Goal: Task Accomplishment & Management: Manage account settings

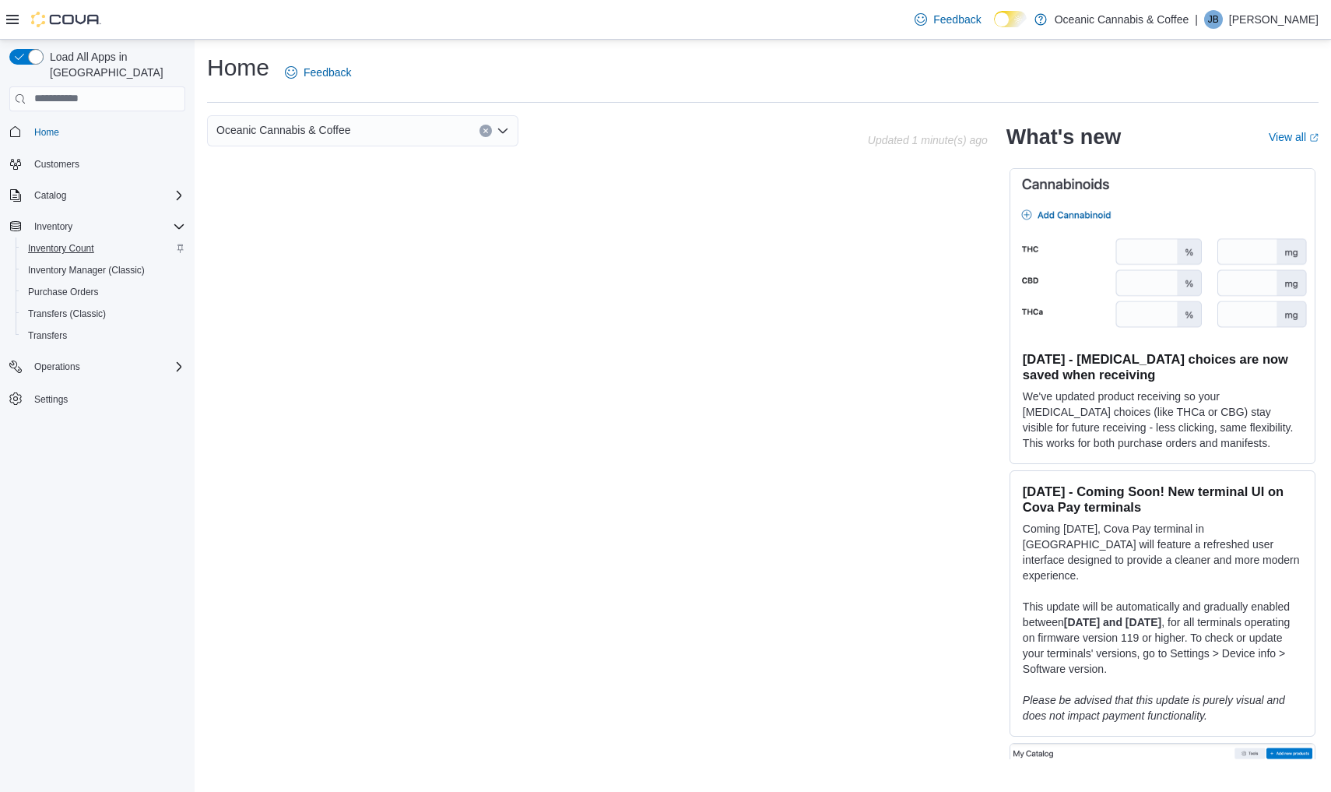
click at [76, 242] on span "Inventory Count" at bounding box center [61, 248] width 66 height 12
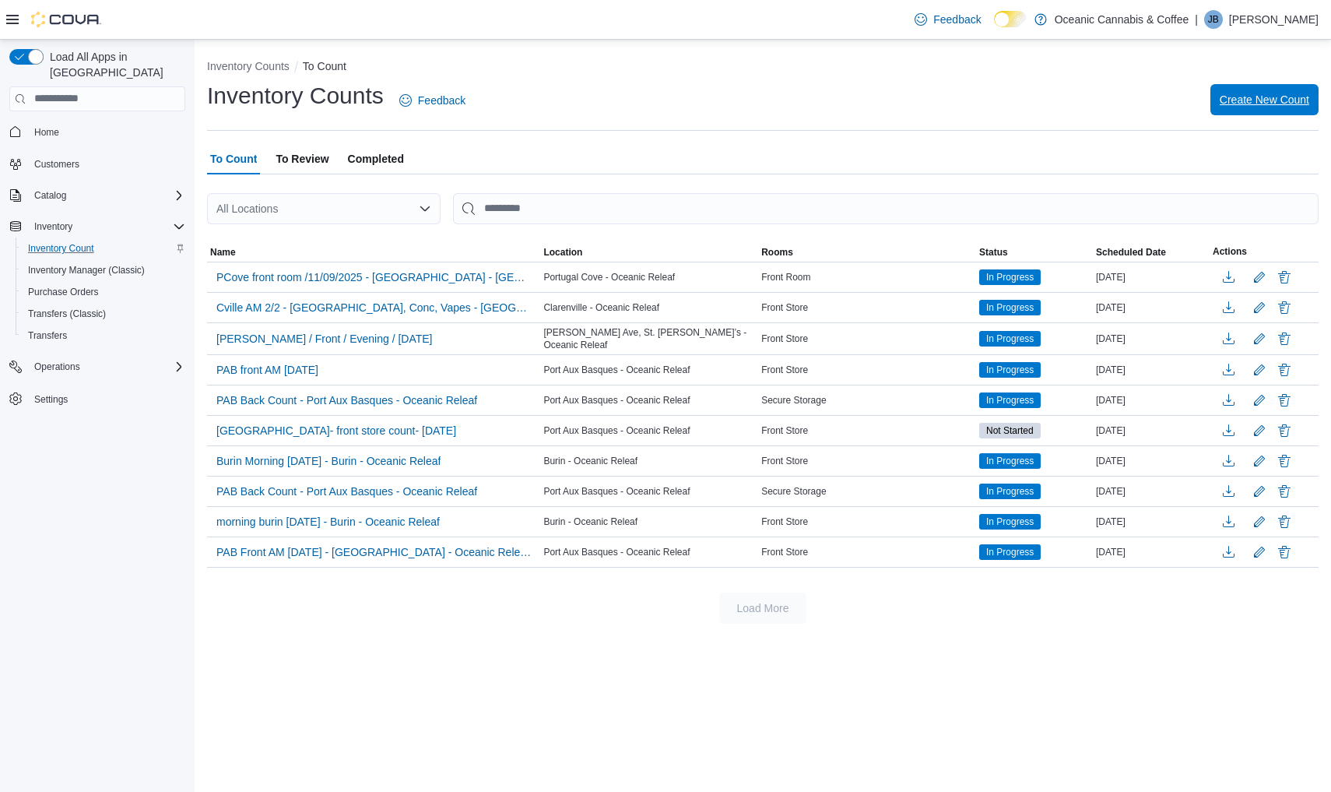
click at [1285, 99] on span "Create New Count" at bounding box center [1265, 100] width 90 height 16
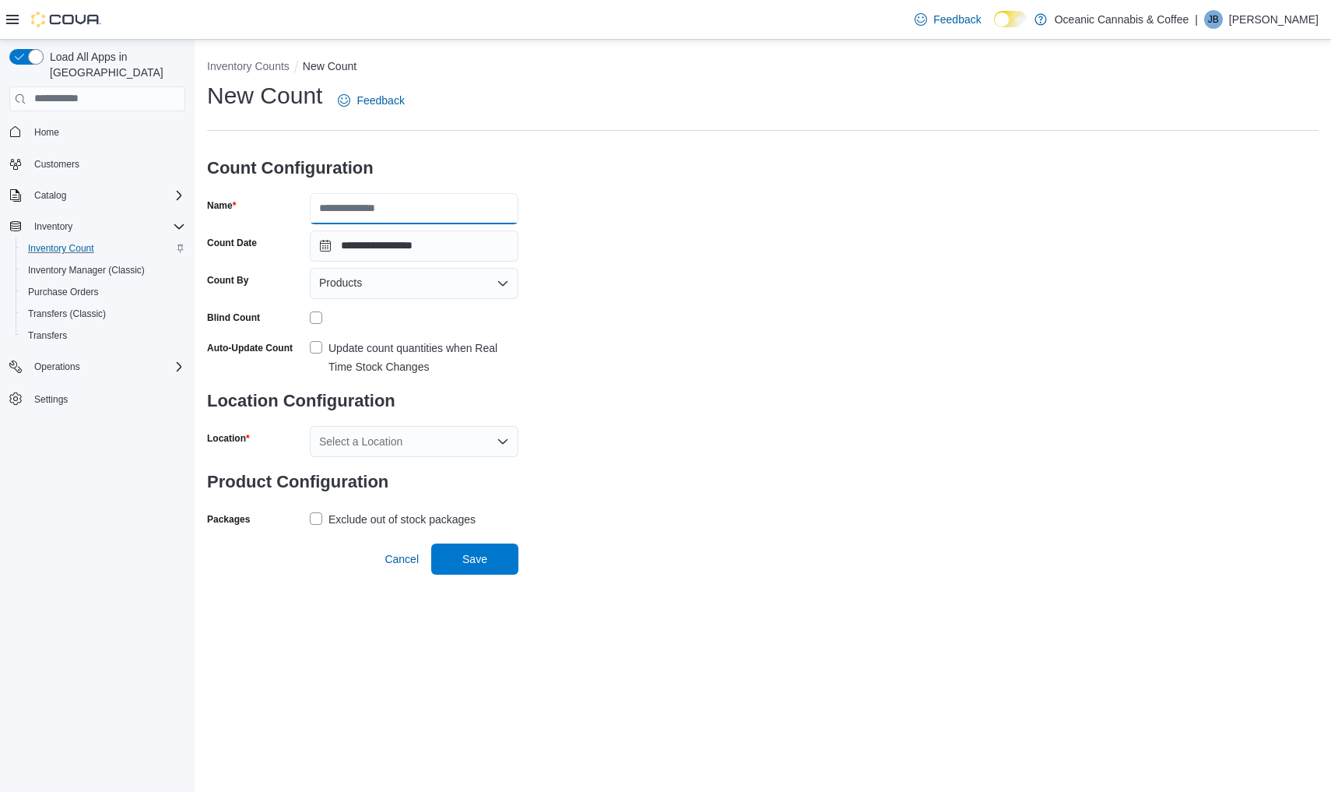
click at [388, 202] on input "Name" at bounding box center [414, 208] width 209 height 31
type input "**********"
click at [441, 285] on div "Products" at bounding box center [414, 283] width 209 height 31
click at [398, 335] on span "Classifications" at bounding box center [423, 332] width 171 height 16
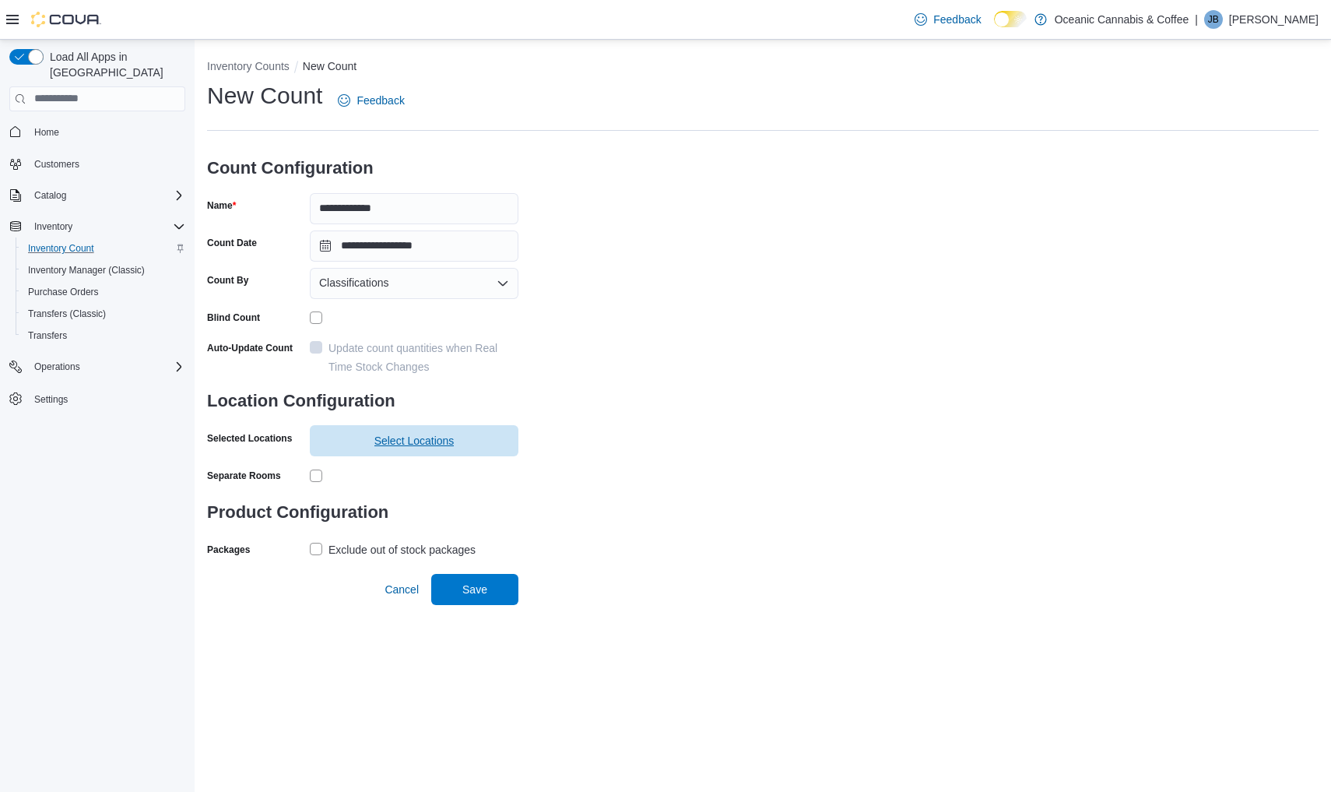
click at [352, 448] on span "Select Locations" at bounding box center [414, 440] width 190 height 31
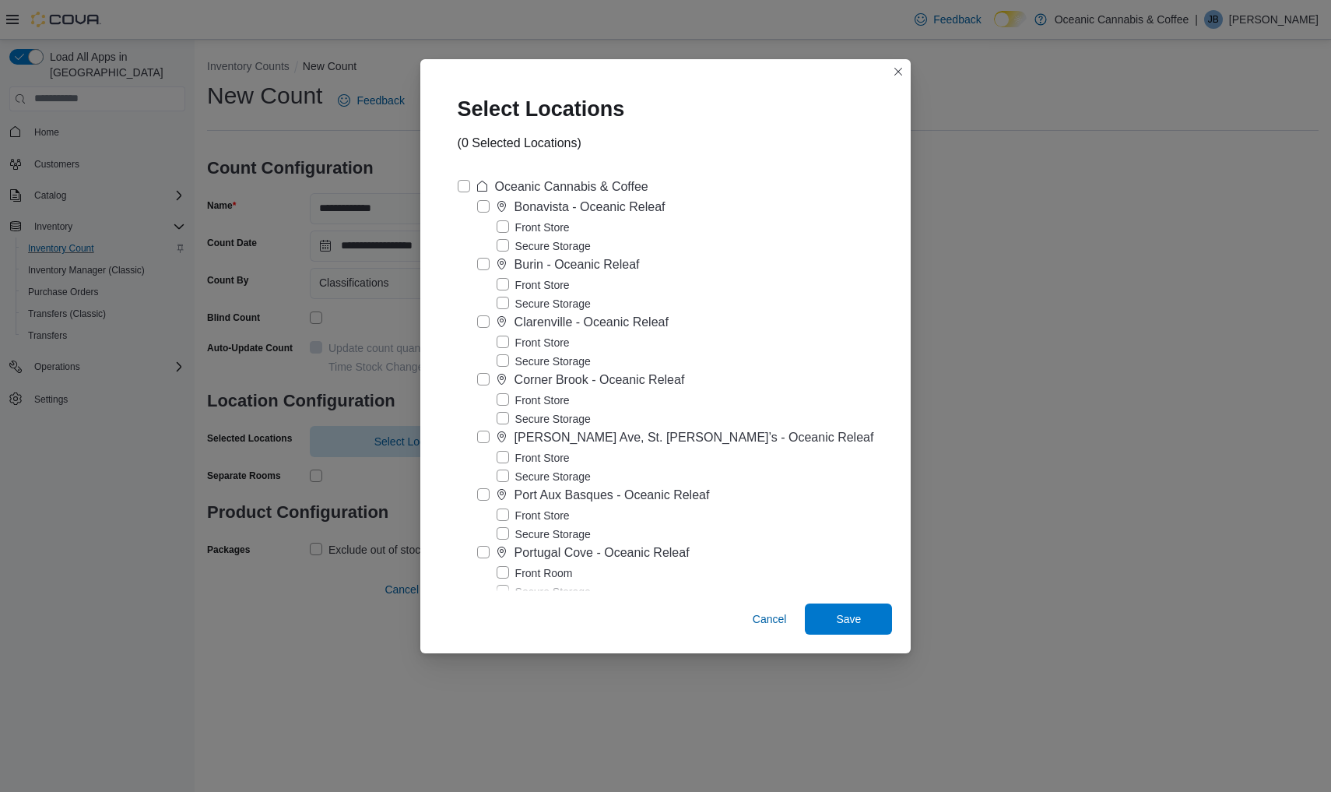
click at [516, 525] on label "Secure Storage" at bounding box center [544, 534] width 94 height 19
click at [520, 513] on label "Front Store" at bounding box center [533, 515] width 73 height 19
click at [512, 538] on label "Secure Storage" at bounding box center [544, 534] width 94 height 19
click at [847, 608] on span "Save" at bounding box center [848, 617] width 68 height 31
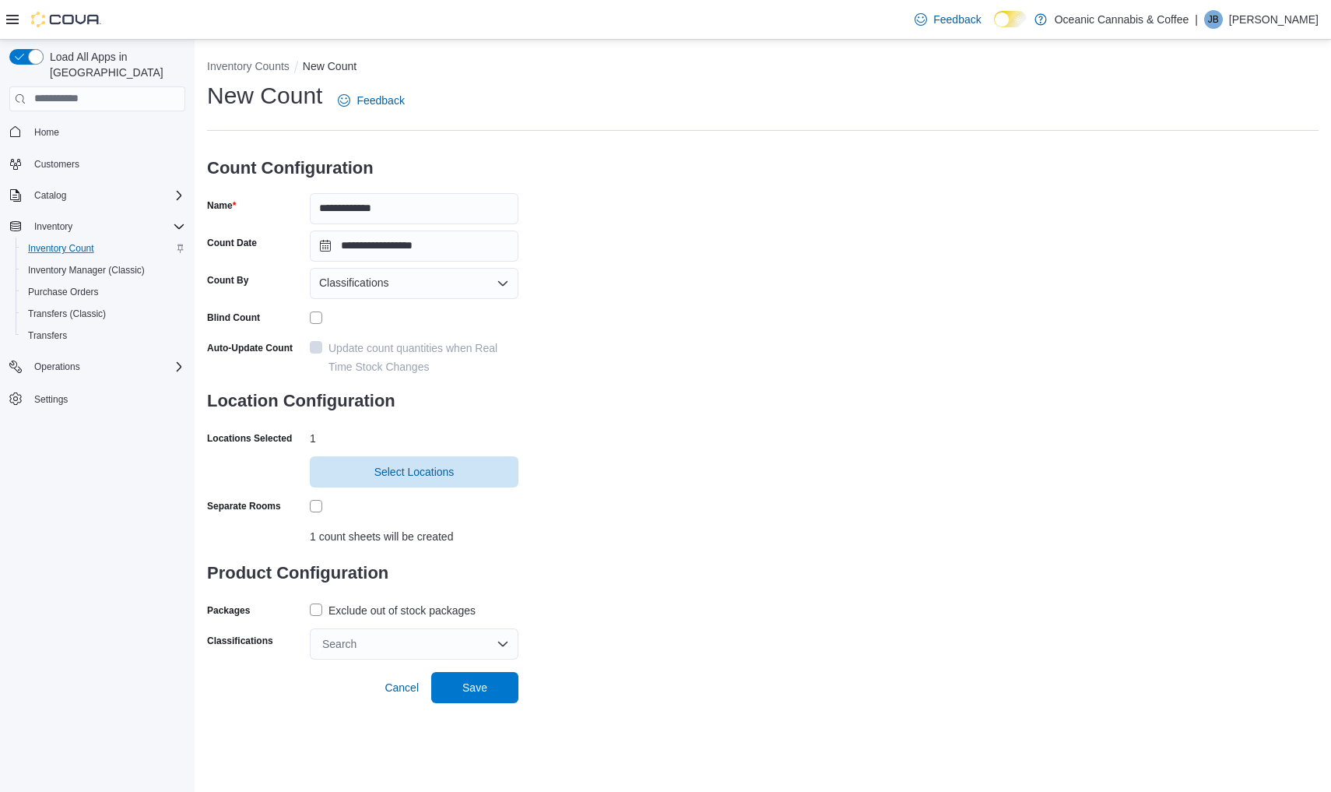
click at [328, 609] on label "Exclude out of stock packages" at bounding box center [393, 610] width 166 height 19
click at [363, 643] on div "Search" at bounding box center [414, 643] width 209 height 31
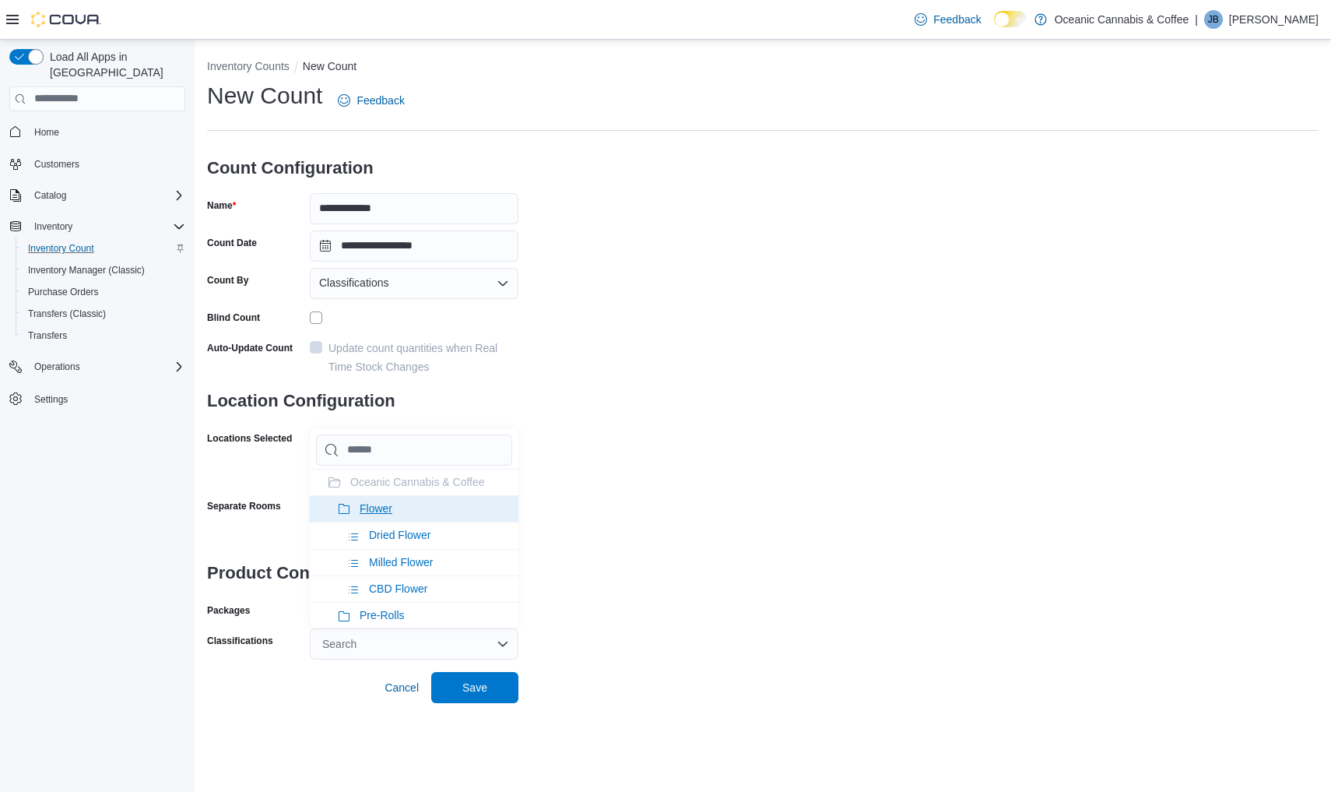
click at [416, 512] on li "Flower" at bounding box center [414, 508] width 209 height 26
click at [416, 602] on li "Pre-Rolls" at bounding box center [414, 615] width 209 height 26
click at [416, 511] on li "Seeds" at bounding box center [414, 508] width 209 height 26
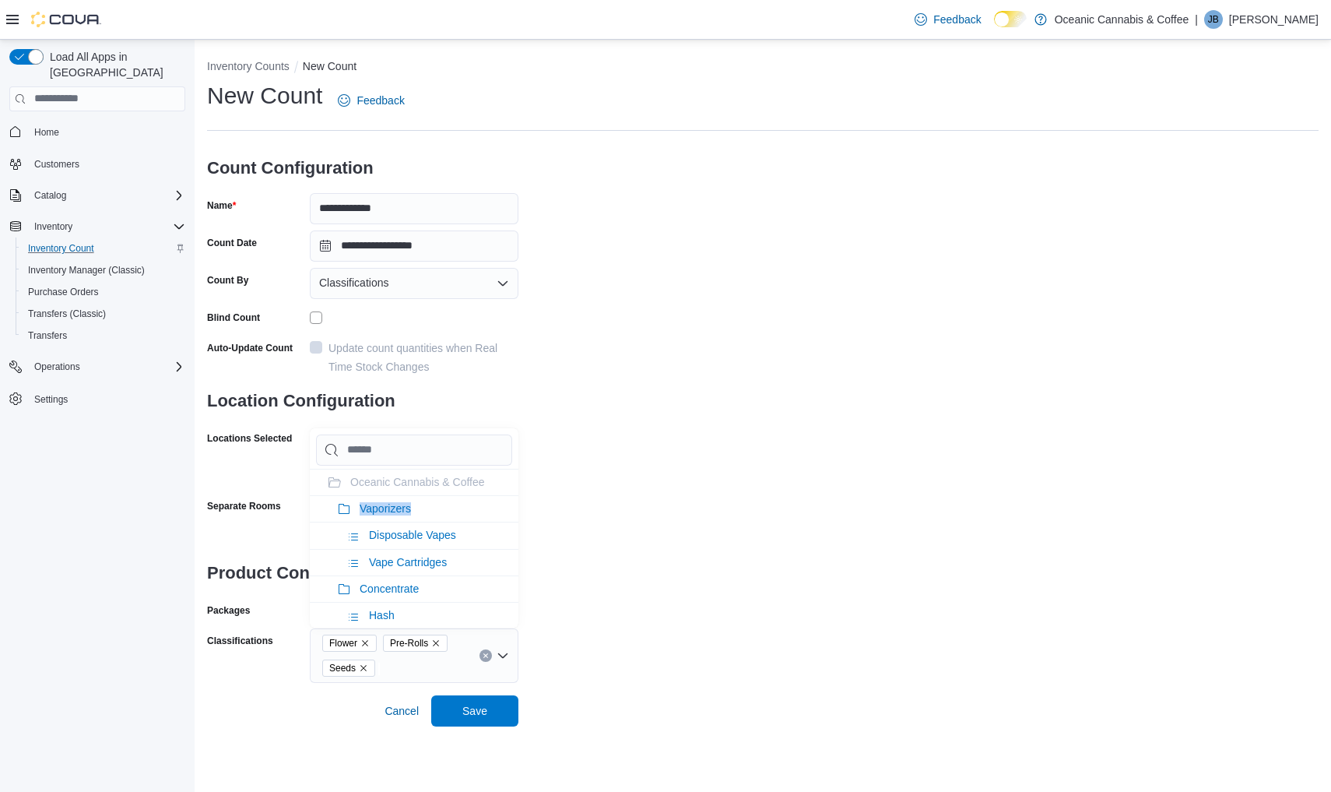
click at [416, 511] on li "Vaporizers" at bounding box center [414, 508] width 209 height 26
click at [416, 511] on span "Concentrate" at bounding box center [389, 508] width 59 height 12
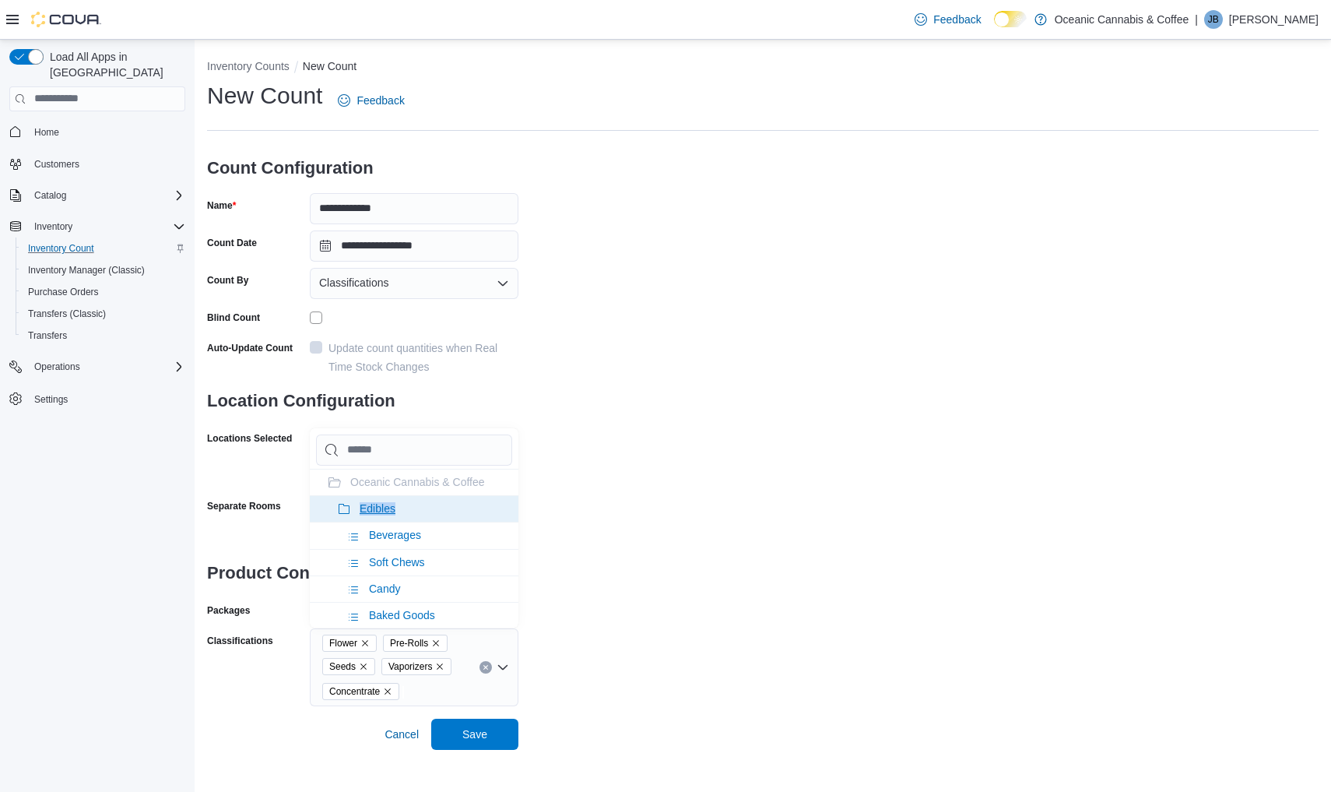
click at [416, 510] on li "Edibles" at bounding box center [414, 508] width 209 height 26
click at [416, 514] on span "Oil & Capsules" at bounding box center [396, 508] width 72 height 12
click at [416, 514] on li "Topicals" at bounding box center [414, 508] width 209 height 26
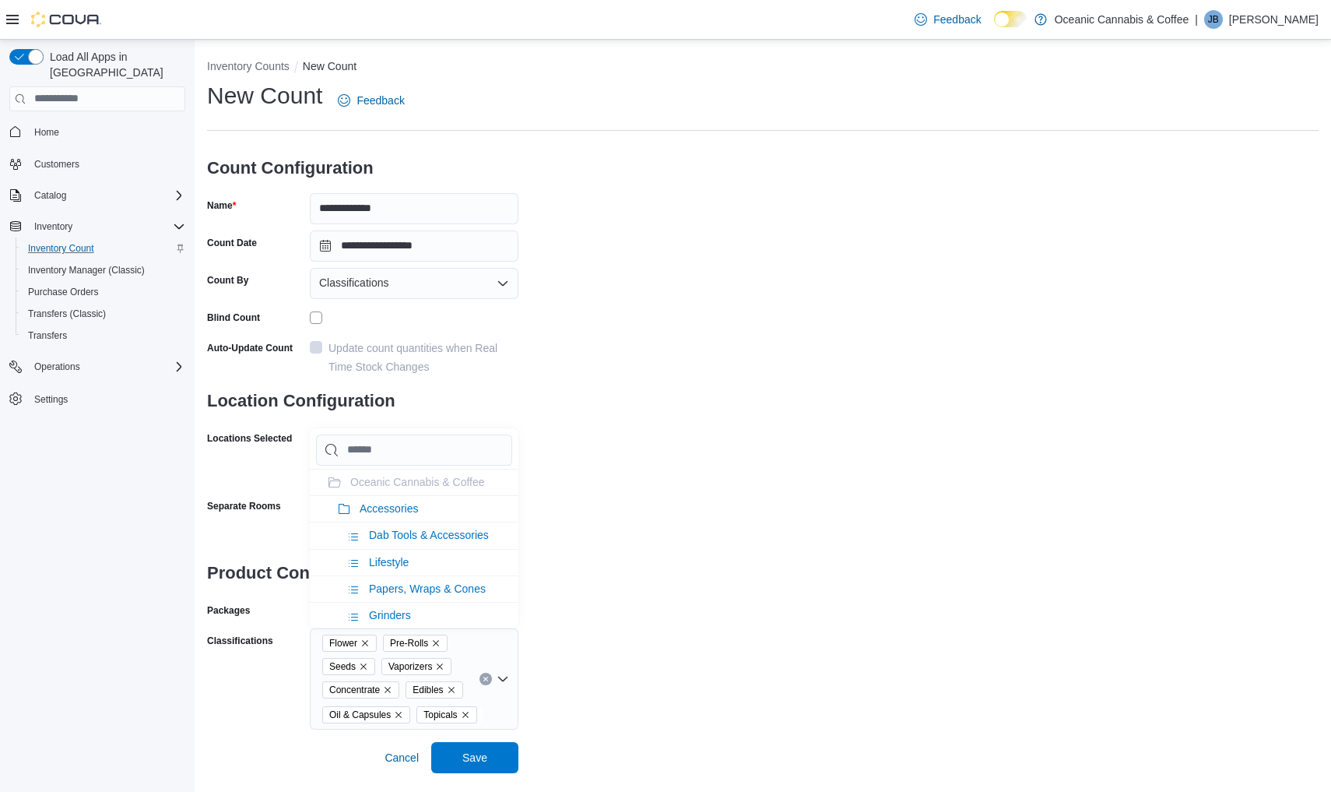
click at [719, 621] on div "**********" at bounding box center [762, 404] width 1111 height 649
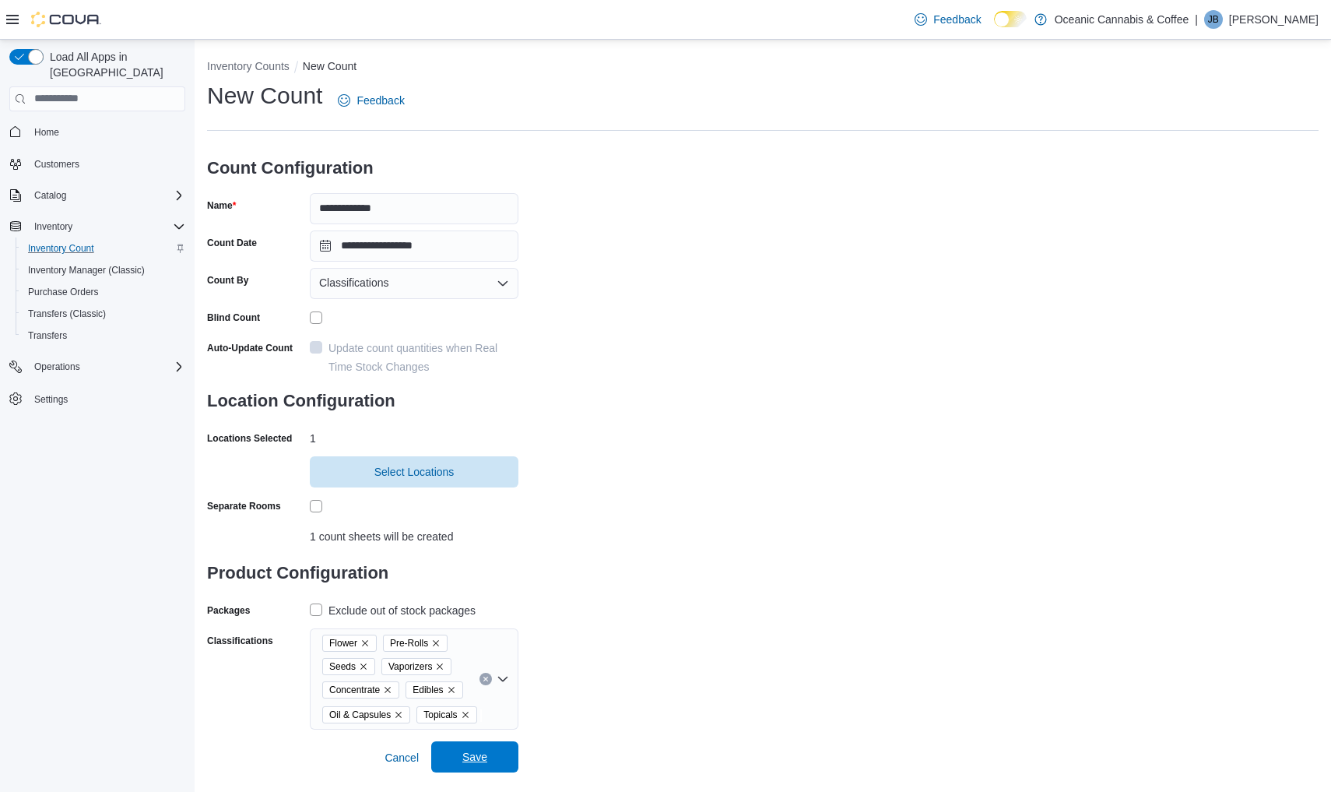
click at [479, 758] on span "Save" at bounding box center [474, 757] width 25 height 16
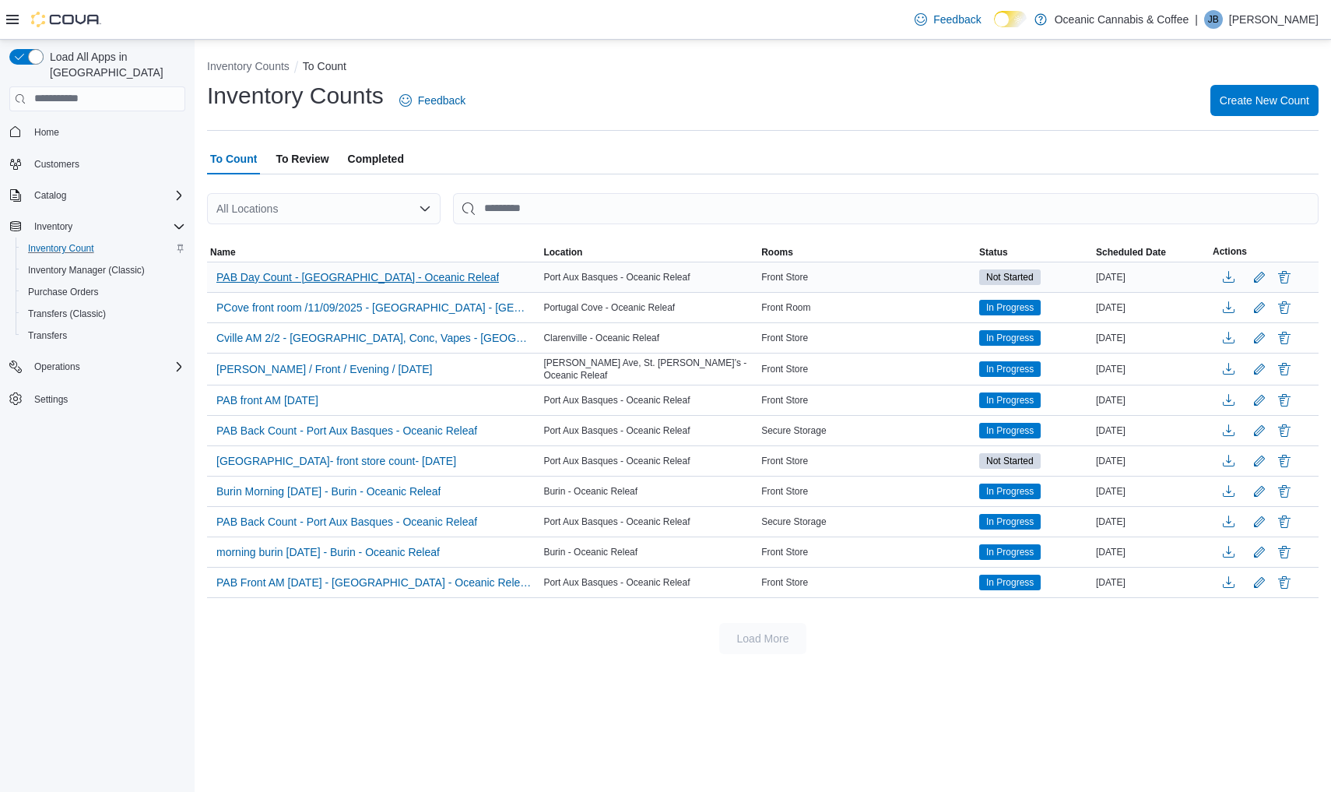
click at [399, 279] on span "PAB Day Count - [GEOGRAPHIC_DATA] - Oceanic Releaf" at bounding box center [357, 277] width 283 height 16
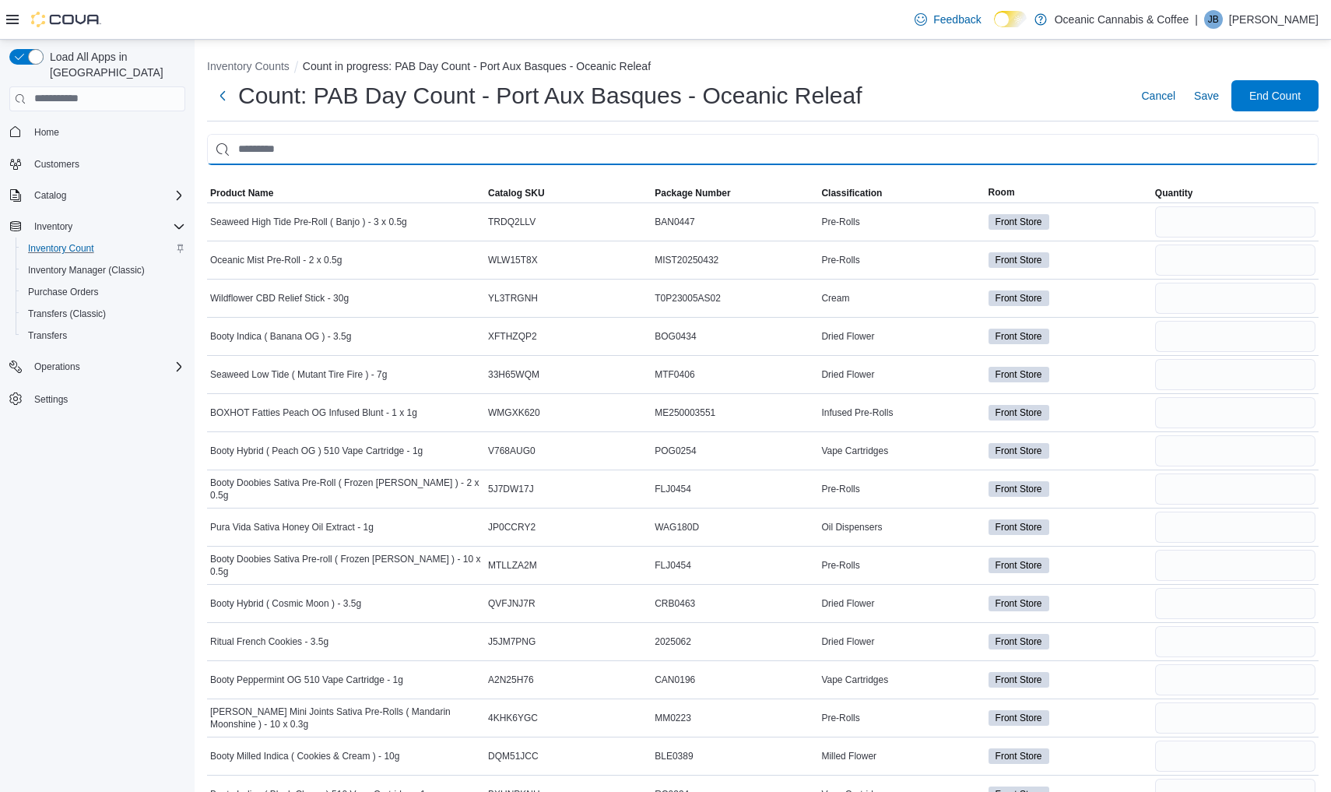
click at [880, 153] on input "This is a search bar. After typing your query, hit enter to filter the results …" at bounding box center [762, 149] width 1111 height 31
type input "****"
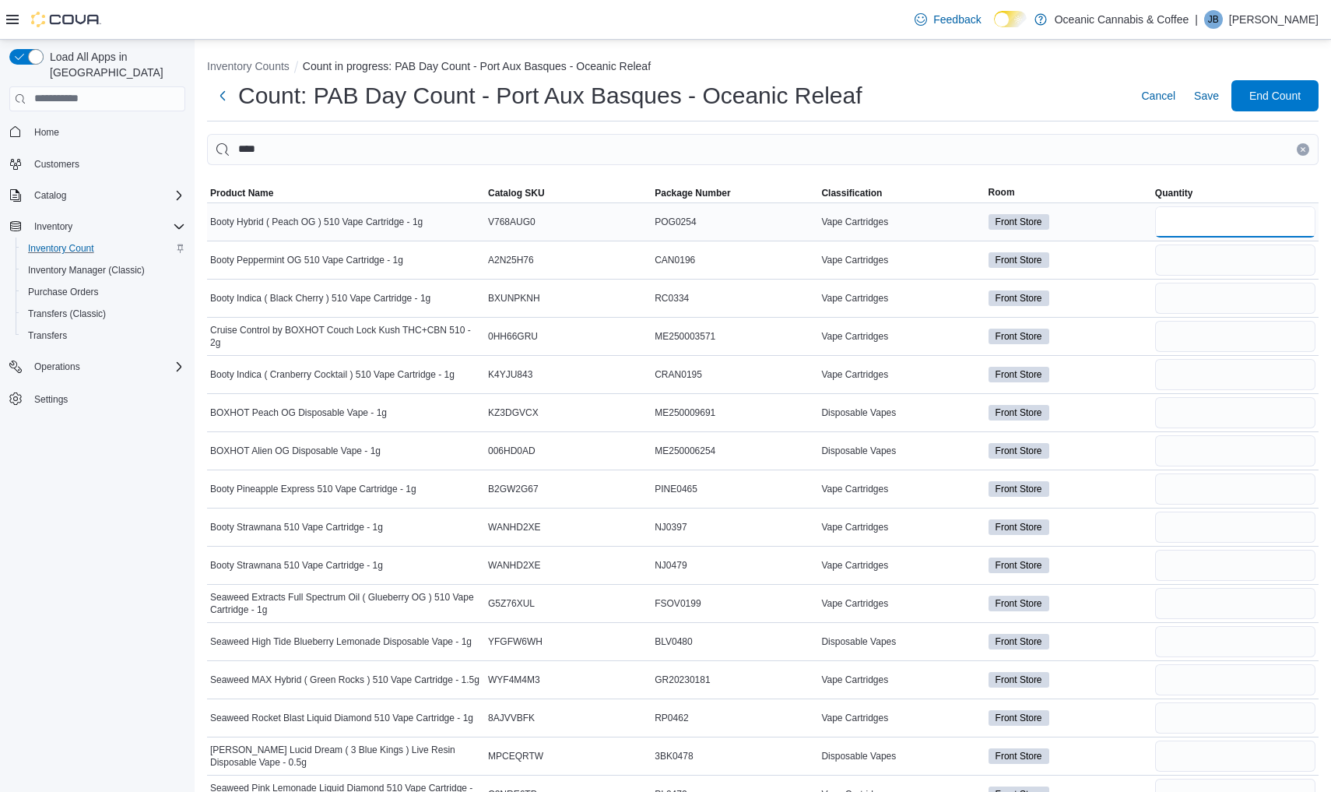
click at [1262, 220] on input "number" at bounding box center [1235, 221] width 160 height 31
type input "**"
click at [1243, 254] on input "number" at bounding box center [1235, 259] width 160 height 31
type input "**"
click at [1217, 300] on input "number" at bounding box center [1235, 298] width 160 height 31
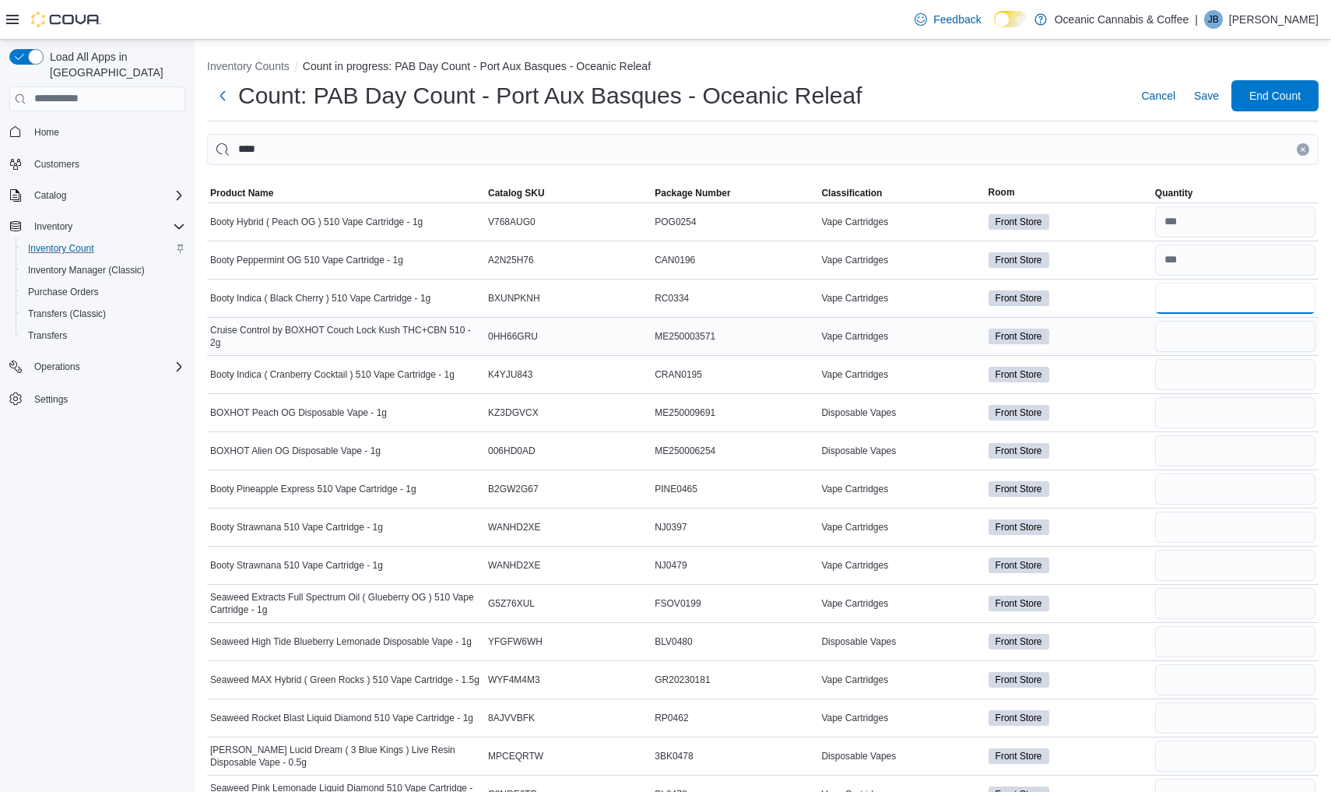
type input "*"
click at [1212, 346] on input "number" at bounding box center [1235, 336] width 160 height 31
type input "*"
click at [1212, 374] on input "number" at bounding box center [1235, 374] width 160 height 31
type input "*"
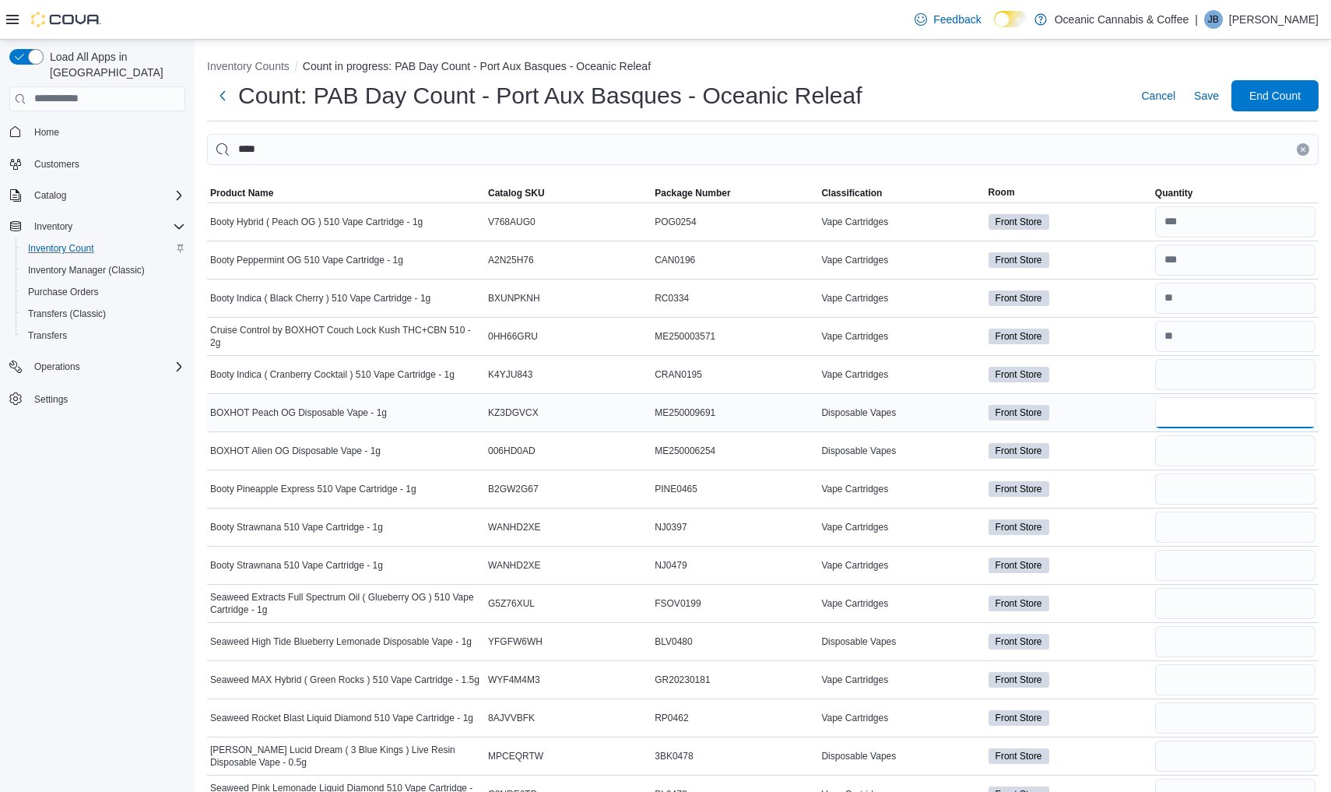
click at [1201, 411] on input "number" at bounding box center [1235, 412] width 160 height 31
type input "*"
click at [1197, 454] on input "number" at bounding box center [1235, 450] width 160 height 31
type input "*"
click at [1189, 493] on input "number" at bounding box center [1235, 488] width 160 height 31
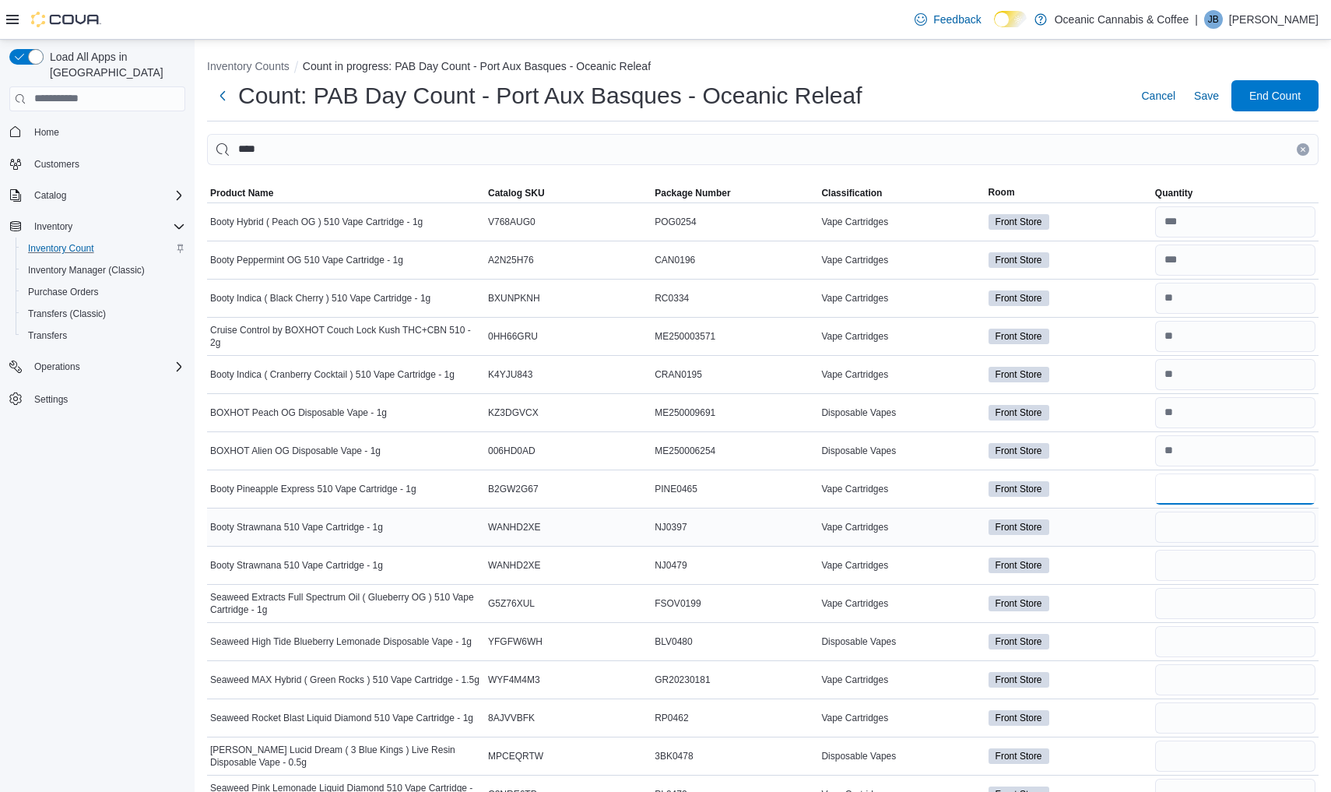
type input "*"
click at [1191, 532] on input "number" at bounding box center [1235, 526] width 160 height 31
type input "*"
click at [1185, 574] on input "number" at bounding box center [1235, 564] width 160 height 31
type input "*"
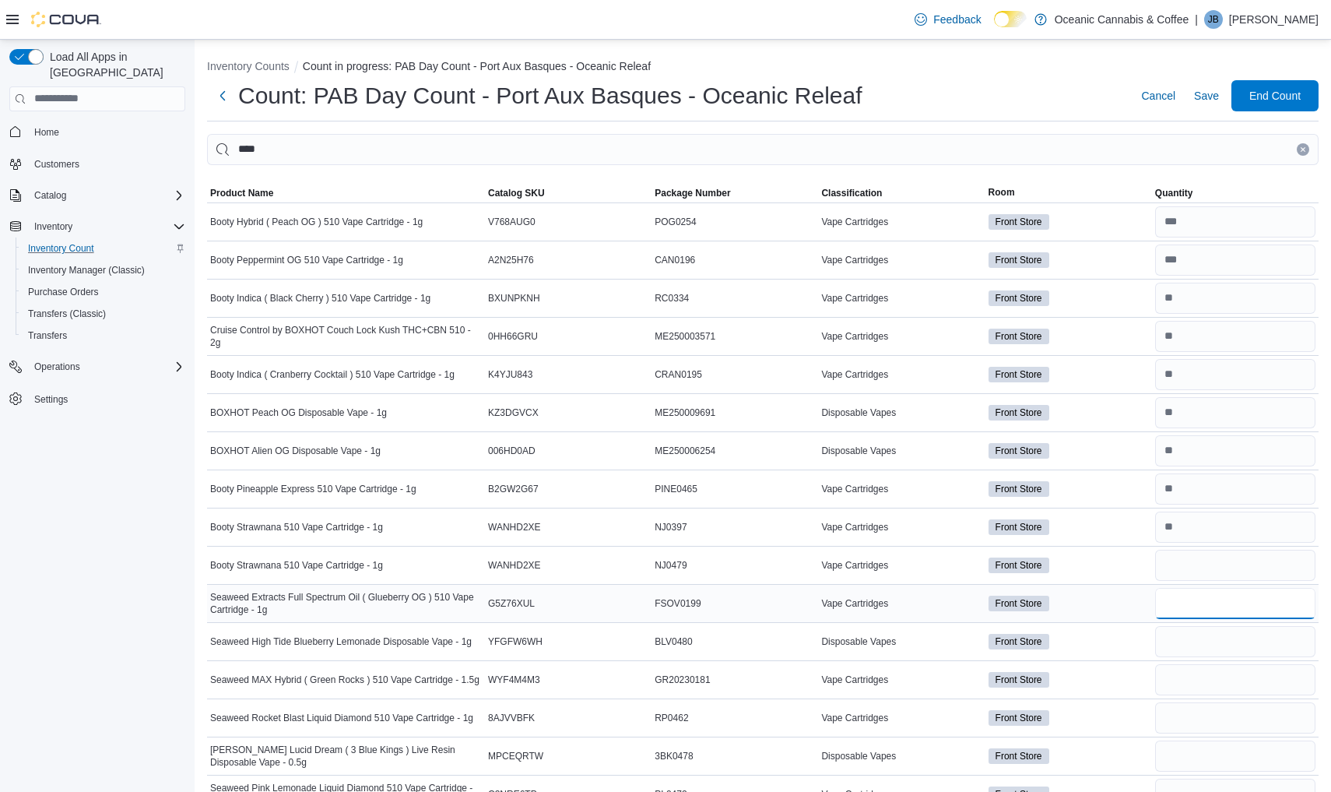
click at [1195, 616] on input "number" at bounding box center [1235, 603] width 160 height 31
type input "*"
click at [1196, 641] on input "number" at bounding box center [1235, 641] width 160 height 31
type input "*"
click at [1190, 672] on input "number" at bounding box center [1235, 679] width 160 height 31
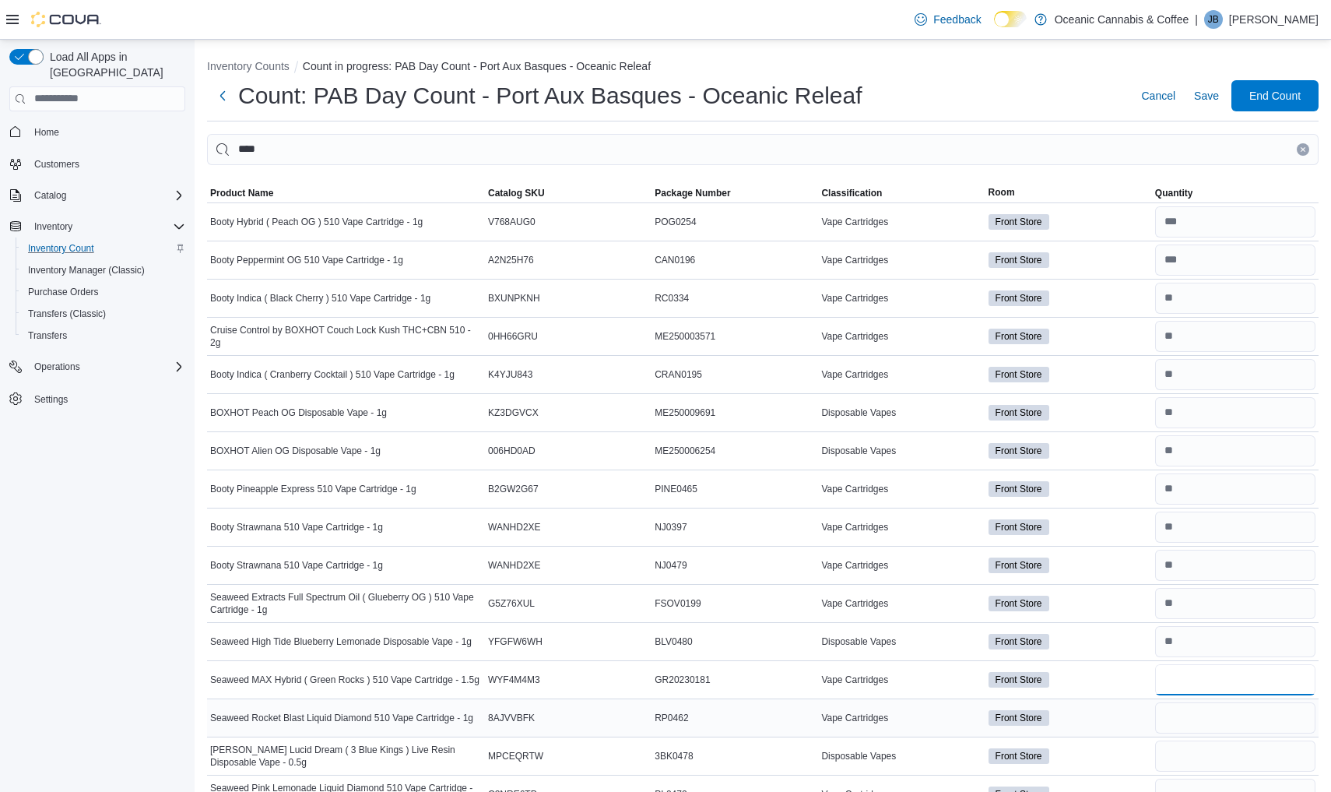
type input "*"
click at [1190, 708] on input "number" at bounding box center [1235, 717] width 160 height 31
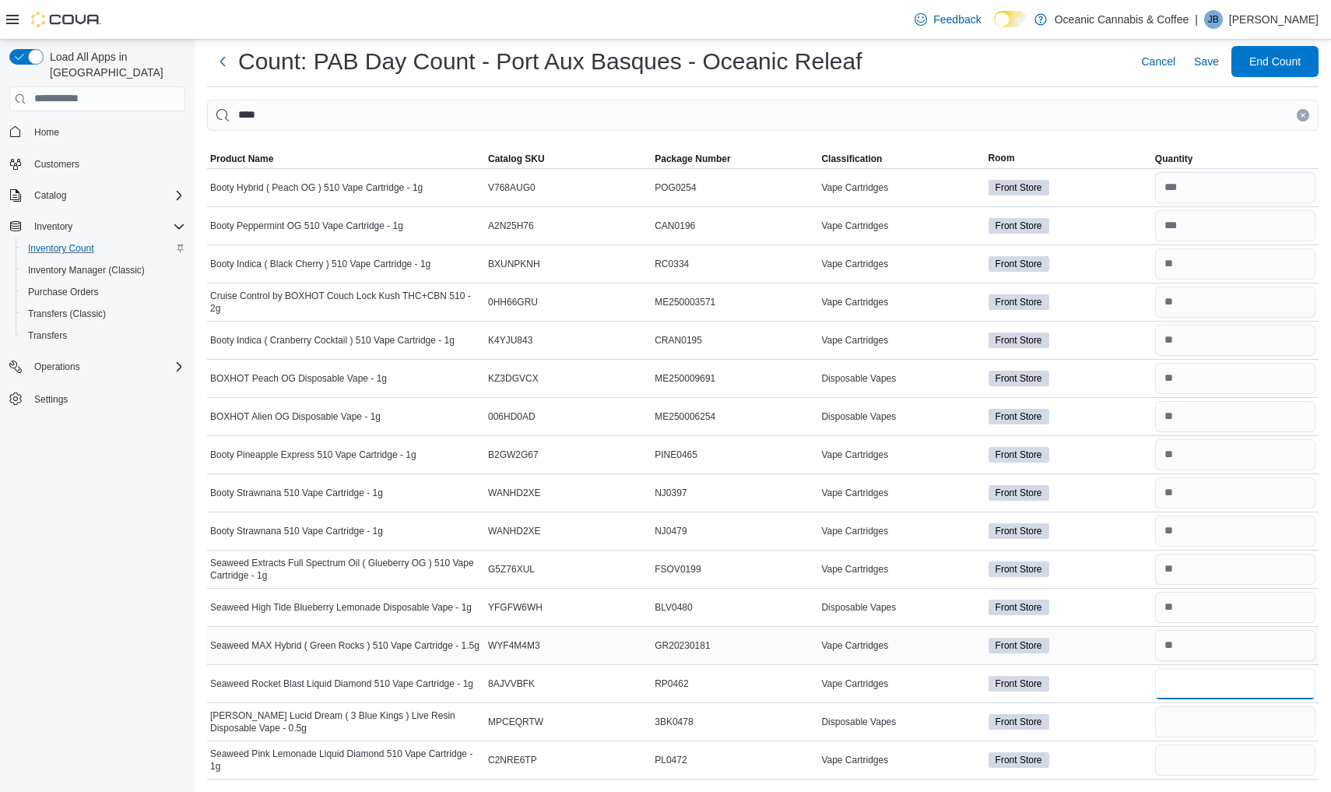
scroll to position [34, 0]
type input "*"
click at [1199, 764] on input "number" at bounding box center [1235, 759] width 160 height 31
type input "*"
click at [1213, 722] on input "number" at bounding box center [1235, 721] width 160 height 31
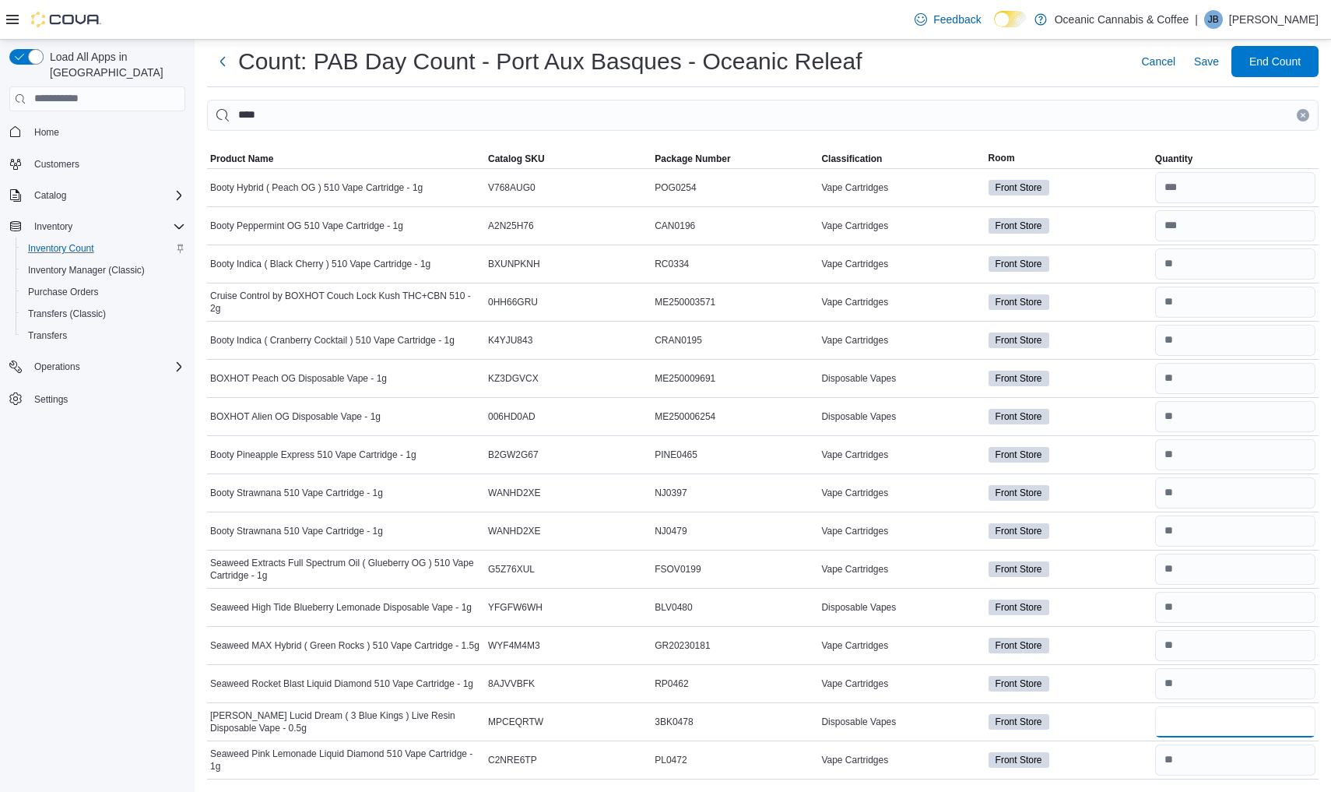
type input "*"
click at [1306, 120] on button "Clear input" at bounding box center [1303, 115] width 12 height 12
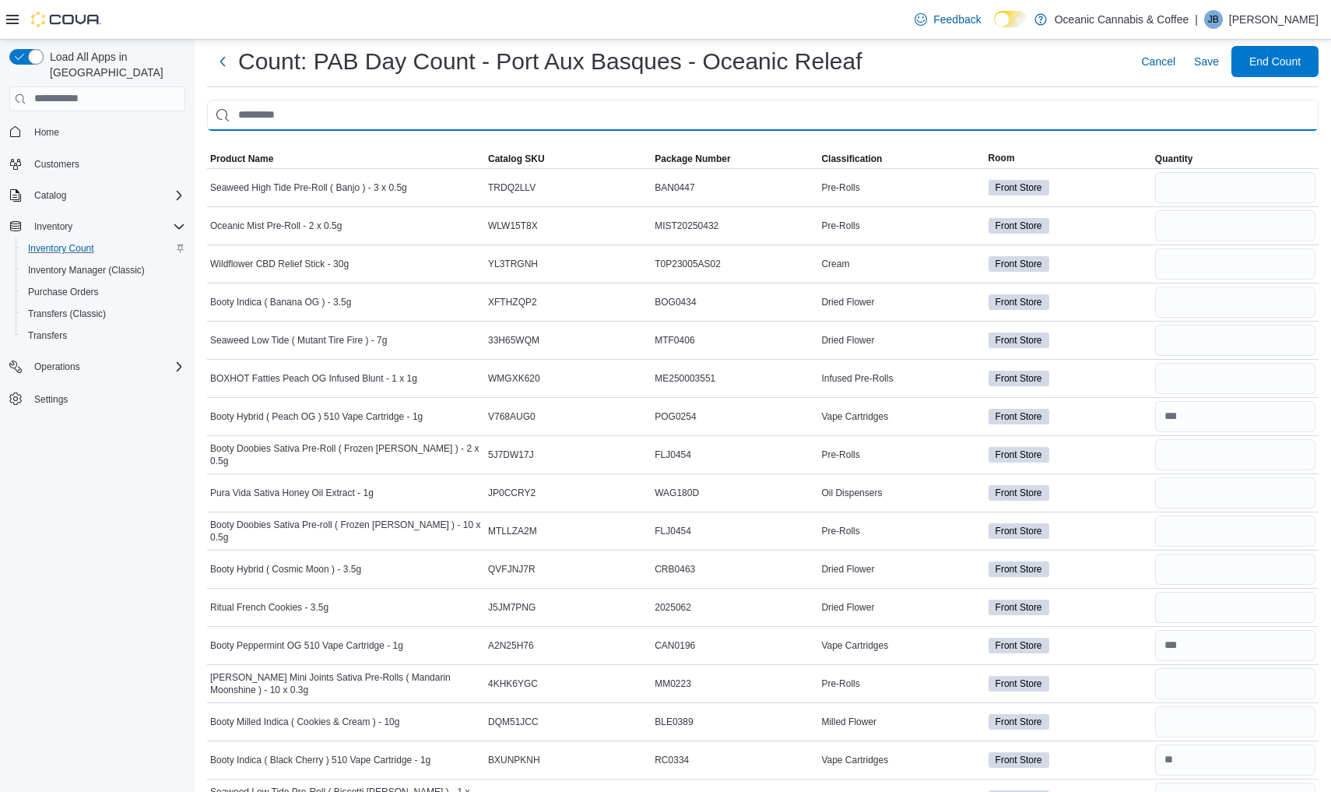
click at [1306, 120] on input "This is a search bar. After typing your query, hit enter to filter the results …" at bounding box center [762, 115] width 1111 height 31
type input "***"
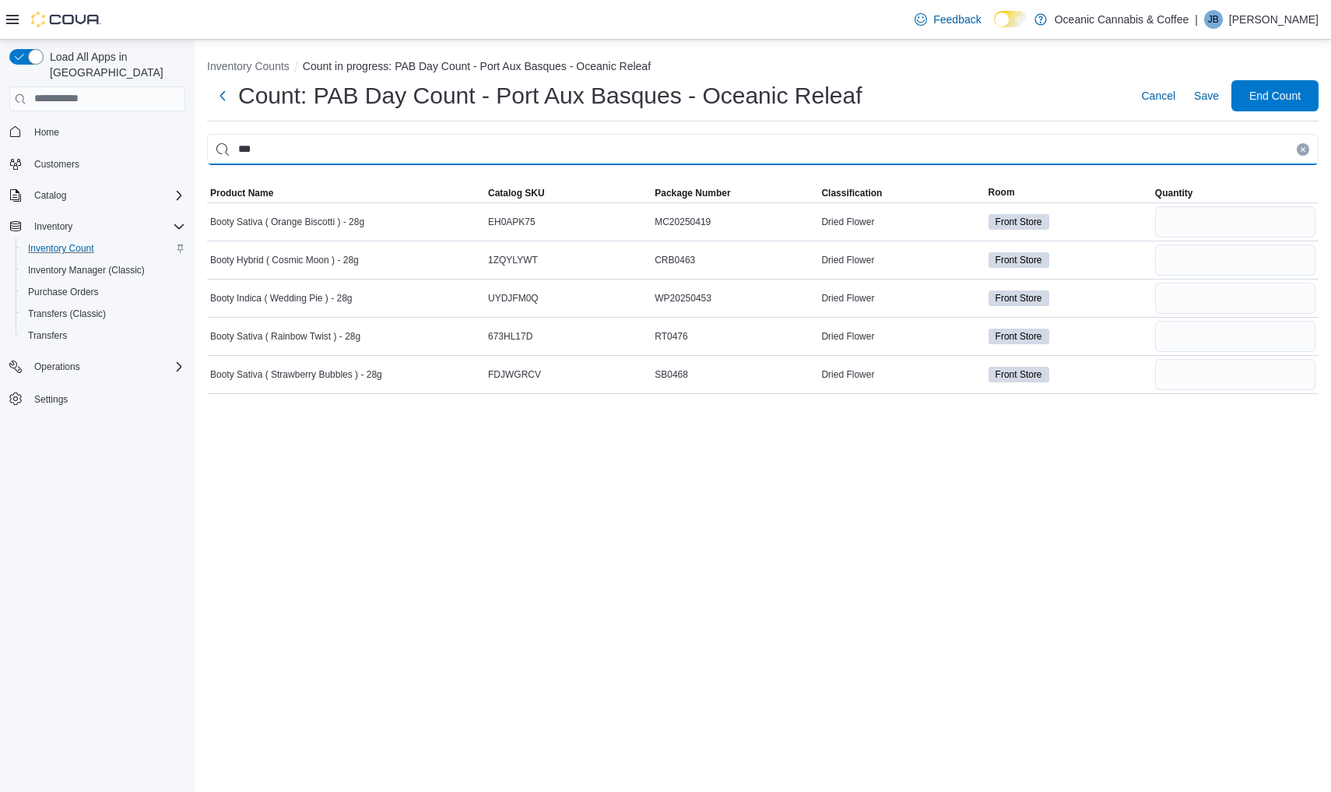
scroll to position [0, 0]
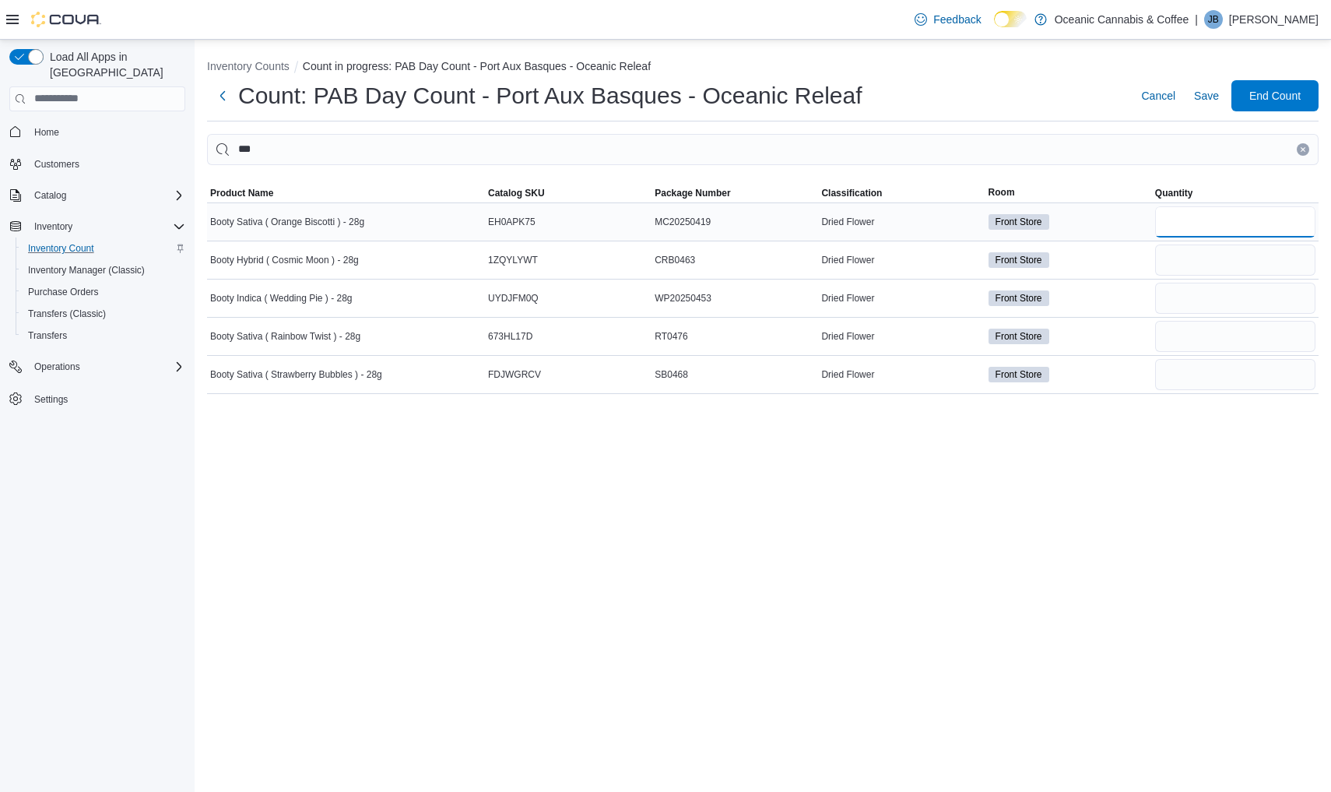
click at [1226, 209] on input "number" at bounding box center [1235, 221] width 160 height 31
type input "*"
click at [1230, 259] on input "number" at bounding box center [1235, 259] width 160 height 31
type input "*"
click at [1219, 300] on input "number" at bounding box center [1235, 298] width 160 height 31
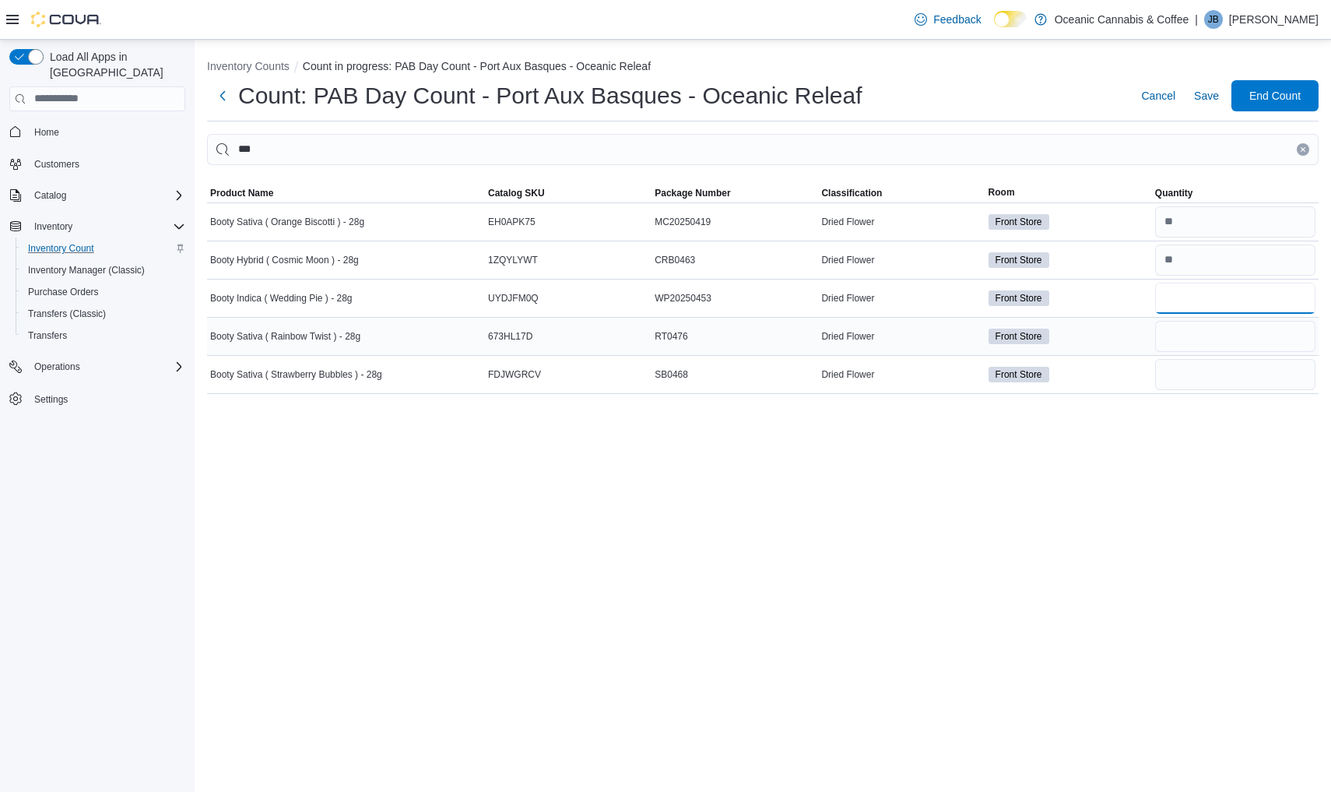
type input "*"
click at [1210, 346] on input "number" at bounding box center [1235, 336] width 160 height 31
type input "*"
click at [1210, 368] on input "number" at bounding box center [1235, 374] width 160 height 31
type input "*"
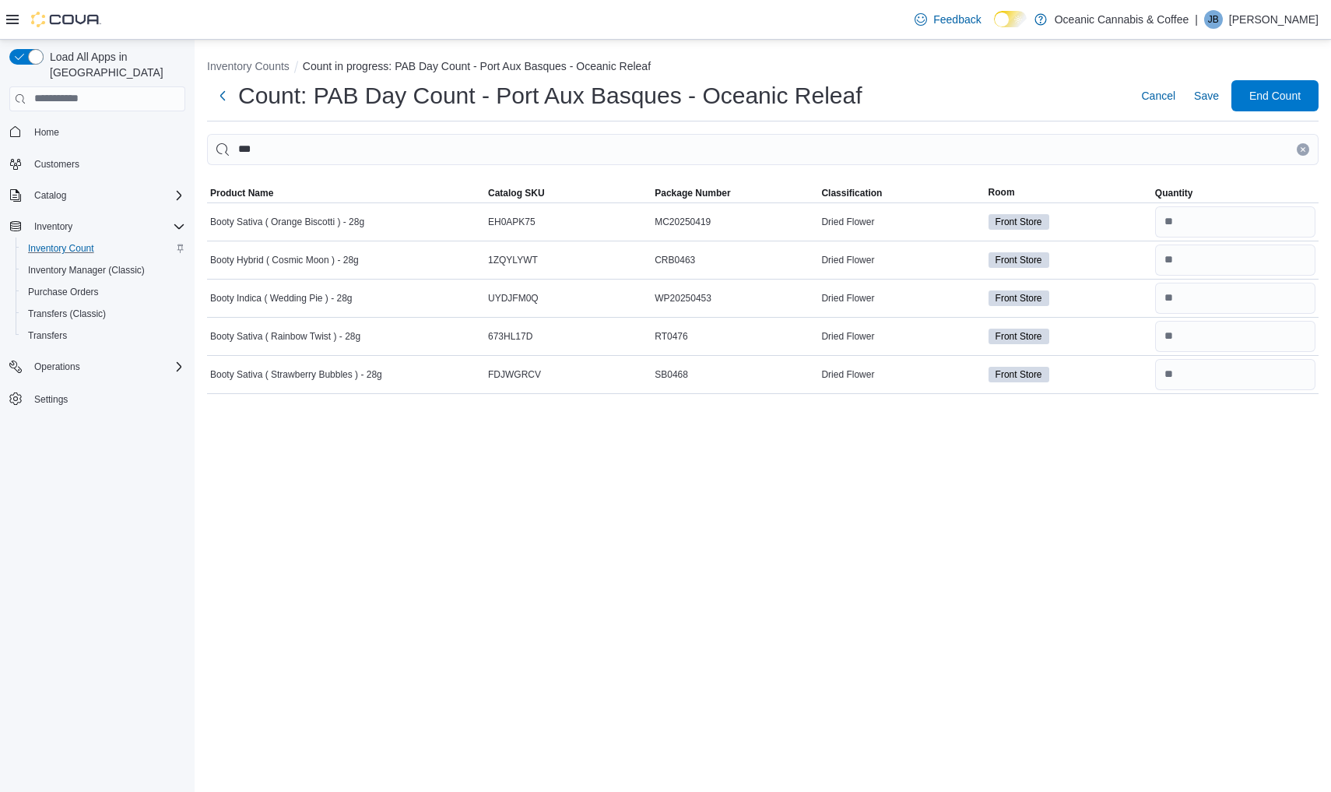
click at [1301, 156] on div "***" at bounding box center [762, 149] width 1111 height 31
click at [1301, 149] on icon "Clear input" at bounding box center [1303, 149] width 6 height 6
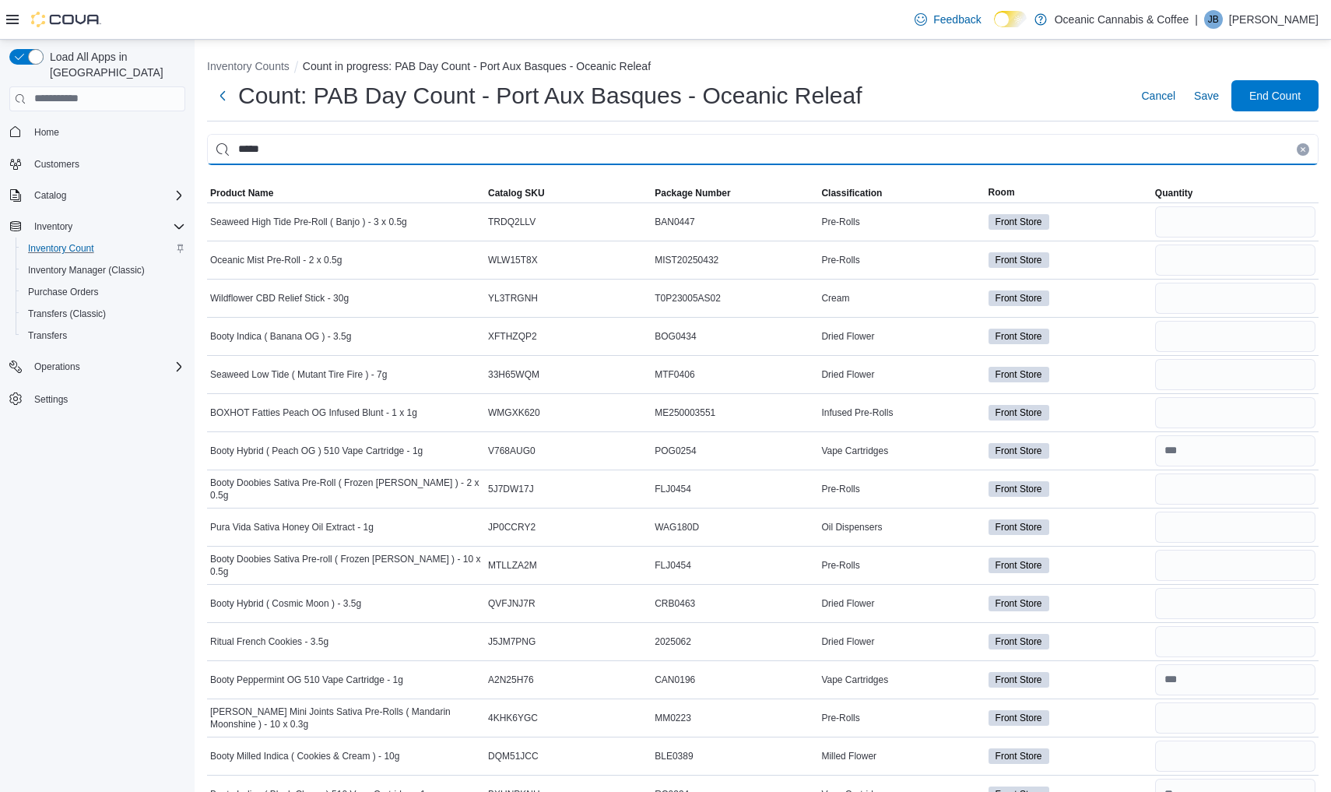
type input "*****"
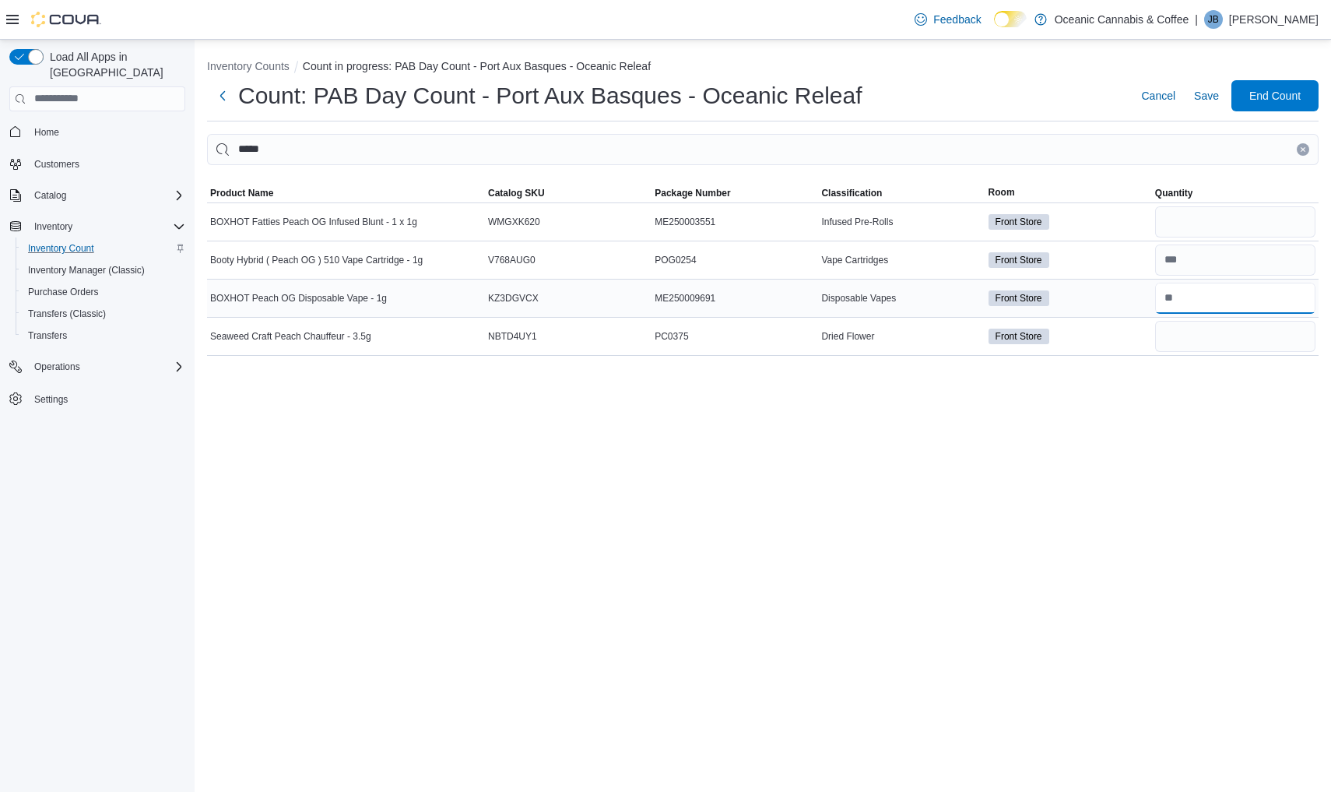
click at [1166, 297] on input "number" at bounding box center [1235, 298] width 160 height 31
type input "*"
click at [1298, 153] on button "Clear input" at bounding box center [1303, 149] width 12 height 12
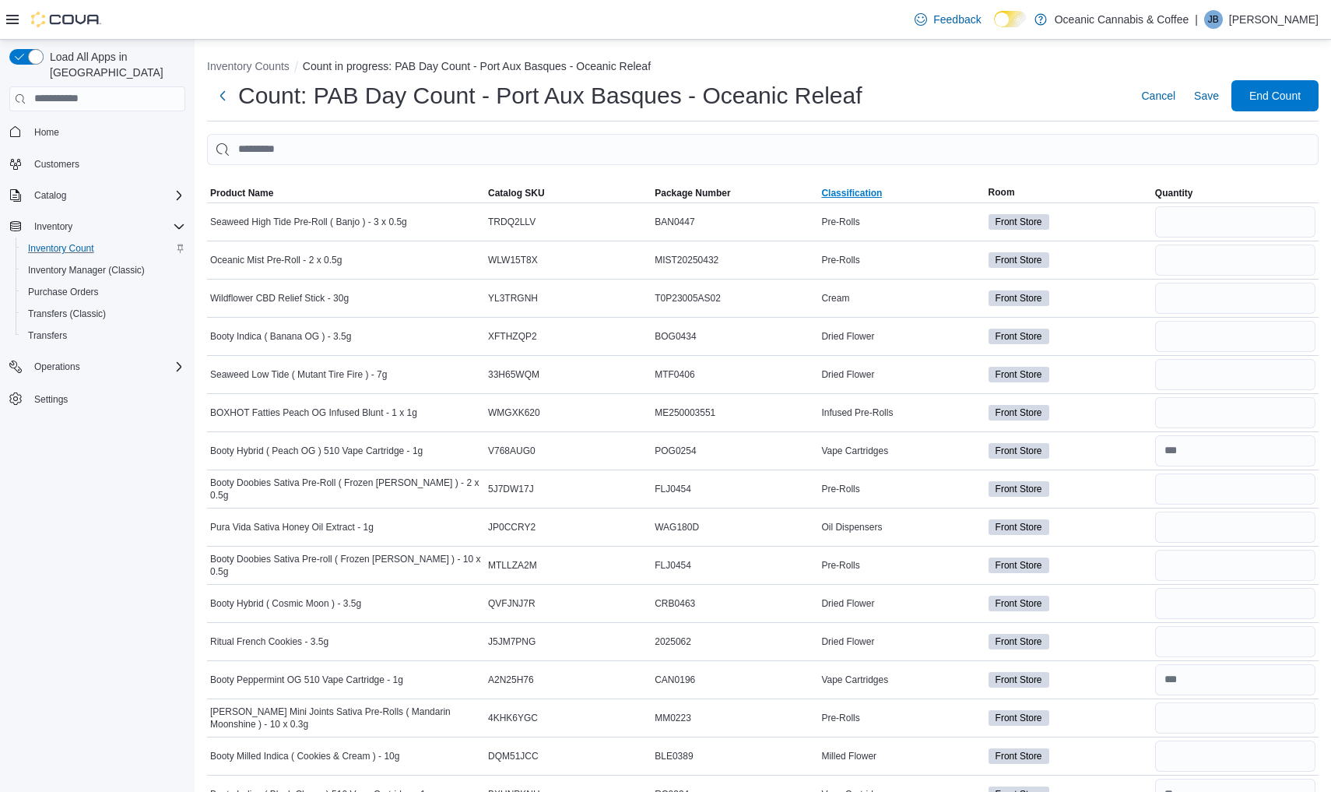
click at [876, 197] on span "Classification" at bounding box center [851, 193] width 61 height 12
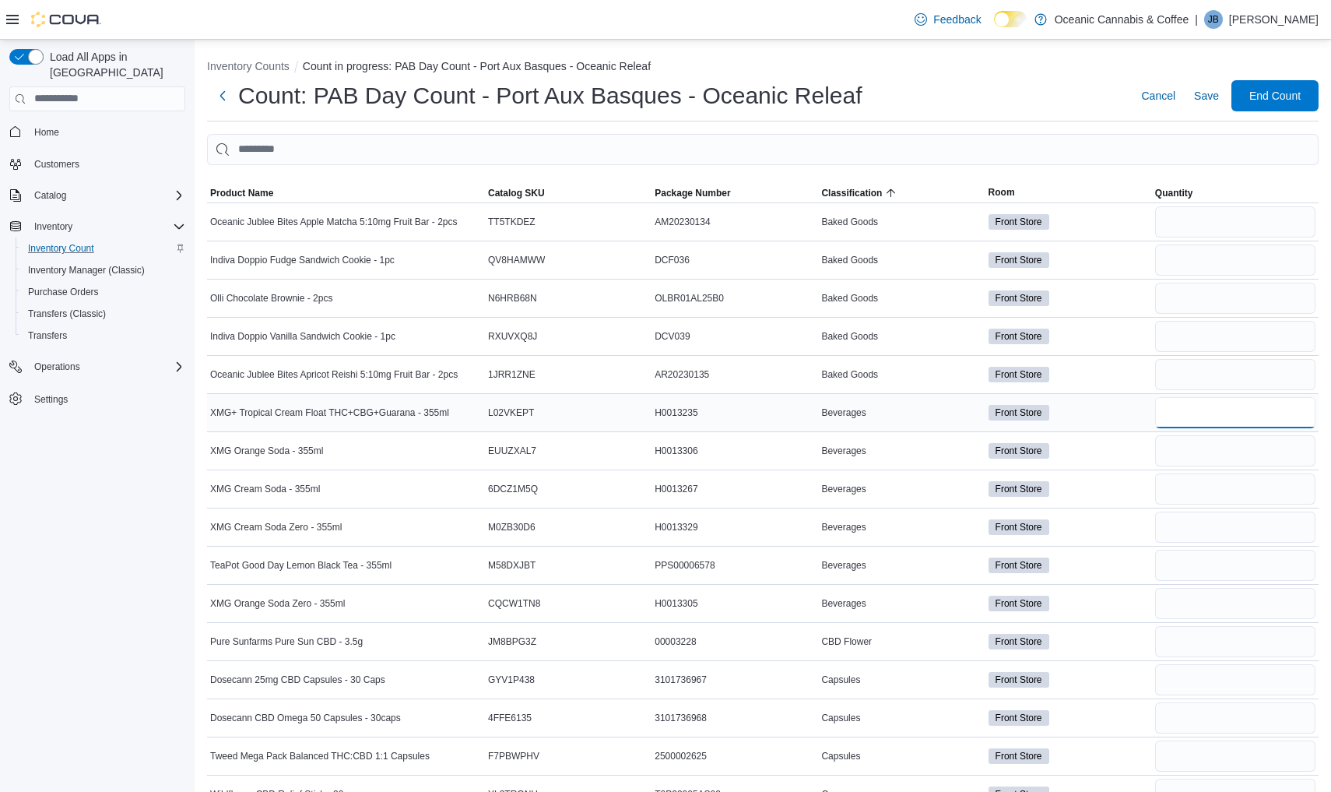
click at [1242, 413] on input "number" at bounding box center [1235, 412] width 160 height 31
type input "**"
click at [1245, 459] on input "number" at bounding box center [1235, 450] width 160 height 31
type input "**"
click at [1239, 498] on input "number" at bounding box center [1235, 488] width 160 height 31
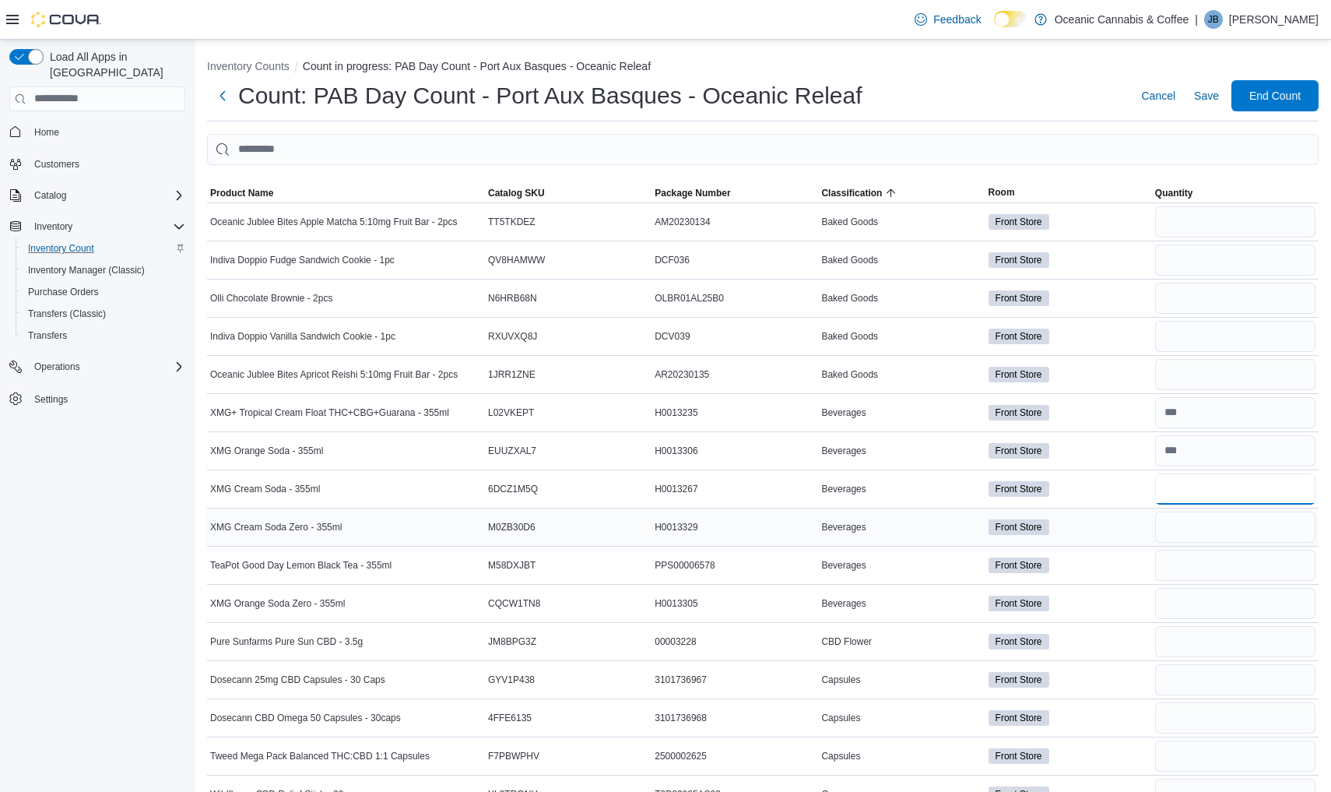
type input "**"
click at [1234, 535] on input "number" at bounding box center [1235, 526] width 160 height 31
type input "**"
click at [1227, 574] on input "number" at bounding box center [1235, 564] width 160 height 31
type input "*"
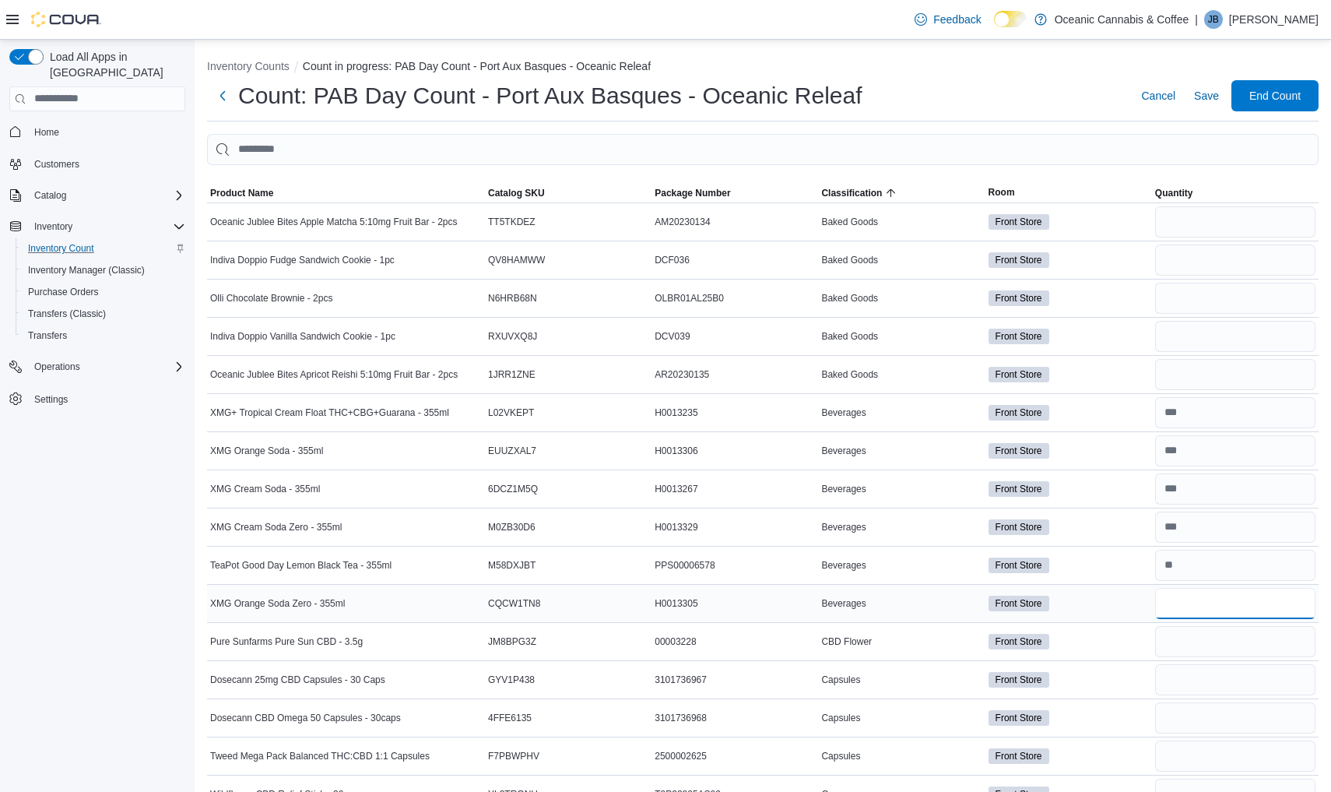
click at [1220, 611] on input "number" at bounding box center [1235, 603] width 160 height 31
type input "**"
click at [1205, 631] on input "number" at bounding box center [1235, 641] width 160 height 31
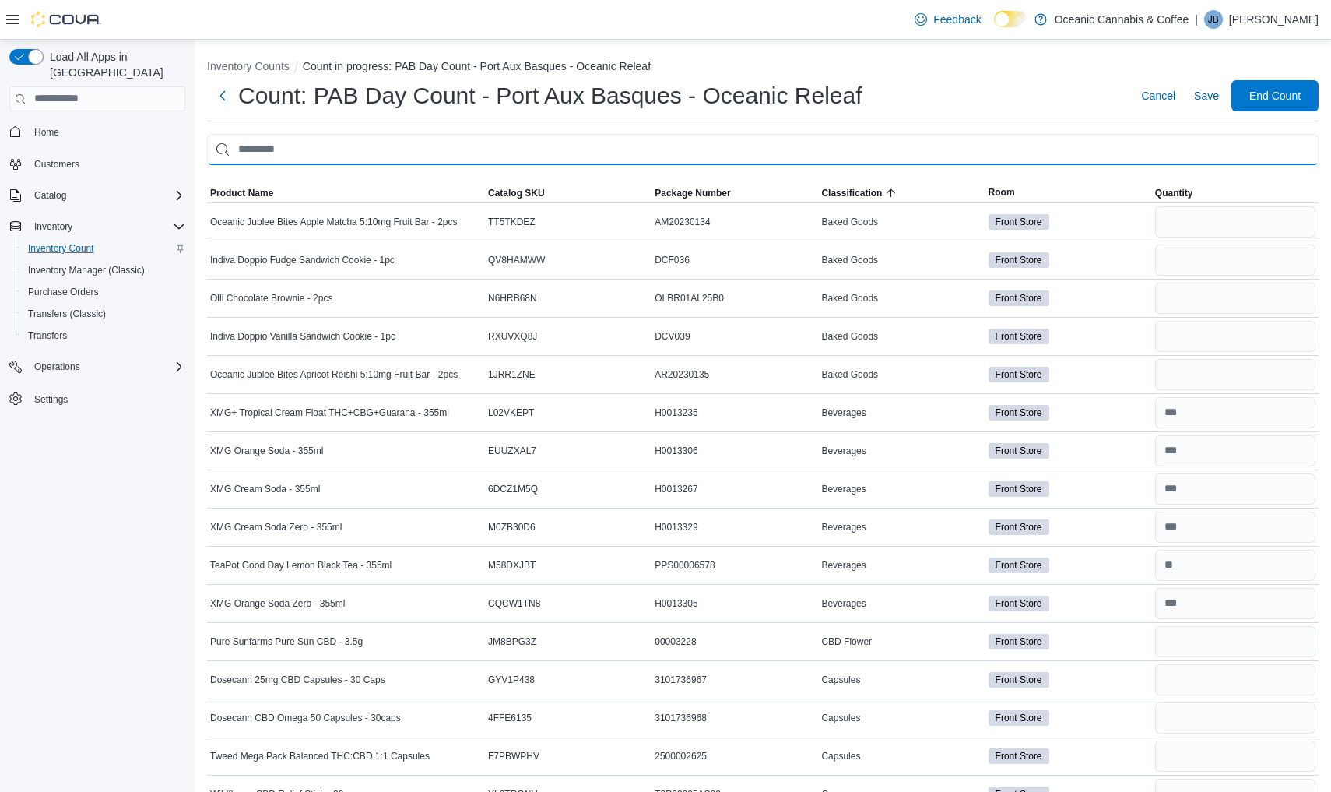
click at [930, 144] on input "This is a search bar. After typing your query, hit enter to filter the results …" at bounding box center [762, 149] width 1111 height 31
click at [930, 139] on input "This is a search bar. After typing your query, hit enter to filter the results …" at bounding box center [762, 149] width 1111 height 31
type input "****"
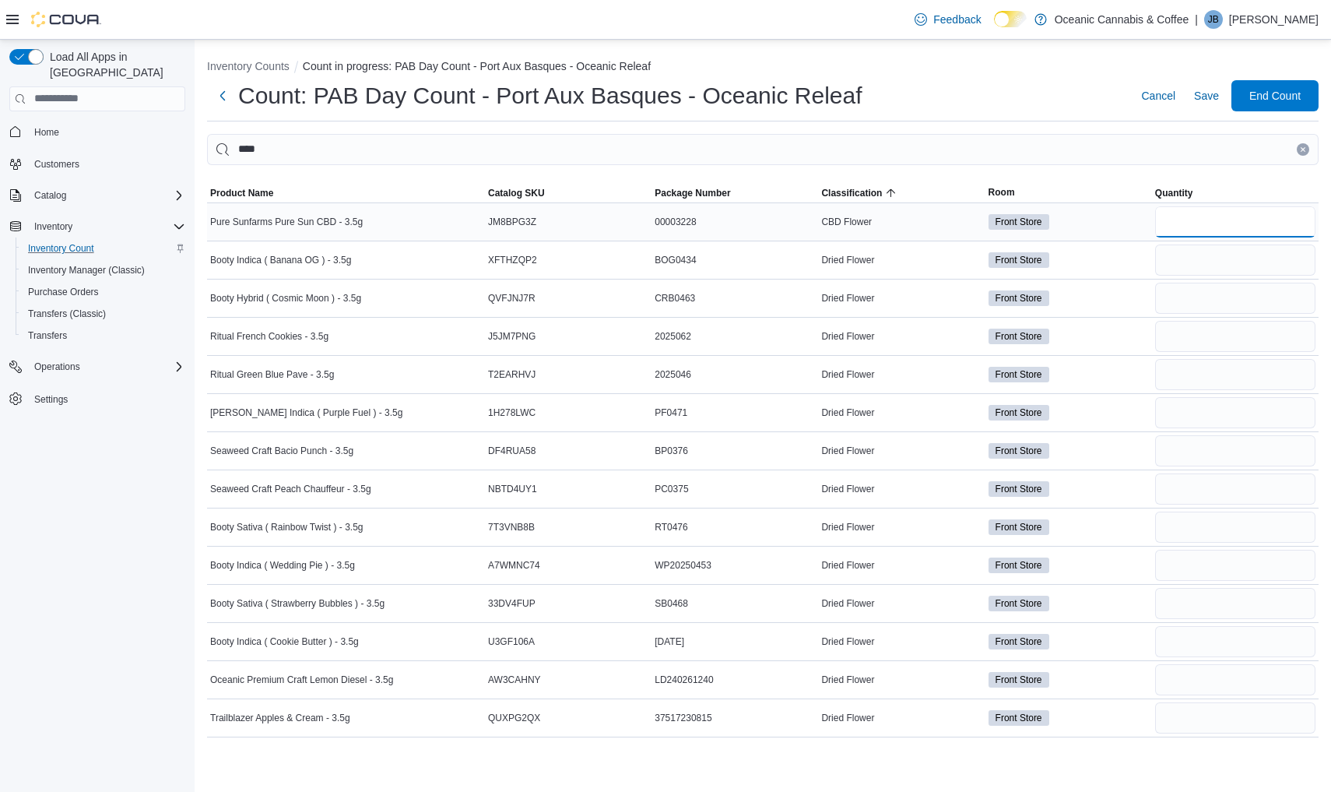
click at [1214, 235] on input "number" at bounding box center [1235, 221] width 160 height 31
type input "*"
click at [1217, 251] on input "number" at bounding box center [1235, 259] width 160 height 31
type input "*"
click at [1240, 292] on input "number" at bounding box center [1235, 298] width 160 height 31
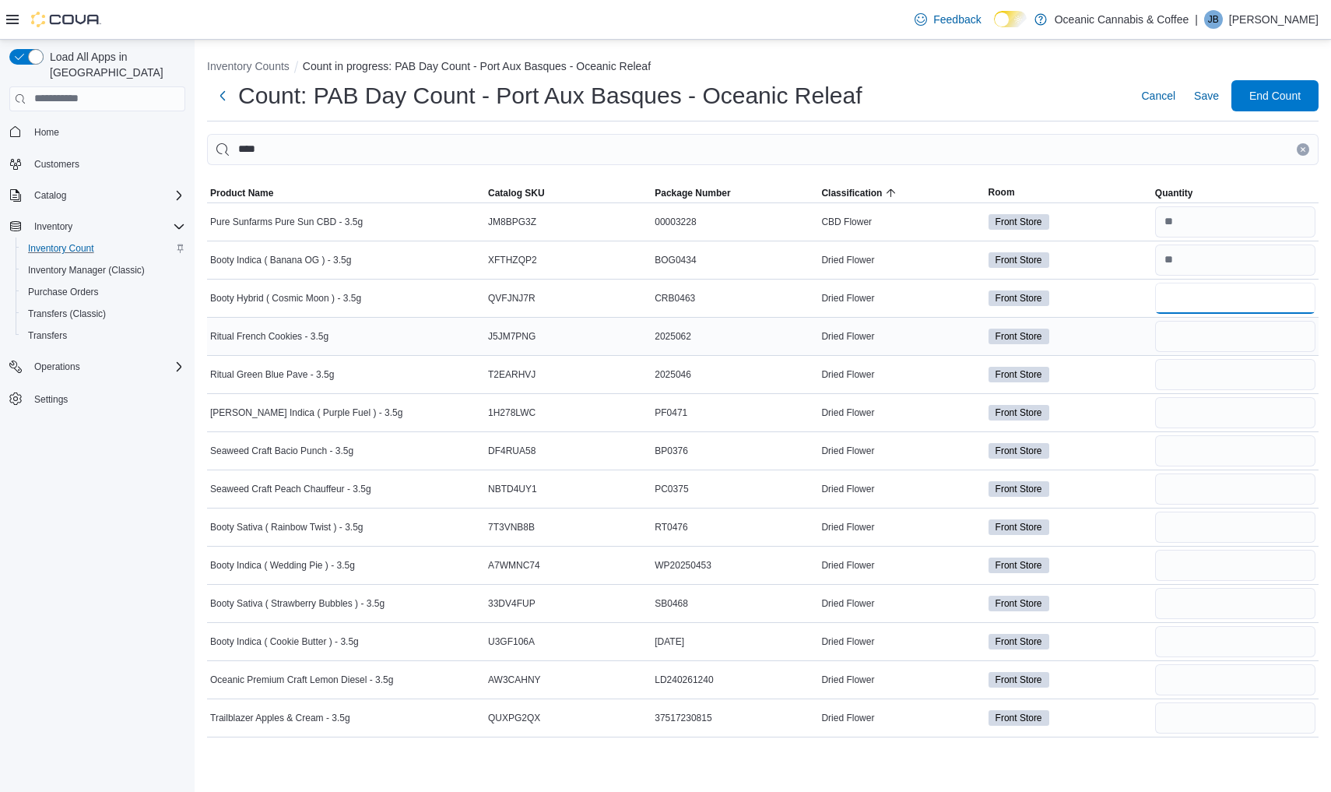
type input "**"
click at [1213, 348] on input "number" at bounding box center [1235, 336] width 160 height 31
type input "*"
click at [1203, 374] on input "number" at bounding box center [1235, 374] width 160 height 31
type input "*"
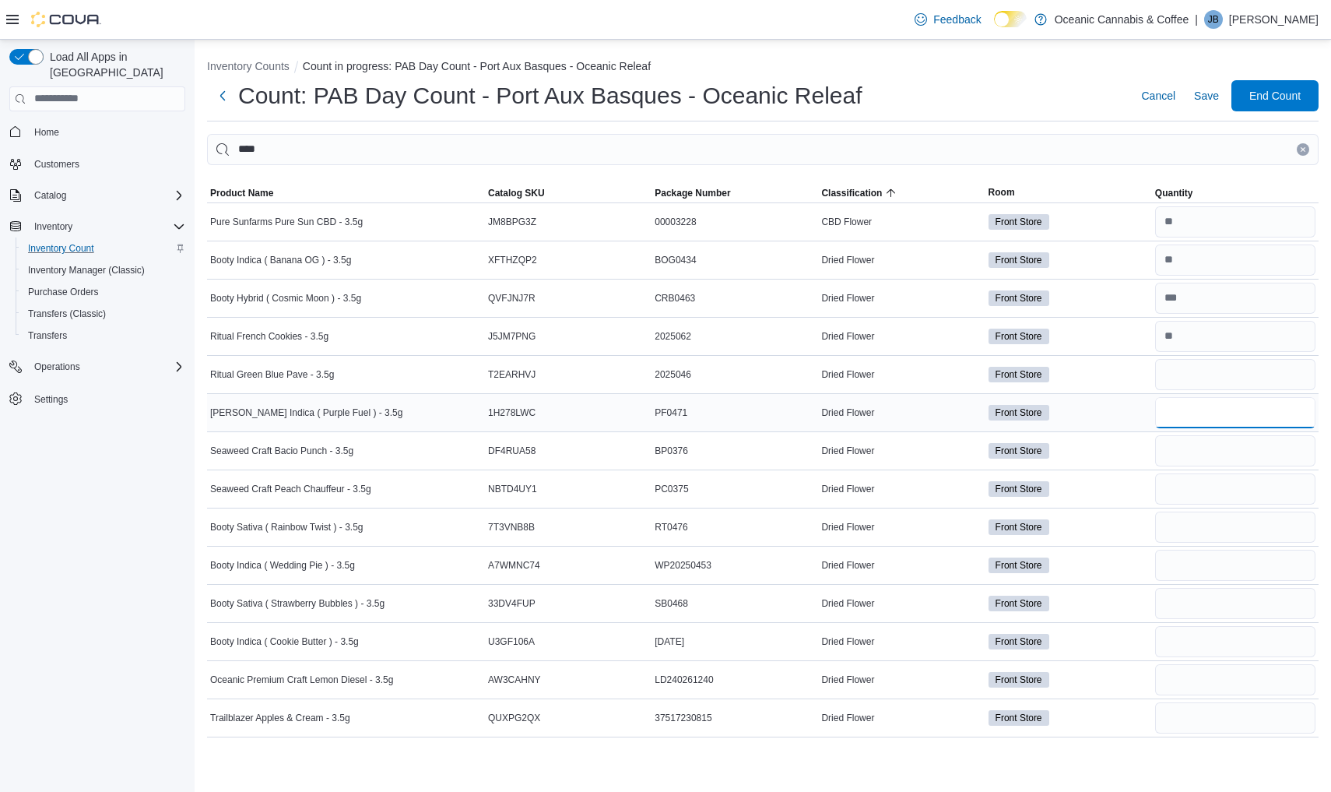
click at [1194, 421] on input "number" at bounding box center [1235, 412] width 160 height 31
type input "*"
click at [1197, 441] on input "number" at bounding box center [1235, 450] width 160 height 31
type input "*"
click at [1193, 491] on input "number" at bounding box center [1235, 488] width 160 height 31
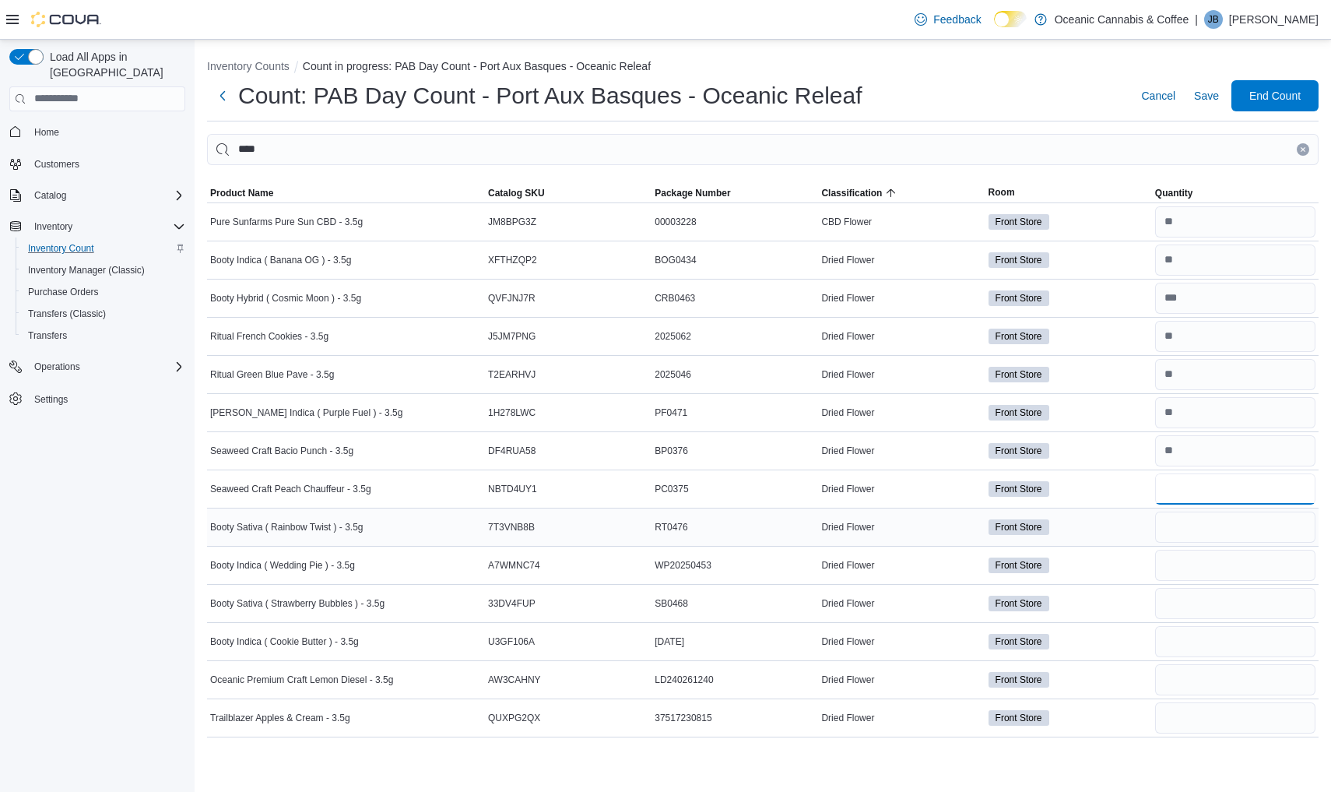
type input "*"
click at [1194, 535] on input "number" at bounding box center [1235, 526] width 160 height 31
type input "*"
click at [1188, 565] on input "number" at bounding box center [1235, 564] width 160 height 31
type input "**"
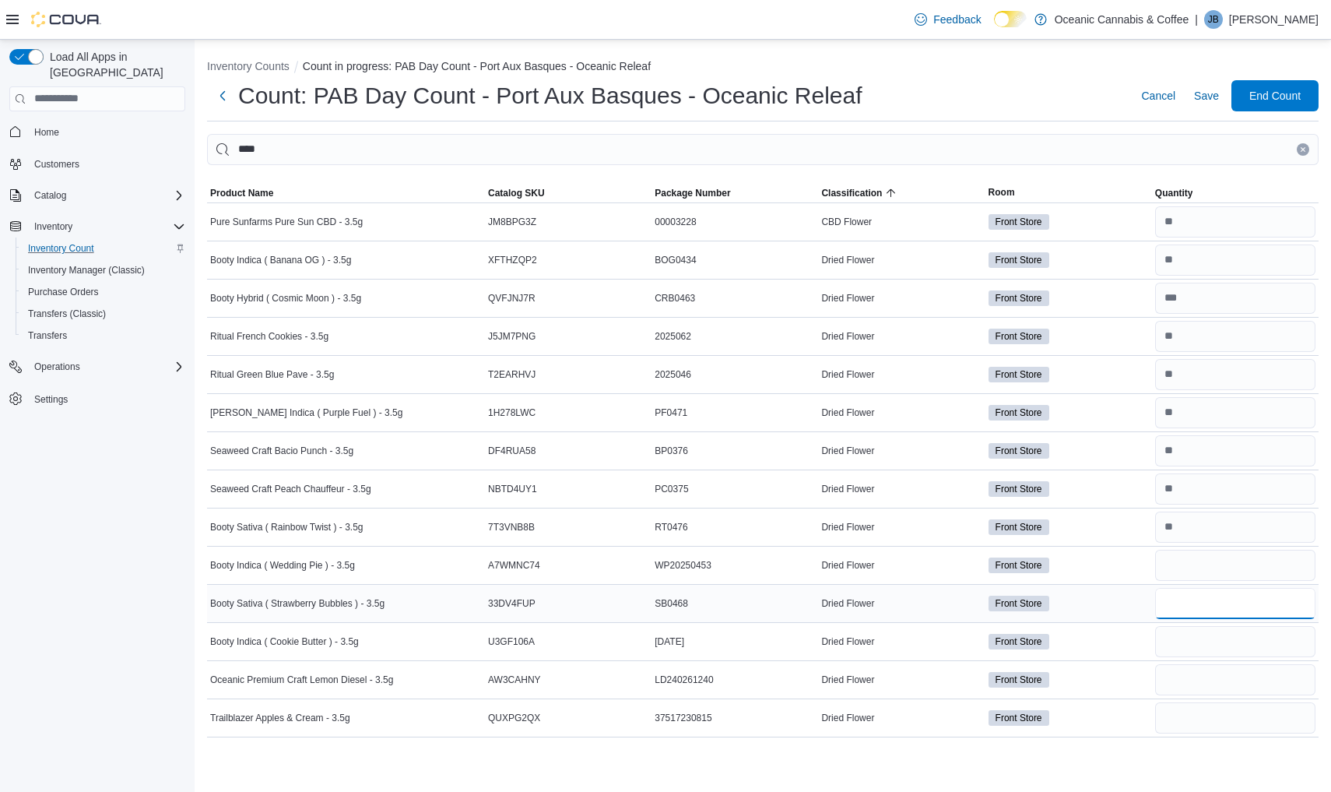
click at [1174, 606] on input "number" at bounding box center [1235, 603] width 160 height 31
type input "**"
click at [1177, 643] on input "number" at bounding box center [1235, 641] width 160 height 31
type input "**"
click at [1190, 681] on input "number" at bounding box center [1235, 679] width 160 height 31
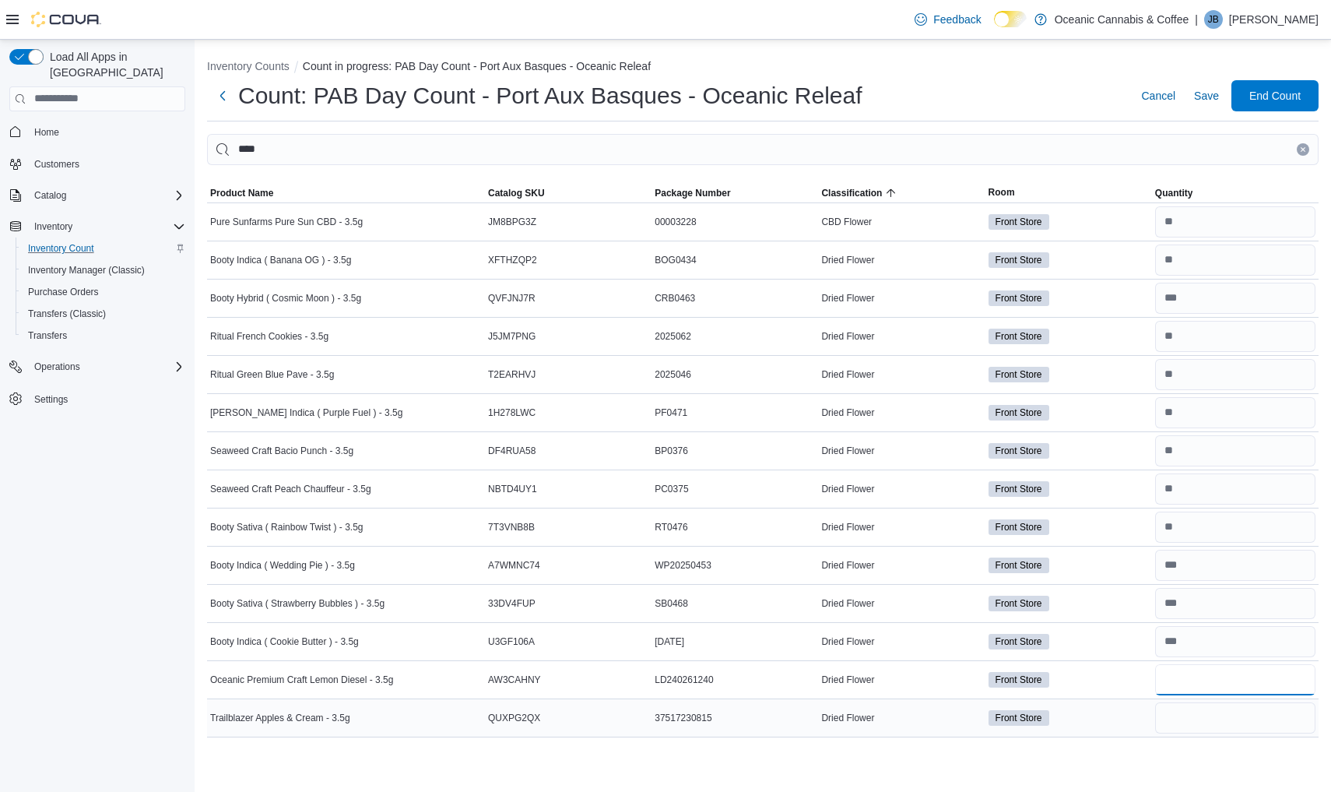
type input "*"
click at [1203, 711] on input "number" at bounding box center [1235, 717] width 160 height 31
type input "*"
click at [1304, 144] on button "Clear input" at bounding box center [1303, 149] width 12 height 12
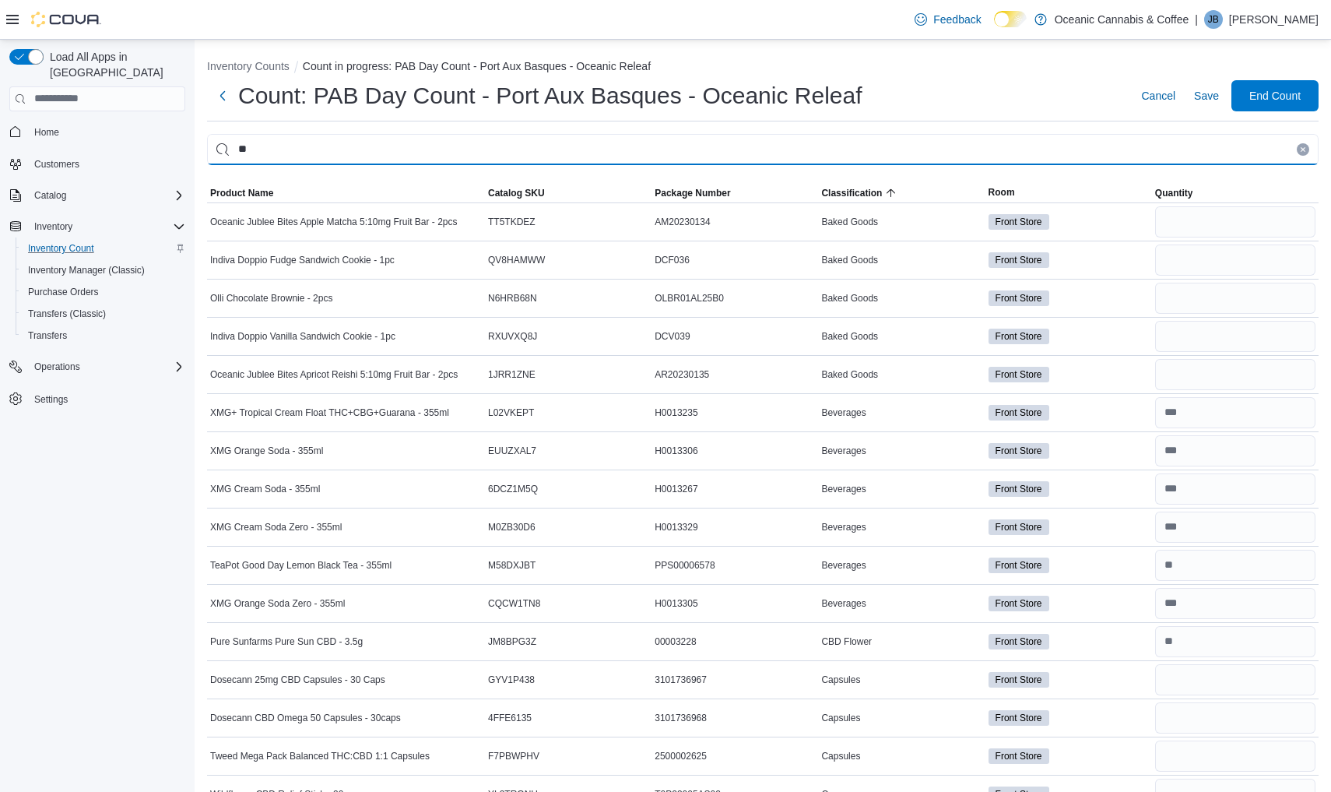
type input "*"
type input "******"
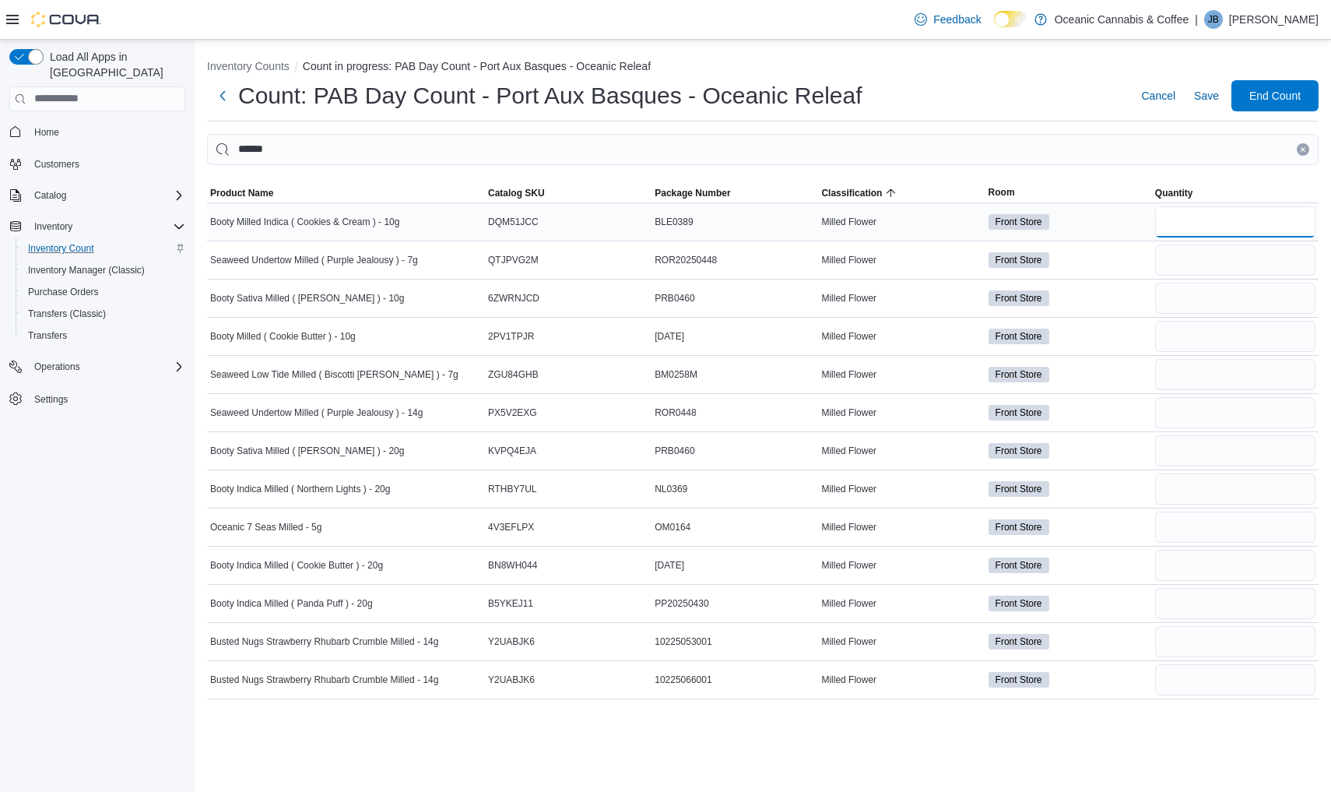
click at [1217, 216] on input "number" at bounding box center [1235, 221] width 160 height 31
type input "*"
click at [1220, 255] on input "number" at bounding box center [1235, 259] width 160 height 31
type input "*"
click at [1226, 285] on input "number" at bounding box center [1235, 298] width 160 height 31
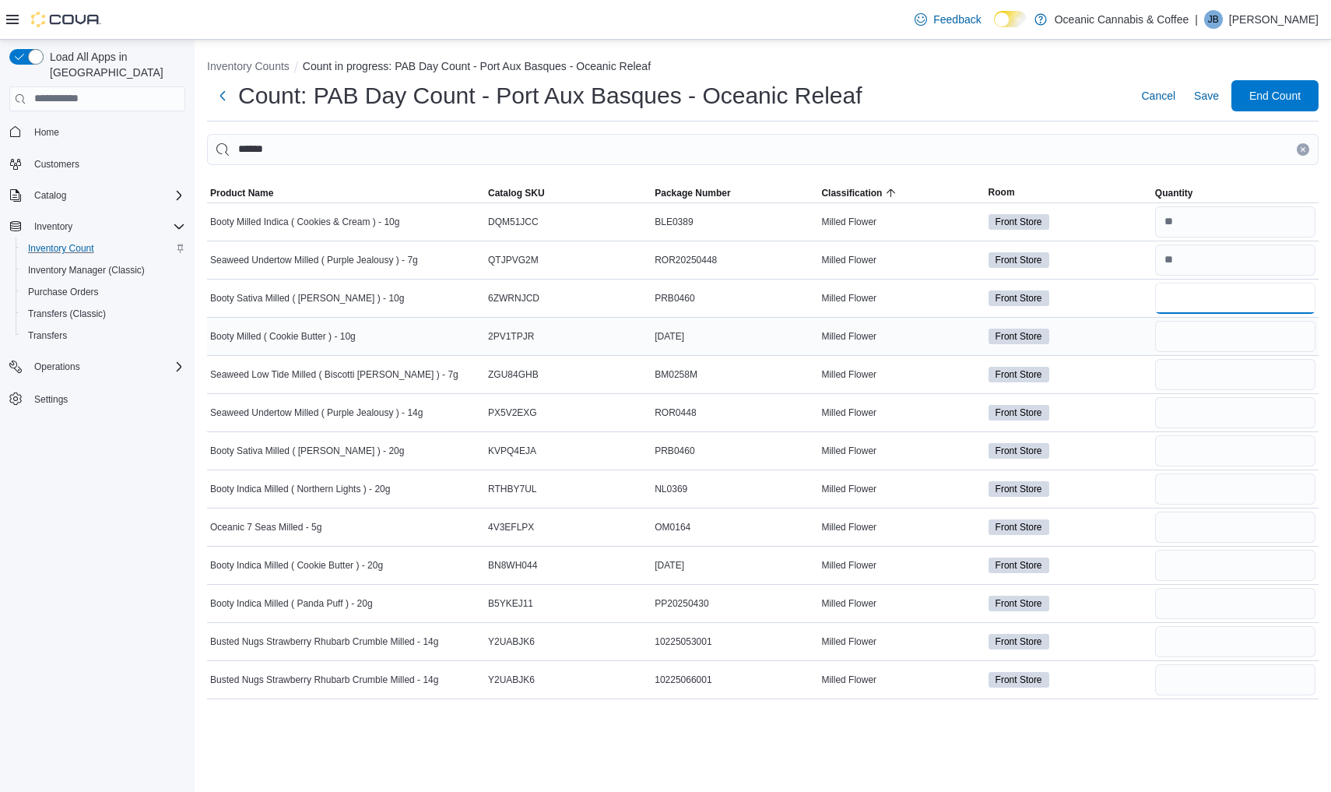
type input "*"
click at [1224, 348] on input "number" at bounding box center [1235, 336] width 160 height 31
type input "*"
click at [1228, 392] on div at bounding box center [1235, 374] width 167 height 37
click at [1233, 374] on input "number" at bounding box center [1235, 374] width 160 height 31
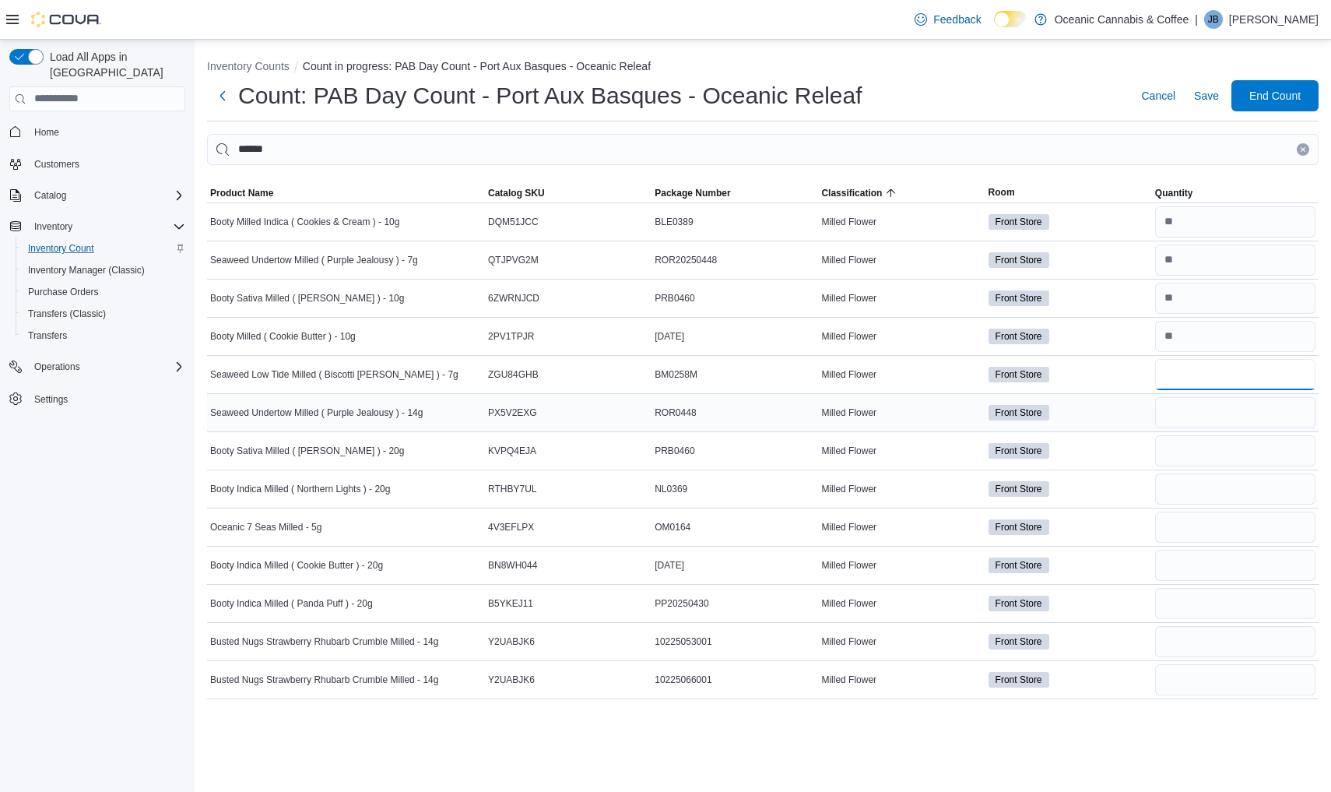
type input "*"
click at [1217, 421] on input "number" at bounding box center [1235, 412] width 160 height 31
click at [1169, 534] on input "number" at bounding box center [1235, 526] width 160 height 31
type input "*"
click at [1228, 423] on input "number" at bounding box center [1235, 412] width 160 height 31
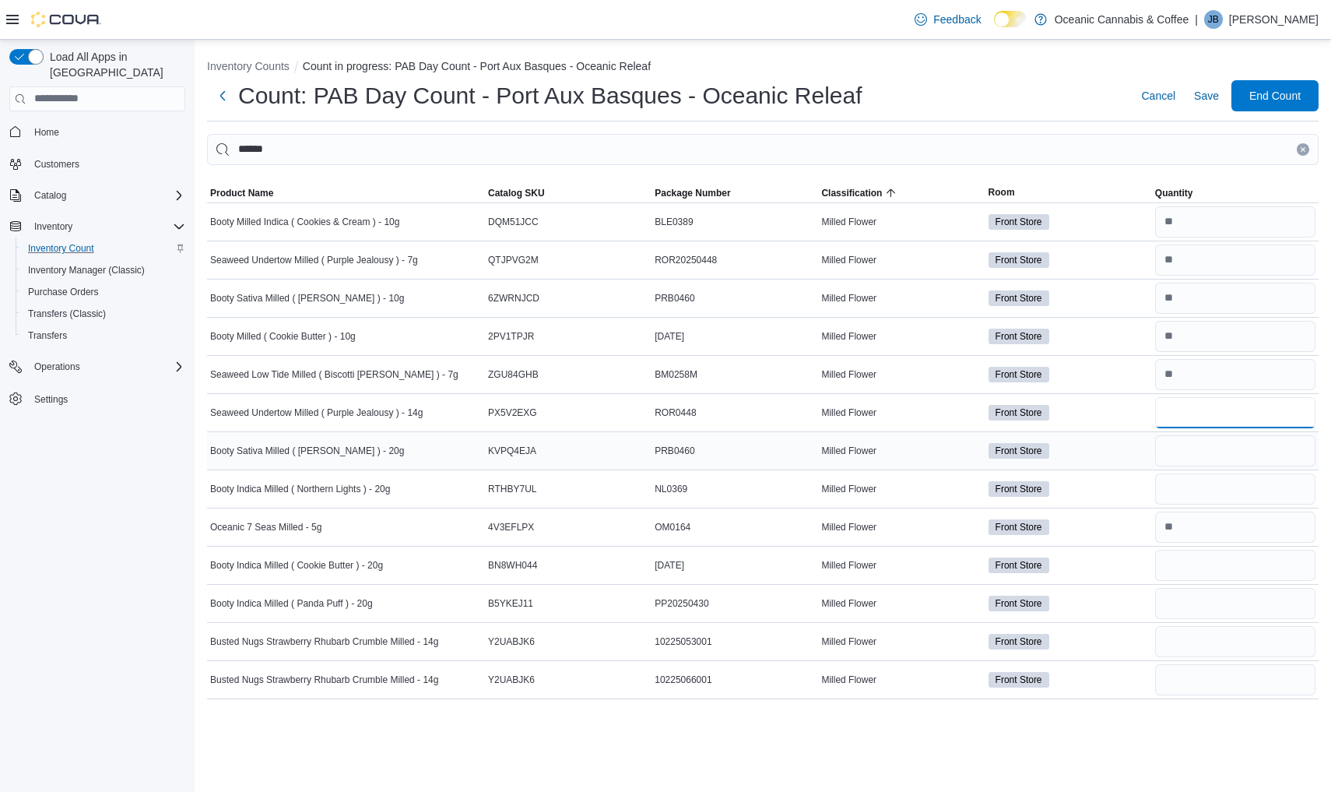
type input "*"
click at [1210, 452] on input "number" at bounding box center [1235, 450] width 160 height 31
type input "*"
click at [1208, 484] on input "number" at bounding box center [1235, 488] width 160 height 31
type input "*"
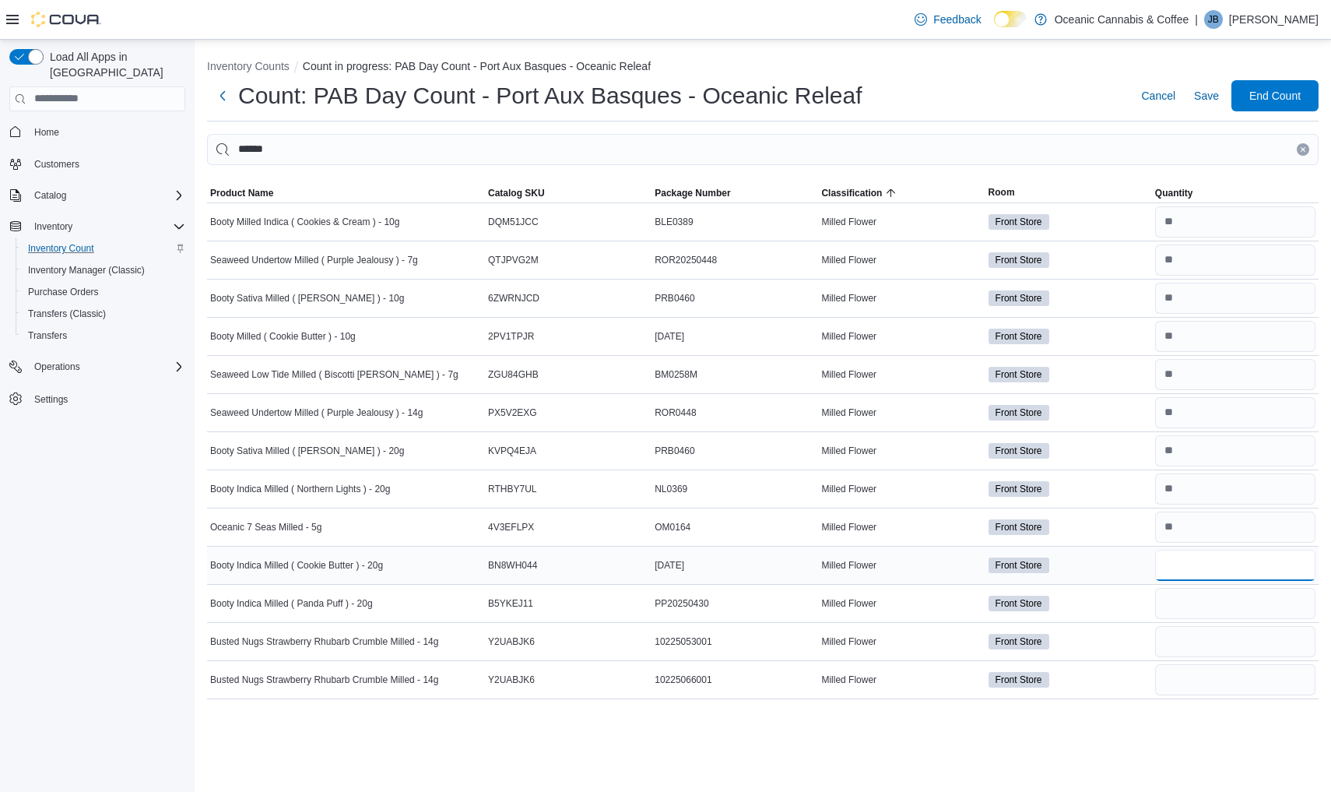
click at [1203, 564] on input "number" at bounding box center [1235, 564] width 160 height 31
type input "*"
click at [1202, 597] on input "number" at bounding box center [1235, 603] width 160 height 31
type input "*"
click at [1199, 648] on input "number" at bounding box center [1235, 641] width 160 height 31
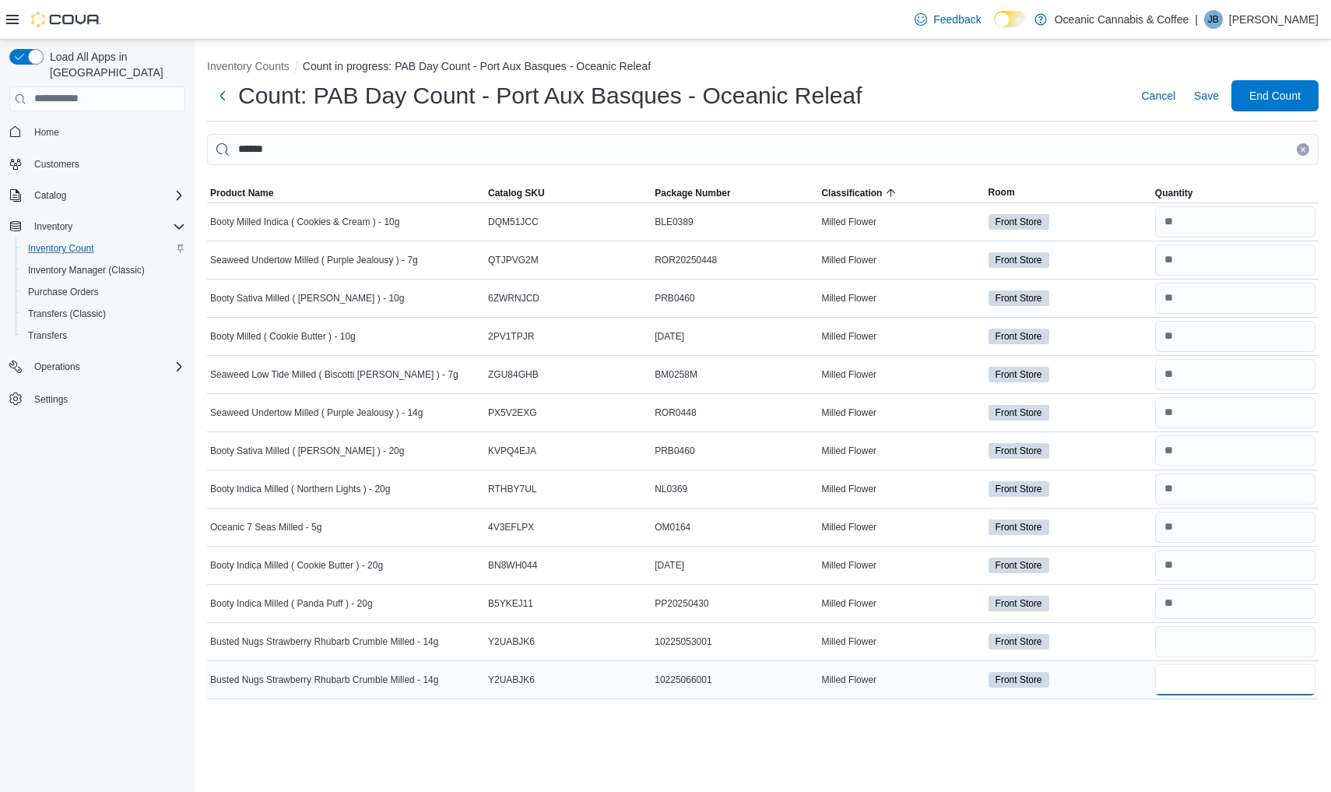
click at [1189, 683] on input "number" at bounding box center [1235, 679] width 160 height 31
type input "*"
click at [1300, 153] on button "Clear input" at bounding box center [1303, 149] width 12 height 12
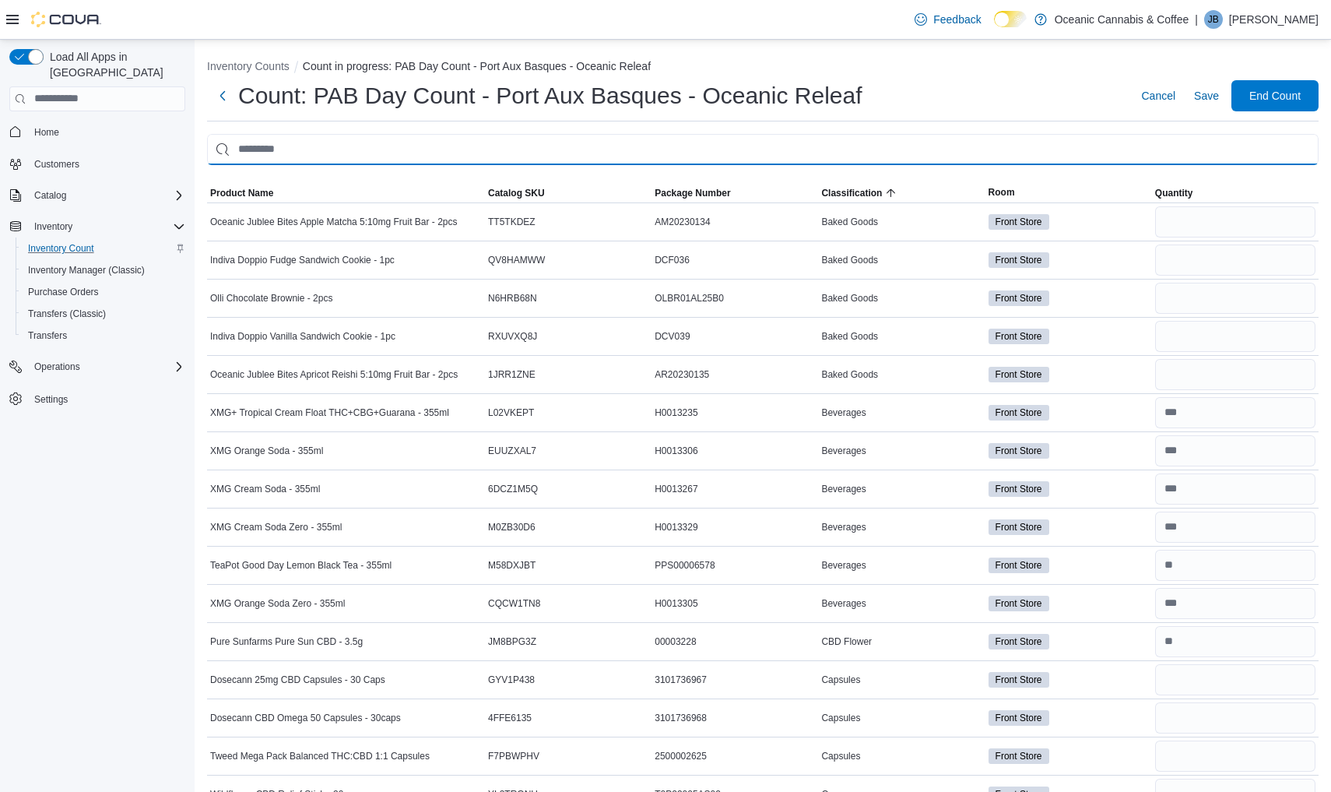
click at [1216, 158] on input "This is a search bar. After typing your query, hit enter to filter the results …" at bounding box center [762, 149] width 1111 height 31
type input "***"
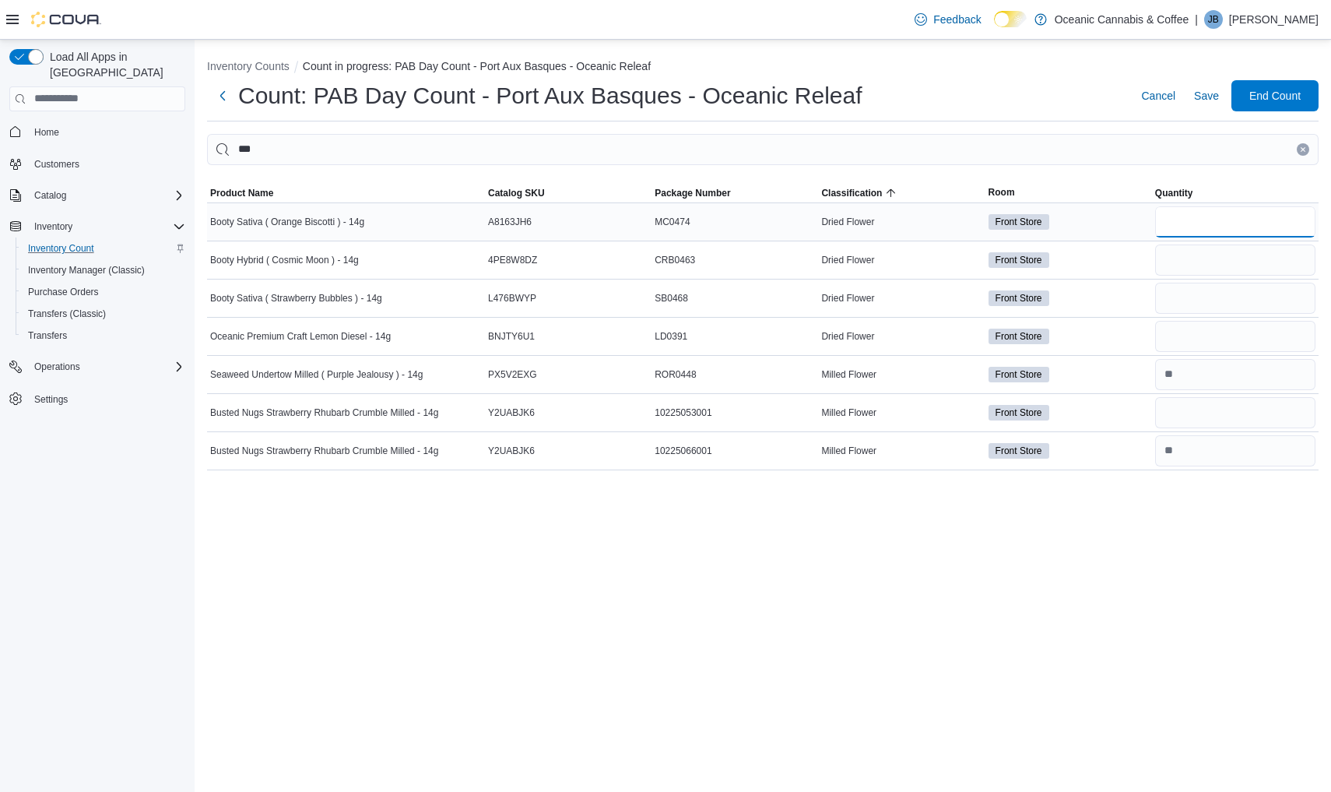
click at [1202, 219] on input "number" at bounding box center [1235, 221] width 160 height 31
type input "*"
click at [1203, 261] on input "number" at bounding box center [1235, 259] width 160 height 31
type input "*"
click at [1192, 299] on input "number" at bounding box center [1235, 298] width 160 height 31
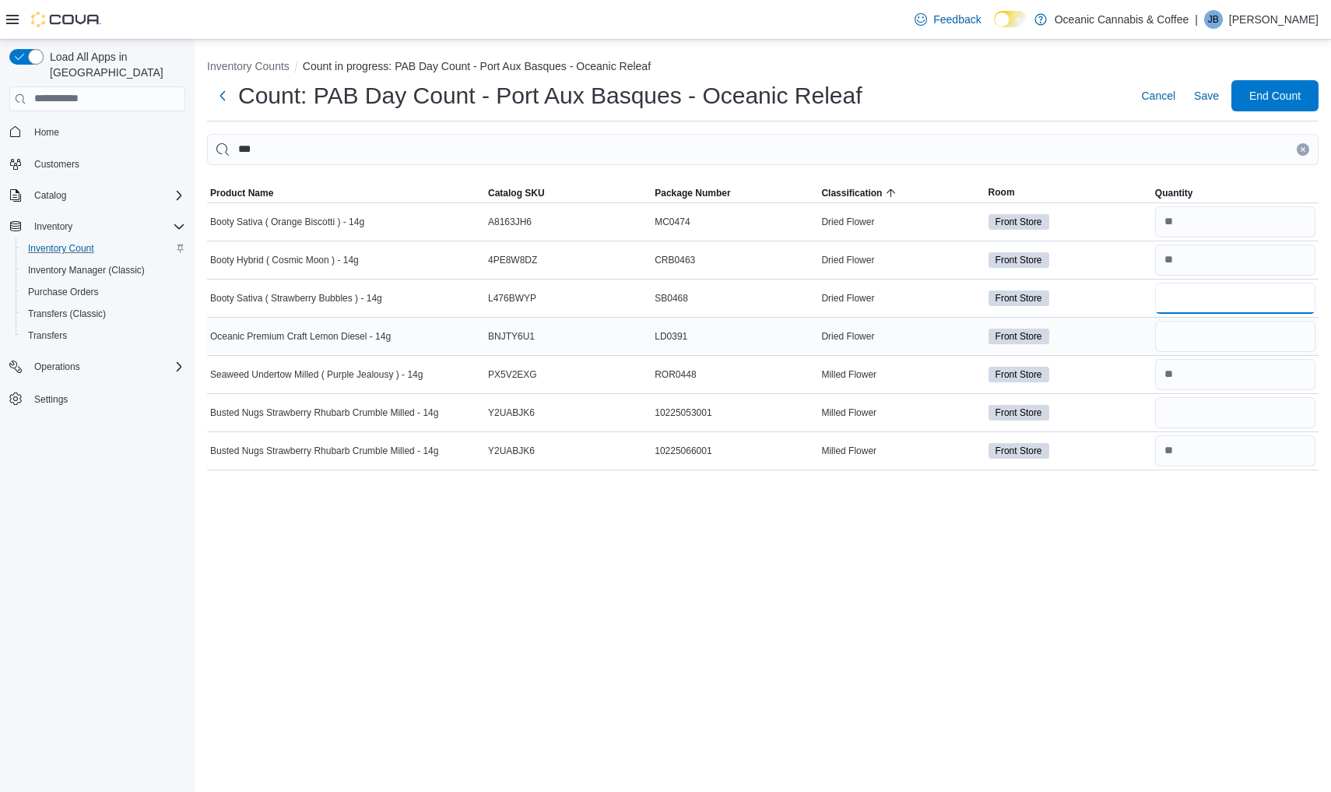
type input "*"
click at [1178, 333] on input "number" at bounding box center [1235, 336] width 160 height 31
type input "*"
click at [1302, 147] on icon "Clear input" at bounding box center [1303, 149] width 6 height 6
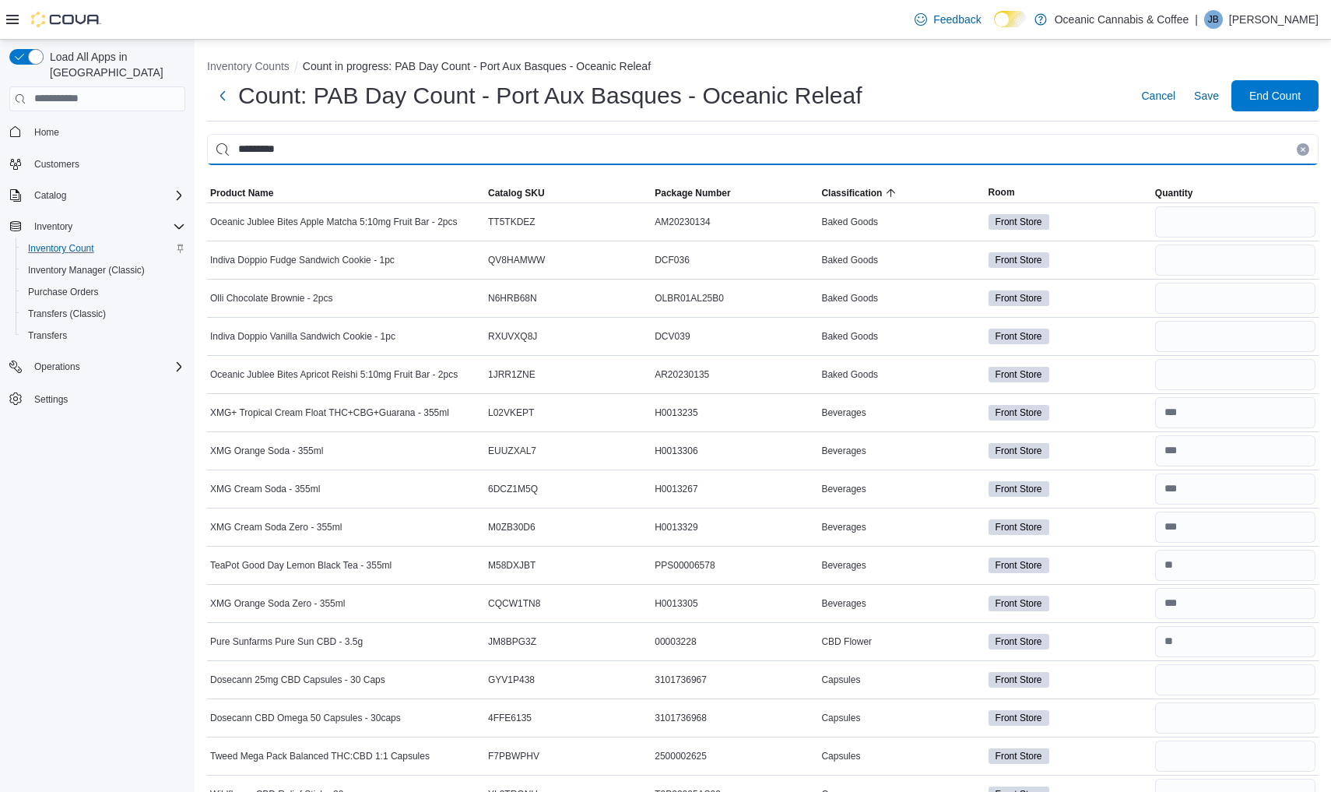
type input "*********"
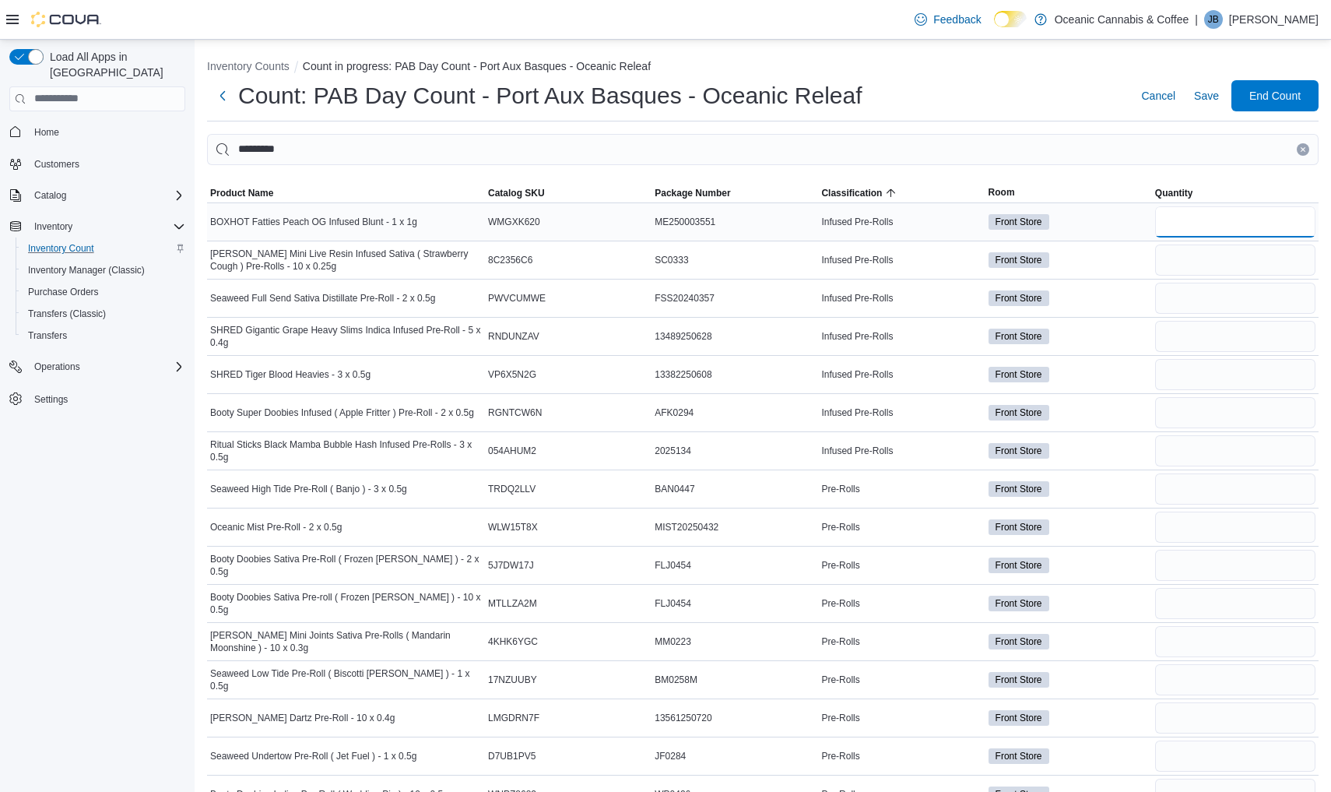
click at [1219, 219] on input "number" at bounding box center [1235, 221] width 160 height 31
type input "*"
click at [1211, 269] on input "number" at bounding box center [1235, 259] width 160 height 31
type input "*"
click at [1204, 295] on input "number" at bounding box center [1235, 298] width 160 height 31
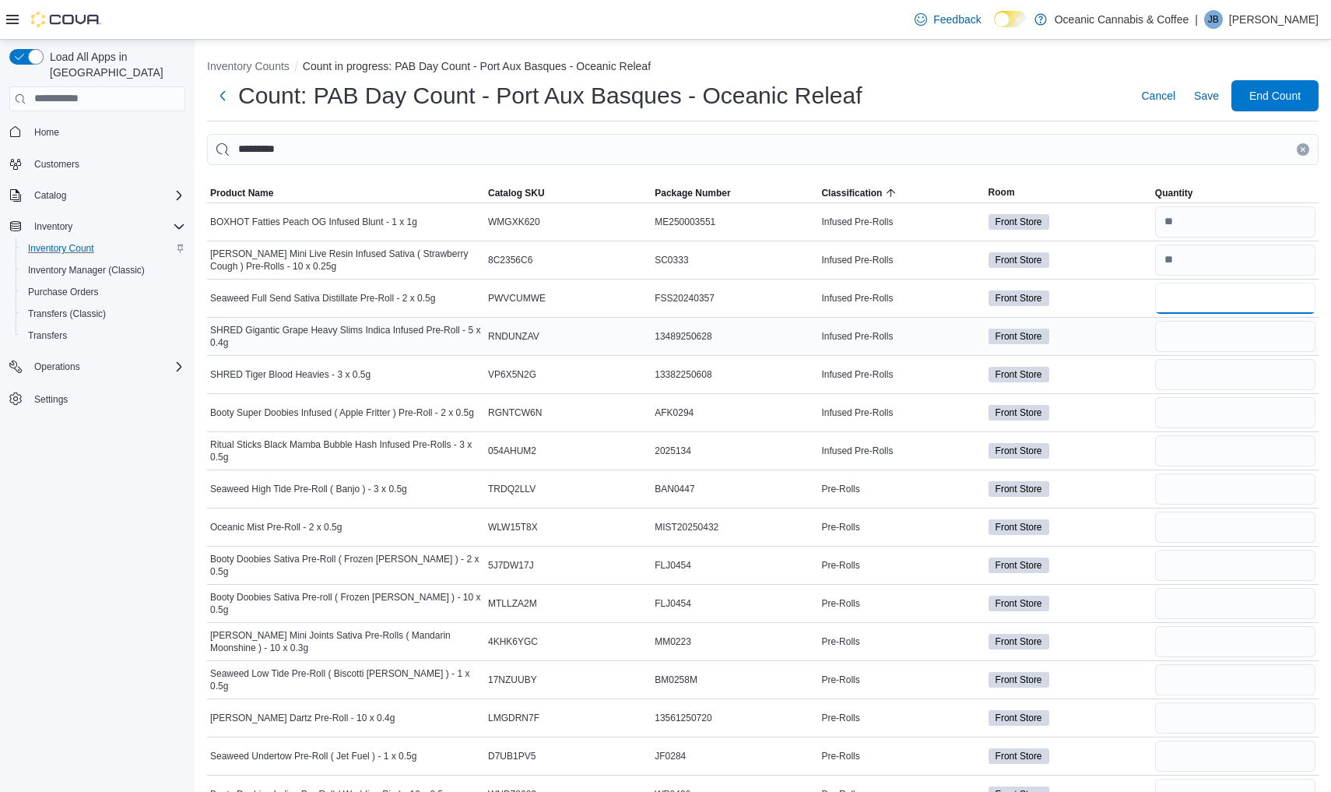
type input "*"
click at [1199, 345] on input "number" at bounding box center [1235, 336] width 160 height 31
type input "*"
click at [1189, 374] on input "number" at bounding box center [1235, 374] width 160 height 31
type input "*"
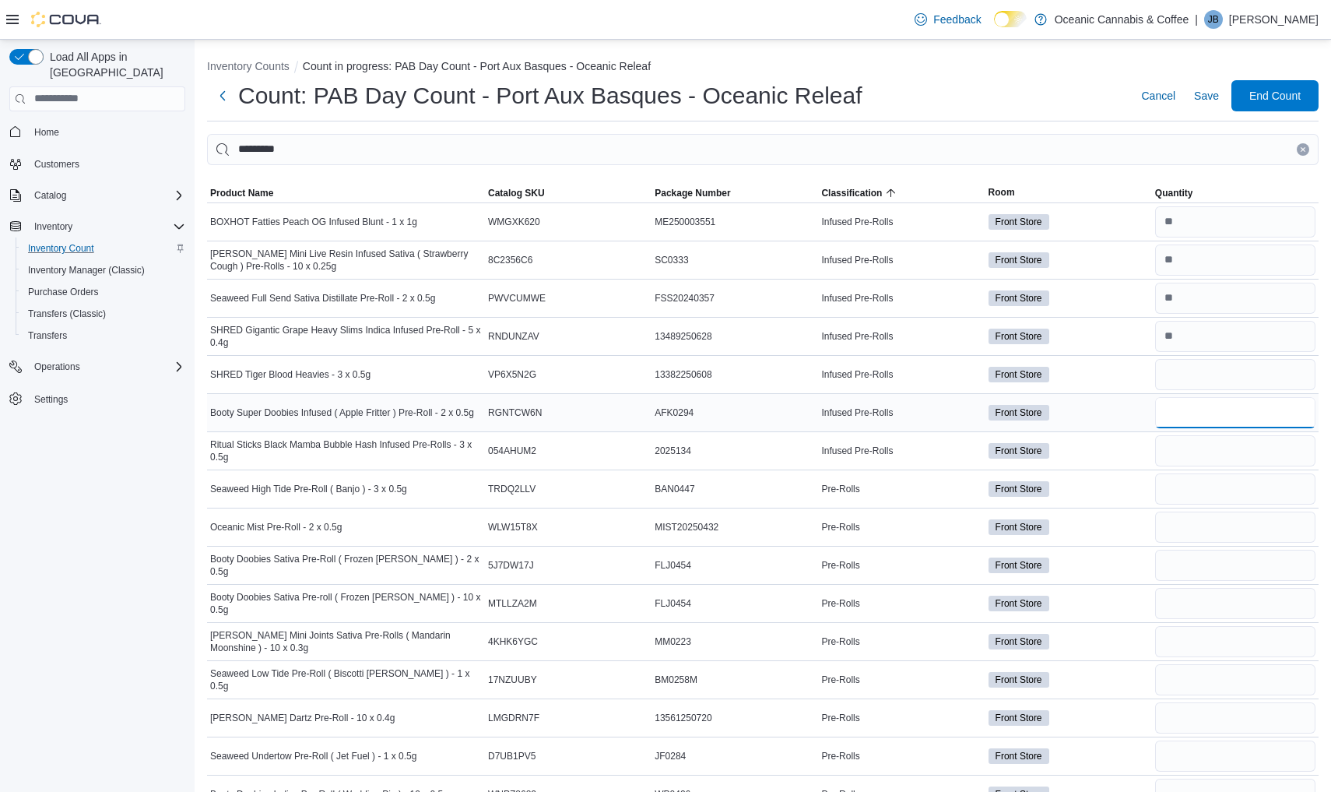
click at [1176, 416] on input "number" at bounding box center [1235, 412] width 160 height 31
type input "*"
click at [1176, 460] on input "number" at bounding box center [1235, 450] width 160 height 31
type input "*"
click at [1179, 493] on input "number" at bounding box center [1235, 488] width 160 height 31
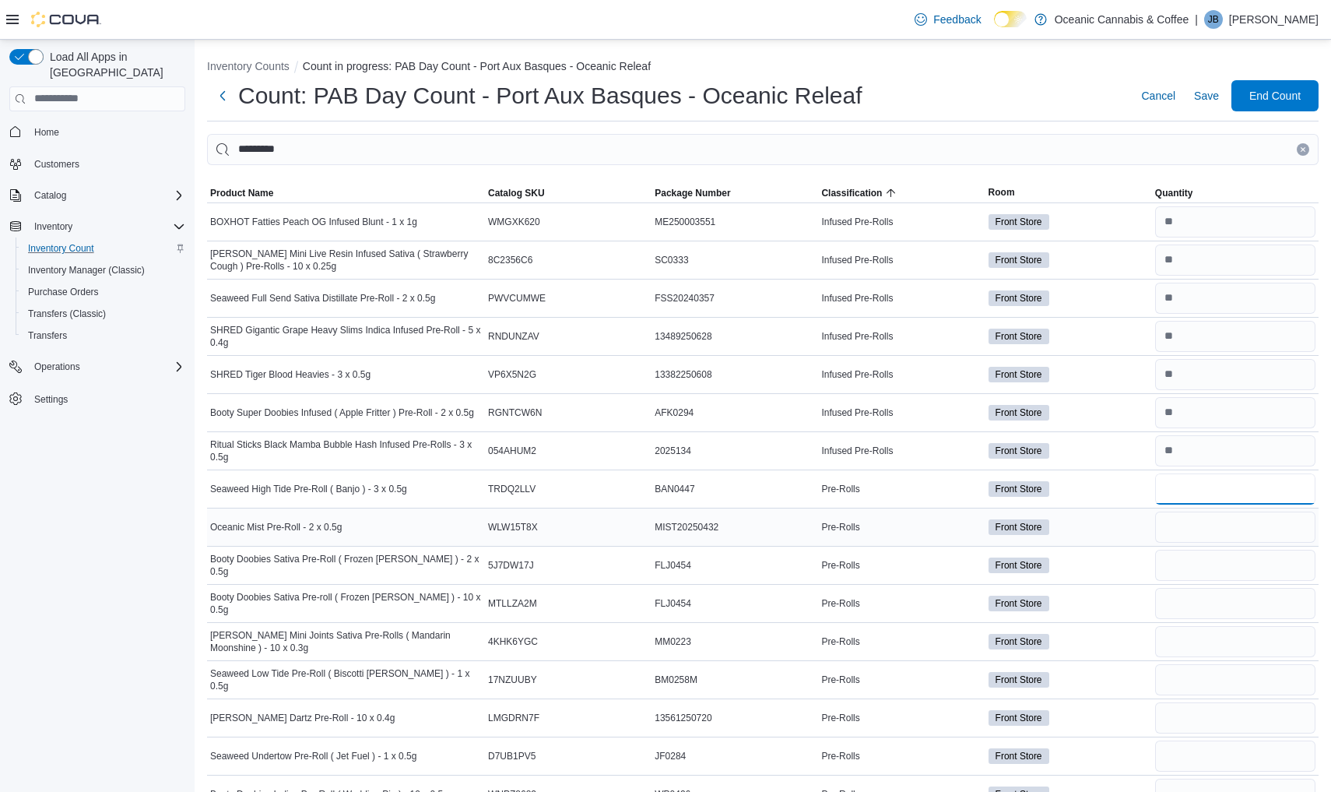
type input "**"
click at [1193, 543] on div at bounding box center [1235, 526] width 167 height 37
click at [1196, 538] on input "number" at bounding box center [1235, 526] width 160 height 31
type input "**"
click at [1192, 573] on input "number" at bounding box center [1235, 564] width 160 height 31
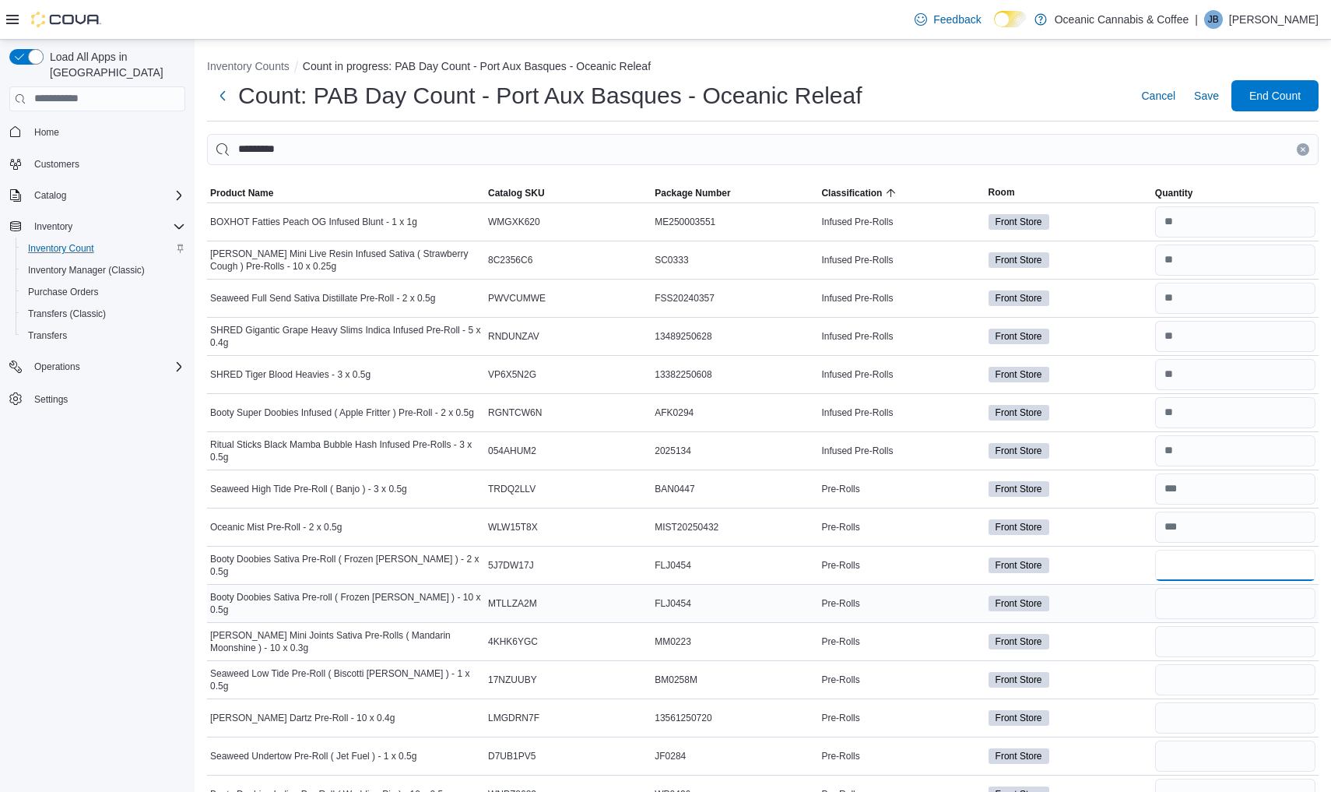
type input "*"
click at [1203, 604] on input "number" at bounding box center [1235, 603] width 160 height 31
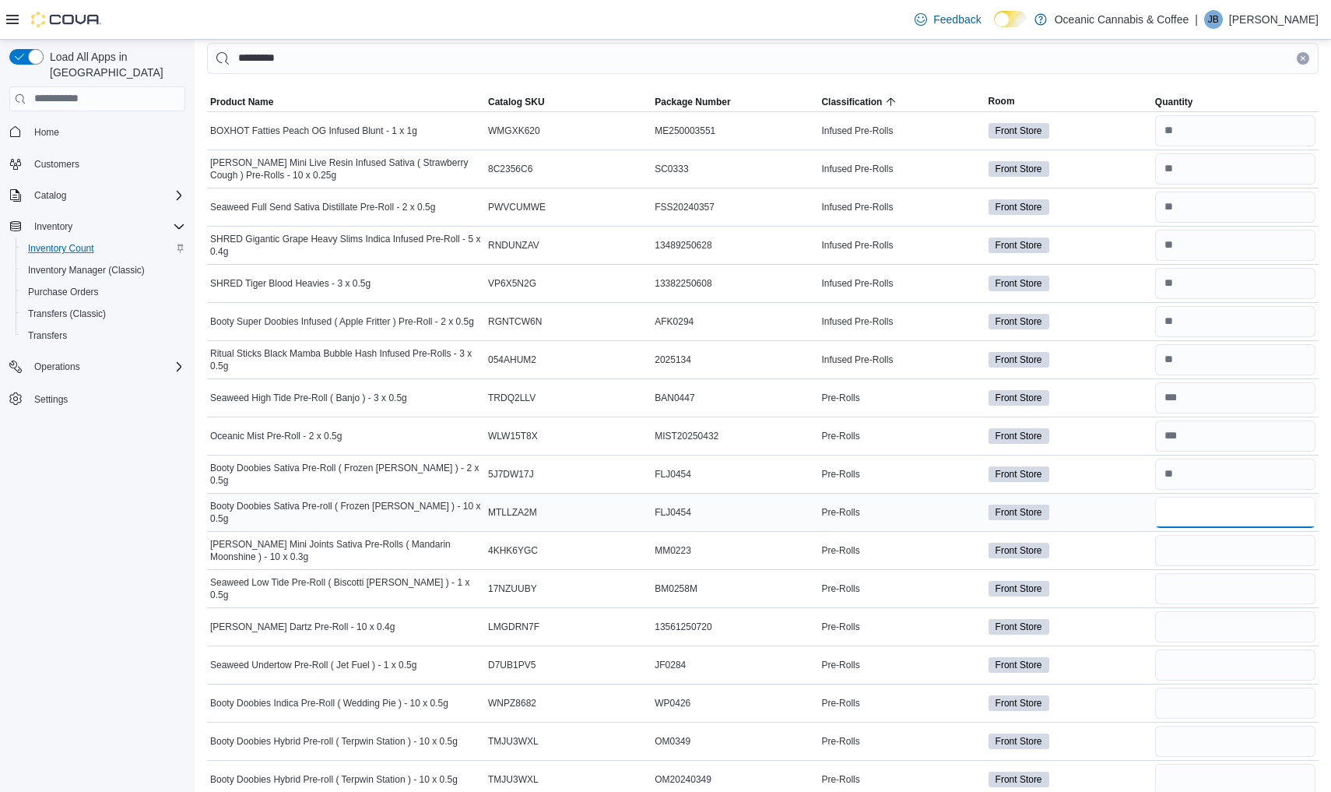
scroll to position [92, 0]
type input "*"
click at [1217, 549] on input "number" at bounding box center [1235, 549] width 160 height 31
type input "*"
click at [1189, 601] on input "number" at bounding box center [1235, 587] width 160 height 31
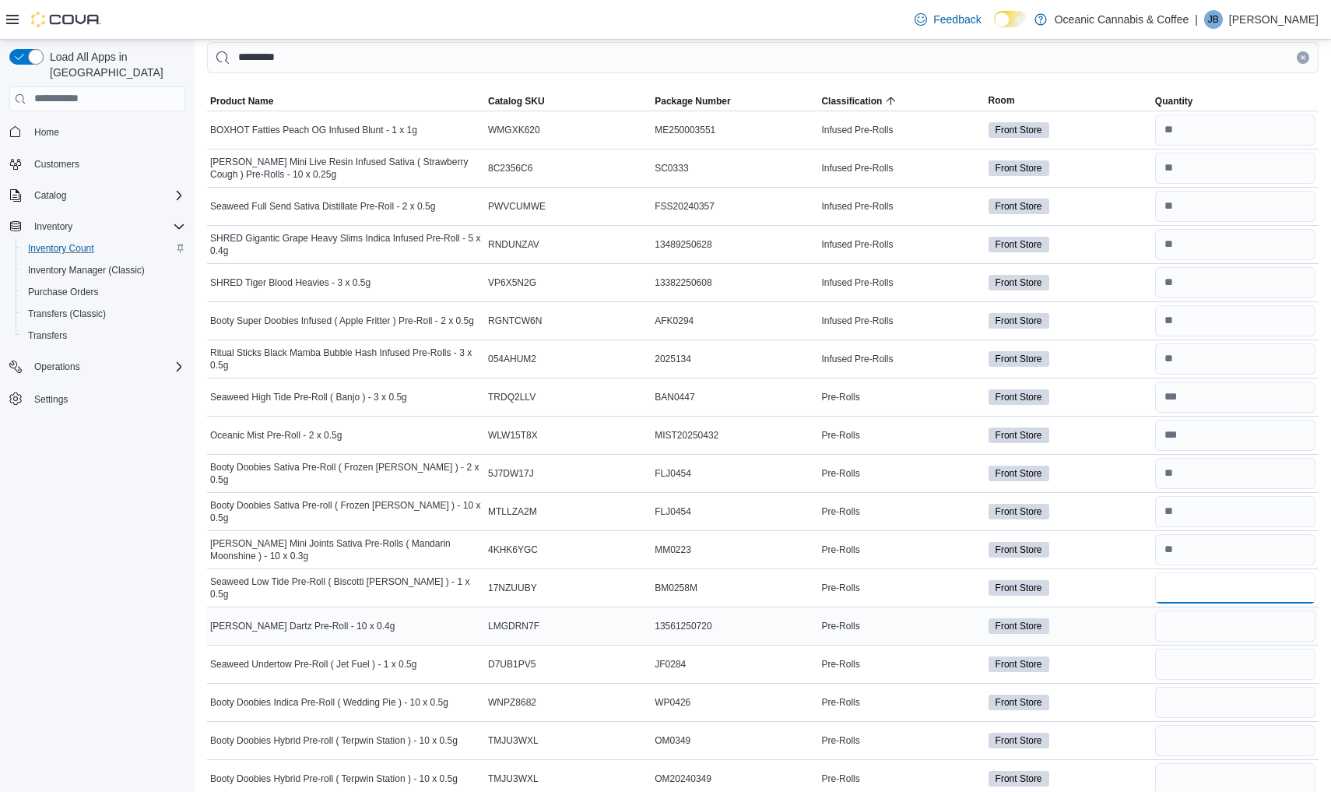
type input "**"
click at [1210, 626] on input "number" at bounding box center [1235, 625] width 160 height 31
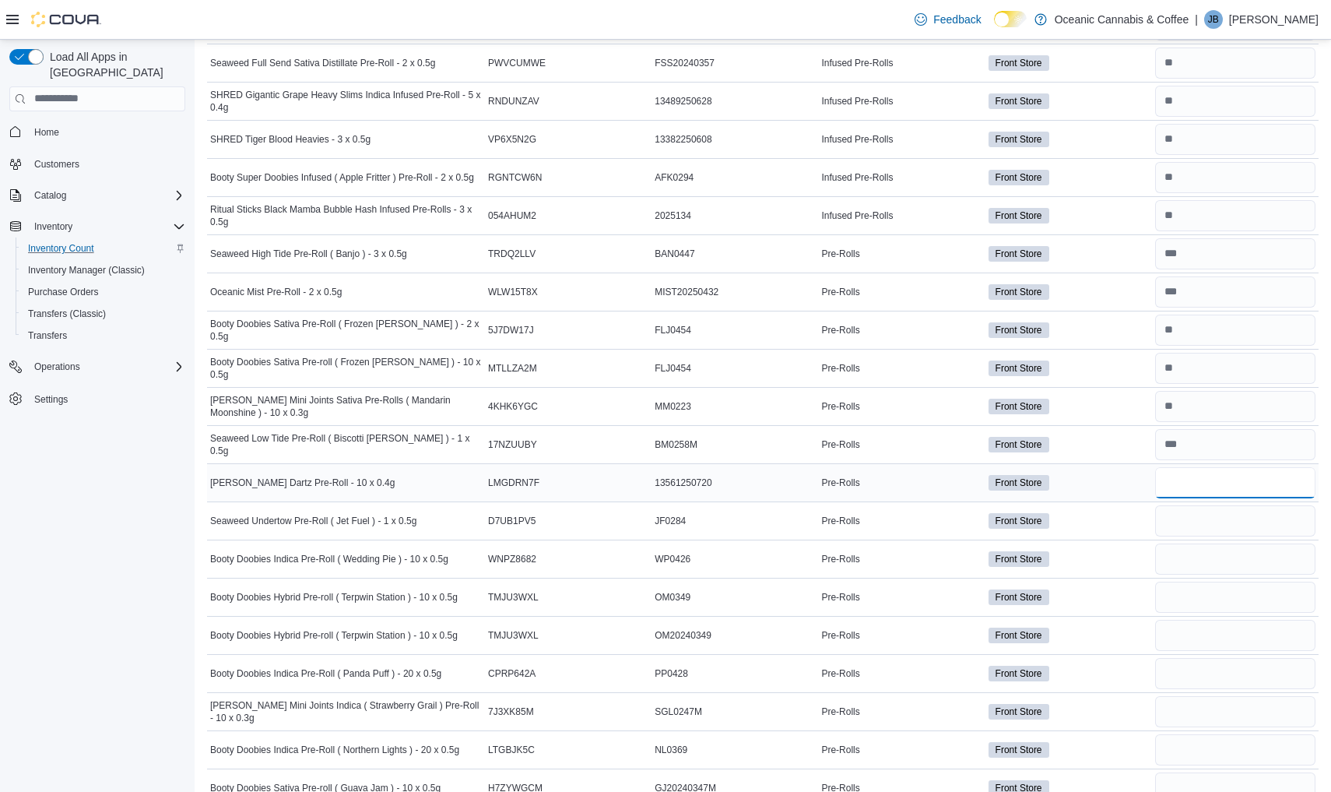
scroll to position [244, 0]
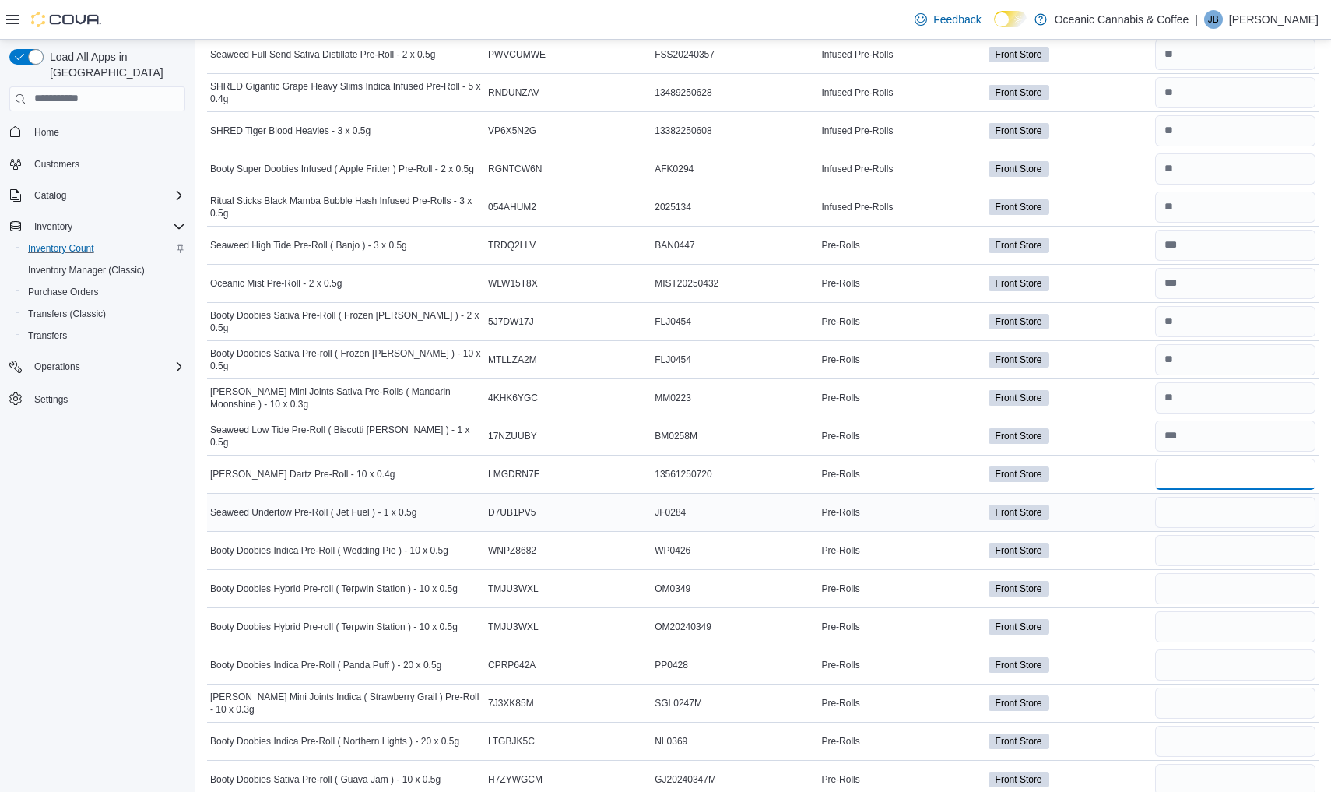
type input "**"
click at [1224, 521] on input "number" at bounding box center [1235, 512] width 160 height 31
type input "**"
click at [1220, 555] on input "number" at bounding box center [1235, 550] width 160 height 31
type input "**"
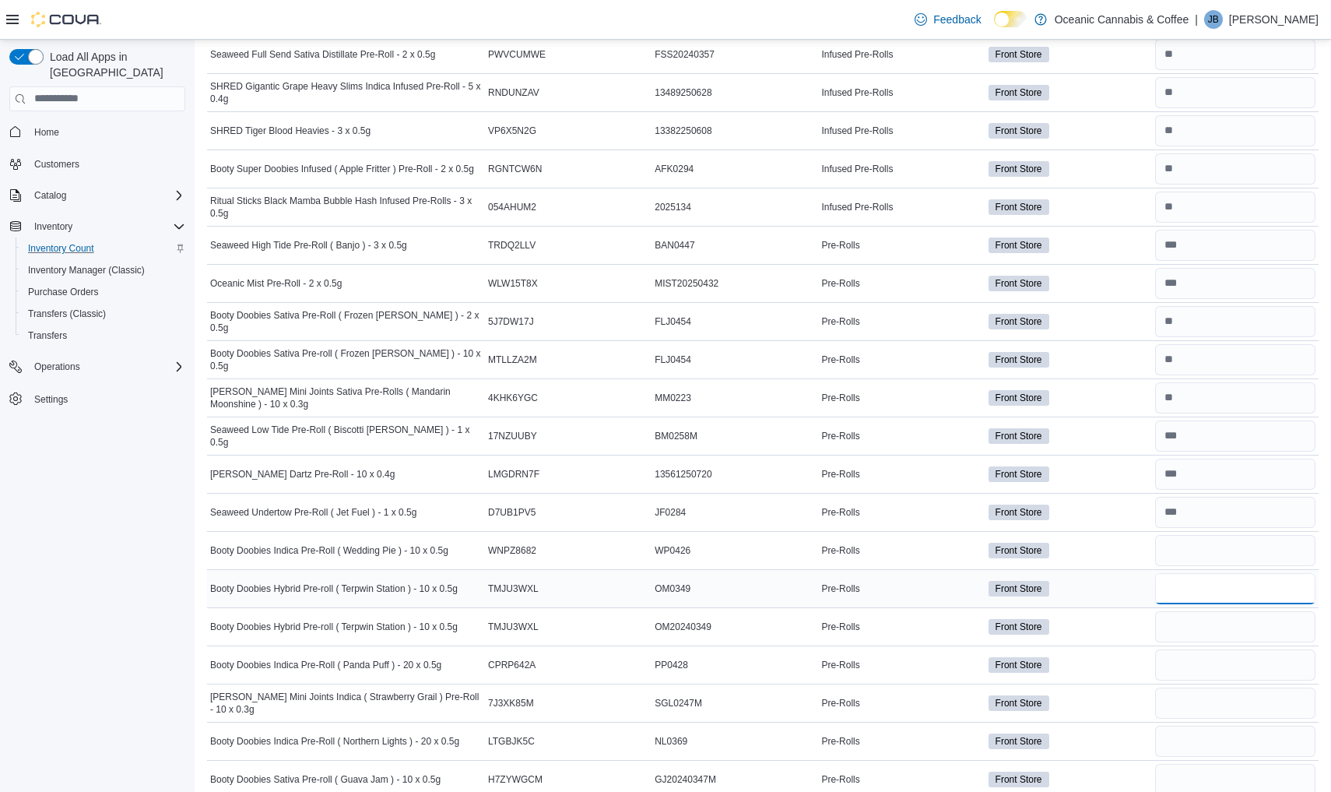
click at [1213, 578] on input "number" at bounding box center [1235, 588] width 160 height 31
type input "*"
click at [1196, 629] on input "number" at bounding box center [1235, 626] width 160 height 31
type input "*"
click at [1194, 676] on input "number" at bounding box center [1235, 664] width 160 height 31
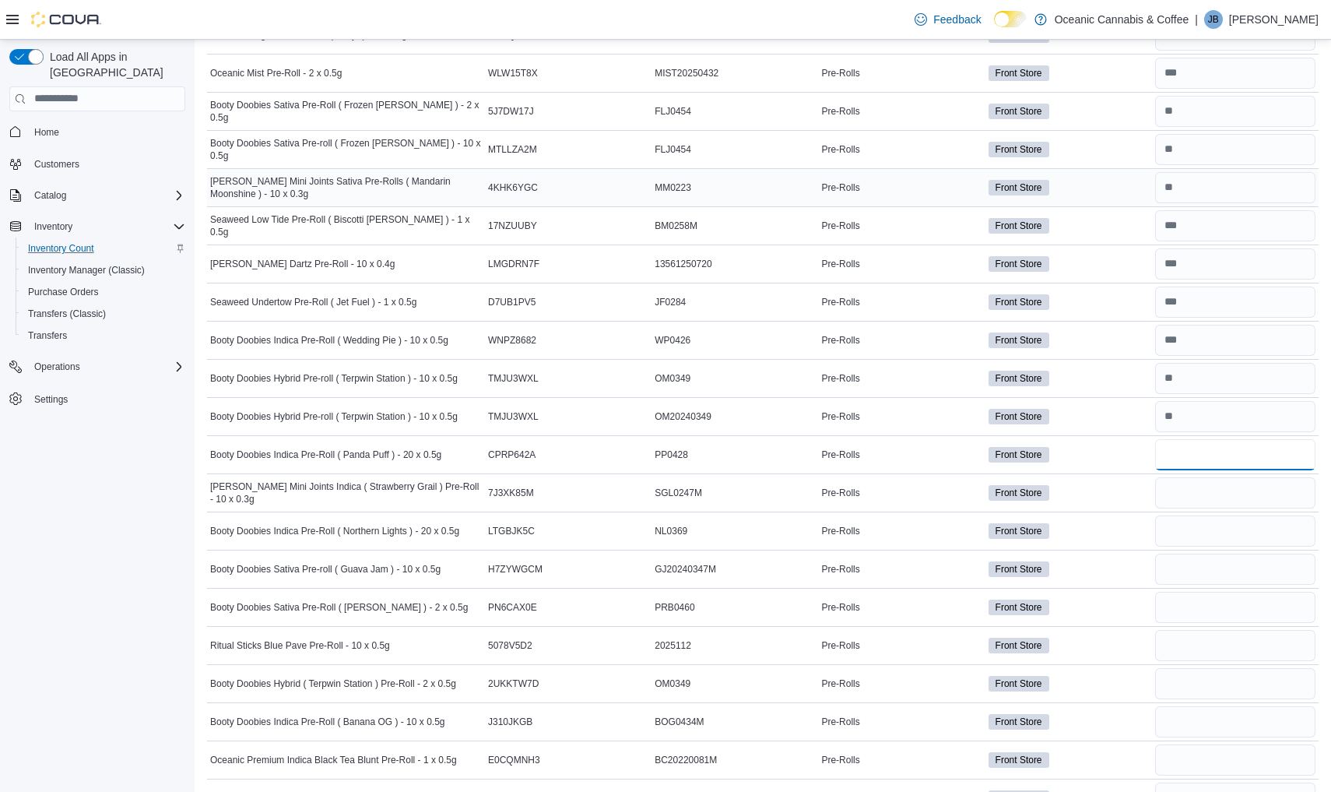
scroll to position [477, 0]
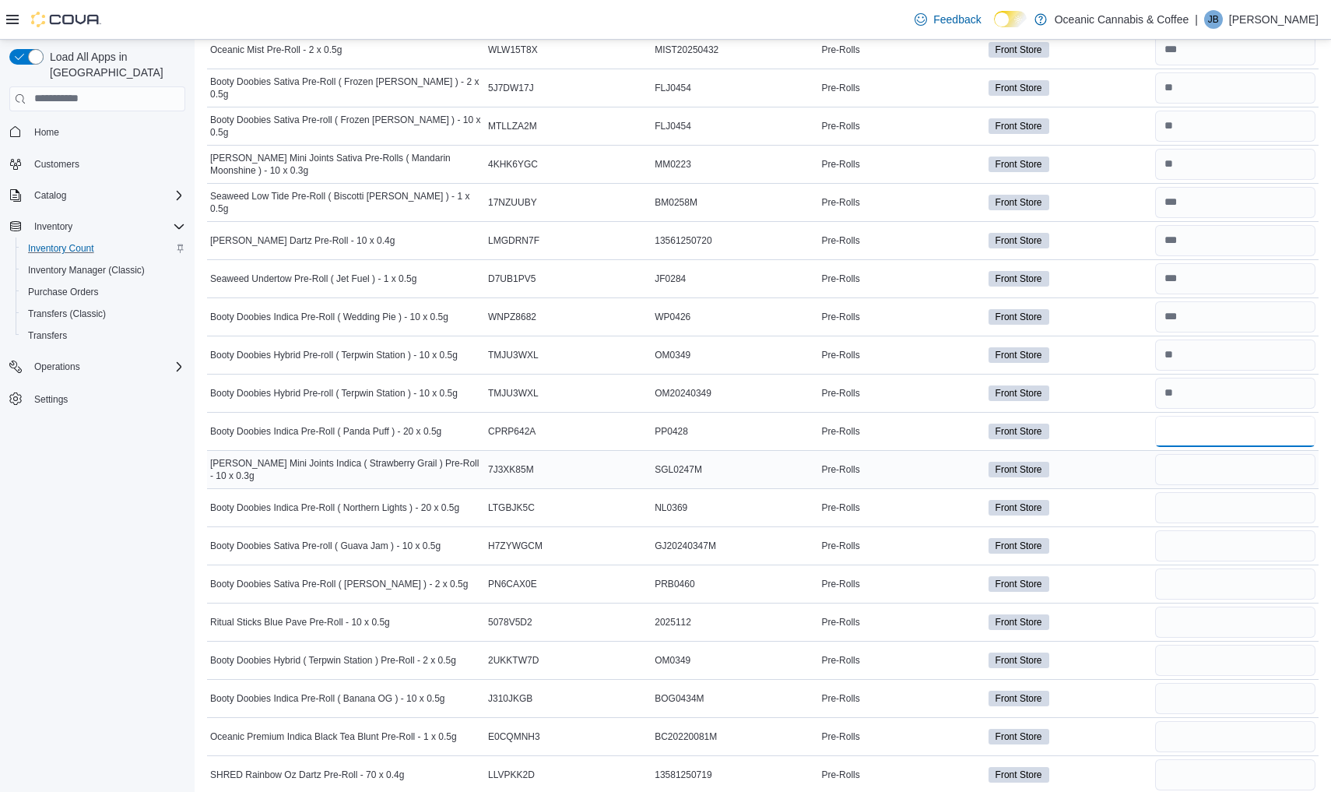
type input "*"
click at [1229, 471] on input "number" at bounding box center [1235, 469] width 160 height 31
type input "*"
click at [1223, 507] on input "number" at bounding box center [1235, 507] width 160 height 31
type input "*"
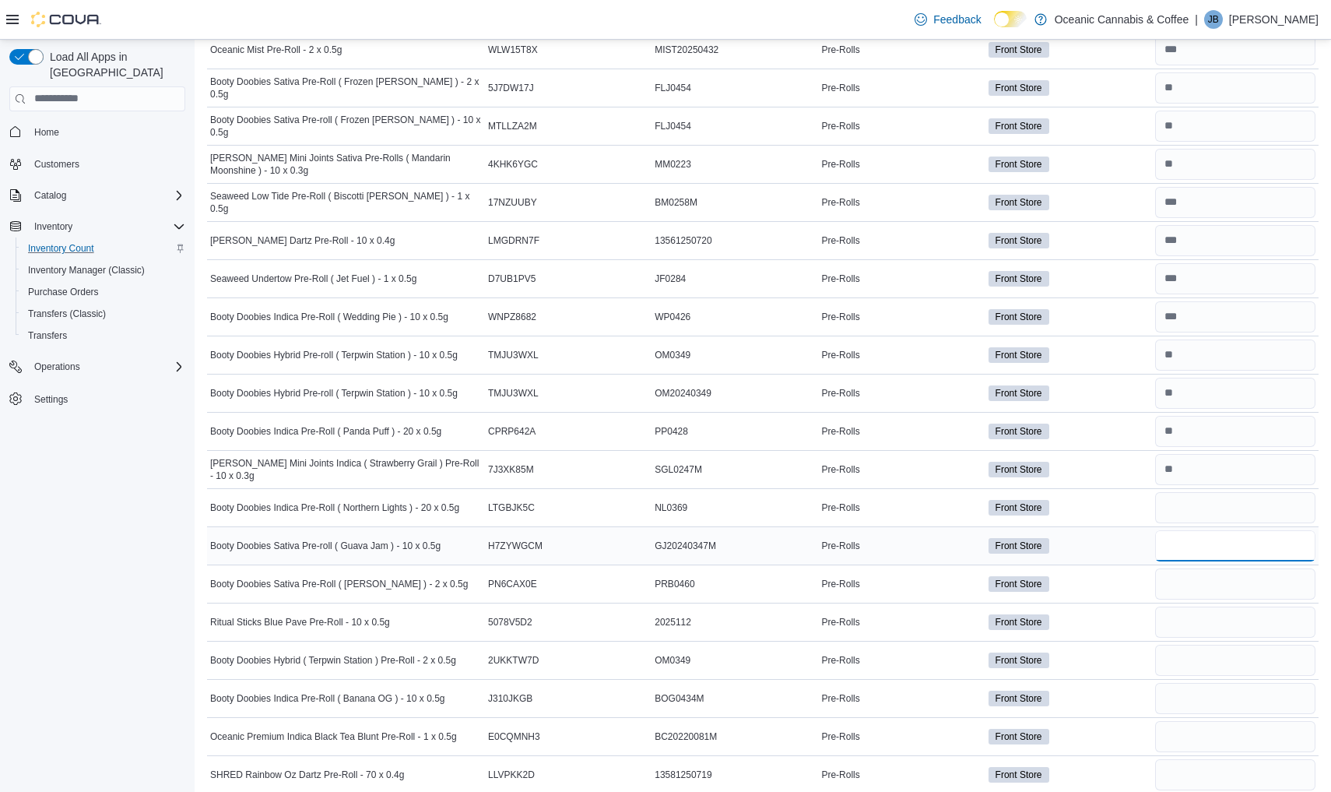
click at [1206, 534] on input "number" at bounding box center [1235, 545] width 160 height 31
type input "*"
click at [1187, 583] on input "number" at bounding box center [1235, 583] width 160 height 31
type input "**"
click at [1188, 623] on input "number" at bounding box center [1235, 621] width 160 height 31
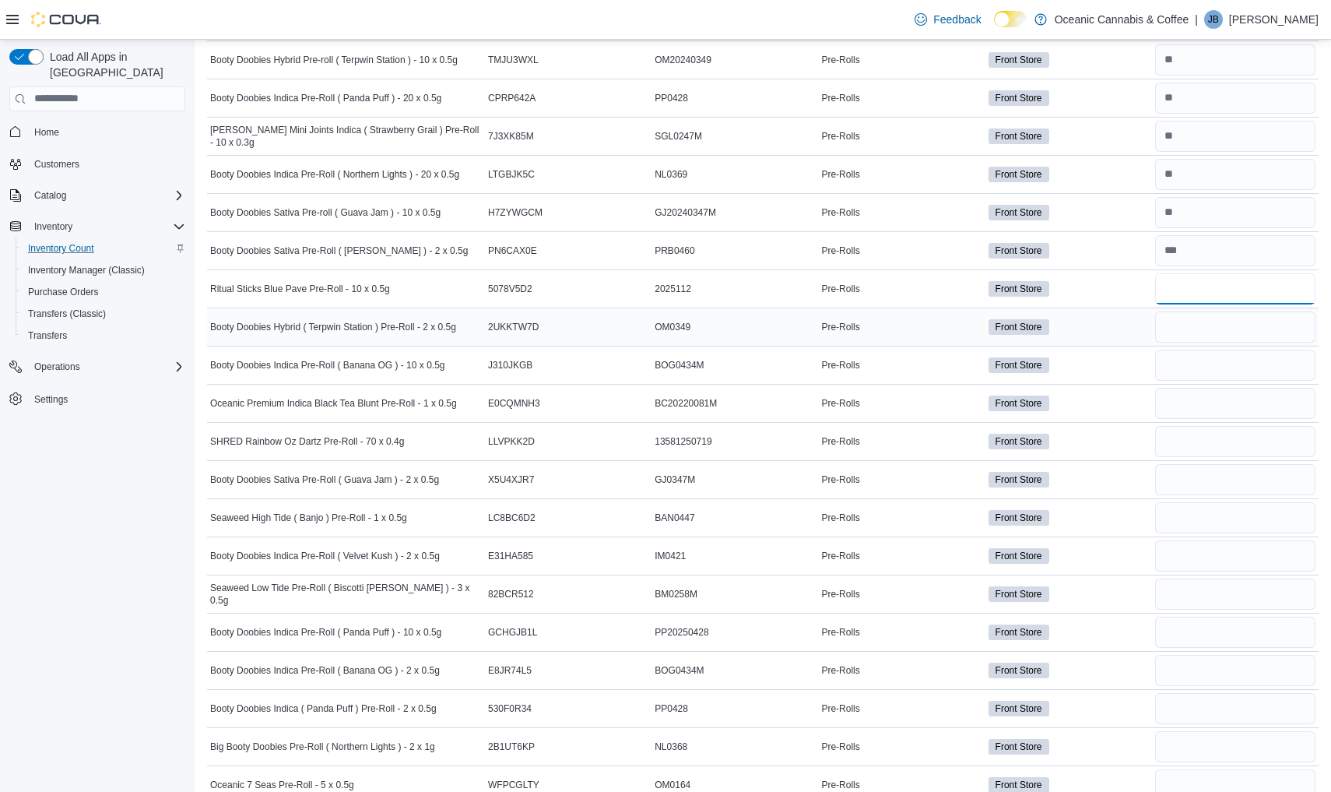
scroll to position [816, 0]
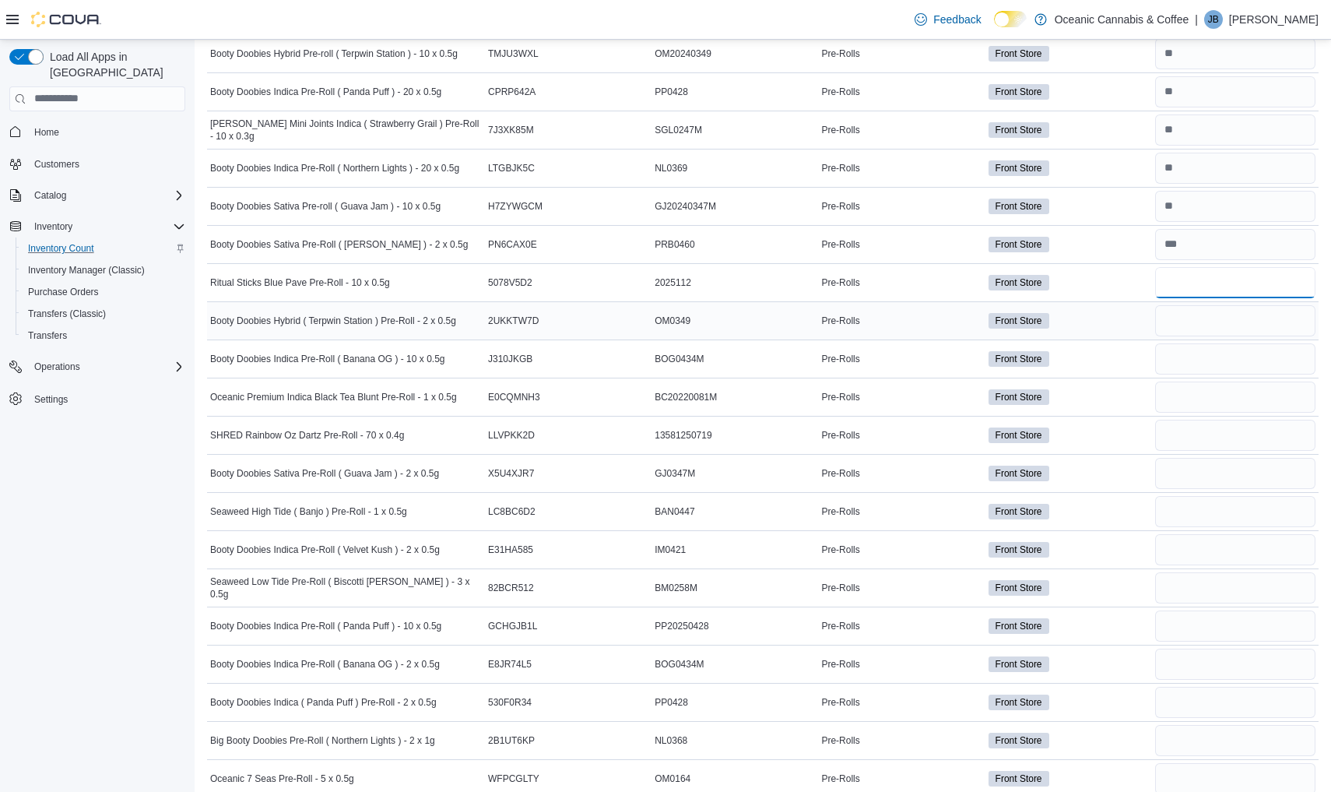
type input "*"
click at [1209, 317] on input "number" at bounding box center [1235, 320] width 160 height 31
type input "*"
click at [1206, 345] on input "number" at bounding box center [1235, 358] width 160 height 31
type input "*"
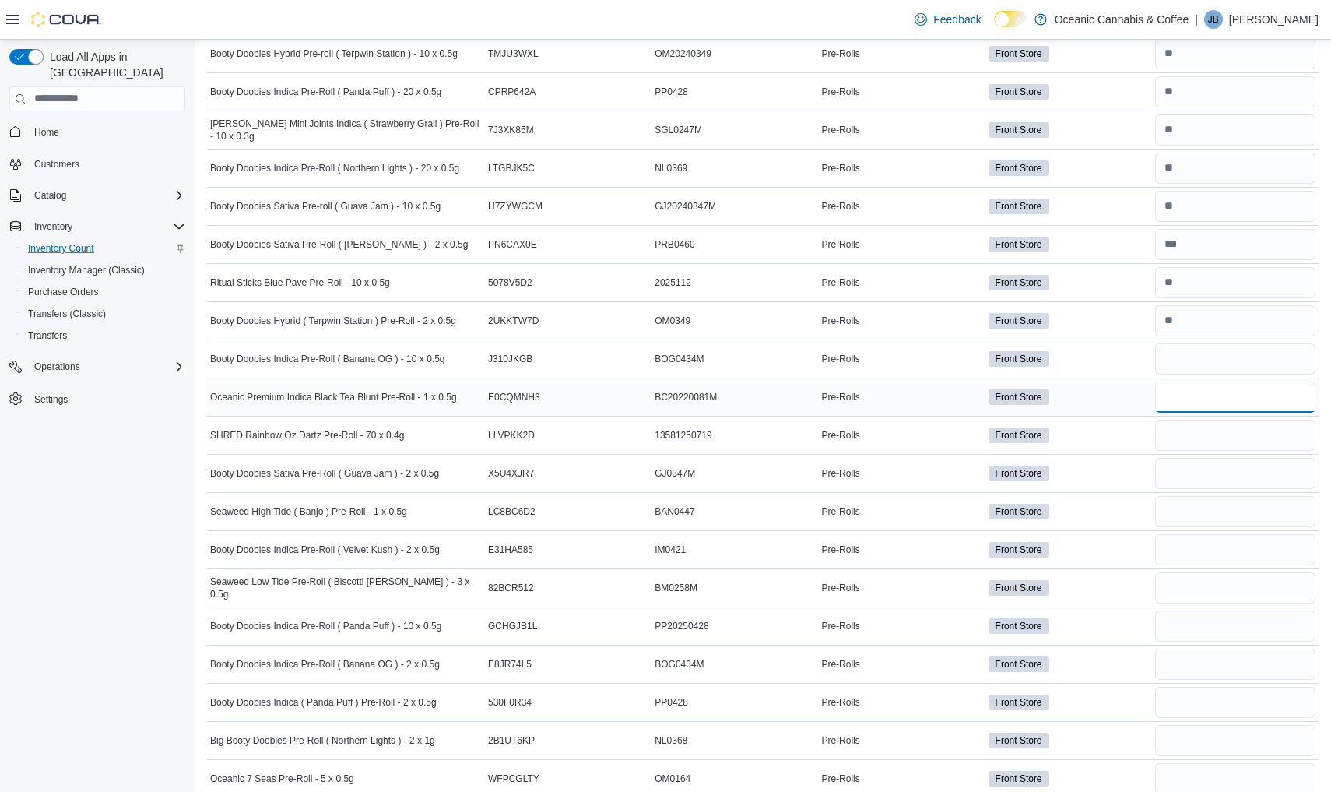
click at [1177, 398] on input "number" at bounding box center [1235, 396] width 160 height 31
type input "*"
click at [1189, 435] on input "number" at bounding box center [1235, 435] width 160 height 31
click at [1195, 482] on input "number" at bounding box center [1235, 473] width 160 height 31
type input "**"
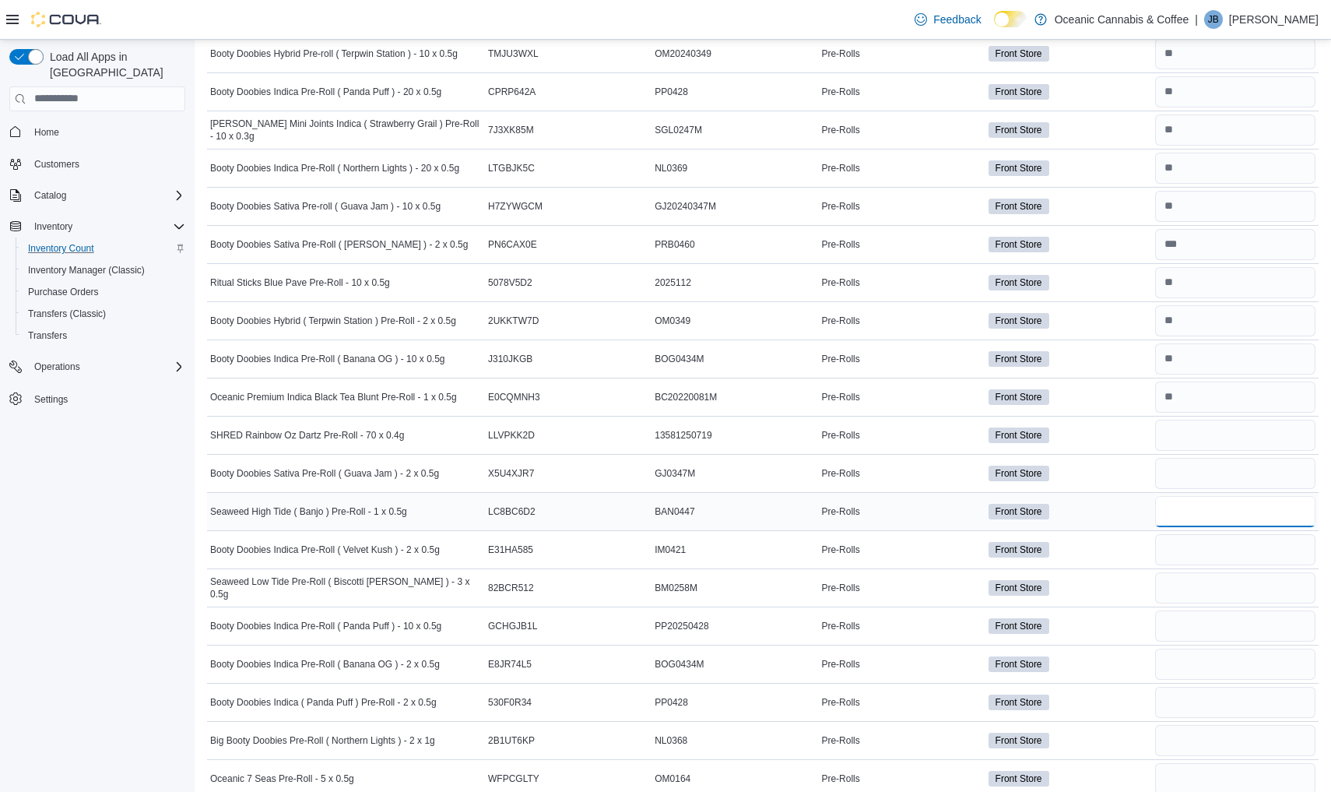
click at [1223, 512] on input "number" at bounding box center [1235, 511] width 160 height 31
type input "**"
click at [1212, 558] on input "number" at bounding box center [1235, 549] width 160 height 31
type input "**"
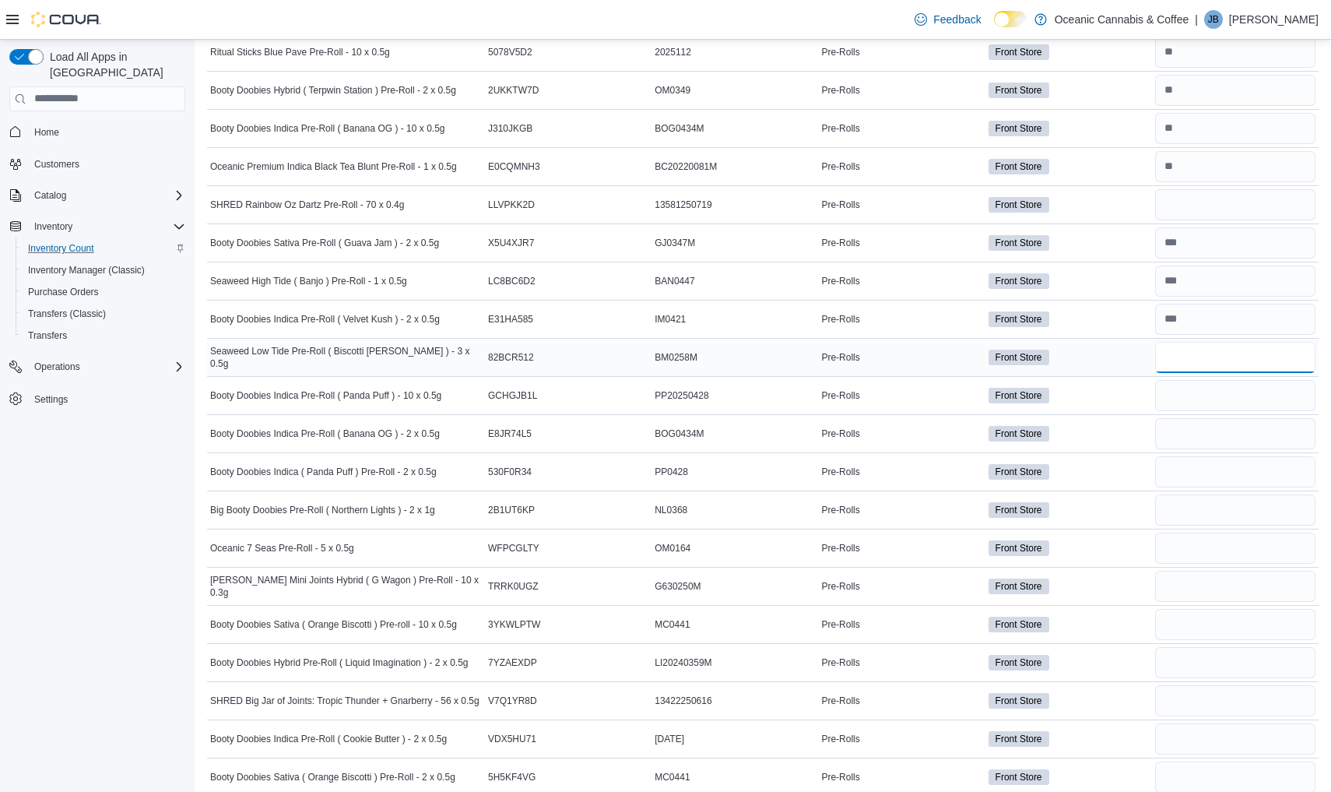
click at [1266, 354] on input "number" at bounding box center [1235, 357] width 160 height 31
type input "**"
click at [1258, 400] on input "number" at bounding box center [1235, 395] width 160 height 31
type input "**"
click at [1246, 435] on input "number" at bounding box center [1235, 433] width 160 height 31
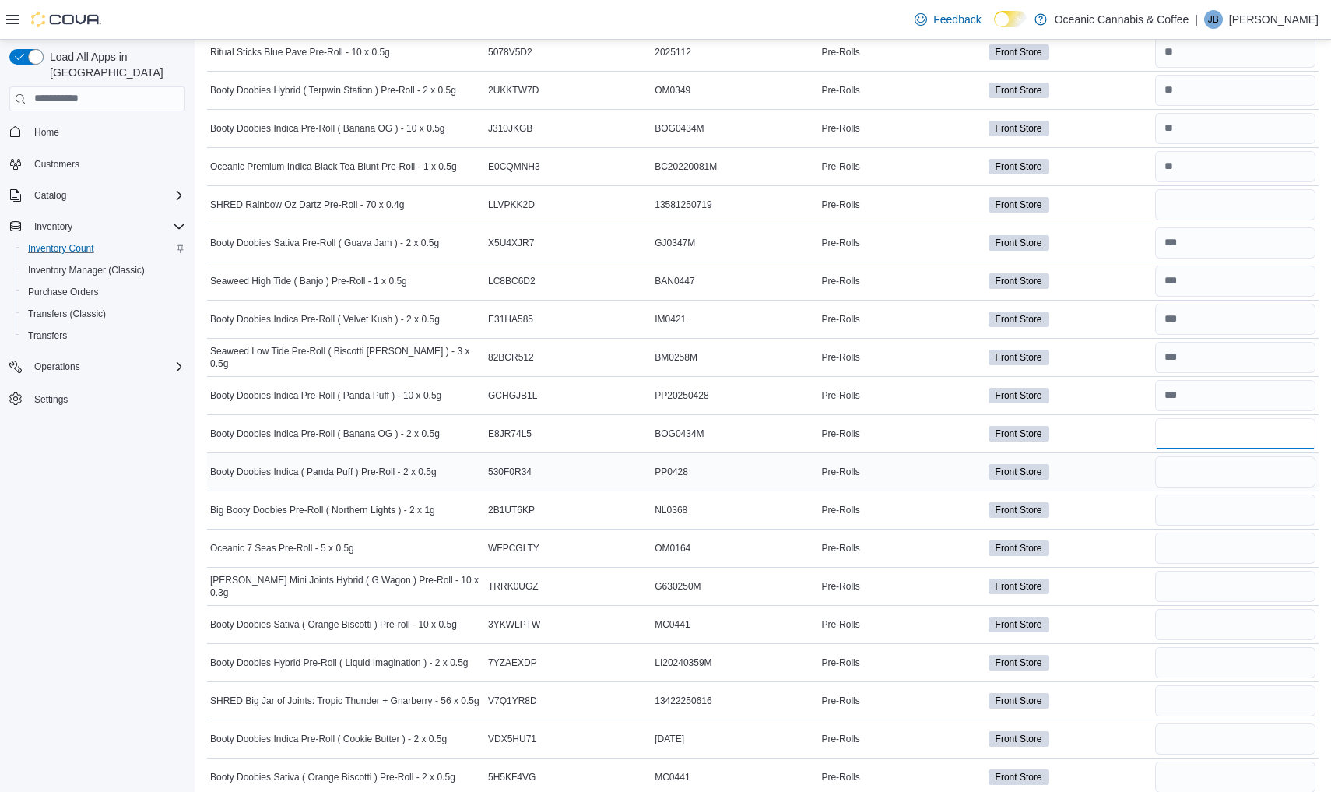
type input "**"
click at [1246, 478] on input "number" at bounding box center [1235, 471] width 160 height 31
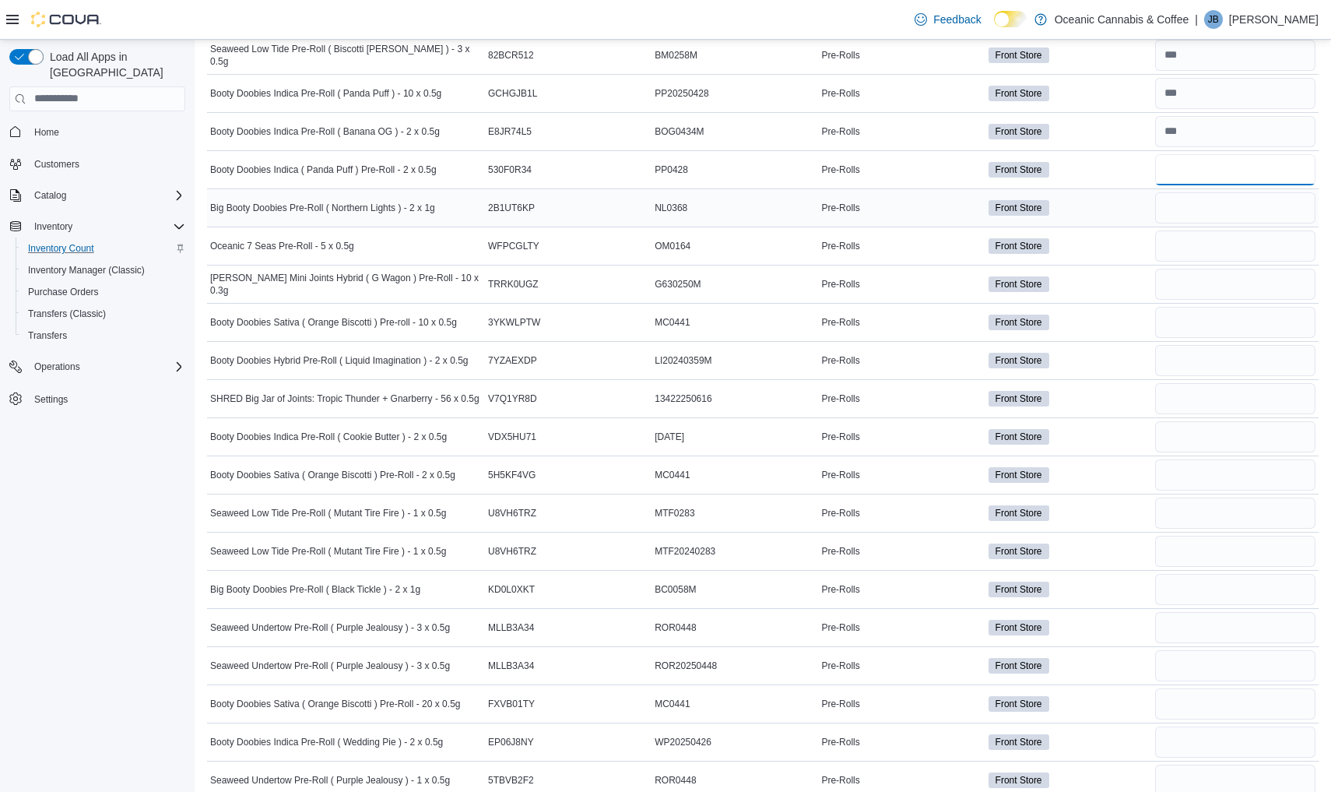
scroll to position [1353, 0]
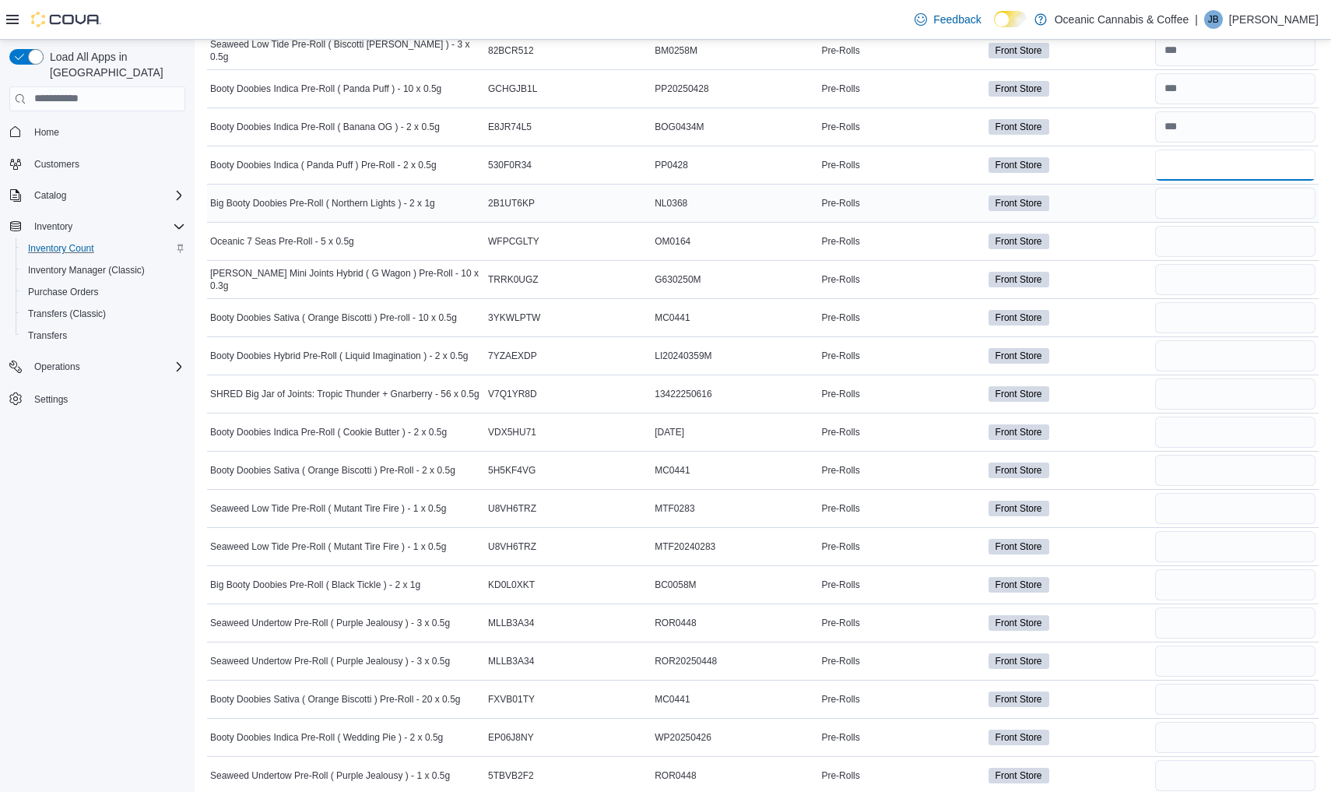
type input "**"
click at [1240, 209] on input "number" at bounding box center [1235, 203] width 160 height 31
type input "*"
click at [1231, 230] on input "number" at bounding box center [1235, 241] width 160 height 31
type input "**"
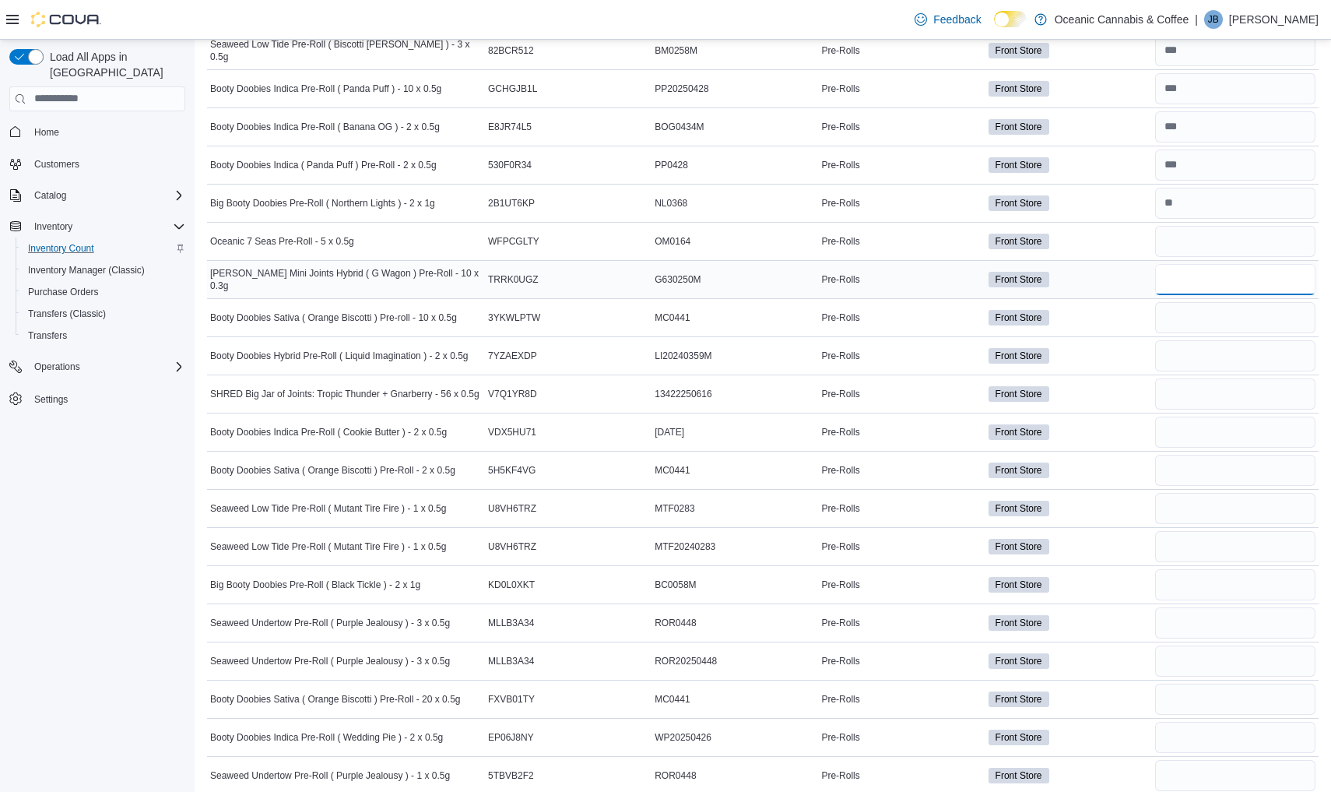
click at [1216, 288] on input "number" at bounding box center [1235, 279] width 160 height 31
type input "*"
click at [1211, 313] on input "number" at bounding box center [1235, 317] width 160 height 31
click at [1175, 363] on input "number" at bounding box center [1235, 355] width 160 height 31
click at [1178, 389] on input "number" at bounding box center [1235, 393] width 160 height 31
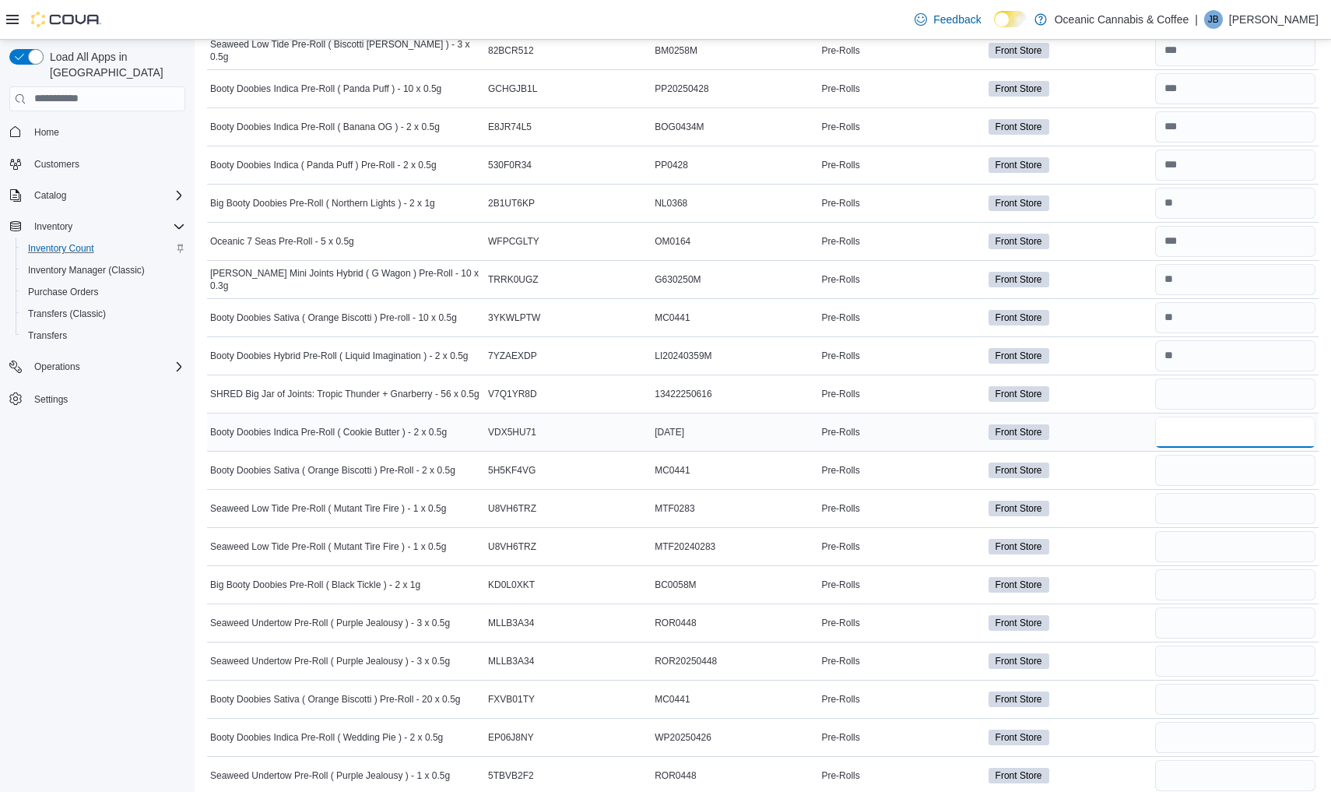
click at [1176, 425] on input "number" at bounding box center [1235, 431] width 160 height 31
click at [1168, 468] on input "number" at bounding box center [1235, 470] width 160 height 31
click at [1170, 510] on input "number" at bounding box center [1235, 508] width 160 height 31
click at [1170, 553] on input "number" at bounding box center [1235, 546] width 160 height 31
click at [1181, 588] on input "number" at bounding box center [1235, 584] width 160 height 31
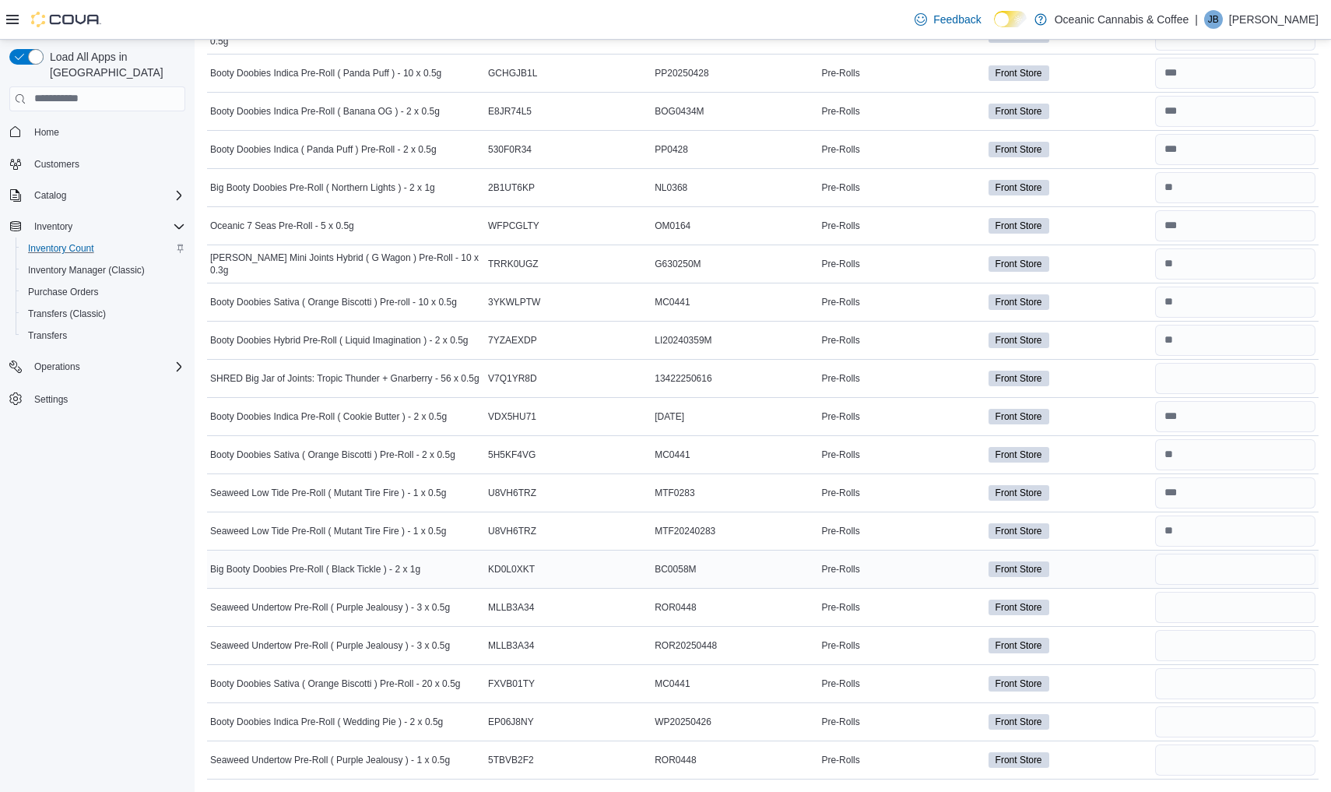
scroll to position [1369, 0]
click at [1193, 570] on input "number" at bounding box center [1235, 568] width 160 height 31
click at [1205, 607] on input "number" at bounding box center [1235, 607] width 160 height 31
click at [1201, 652] on input "number" at bounding box center [1235, 645] width 160 height 31
click at [1231, 610] on input "number" at bounding box center [1235, 607] width 160 height 31
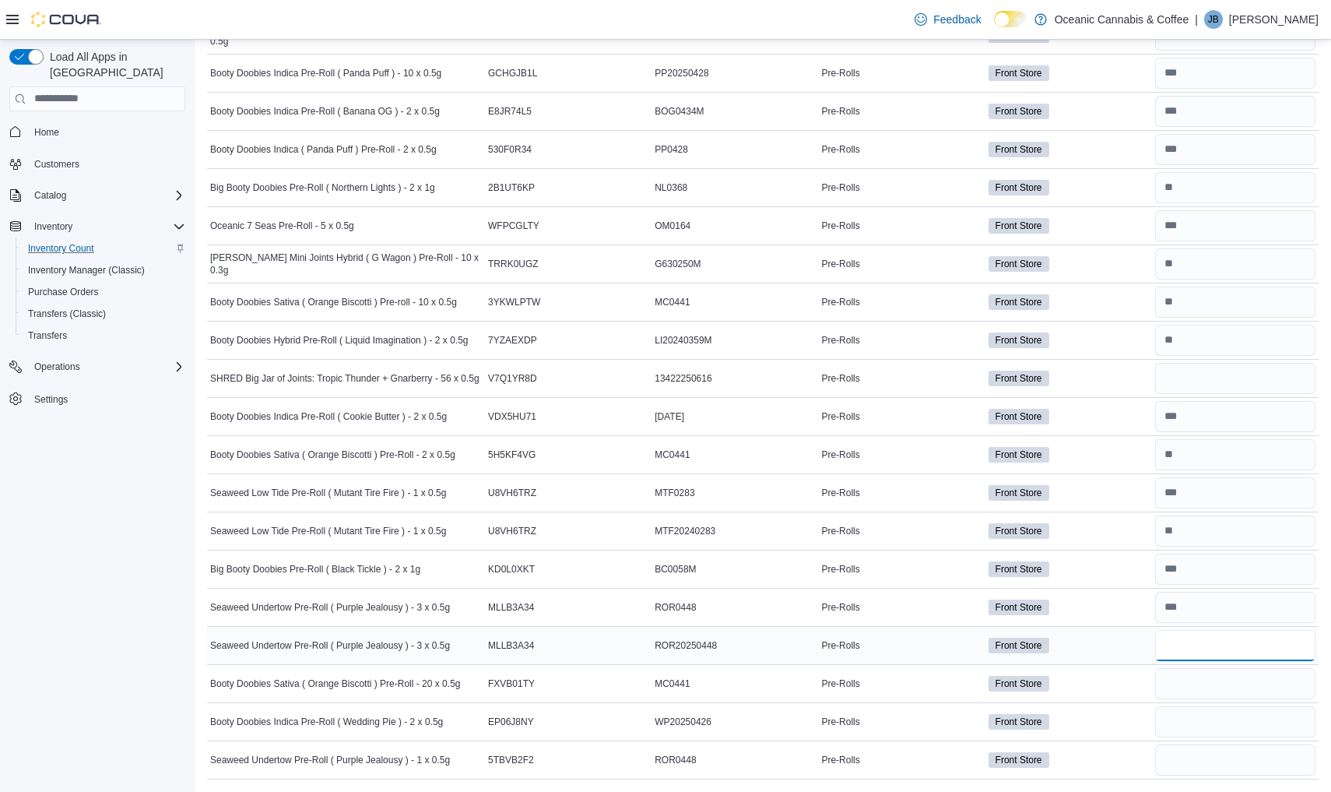
click at [1221, 647] on input "number" at bounding box center [1235, 645] width 160 height 31
click at [1227, 707] on input "number" at bounding box center [1235, 721] width 160 height 31
click at [1229, 679] on input "number" at bounding box center [1235, 683] width 160 height 31
click at [1218, 723] on input "number" at bounding box center [1235, 721] width 160 height 31
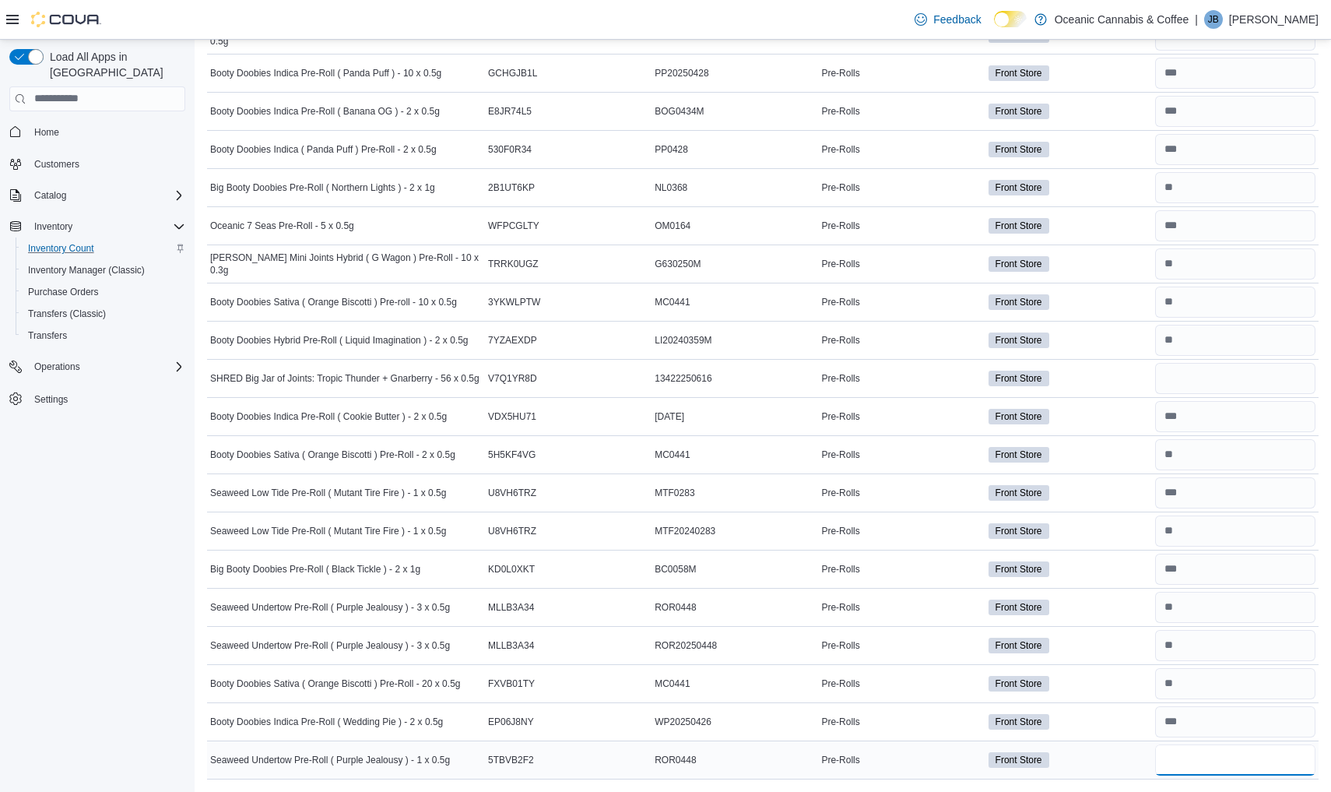
click at [1213, 760] on input "number" at bounding box center [1235, 759] width 160 height 31
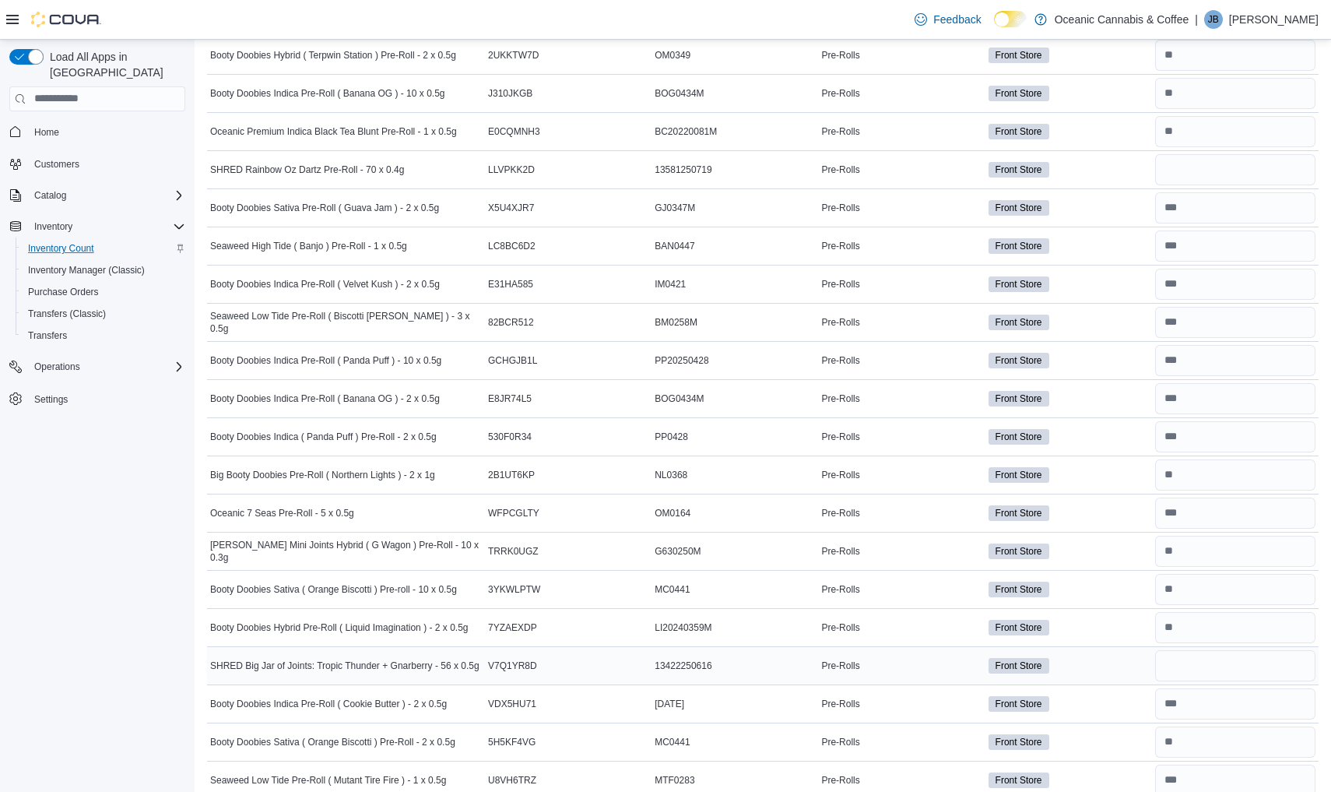
scroll to position [1086, 0]
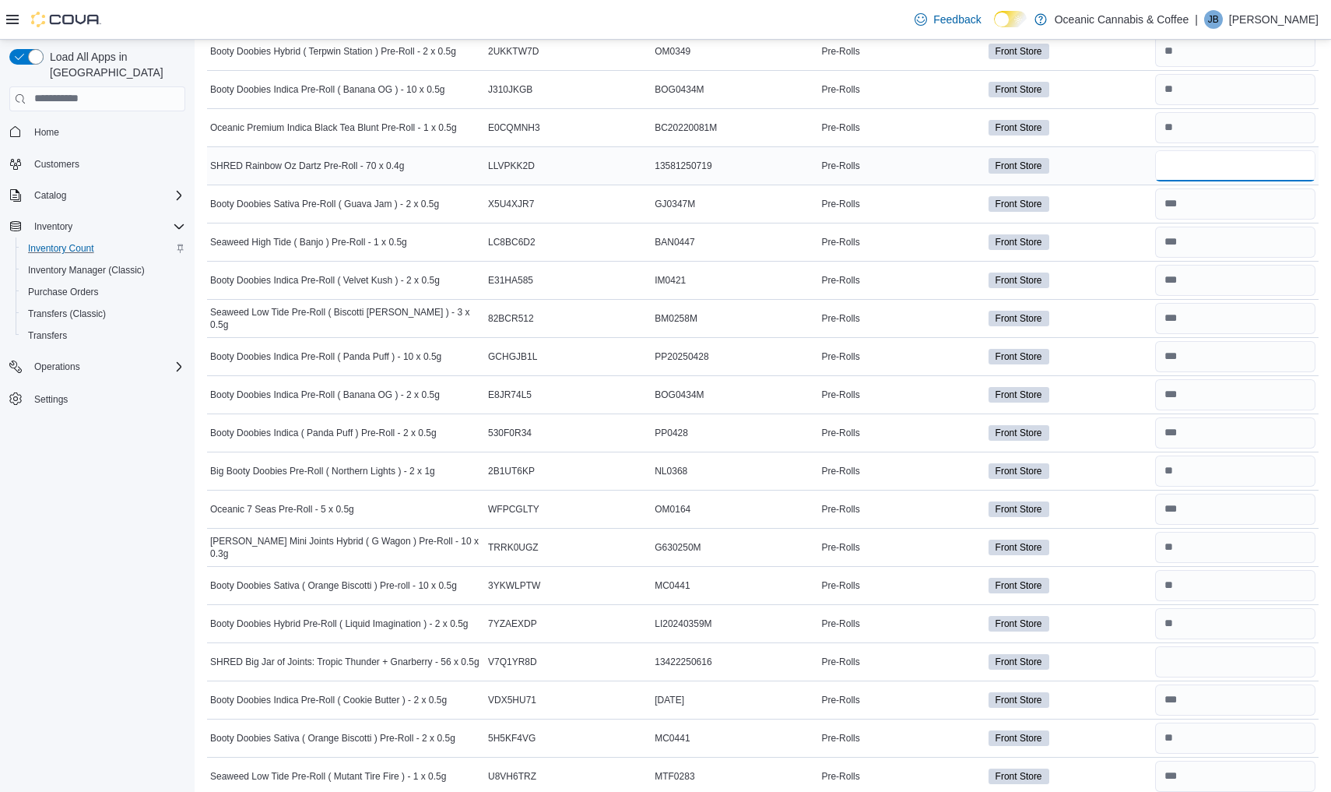
click at [1245, 170] on input "number" at bounding box center [1235, 165] width 160 height 31
click at [1228, 659] on input "number" at bounding box center [1235, 661] width 160 height 31
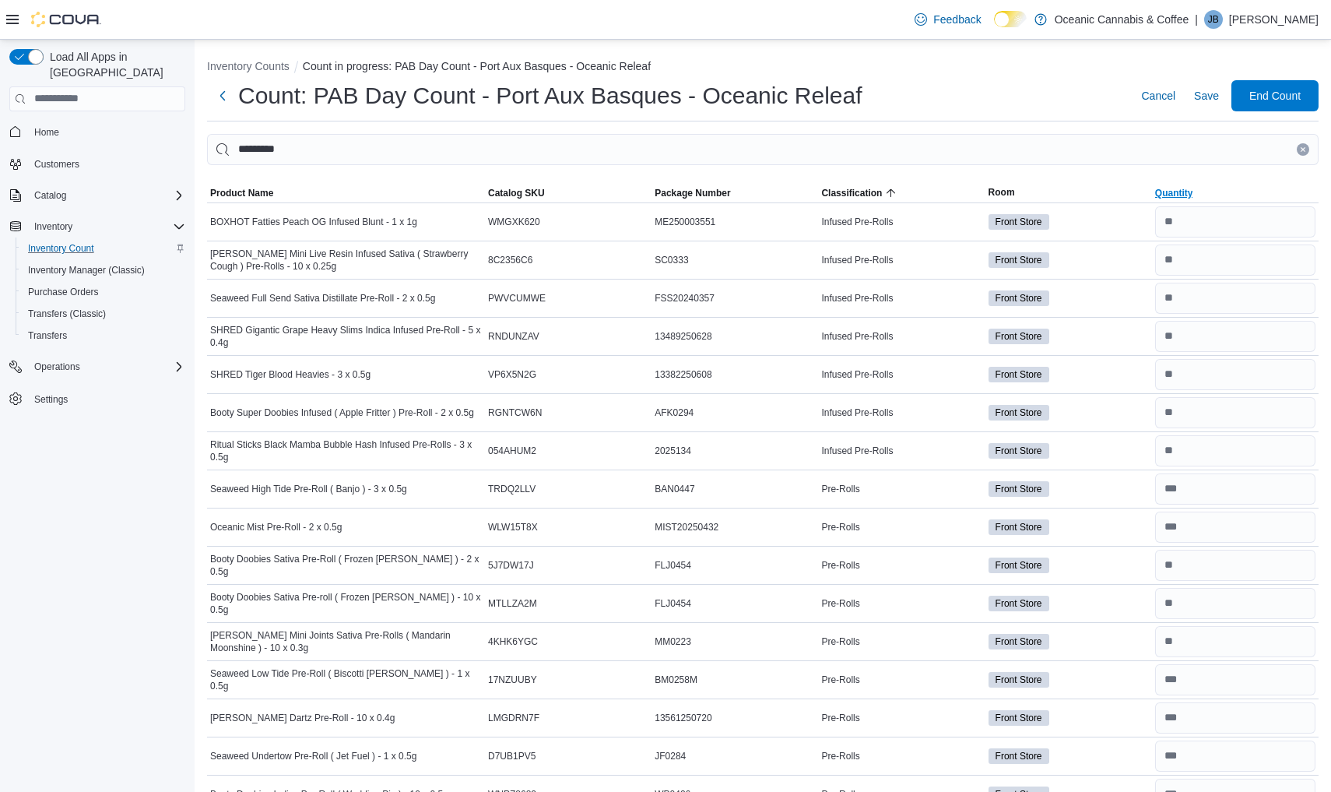
scroll to position [0, 0]
click at [1305, 146] on icon "Clear input" at bounding box center [1303, 149] width 6 height 6
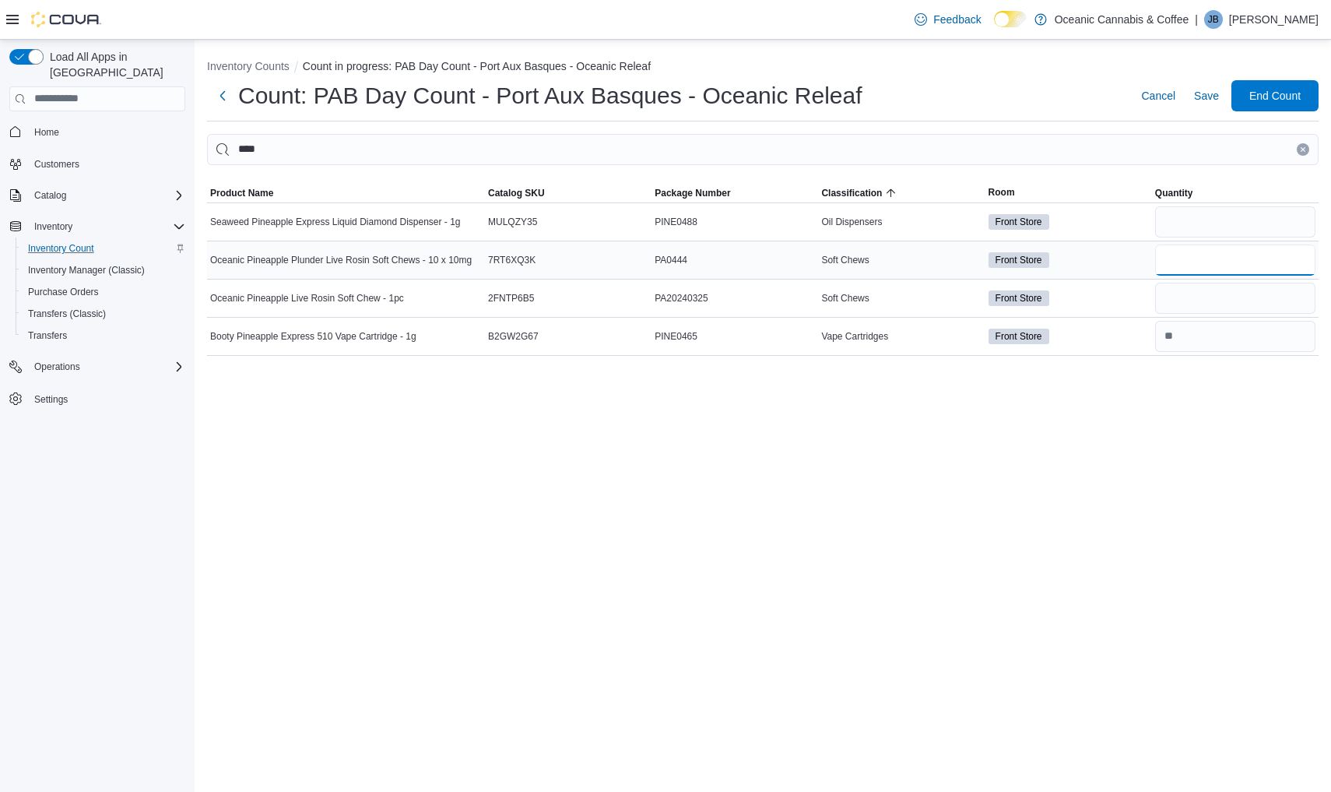
click at [1245, 267] on input "number" at bounding box center [1235, 259] width 160 height 31
click at [1304, 149] on icon "Clear input" at bounding box center [1303, 149] width 6 height 6
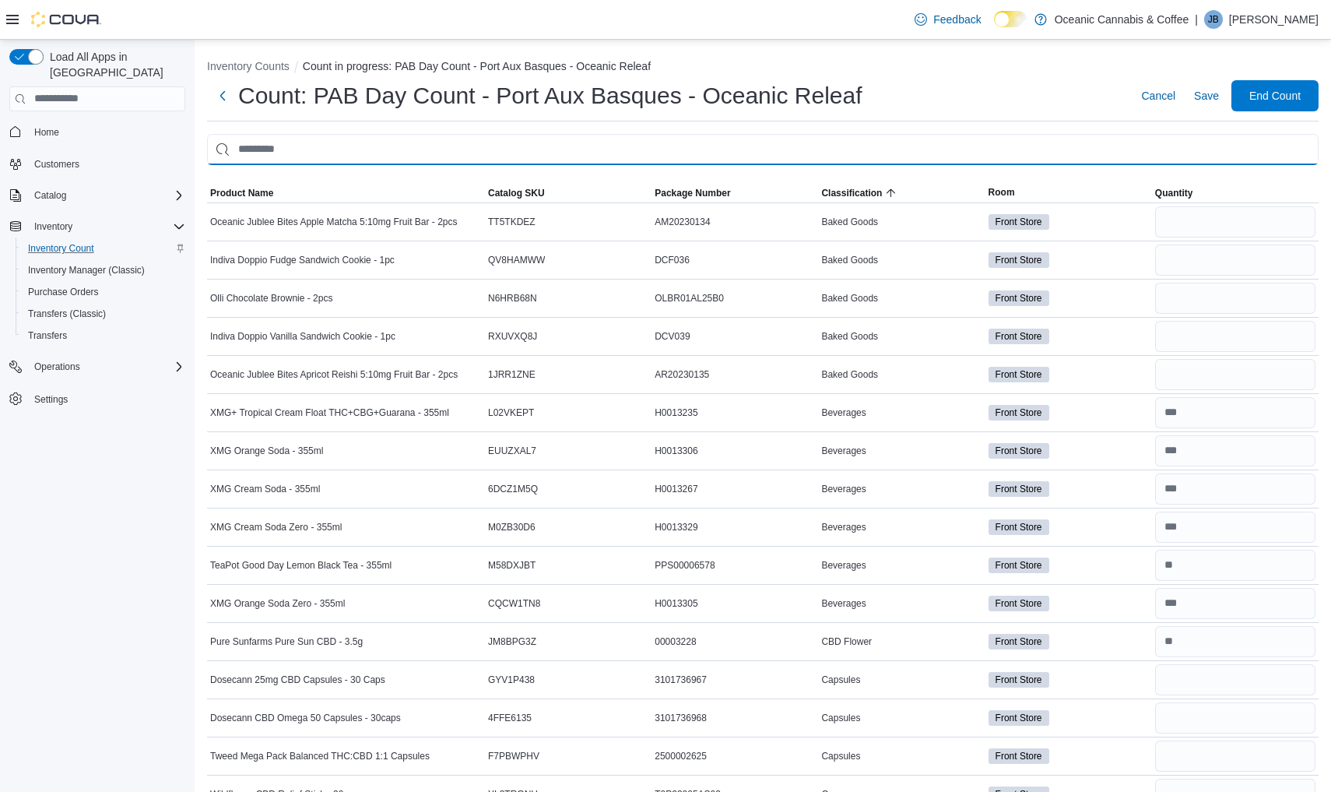
click at [1273, 146] on input "This is a search bar. After typing your query, hit enter to filter the results …" at bounding box center [762, 149] width 1111 height 31
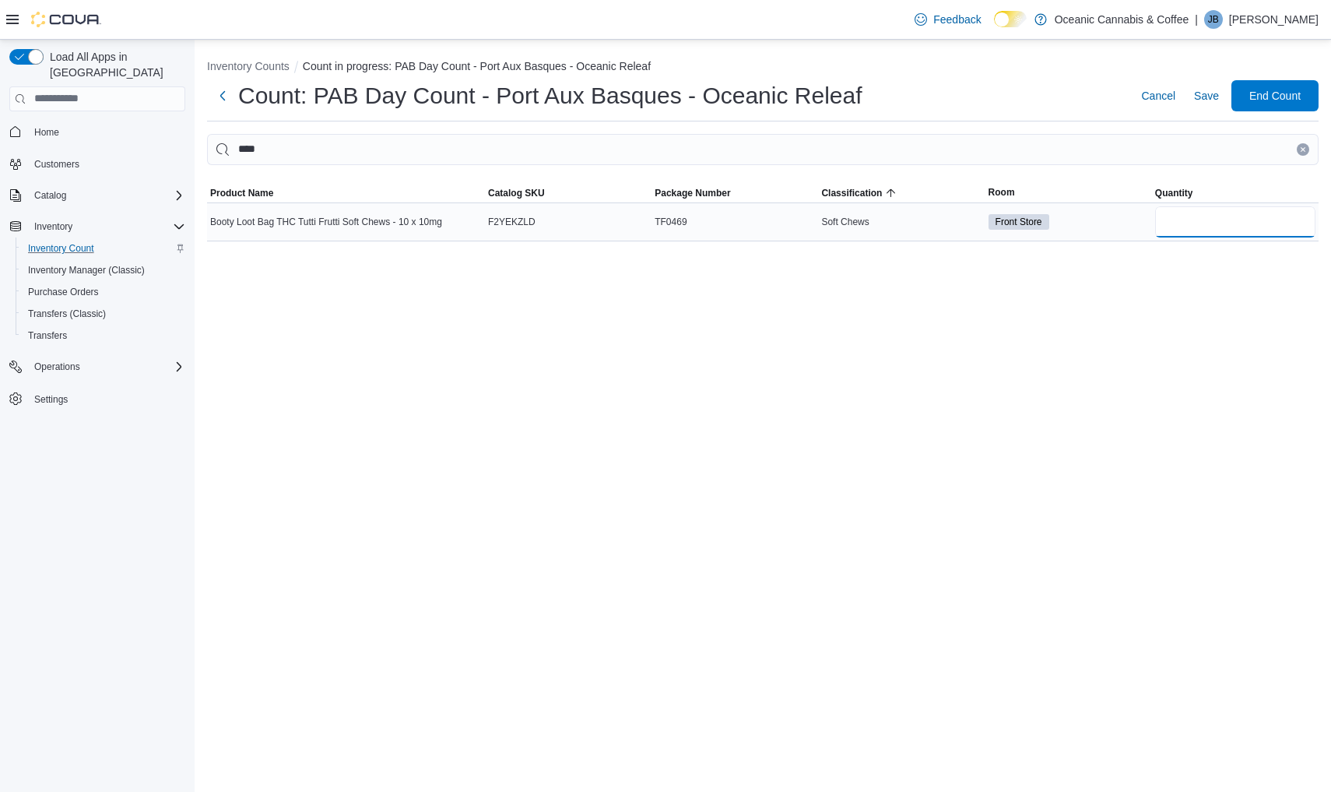
click at [1252, 212] on input "number" at bounding box center [1235, 221] width 160 height 31
click at [1303, 146] on icon "Clear input" at bounding box center [1303, 149] width 6 height 6
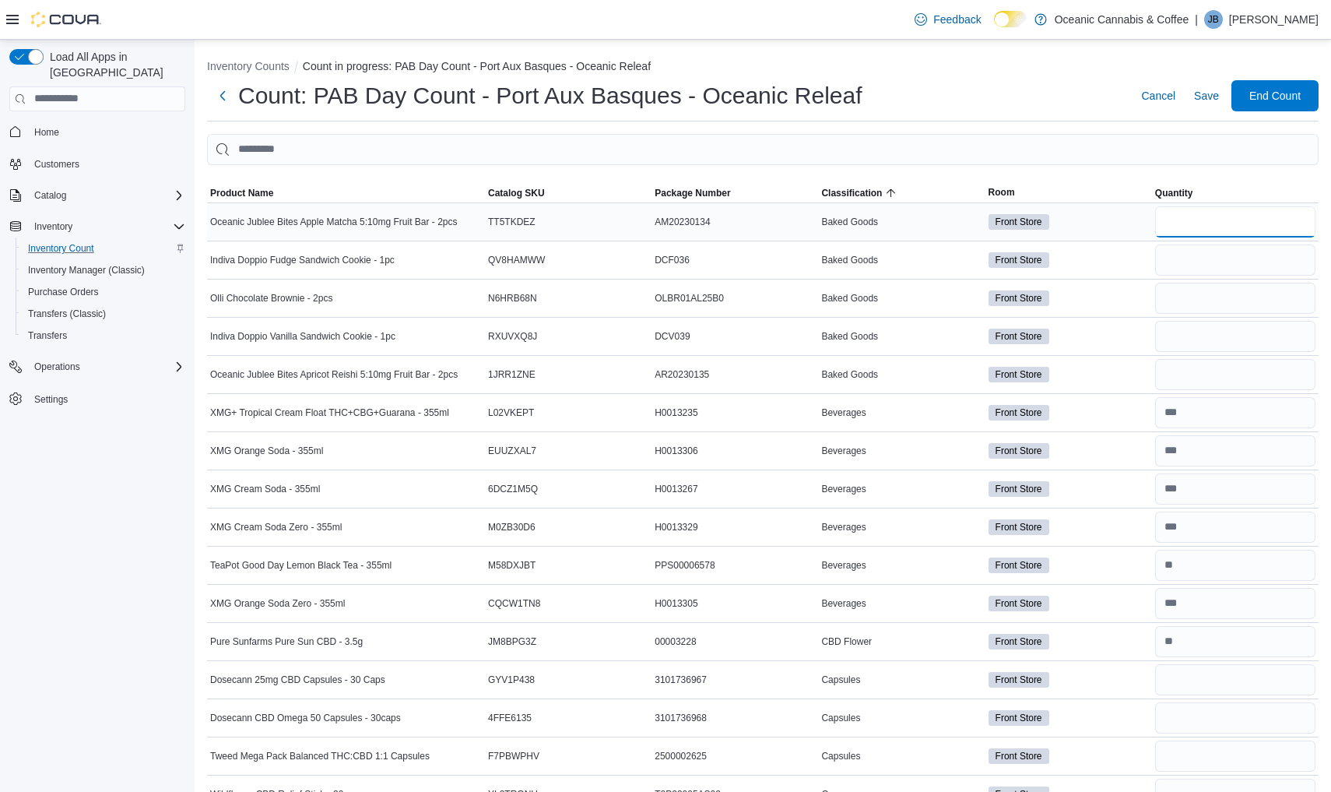
click at [1209, 233] on input "number" at bounding box center [1235, 221] width 160 height 31
click at [1181, 381] on input "number" at bounding box center [1235, 374] width 160 height 31
click at [1221, 263] on input "number" at bounding box center [1235, 259] width 160 height 31
click at [1219, 302] on input "number" at bounding box center [1235, 298] width 160 height 31
click at [1203, 336] on input "number" at bounding box center [1235, 336] width 160 height 31
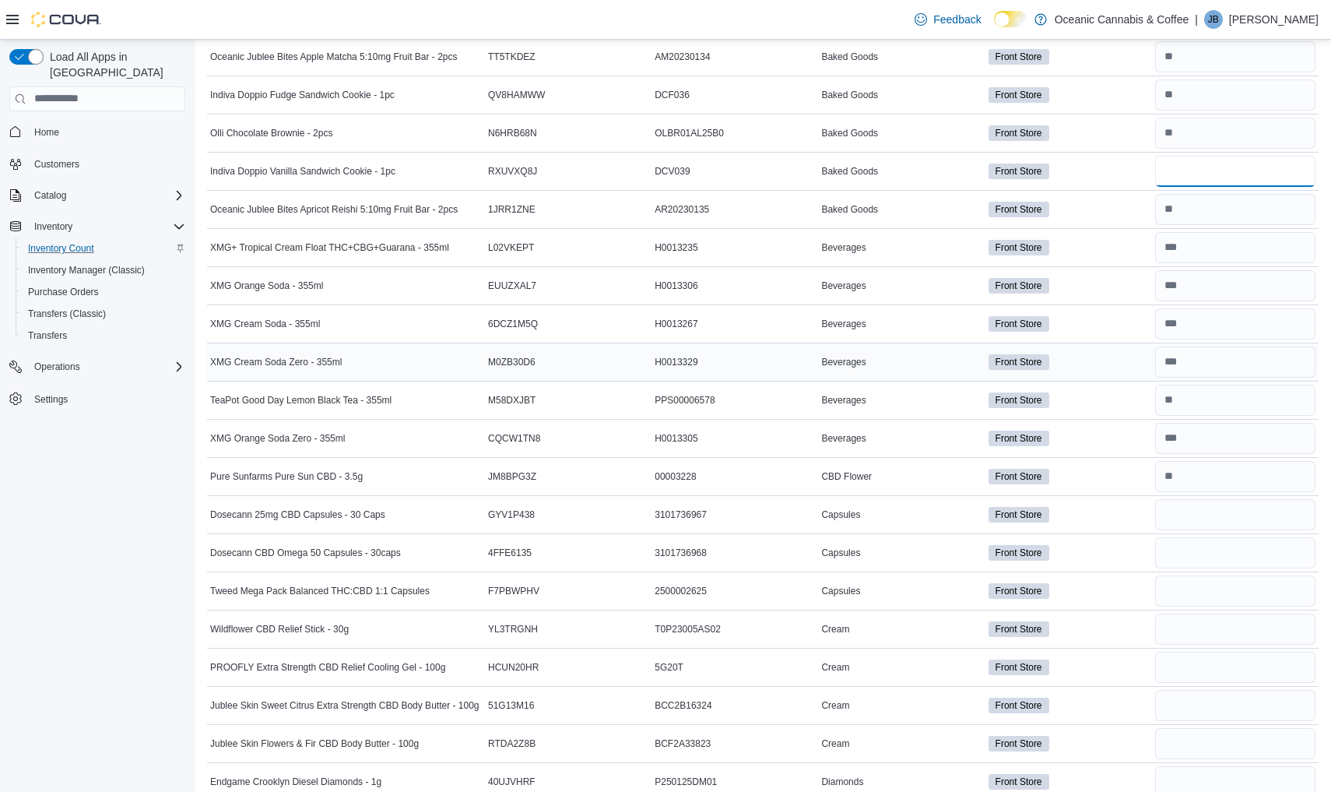
scroll to position [198, 0]
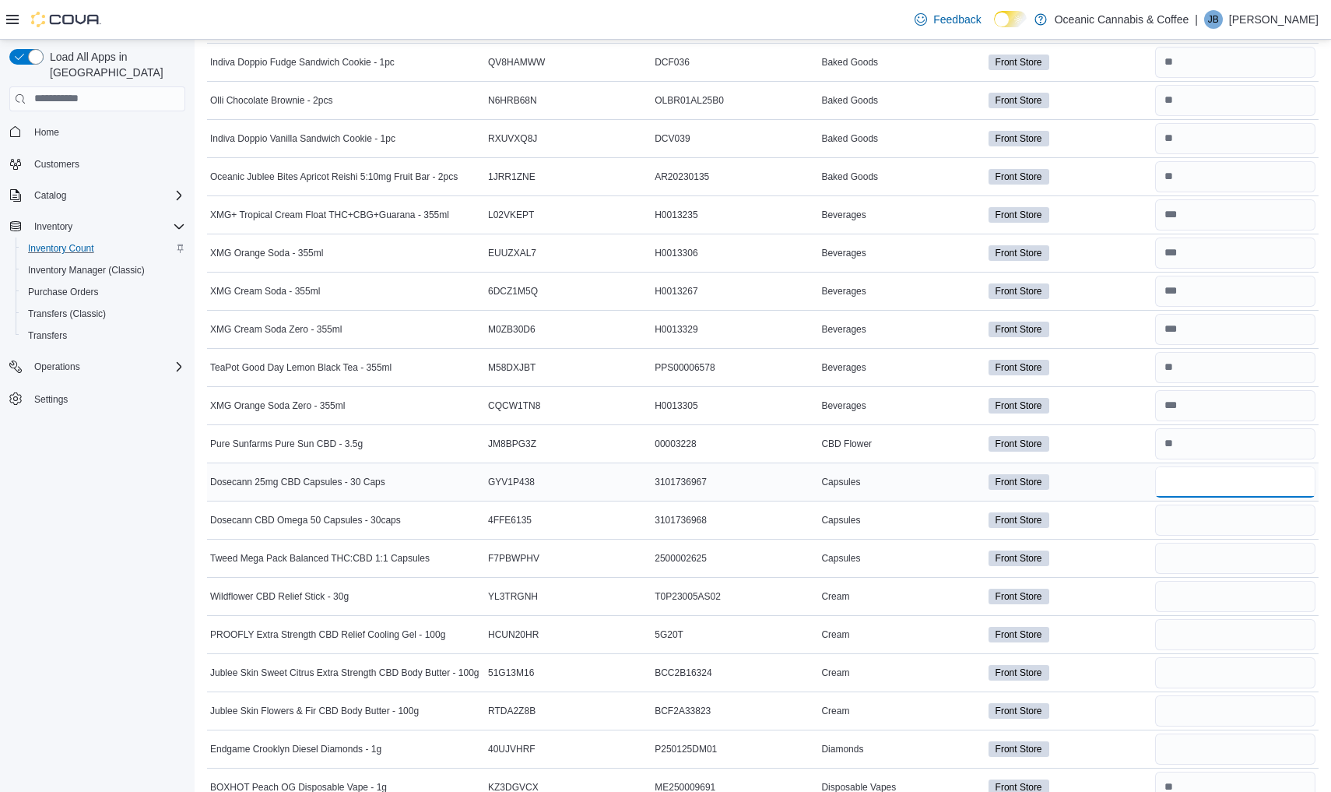
click at [1169, 478] on input "number" at bounding box center [1235, 481] width 160 height 31
click at [1174, 514] on input "number" at bounding box center [1235, 519] width 160 height 31
click at [1183, 566] on input "number" at bounding box center [1235, 557] width 160 height 31
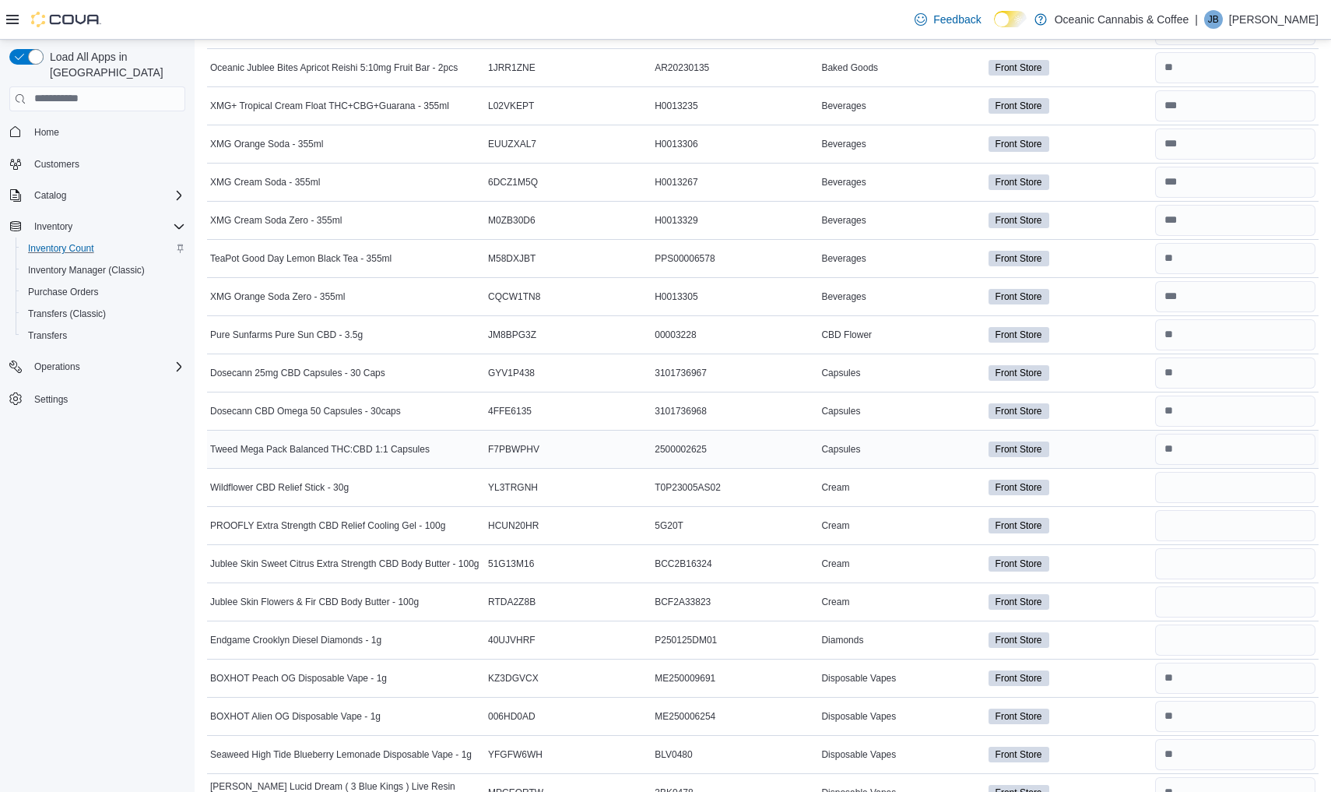
scroll to position [307, 0]
click at [1227, 485] on input "number" at bounding box center [1235, 486] width 160 height 31
click at [1206, 535] on input "number" at bounding box center [1235, 524] width 160 height 31
click at [1195, 572] on input "number" at bounding box center [1235, 562] width 160 height 31
click at [1186, 623] on input "number" at bounding box center [1235, 638] width 160 height 31
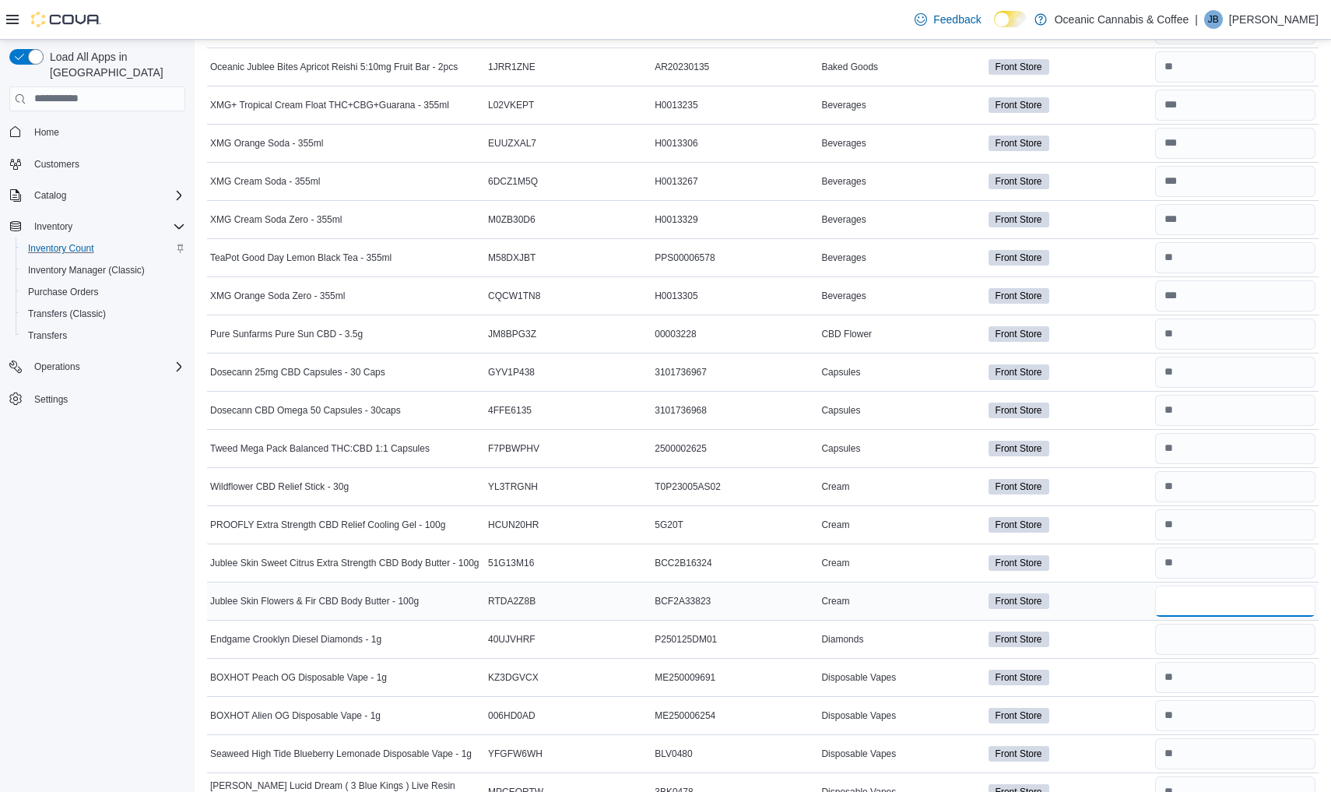
click at [1199, 605] on input "number" at bounding box center [1235, 600] width 160 height 31
click at [1197, 638] on input "number" at bounding box center [1235, 638] width 160 height 31
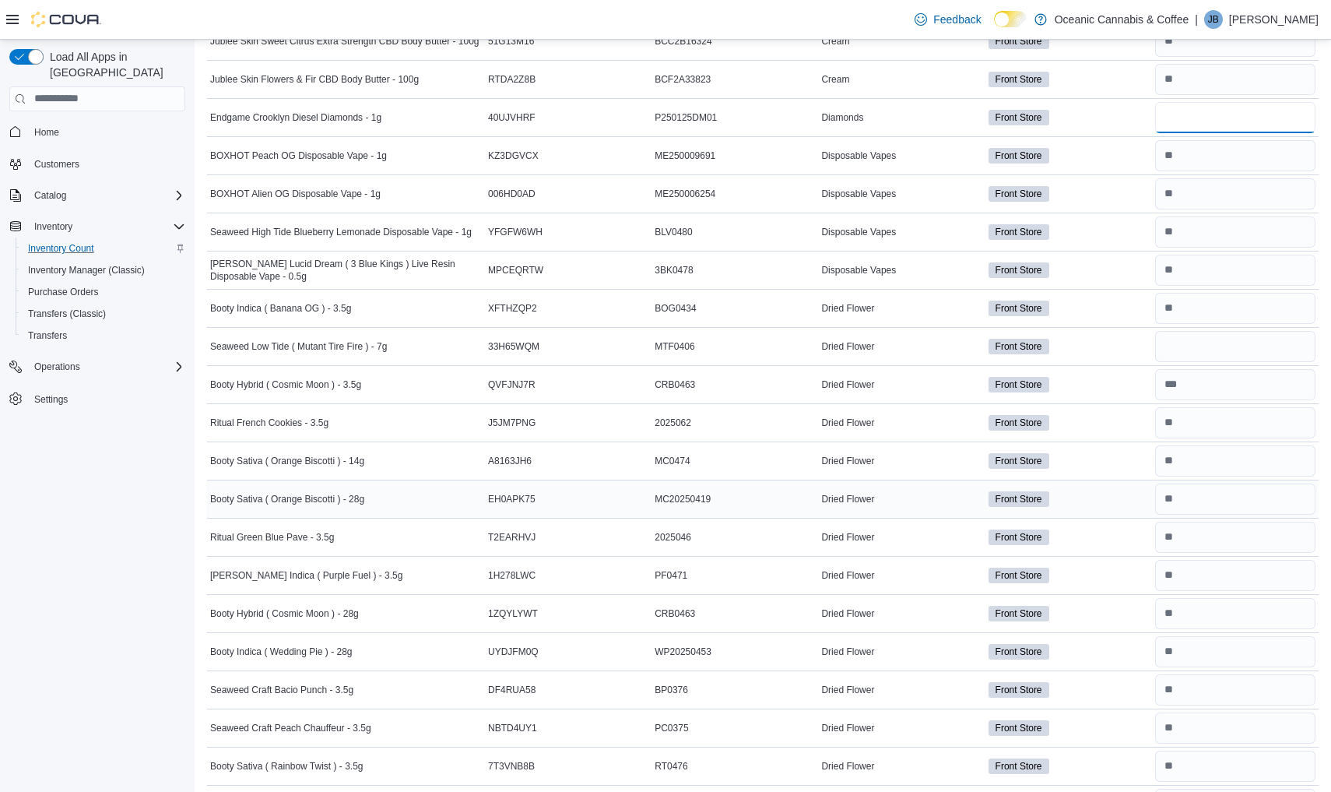
scroll to position [830, 0]
click at [1197, 352] on input "number" at bounding box center [1235, 344] width 160 height 31
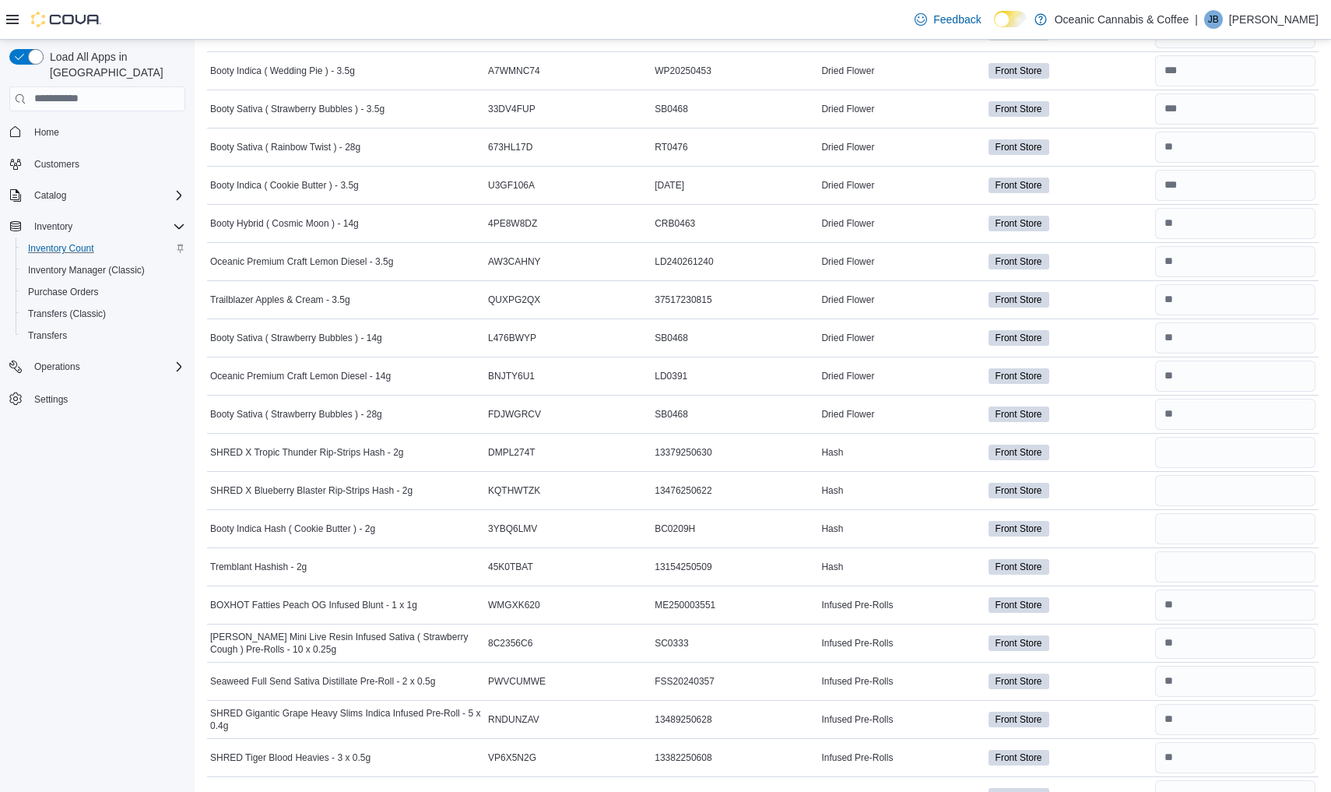
scroll to position [1576, 0]
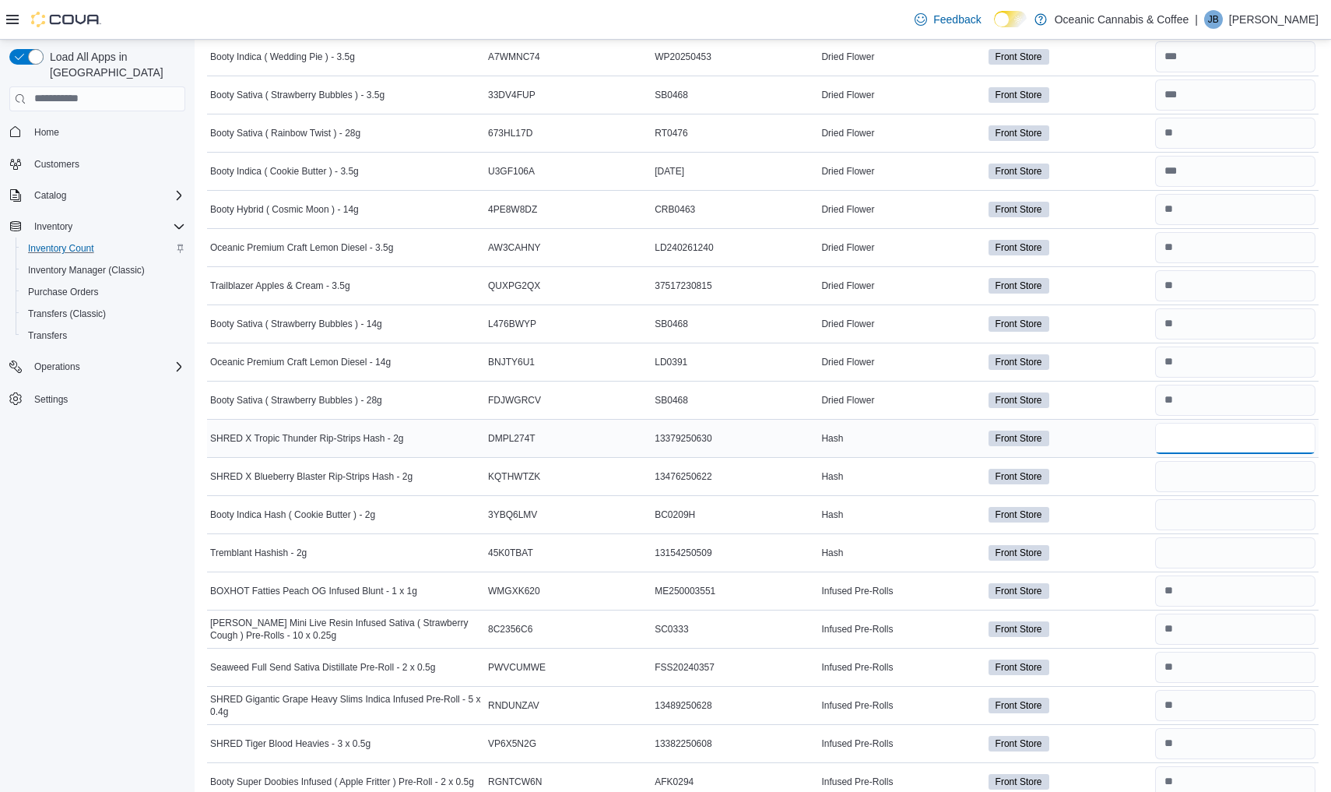
click at [1191, 441] on input "number" at bounding box center [1235, 438] width 160 height 31
click at [1189, 479] on input "number" at bounding box center [1235, 476] width 160 height 31
click at [1196, 518] on input "number" at bounding box center [1235, 514] width 160 height 31
click at [1185, 556] on input "number" at bounding box center [1235, 552] width 160 height 31
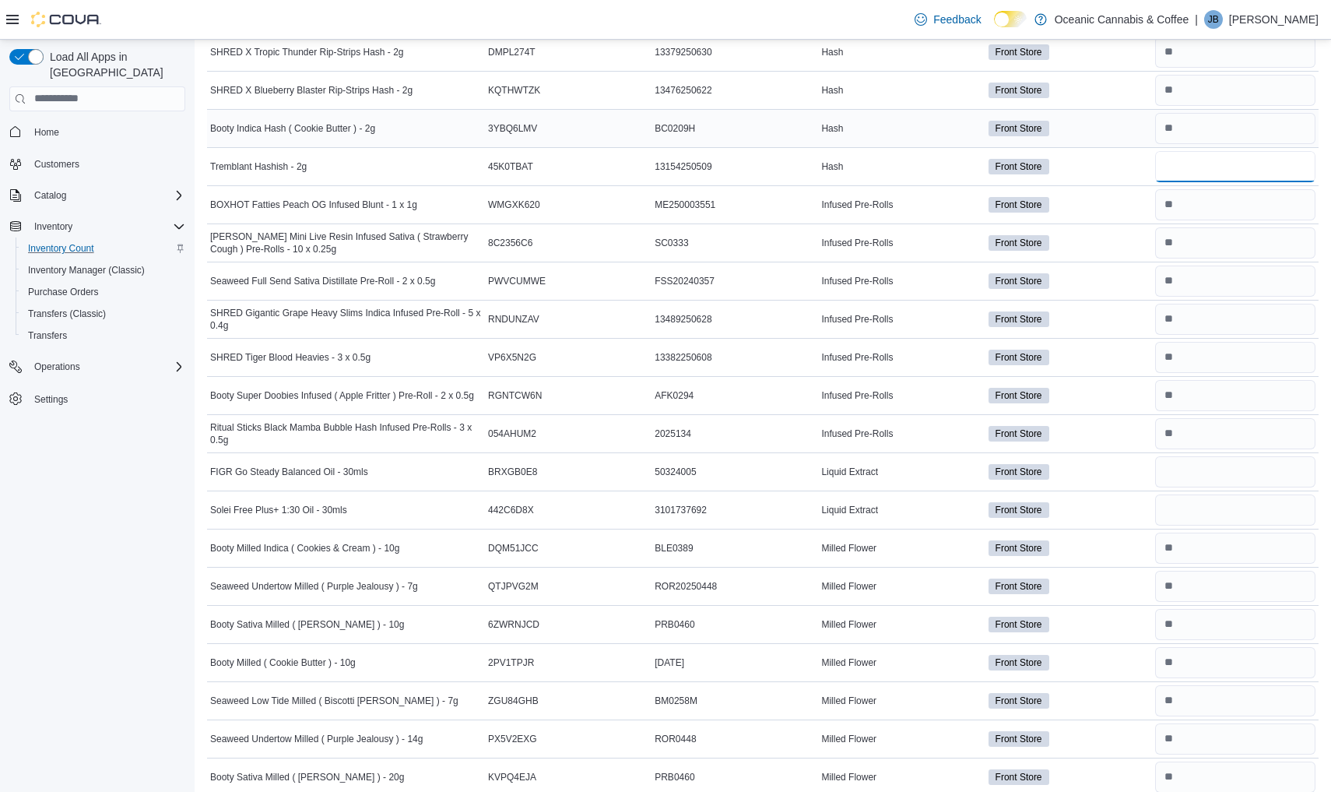
scroll to position [1966, 0]
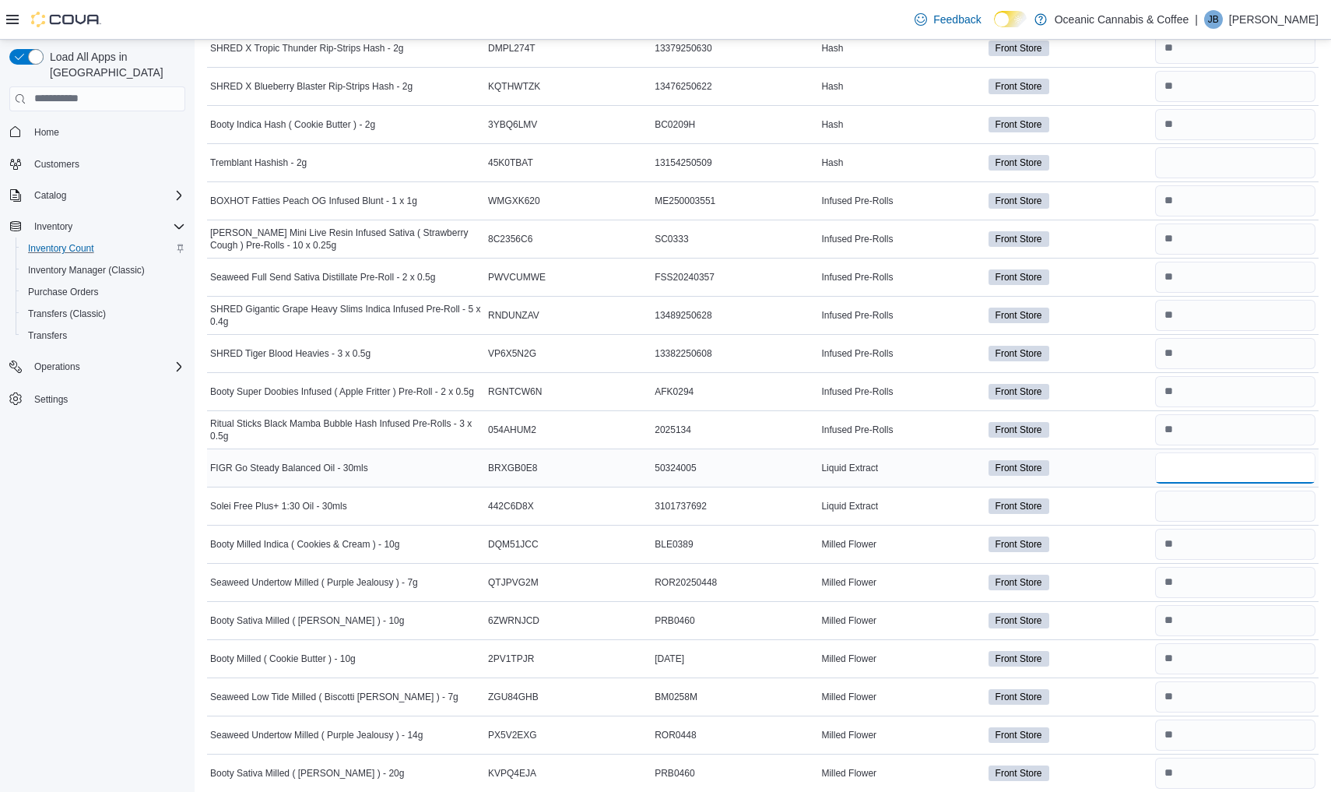
click at [1179, 469] on input "number" at bounding box center [1235, 467] width 160 height 31
click at [1183, 513] on input "number" at bounding box center [1235, 505] width 160 height 31
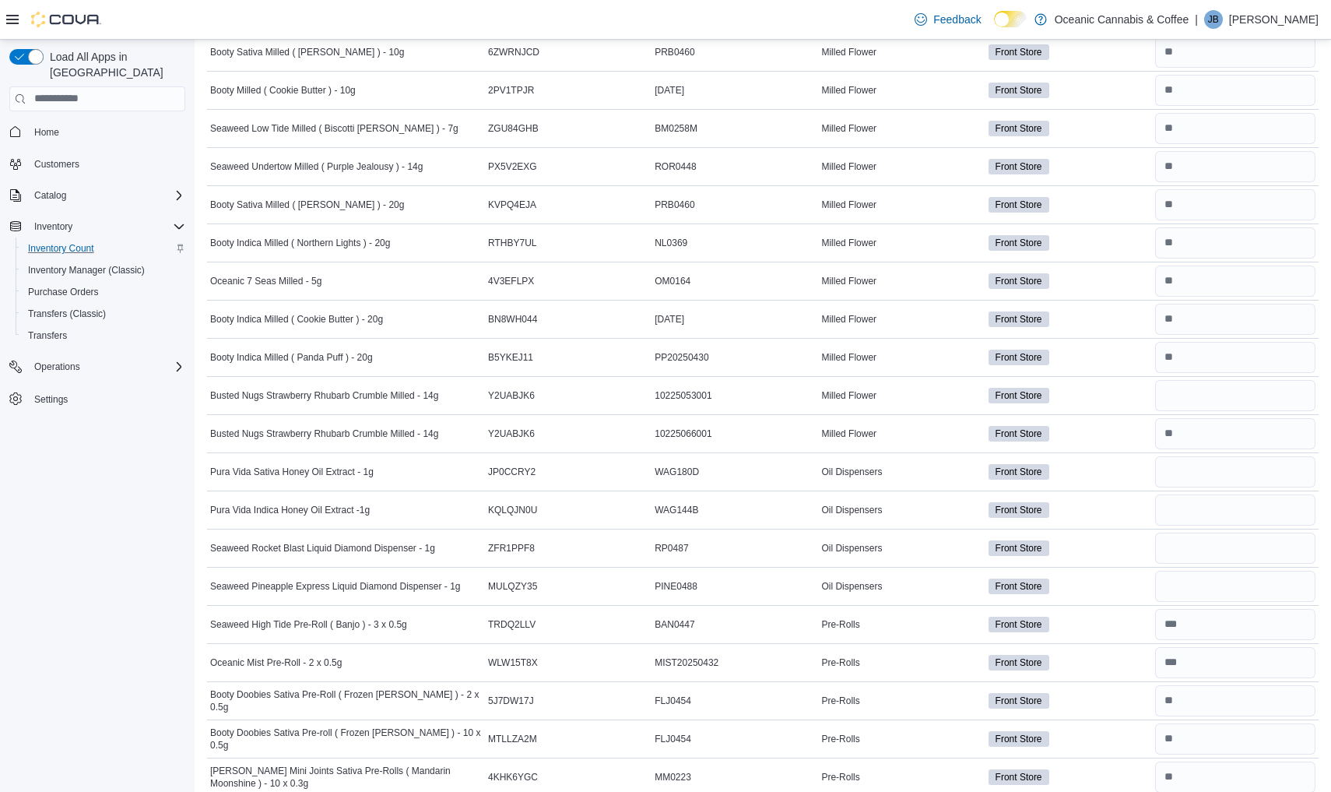
scroll to position [2535, 0]
click at [1192, 468] on input "number" at bounding box center [1235, 470] width 160 height 31
click at [1188, 553] on input "number" at bounding box center [1235, 547] width 160 height 31
click at [1187, 581] on input "number" at bounding box center [1235, 585] width 160 height 31
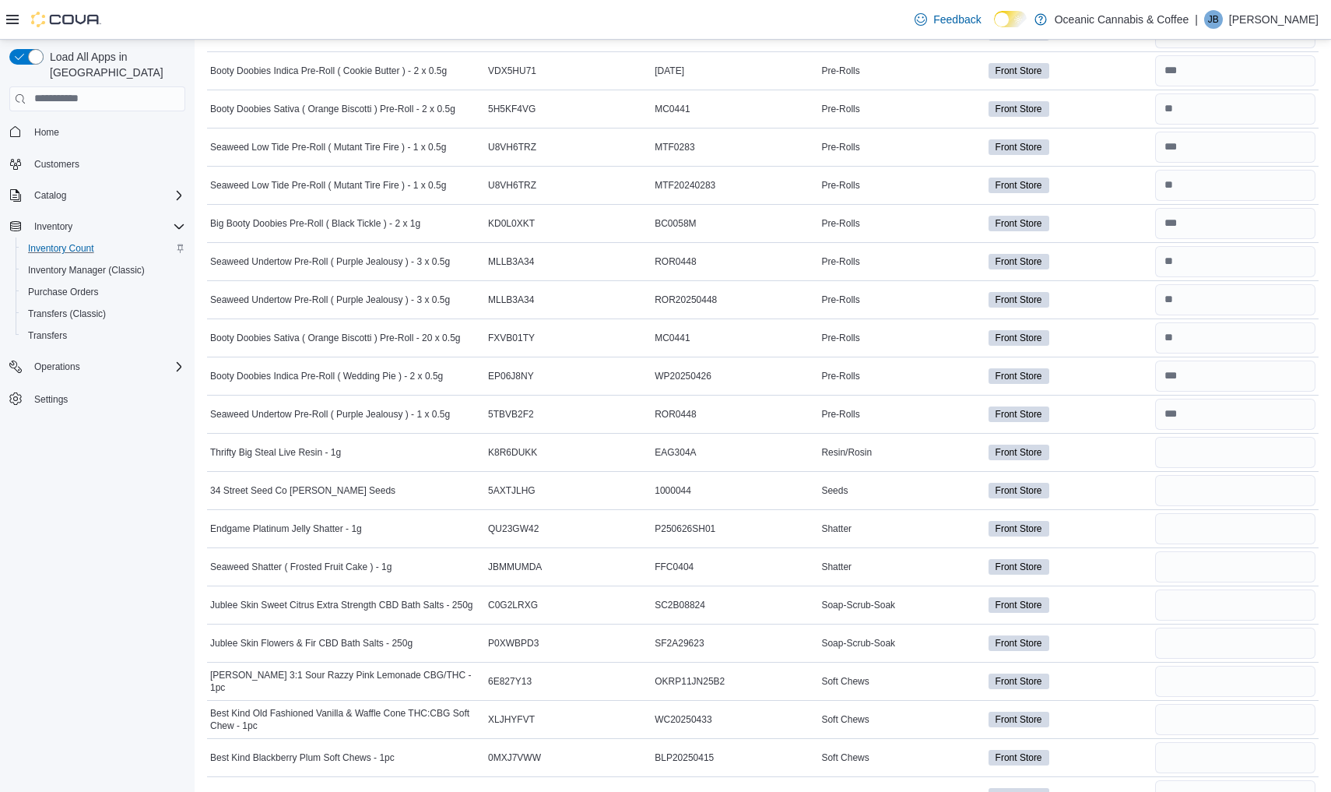
scroll to position [4387, 0]
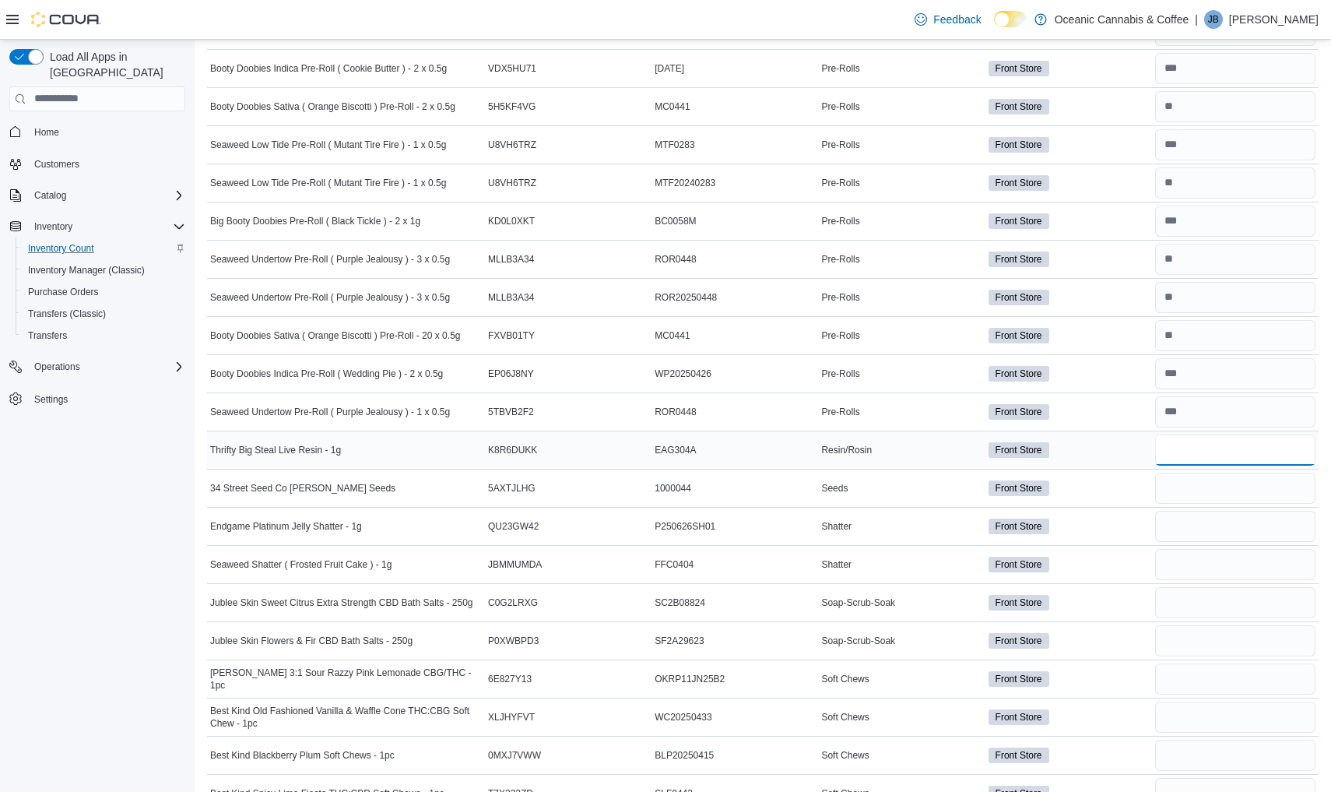
click at [1201, 455] on input "number" at bounding box center [1235, 449] width 160 height 31
click at [1190, 497] on input "number" at bounding box center [1235, 487] width 160 height 31
click at [1190, 531] on input "number" at bounding box center [1235, 526] width 160 height 31
click at [1185, 571] on input "number" at bounding box center [1235, 564] width 160 height 31
click at [1196, 605] on input "number" at bounding box center [1235, 602] width 160 height 31
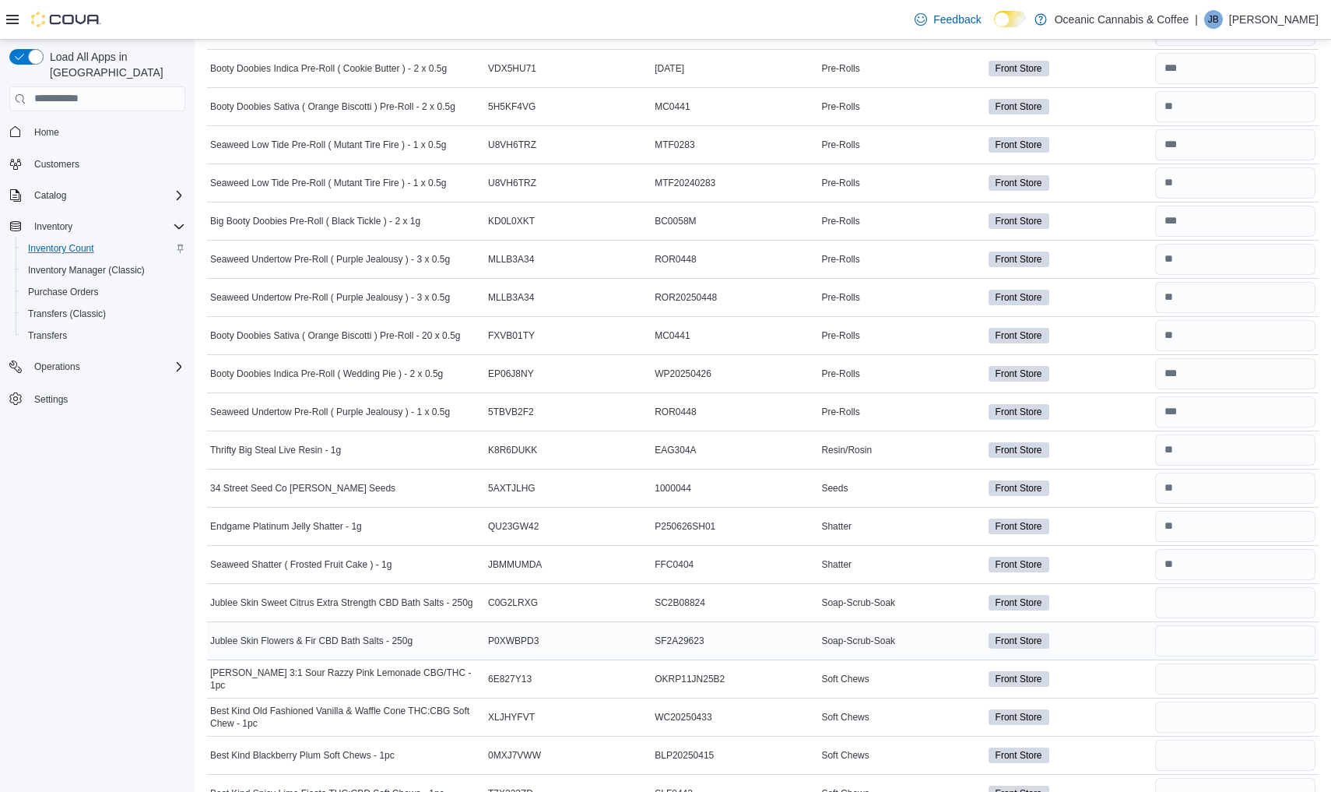
click at [1199, 657] on div at bounding box center [1235, 640] width 167 height 37
click at [1206, 686] on input "number" at bounding box center [1235, 678] width 160 height 31
click at [1220, 631] on input "number" at bounding box center [1235, 640] width 160 height 31
click at [1206, 689] on input "number" at bounding box center [1235, 678] width 160 height 31
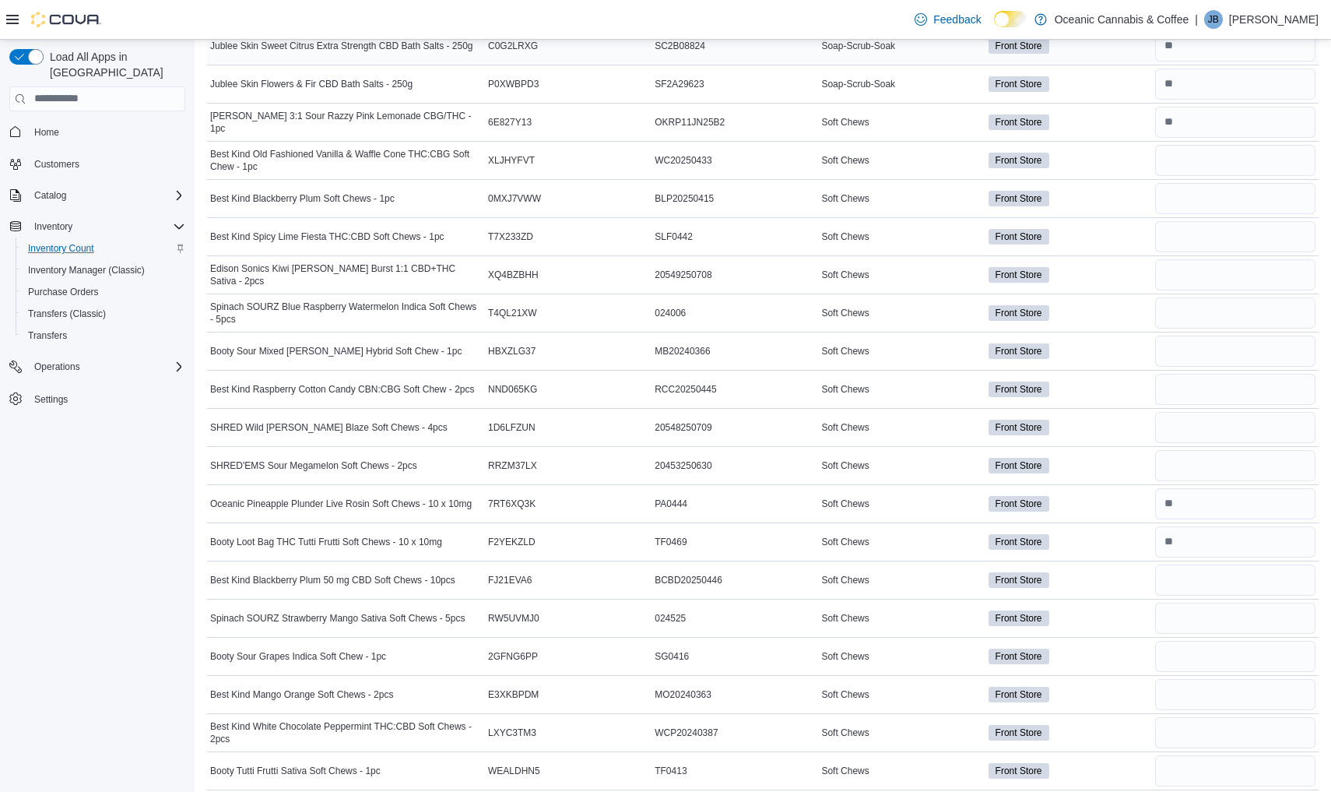
scroll to position [4943, 0]
click at [1191, 155] on input "number" at bounding box center [1235, 160] width 160 height 31
click at [1213, 207] on input "number" at bounding box center [1235, 198] width 160 height 31
click at [1198, 241] on input "number" at bounding box center [1235, 236] width 160 height 31
click at [1208, 277] on input "number" at bounding box center [1235, 274] width 160 height 31
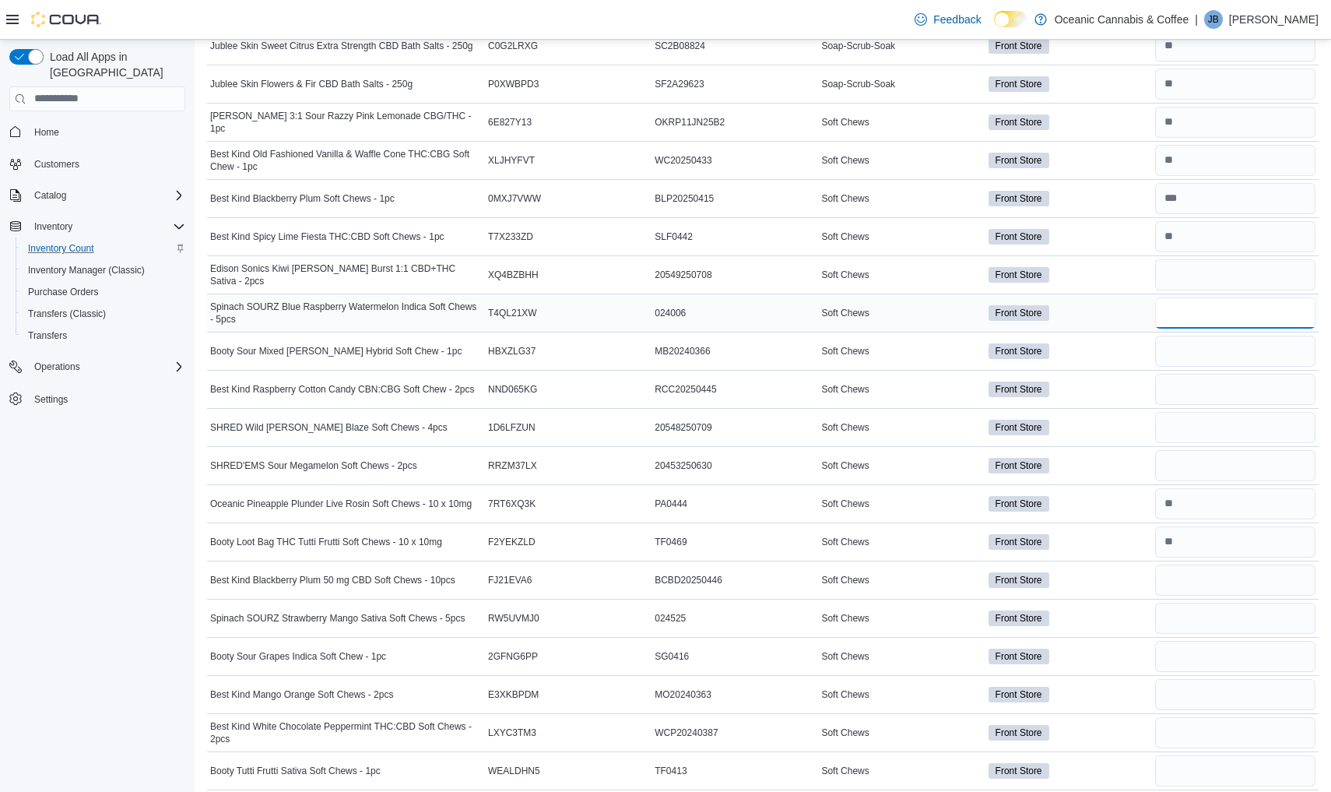
click at [1205, 311] on input "number" at bounding box center [1235, 312] width 160 height 31
click at [1201, 351] on input "number" at bounding box center [1235, 350] width 160 height 31
click at [1187, 391] on input "number" at bounding box center [1235, 389] width 160 height 31
click at [1193, 427] on input "number" at bounding box center [1235, 427] width 160 height 31
click at [1195, 469] on input "number" at bounding box center [1235, 465] width 160 height 31
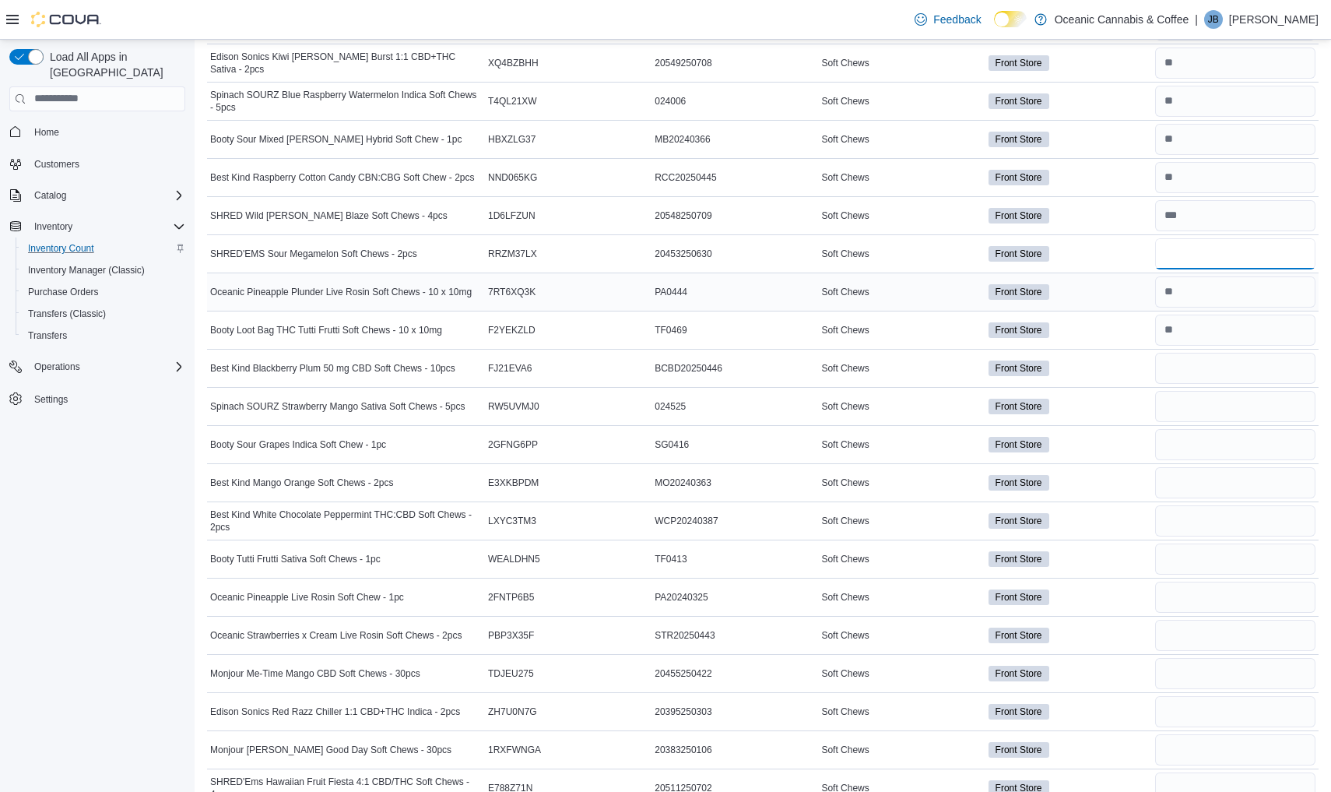
scroll to position [5157, 0]
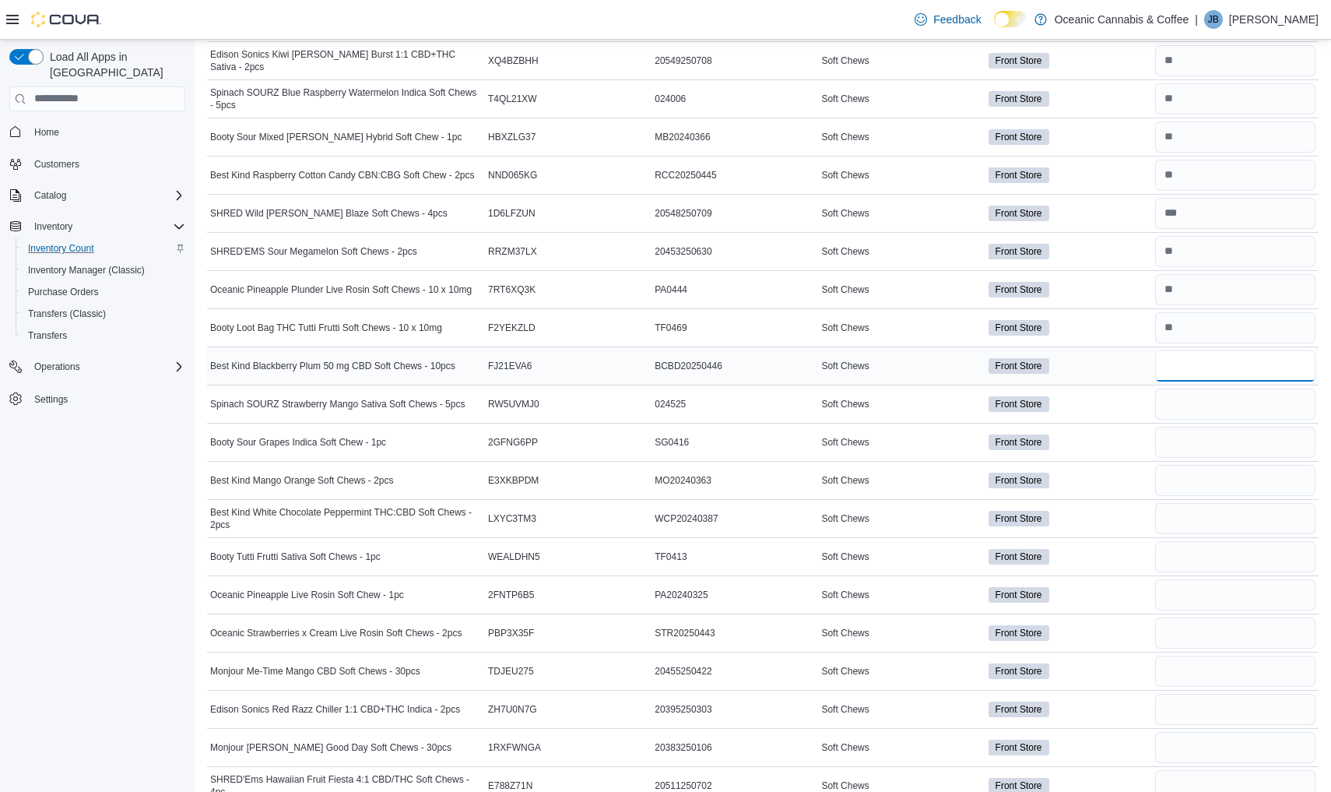
click at [1251, 372] on input "number" at bounding box center [1235, 365] width 160 height 31
click at [1245, 404] on input "number" at bounding box center [1235, 403] width 160 height 31
click at [1225, 446] on input "number" at bounding box center [1235, 442] width 160 height 31
click at [1222, 486] on input "number" at bounding box center [1235, 480] width 160 height 31
click at [1215, 525] on input "number" at bounding box center [1235, 518] width 160 height 31
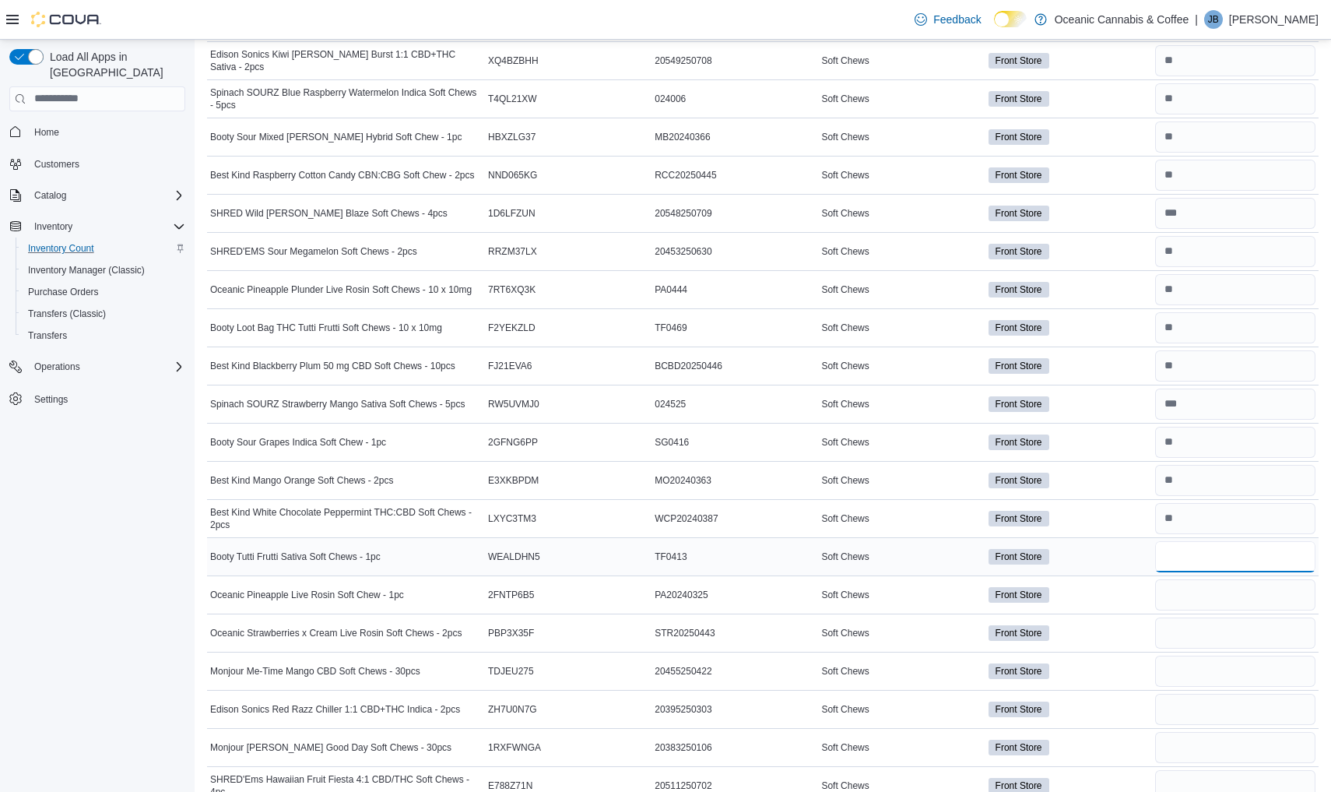
click at [1211, 559] on input "number" at bounding box center [1235, 556] width 160 height 31
click at [1215, 609] on input "number" at bounding box center [1235, 594] width 160 height 31
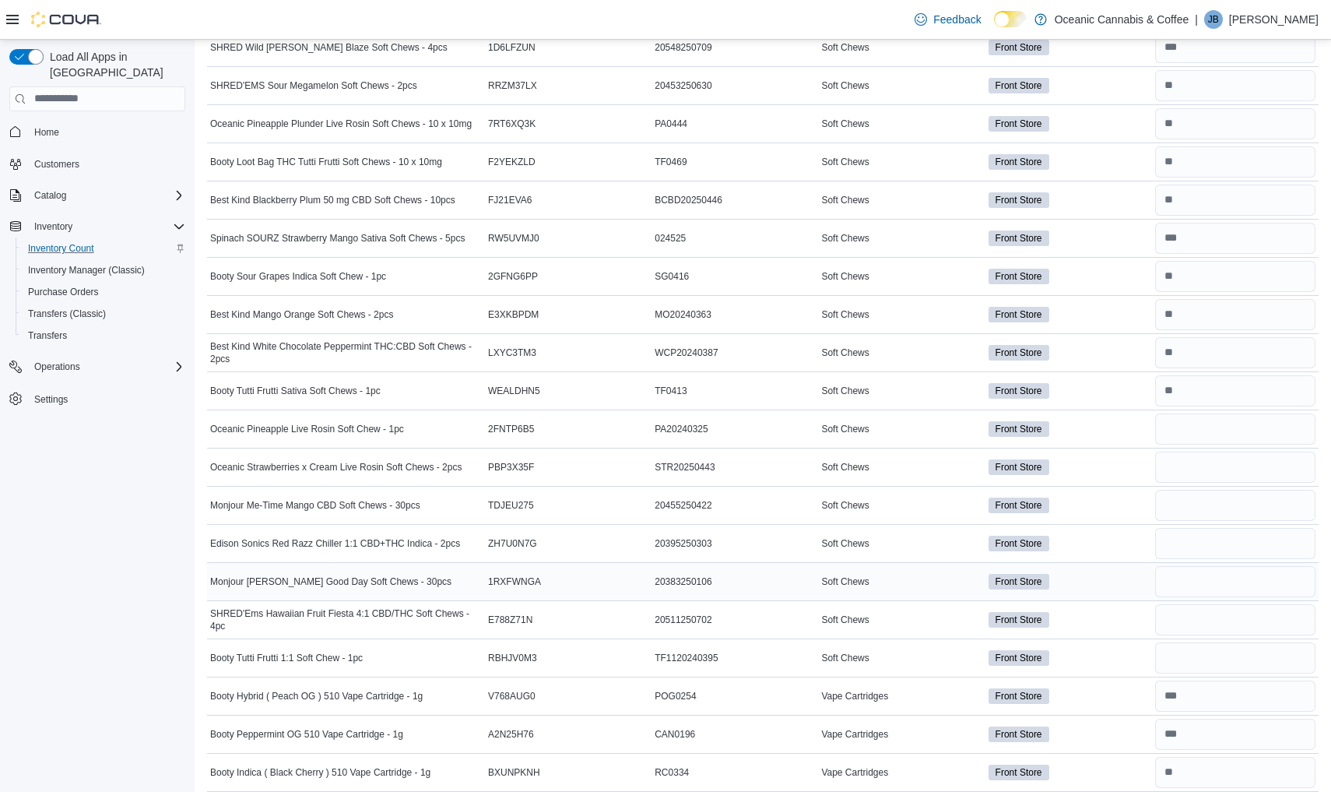
scroll to position [5325, 0]
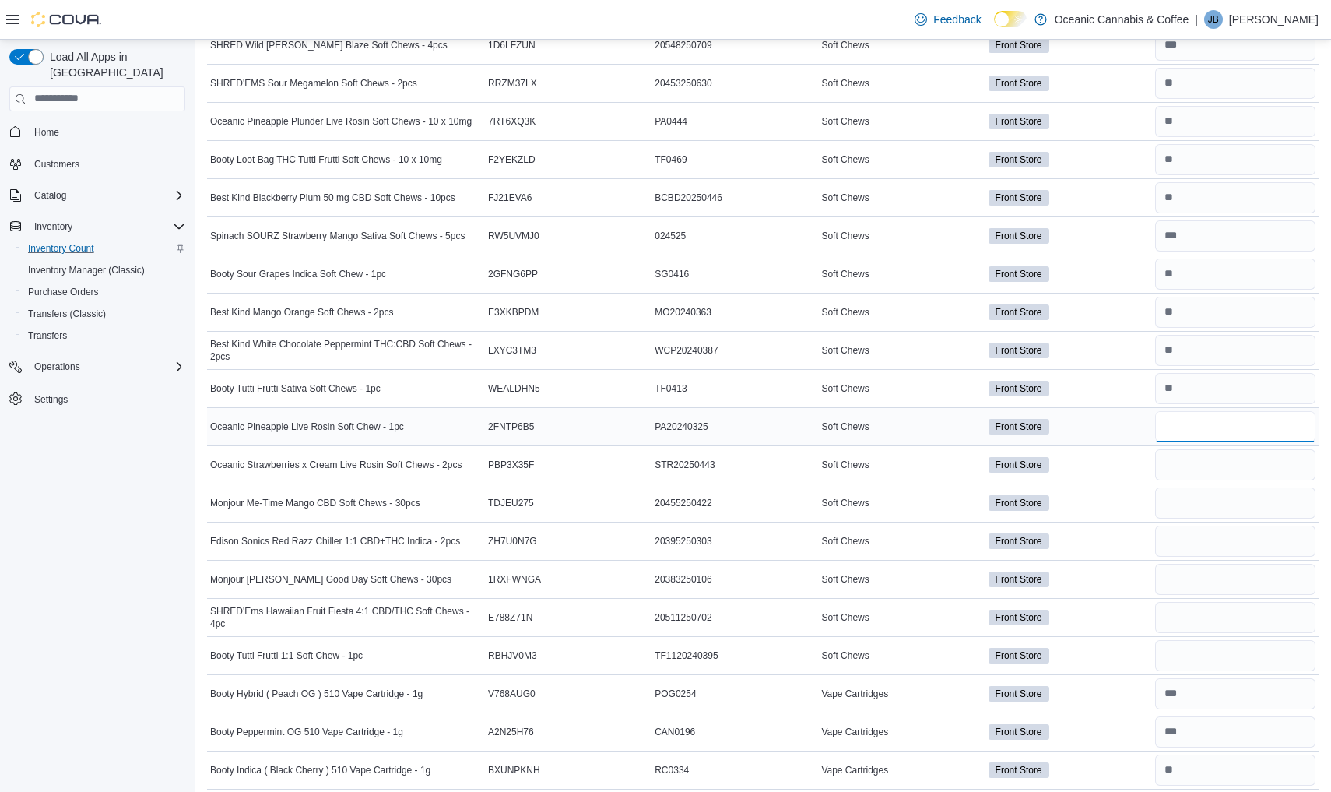
click at [1230, 441] on input "number" at bounding box center [1235, 426] width 160 height 31
click at [1227, 462] on input "number" at bounding box center [1235, 464] width 160 height 31
click at [1209, 506] on input "number" at bounding box center [1235, 502] width 160 height 31
click at [1195, 584] on input "number" at bounding box center [1235, 579] width 160 height 31
click at [1213, 535] on input "number" at bounding box center [1235, 540] width 160 height 31
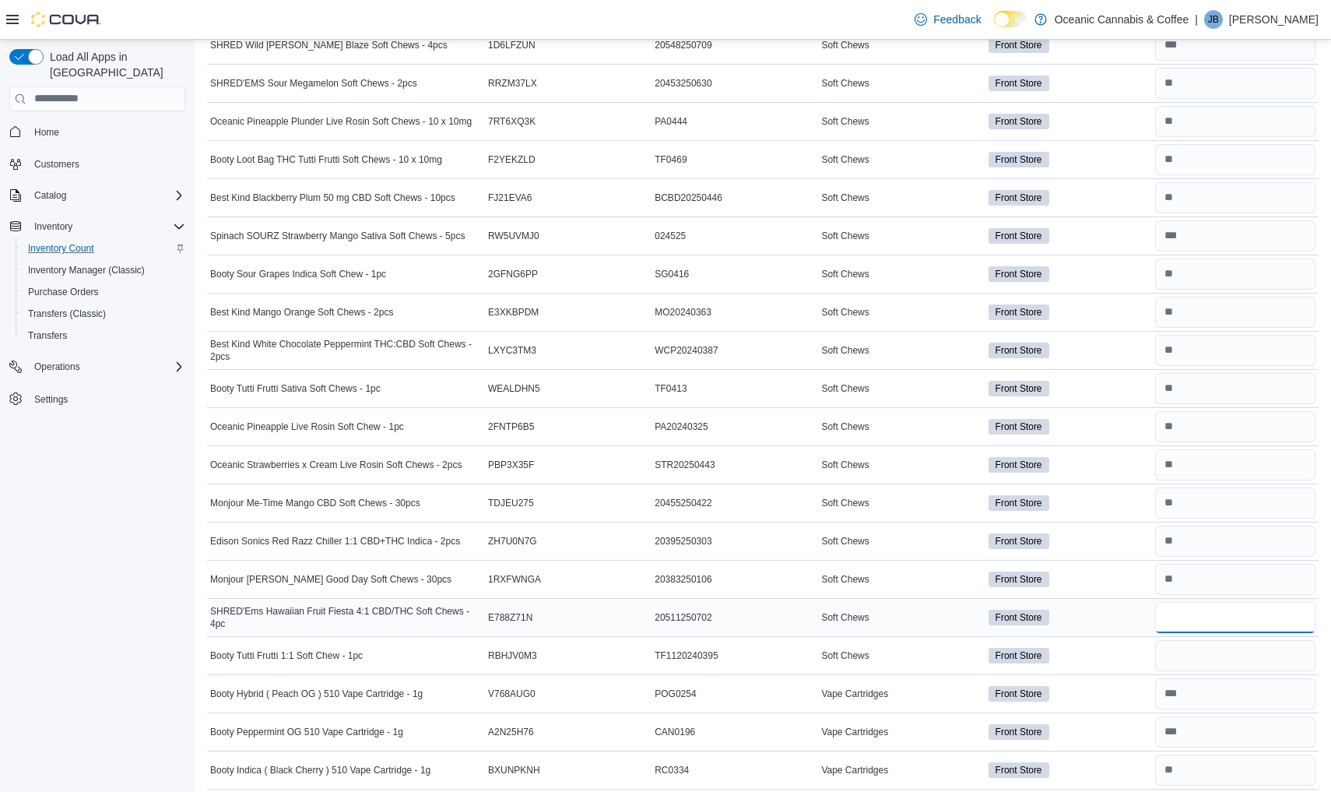
click at [1176, 629] on input "number" at bounding box center [1235, 617] width 160 height 31
click at [1181, 667] on input "number" at bounding box center [1235, 655] width 160 height 31
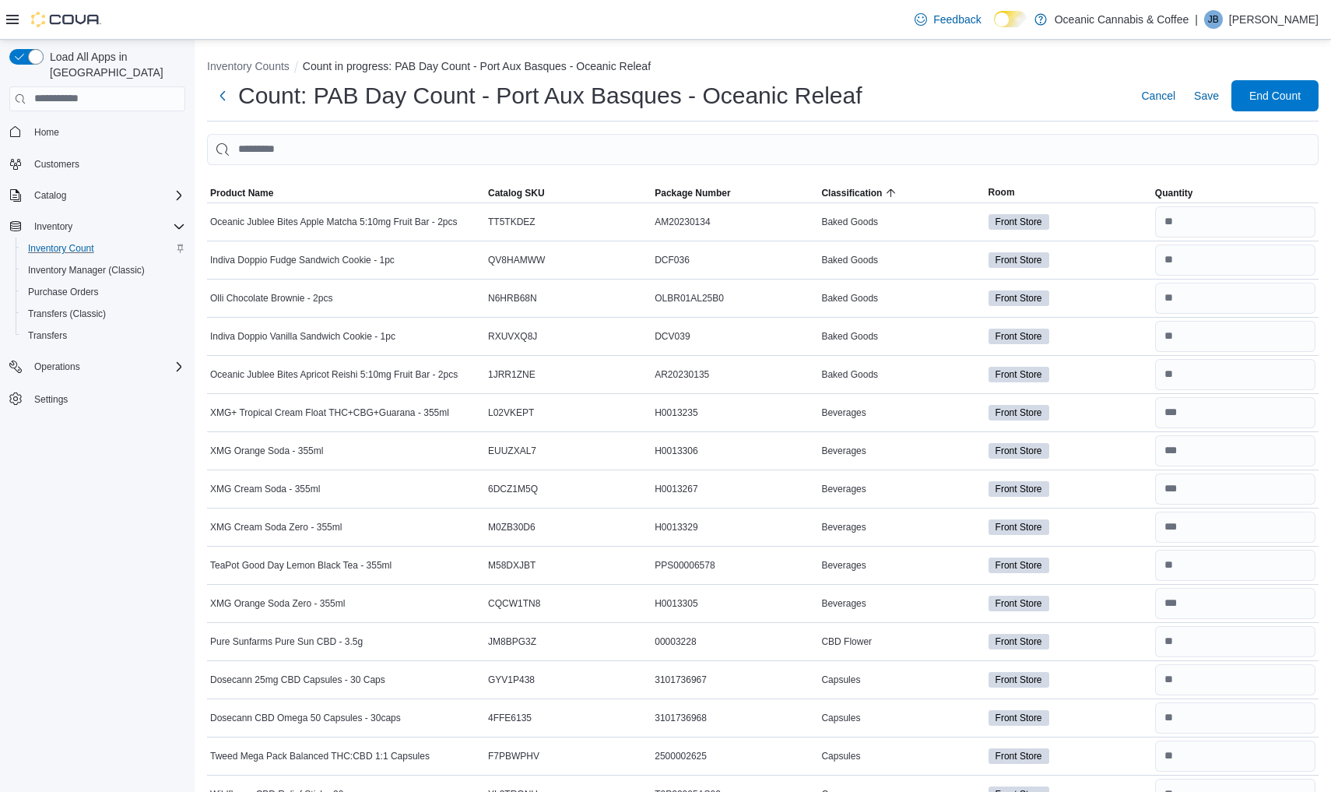
scroll to position [0, 0]
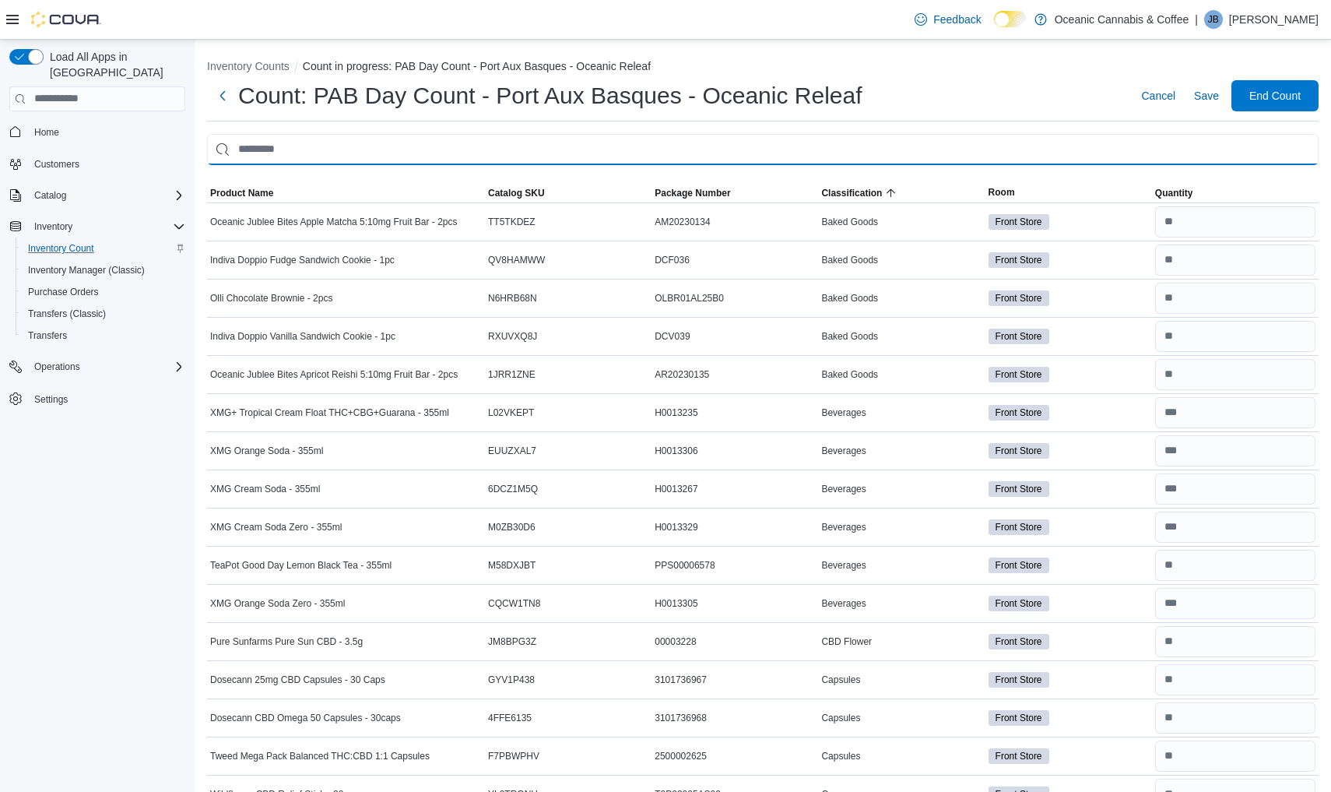
click at [1148, 145] on input "This is a search bar. After typing your query, hit enter to filter the results …" at bounding box center [762, 149] width 1111 height 31
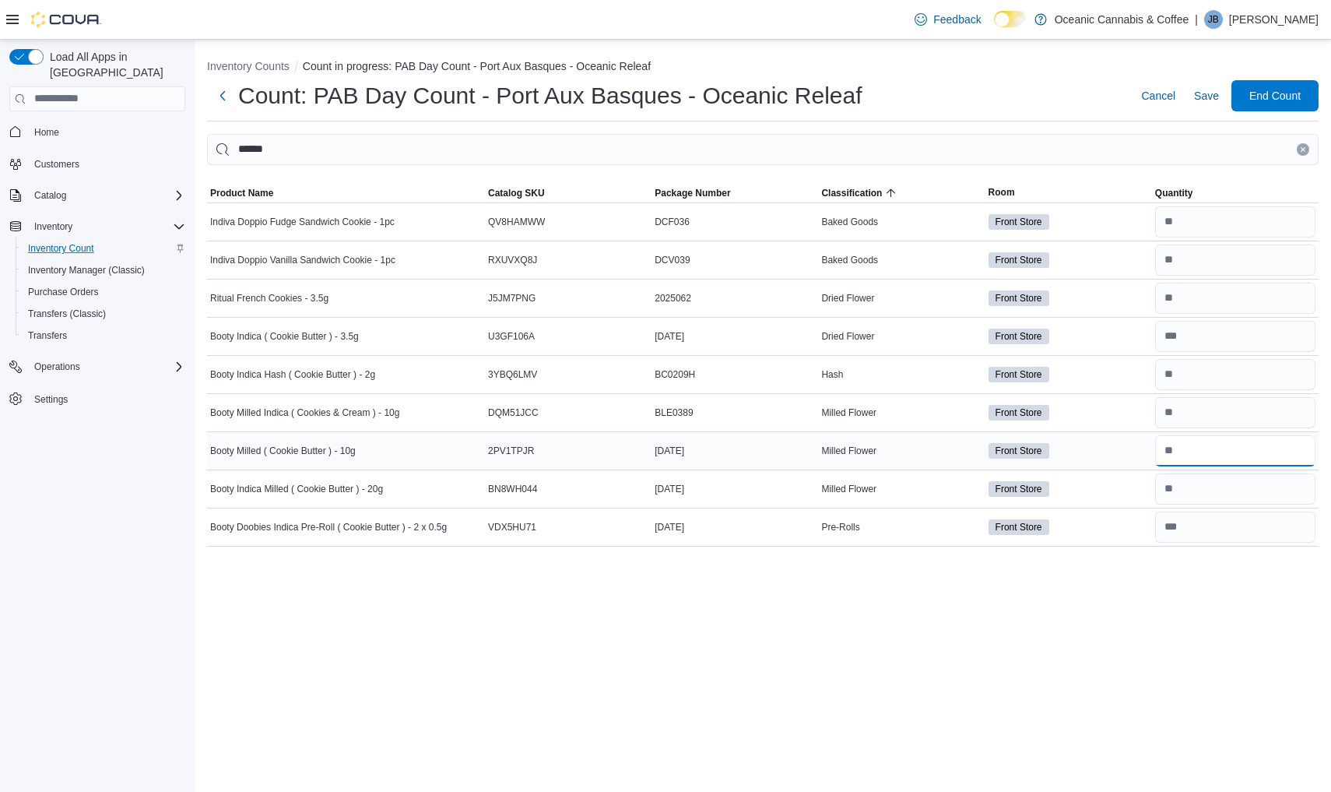
click at [1164, 446] on input "number" at bounding box center [1235, 450] width 160 height 31
click at [1302, 149] on icon "Clear input" at bounding box center [1303, 149] width 4 height 4
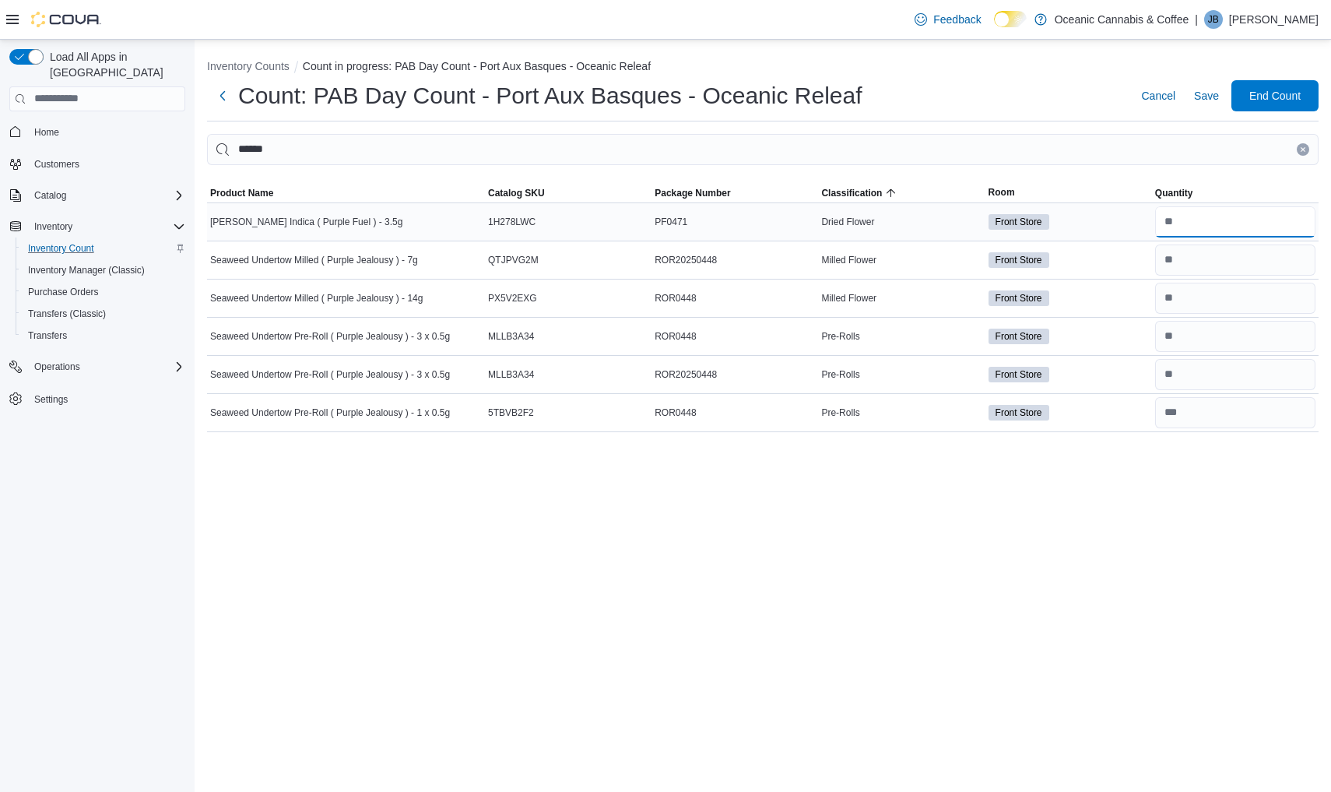
click at [1164, 217] on input "number" at bounding box center [1235, 221] width 160 height 31
click at [1301, 154] on button "Clear input" at bounding box center [1303, 149] width 12 height 12
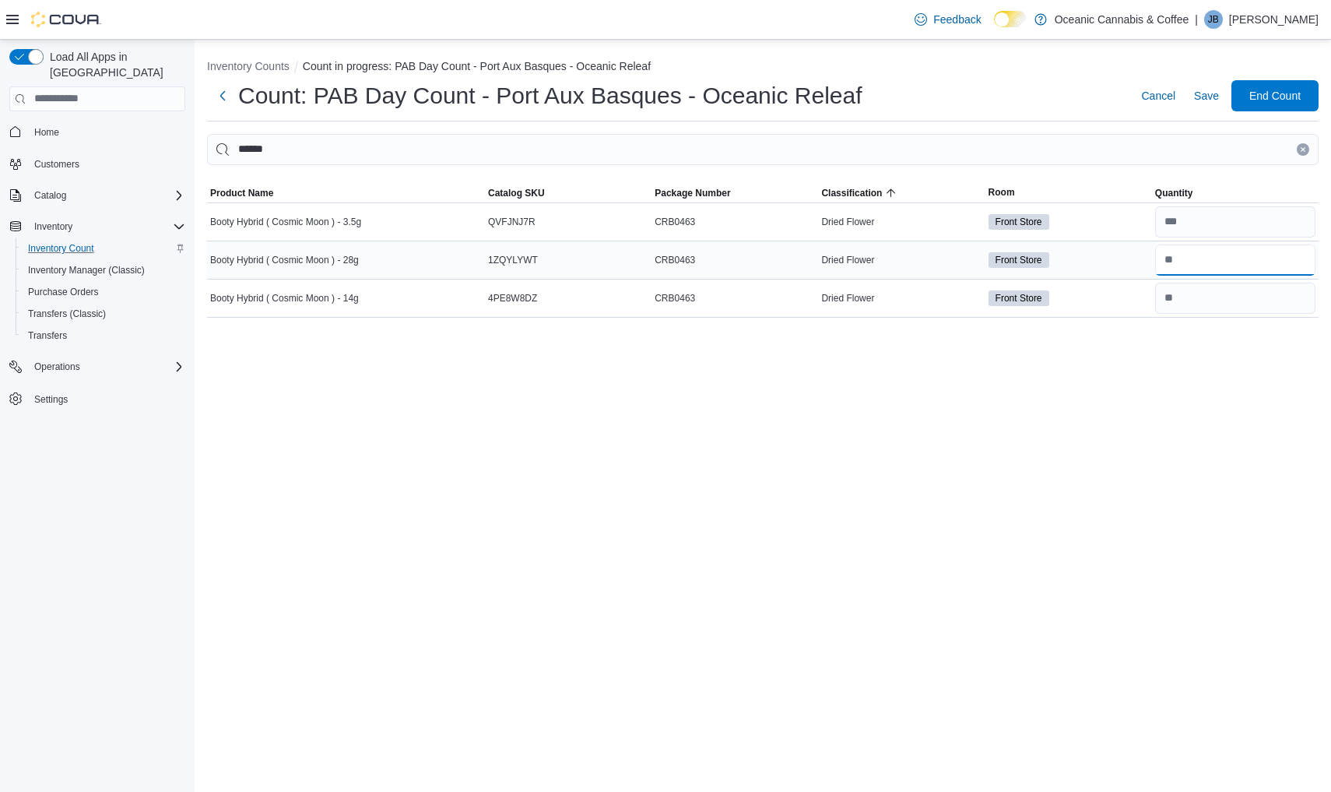
click at [1171, 253] on input "number" at bounding box center [1235, 259] width 160 height 31
click at [1305, 151] on icon "Clear input" at bounding box center [1303, 149] width 6 height 6
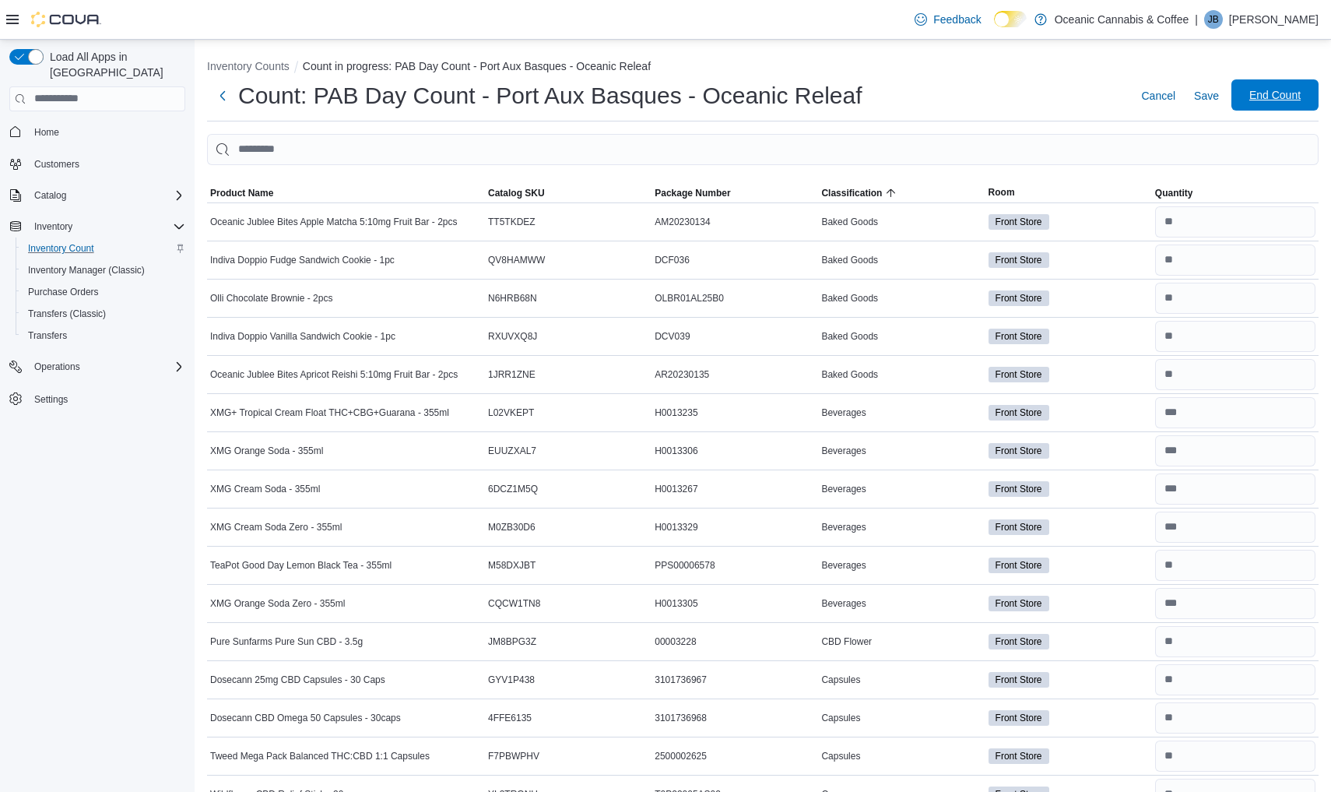
click at [1261, 97] on span "End Count" at bounding box center [1274, 95] width 51 height 16
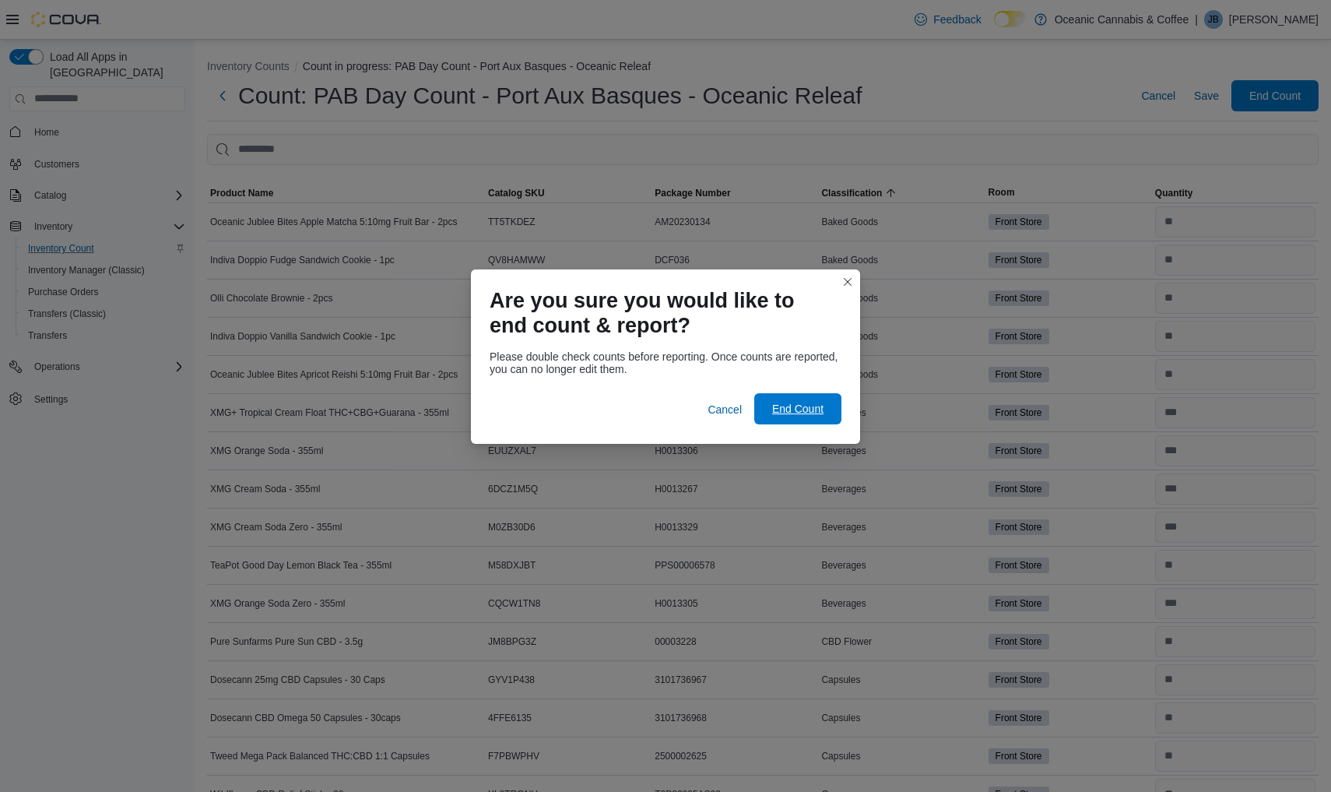
click at [824, 420] on span "End Count" at bounding box center [798, 408] width 68 height 31
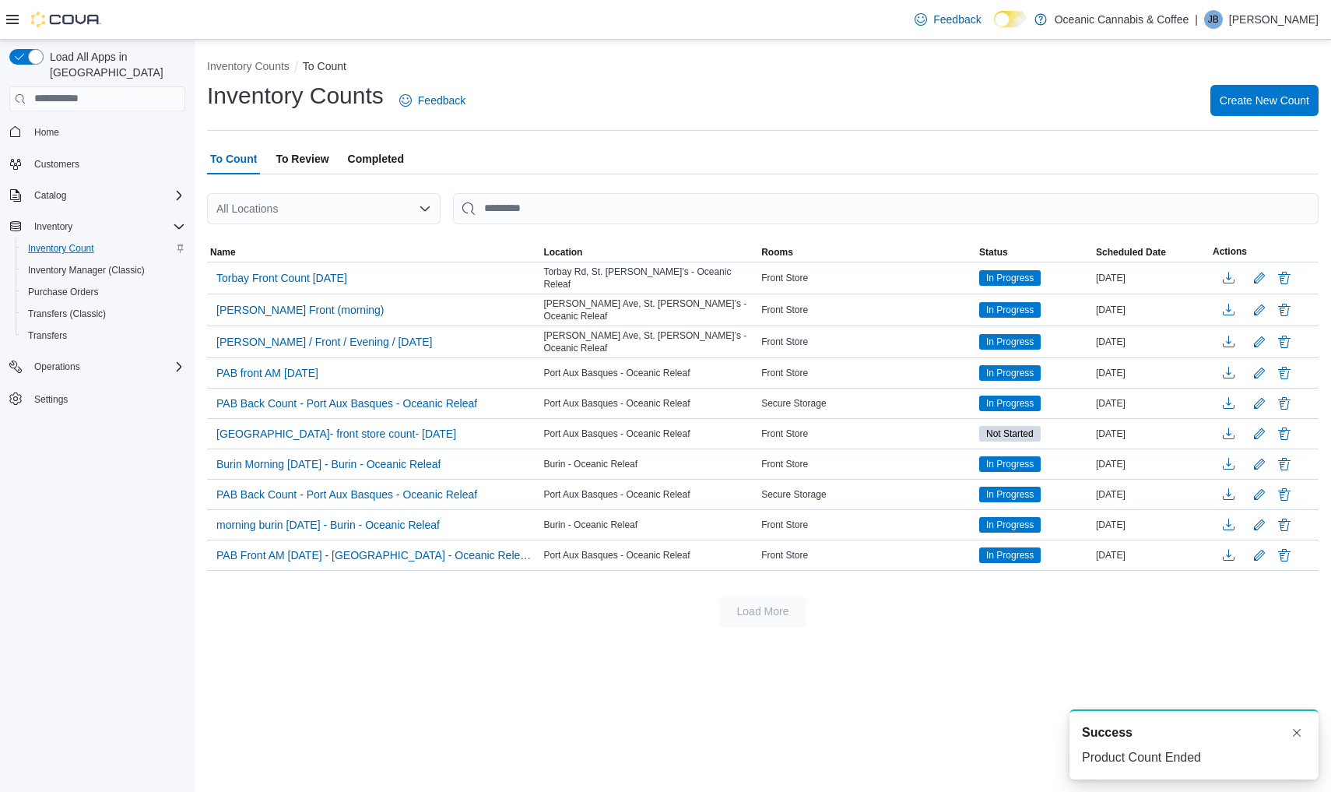
click at [314, 163] on span "To Review" at bounding box center [302, 158] width 53 height 31
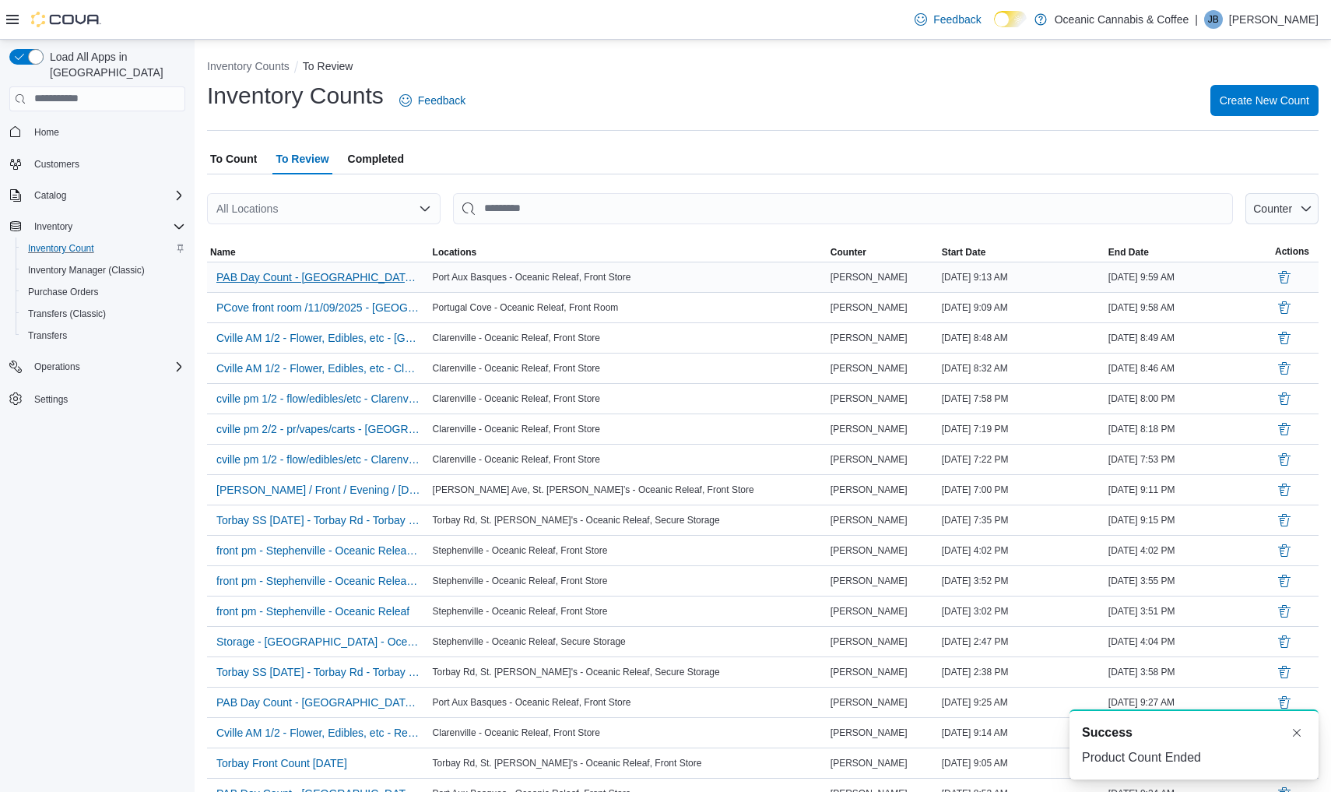
click at [346, 276] on span "PAB Day Count - [GEOGRAPHIC_DATA] - Oceanic Releaf" at bounding box center [318, 277] width 204 height 16
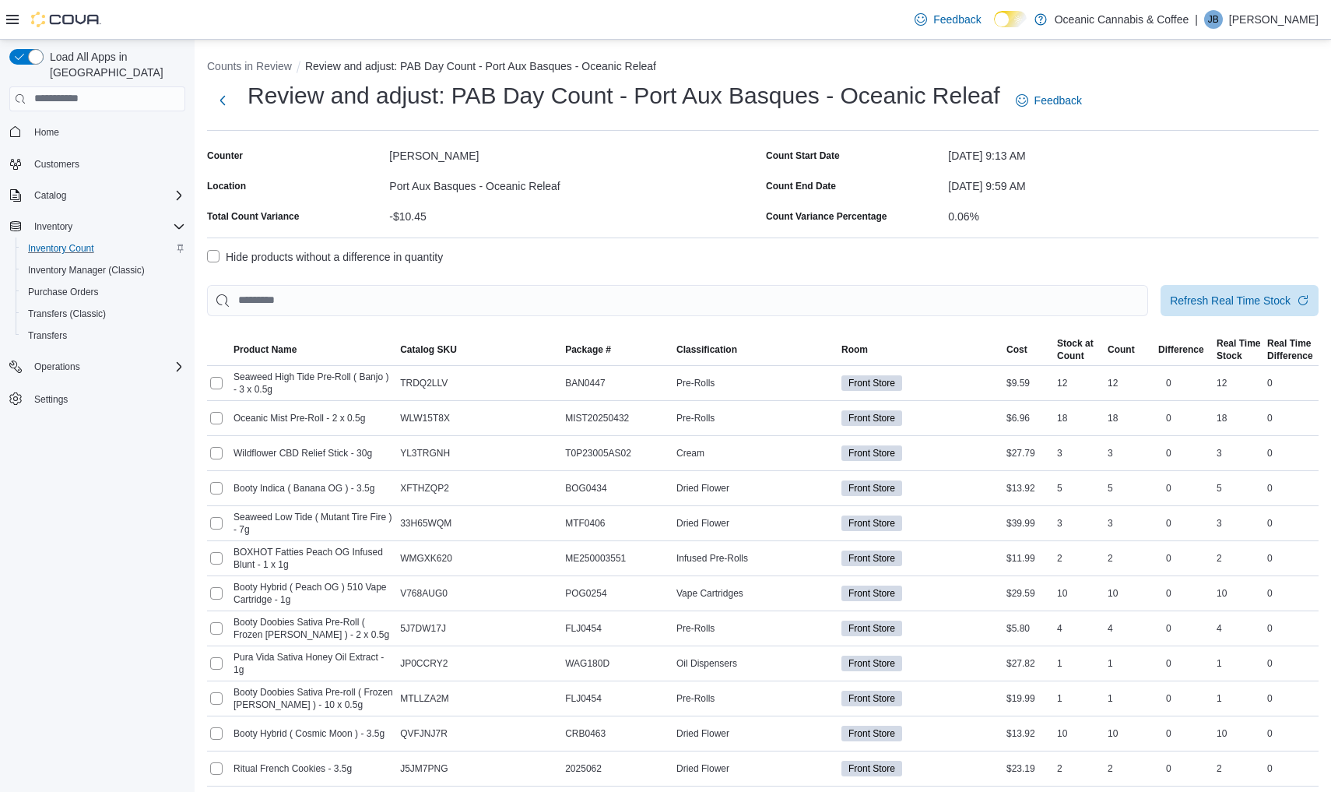
click at [217, 258] on label "Hide products without a difference in quantity" at bounding box center [325, 257] width 236 height 19
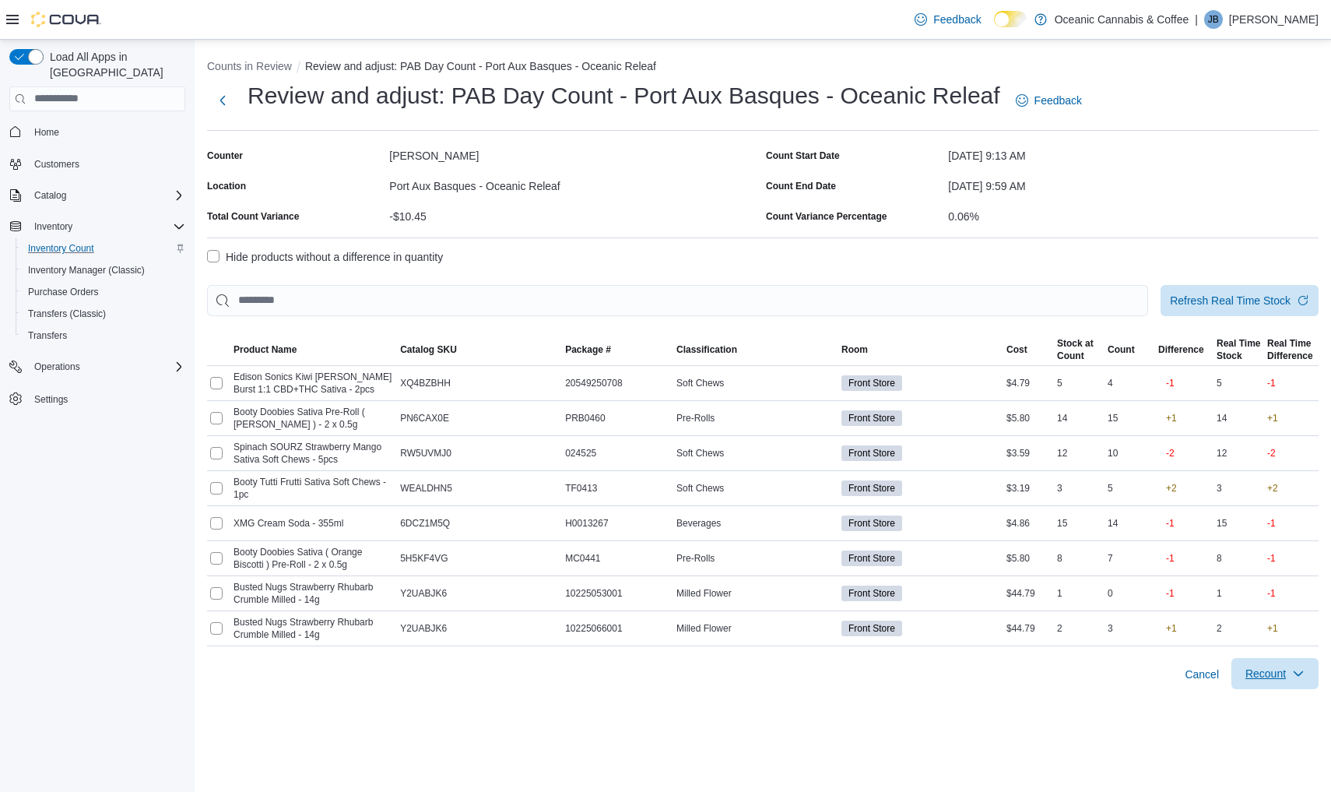
click at [1279, 665] on span "Recount" at bounding box center [1265, 673] width 40 height 16
click at [1225, 740] on span "Recount all with differences" at bounding box center [1245, 742] width 133 height 16
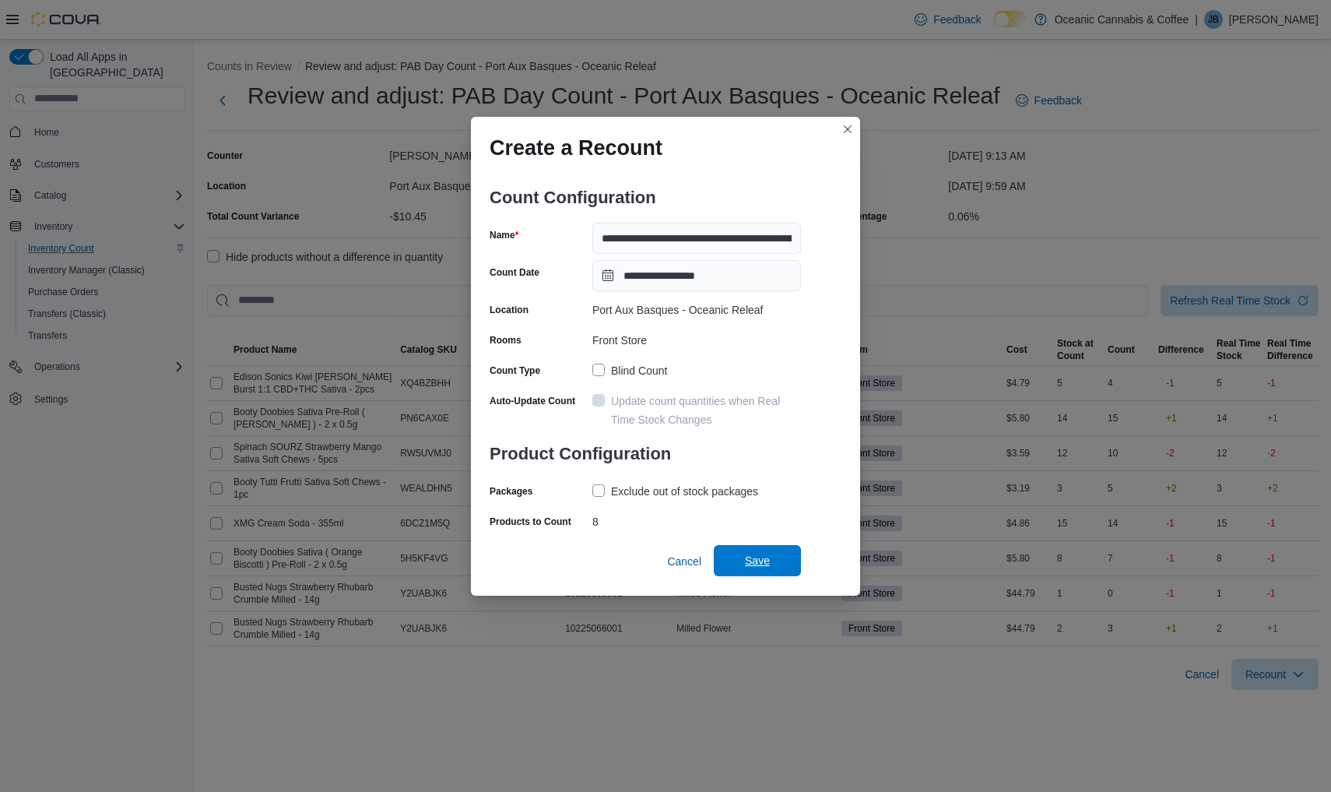
click at [770, 559] on span "Save" at bounding box center [757, 560] width 68 height 31
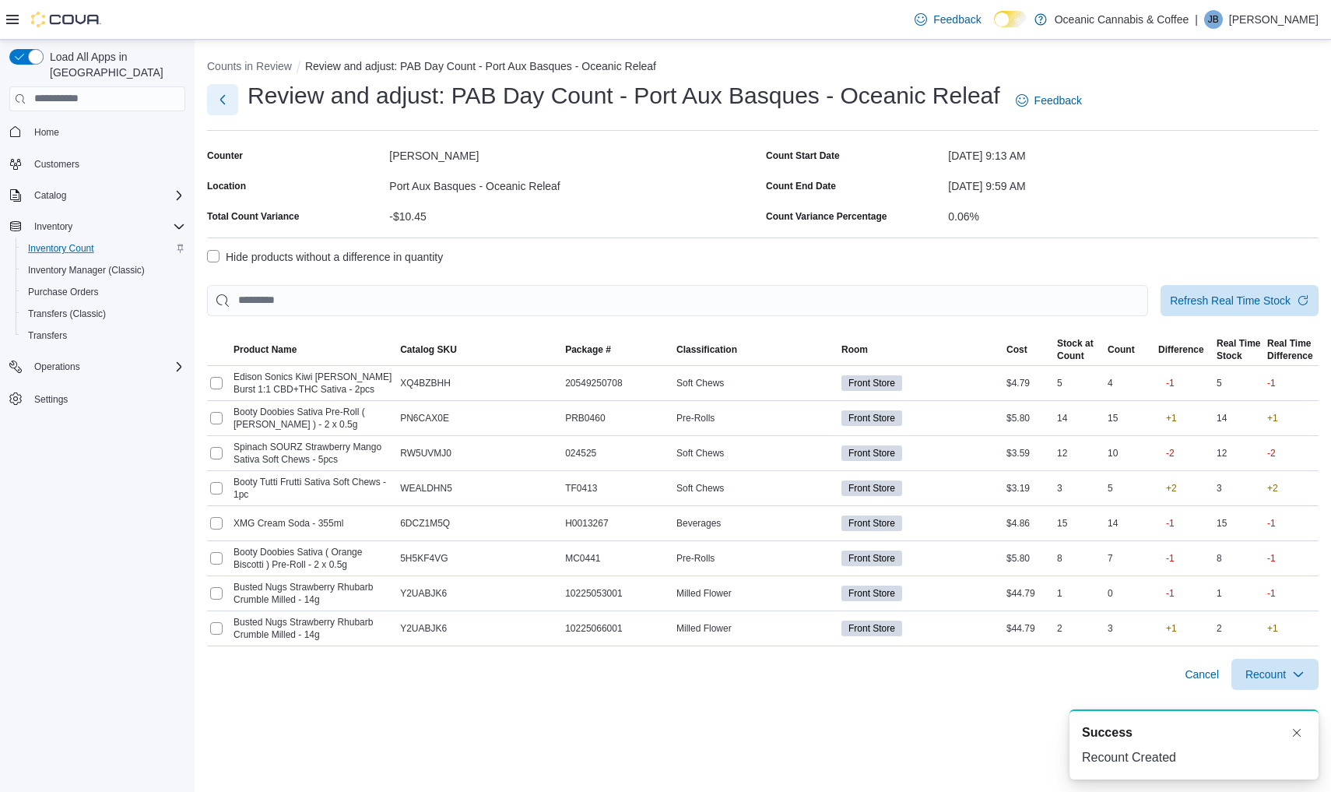
click at [225, 95] on button "Next" at bounding box center [222, 99] width 31 height 31
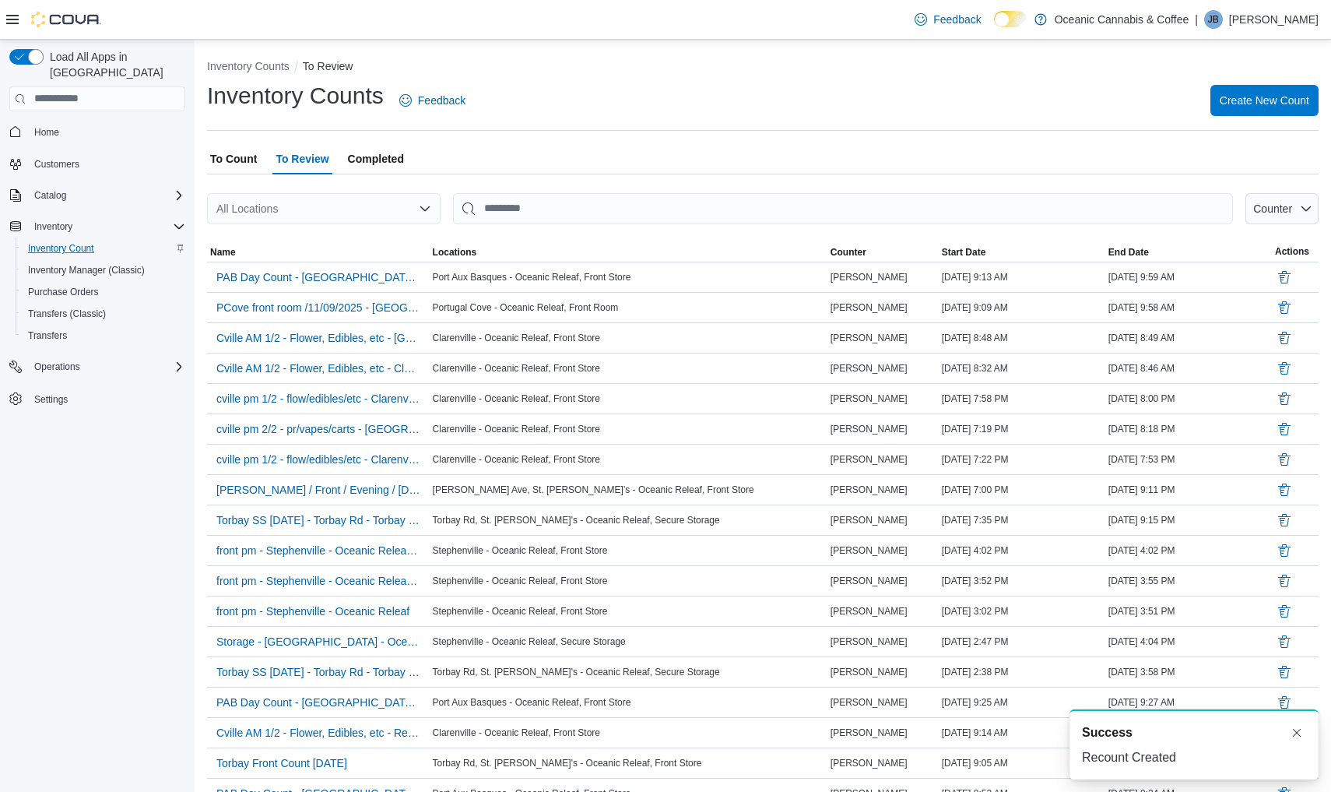
click at [248, 158] on span "To Count" at bounding box center [233, 158] width 47 height 31
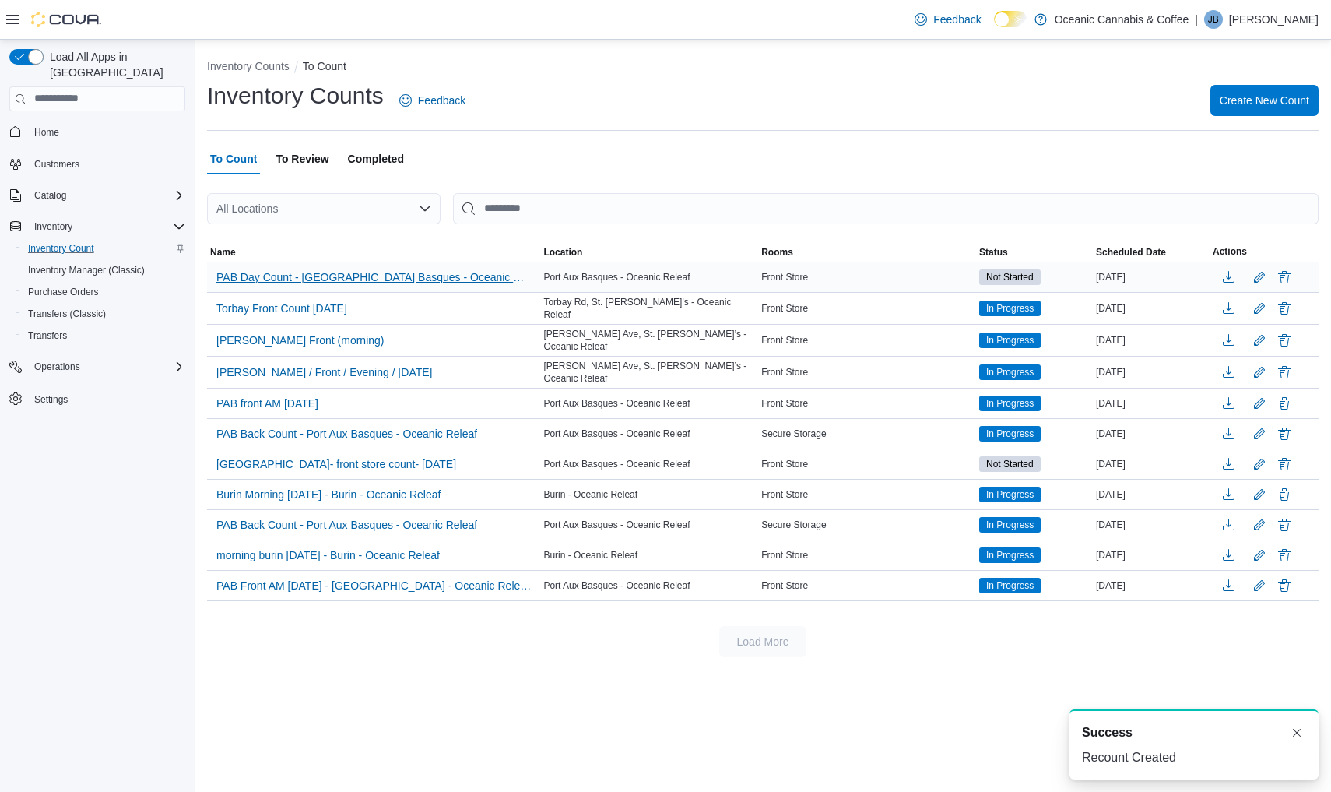
click at [325, 277] on span "PAB Day Count - [GEOGRAPHIC_DATA] Basques - Oceanic Releaf - Recount" at bounding box center [373, 277] width 314 height 16
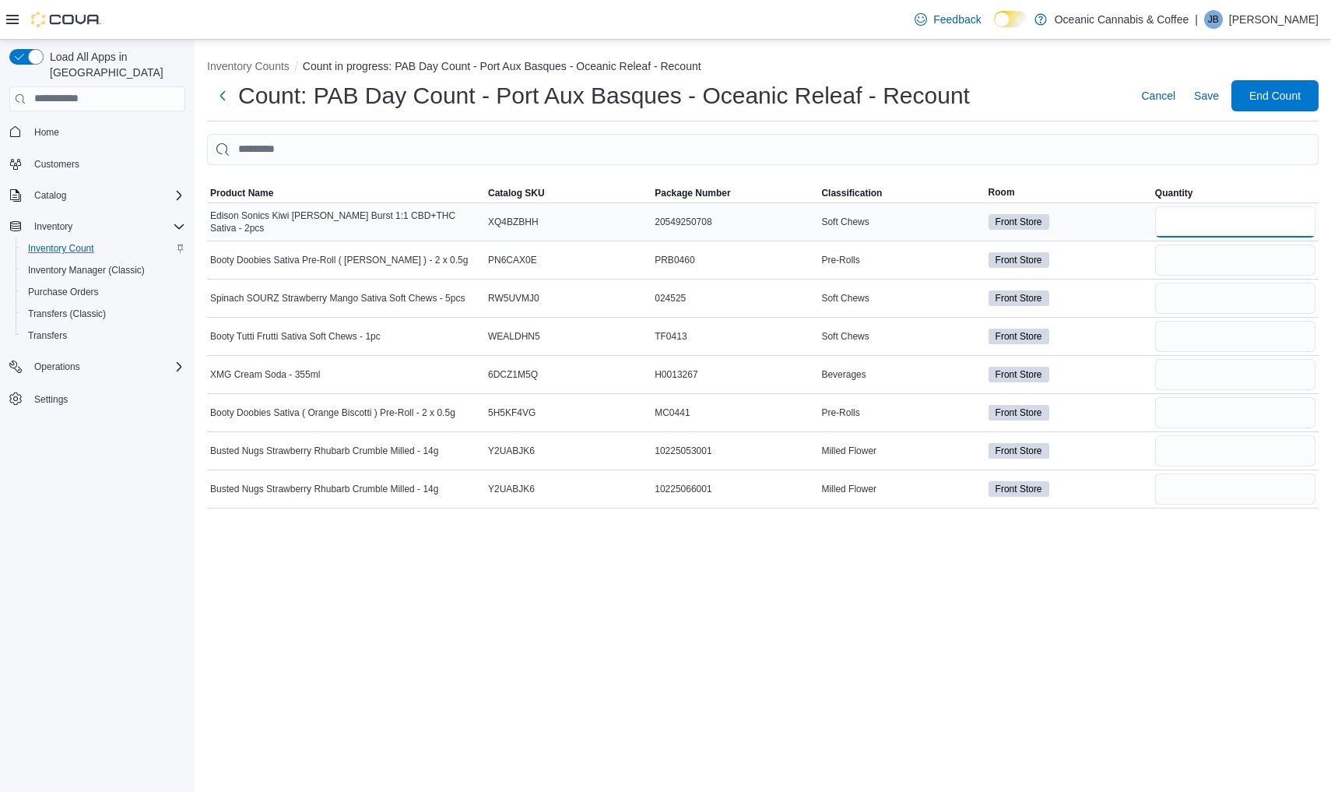
click at [1247, 212] on input "number" at bounding box center [1235, 221] width 160 height 31
click at [1226, 256] on input "number" at bounding box center [1235, 259] width 160 height 31
click at [1207, 287] on input "number" at bounding box center [1235, 298] width 160 height 31
click at [1179, 332] on input "number" at bounding box center [1235, 336] width 160 height 31
click at [1171, 416] on input "number" at bounding box center [1235, 412] width 160 height 31
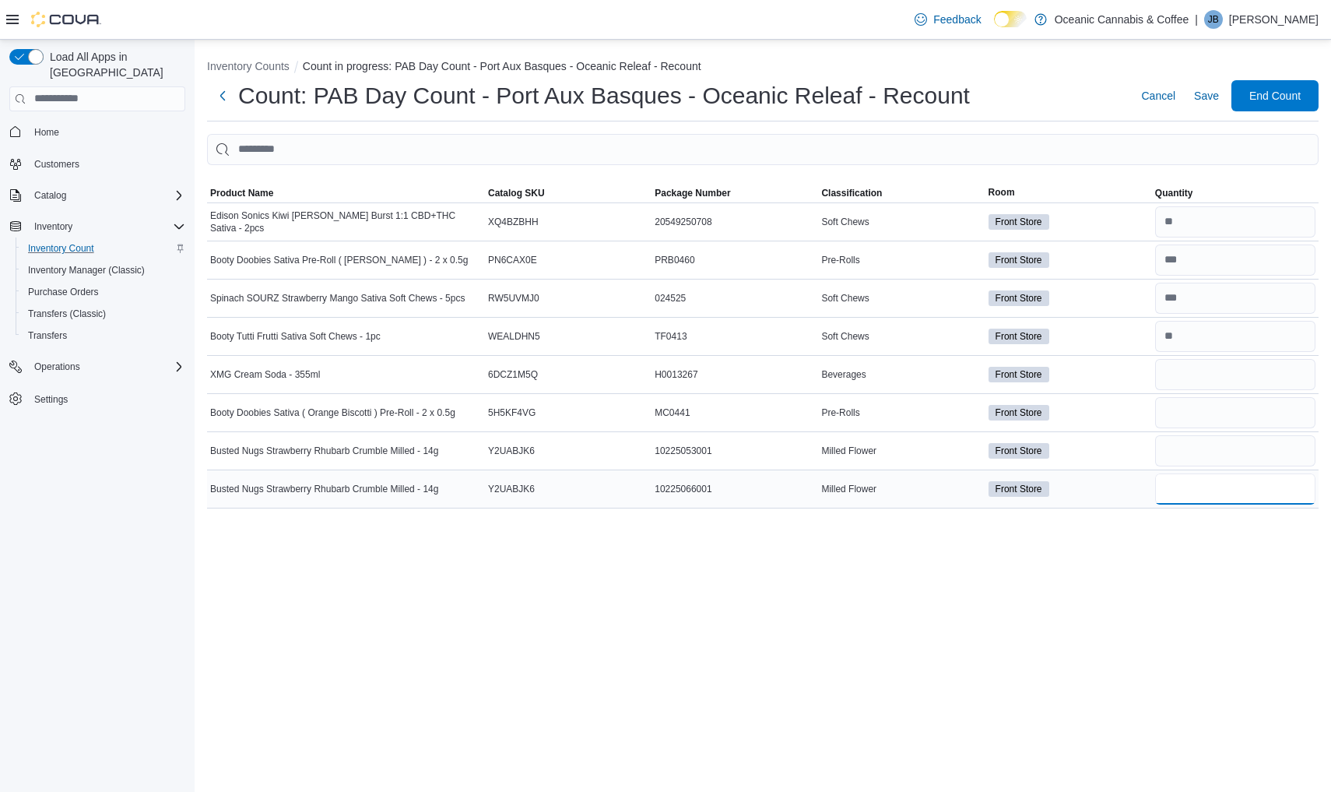
click at [1176, 485] on input "number" at bounding box center [1235, 488] width 160 height 31
click at [1200, 367] on input "number" at bounding box center [1235, 374] width 160 height 31
click at [1254, 122] on div "Inventory Counts Count in progress: PAB Day Count - Port Aux Basques - Oceanic …" at bounding box center [763, 280] width 1136 height 481
click at [1255, 104] on span "End Count" at bounding box center [1275, 94] width 68 height 31
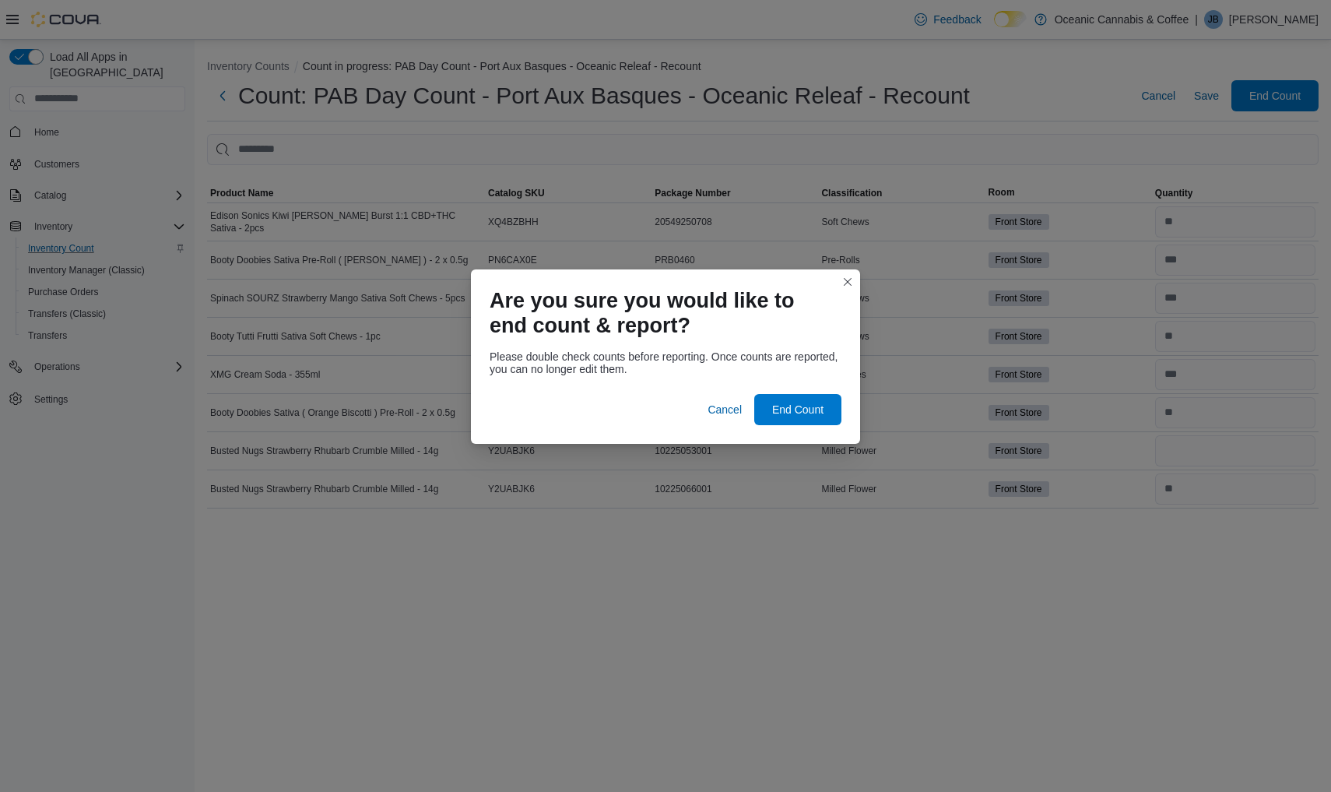
click at [812, 390] on div at bounding box center [666, 384] width 352 height 19
click at [812, 409] on span "End Count" at bounding box center [797, 409] width 51 height 16
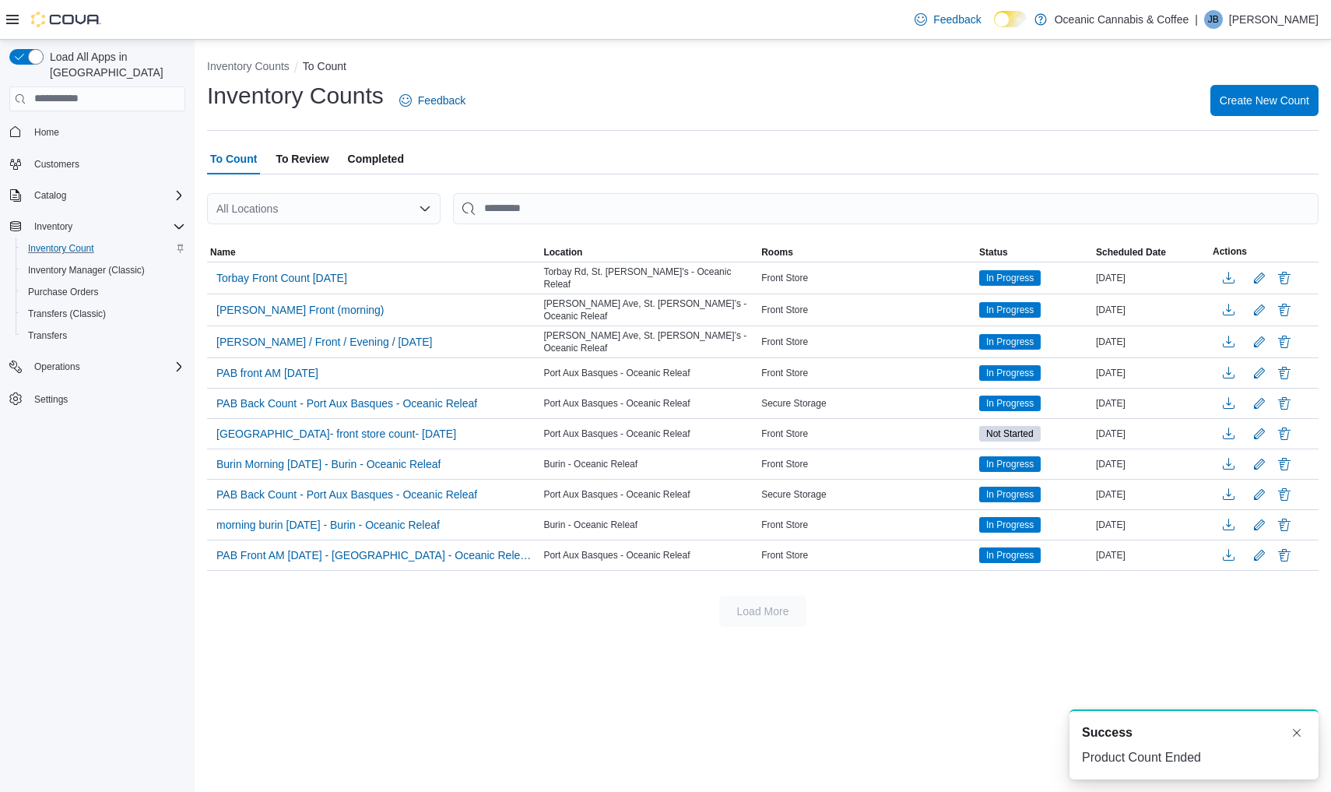
click at [320, 154] on span "To Review" at bounding box center [302, 158] width 53 height 31
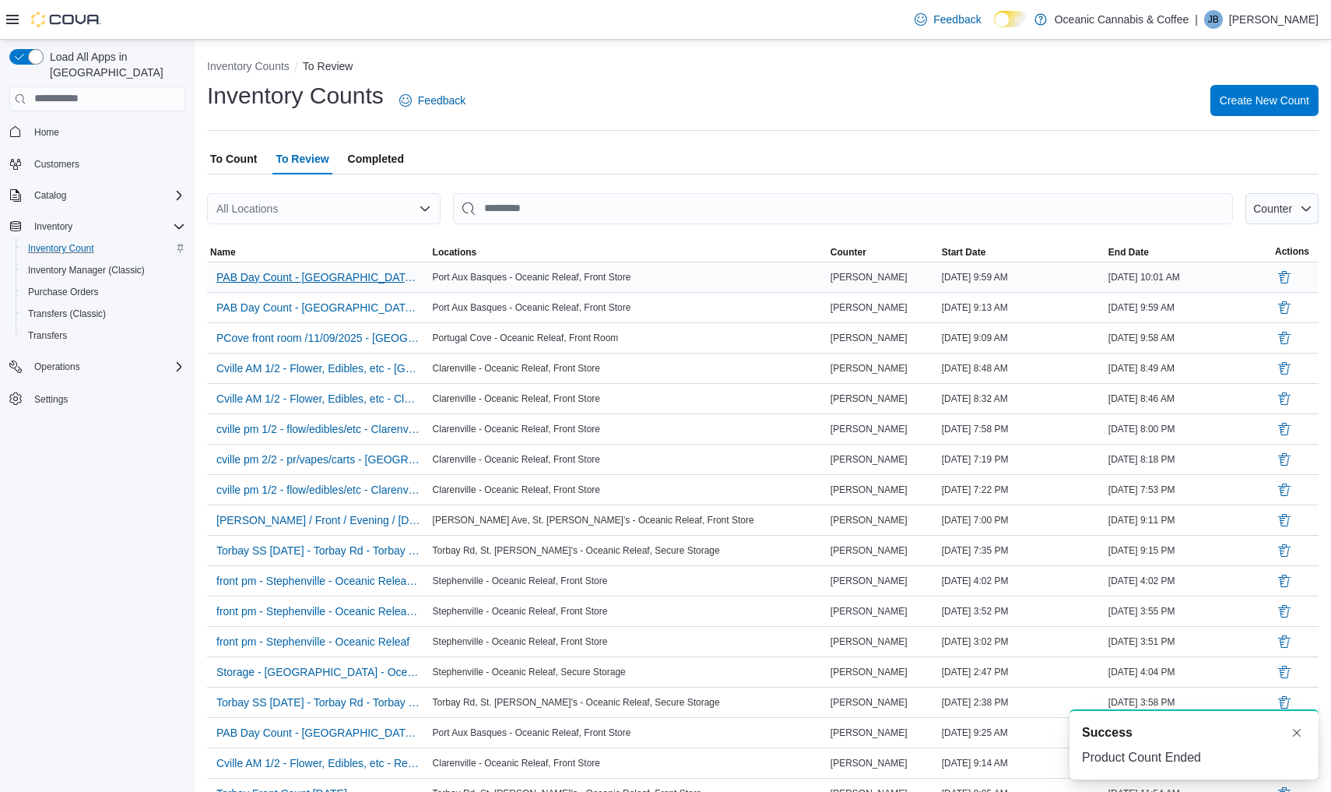
click at [327, 282] on span "PAB Day Count - [GEOGRAPHIC_DATA] Basques - Oceanic Releaf - Recount" at bounding box center [318, 277] width 204 height 16
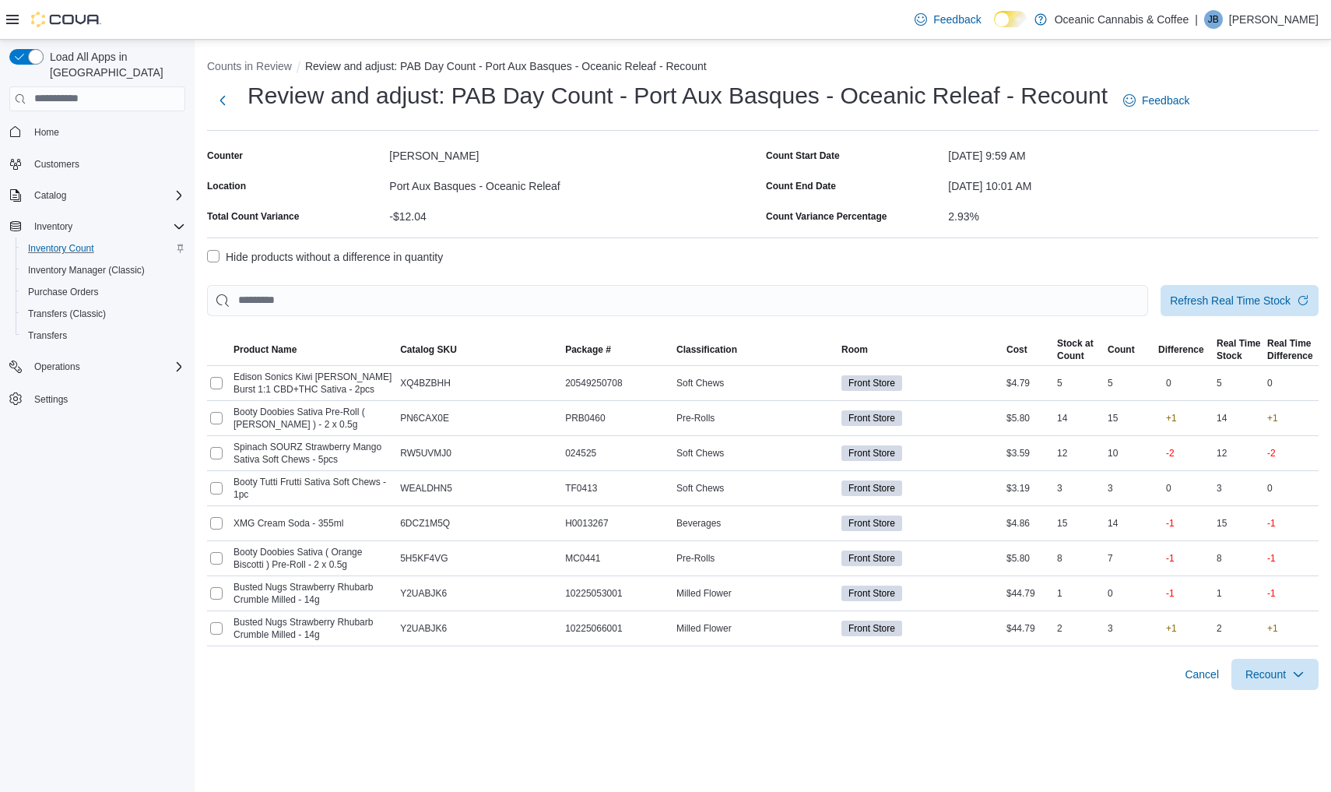
click at [217, 259] on label "Hide products without a difference in quantity" at bounding box center [325, 257] width 236 height 19
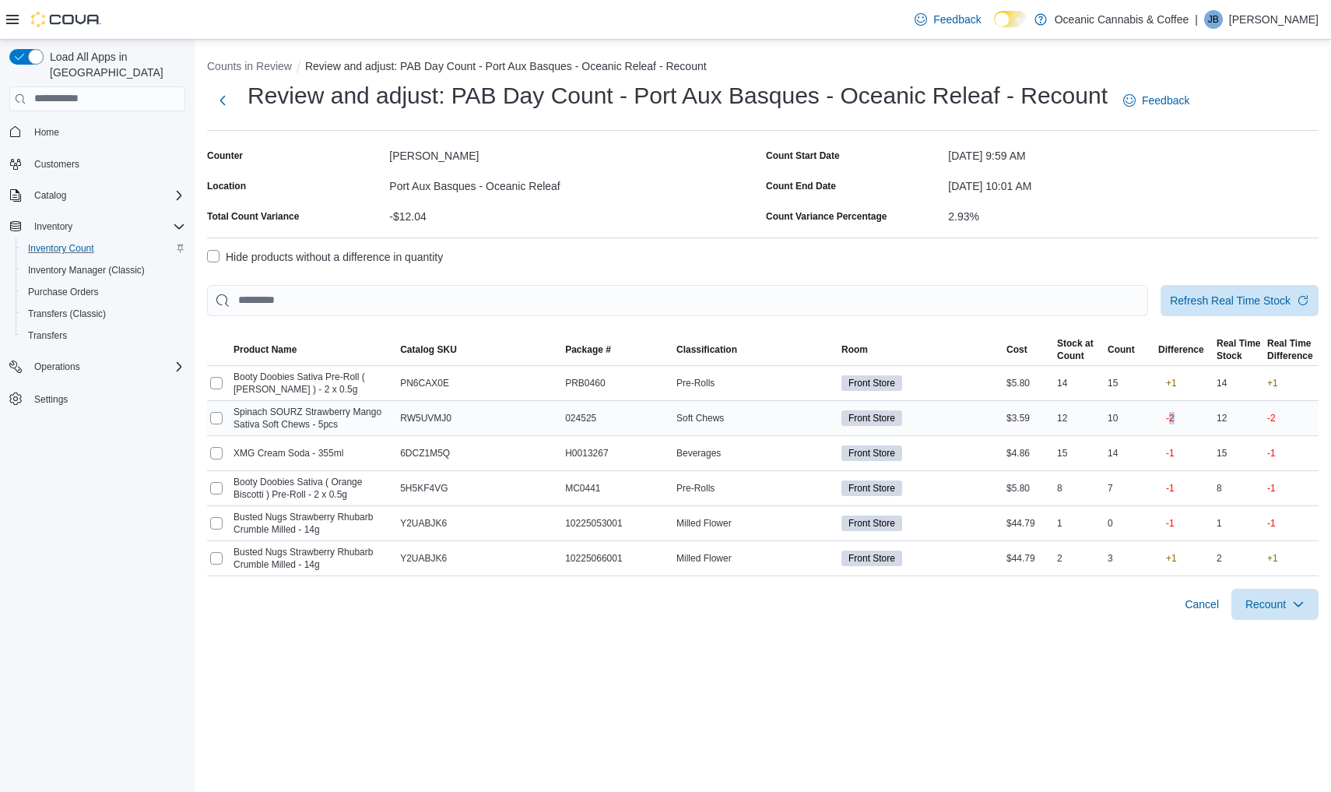
click at [1172, 412] on p "-2" at bounding box center [1170, 418] width 9 height 12
click at [1117, 418] on div "10" at bounding box center [1129, 418] width 51 height 19
click at [1276, 605] on span "Recount" at bounding box center [1265, 603] width 40 height 16
click at [1271, 637] on span "Recount selected products" at bounding box center [1243, 640] width 129 height 16
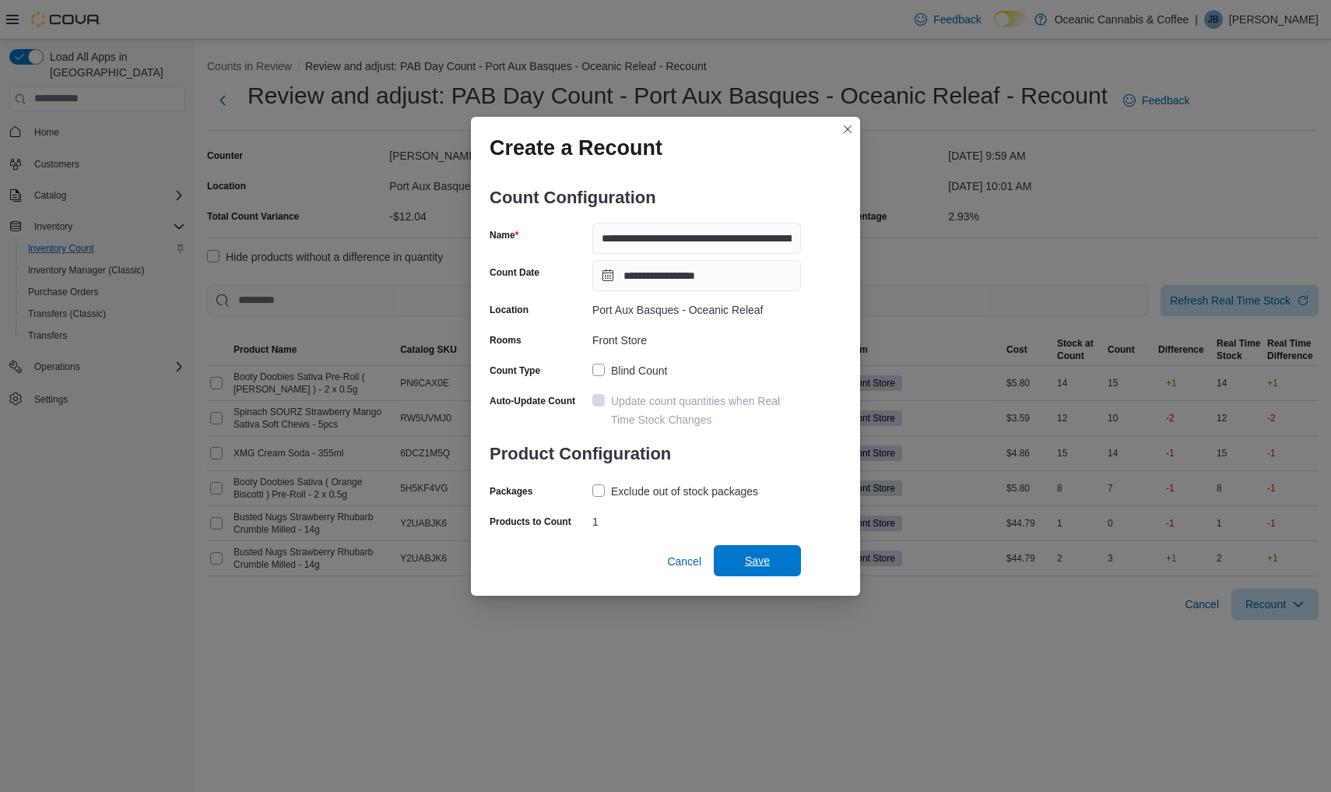
click at [750, 558] on span "Save" at bounding box center [757, 561] width 25 height 16
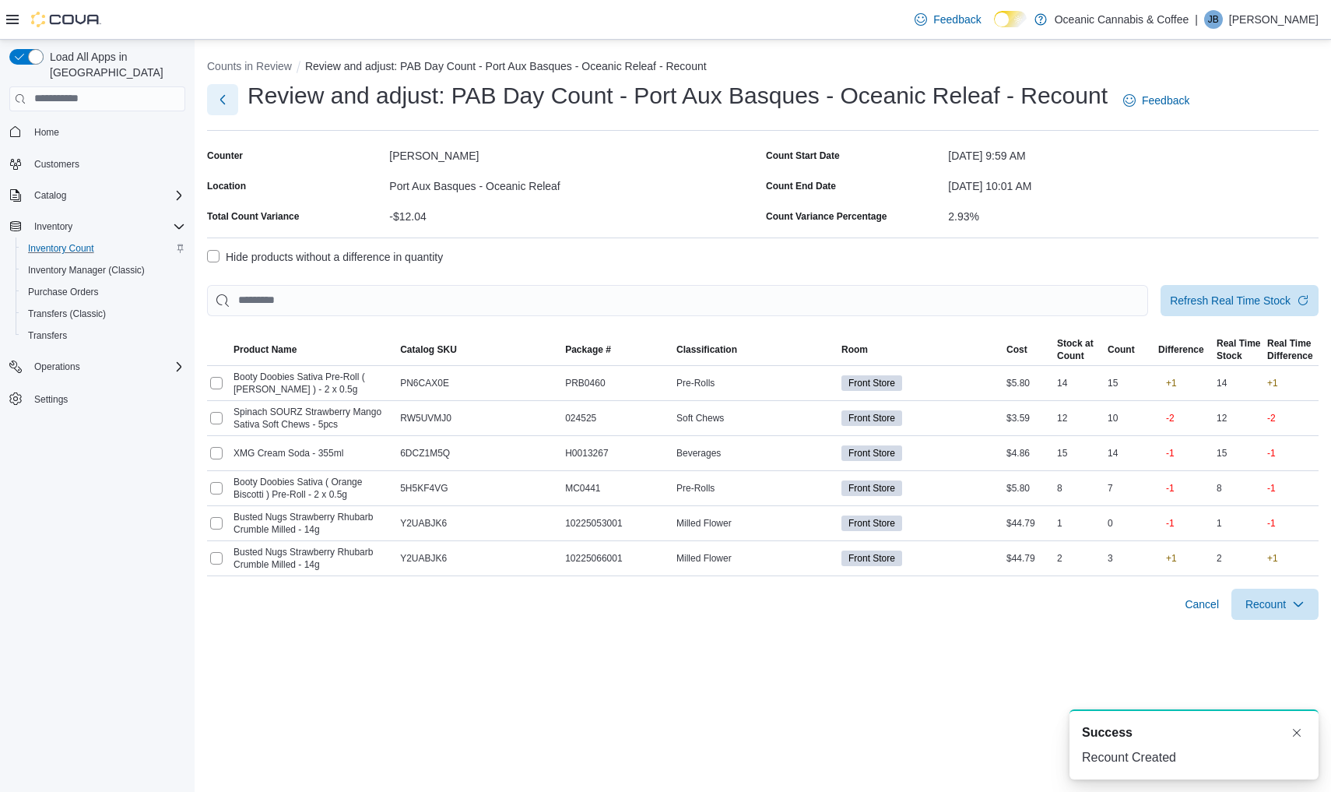
click at [236, 107] on button "Next" at bounding box center [222, 99] width 31 height 31
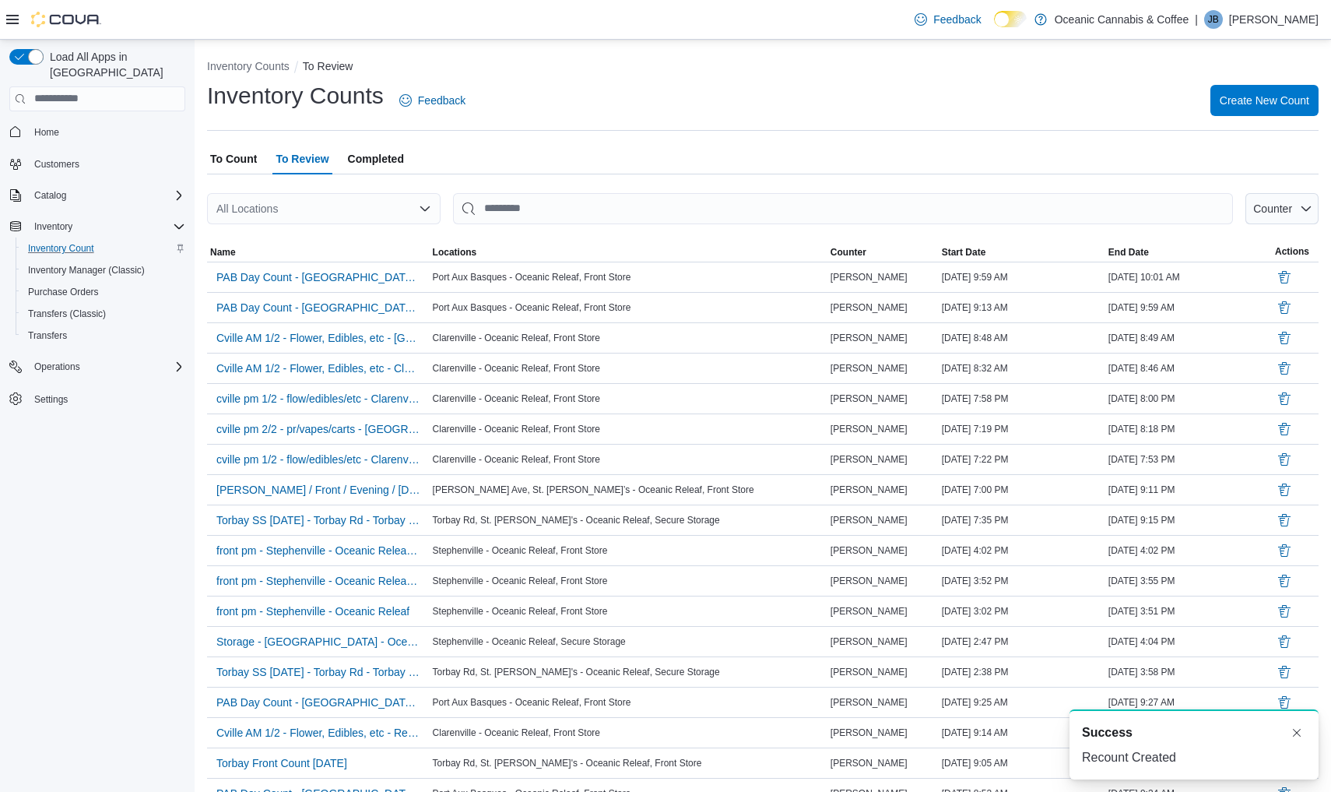
click at [251, 156] on span "To Count" at bounding box center [233, 158] width 47 height 31
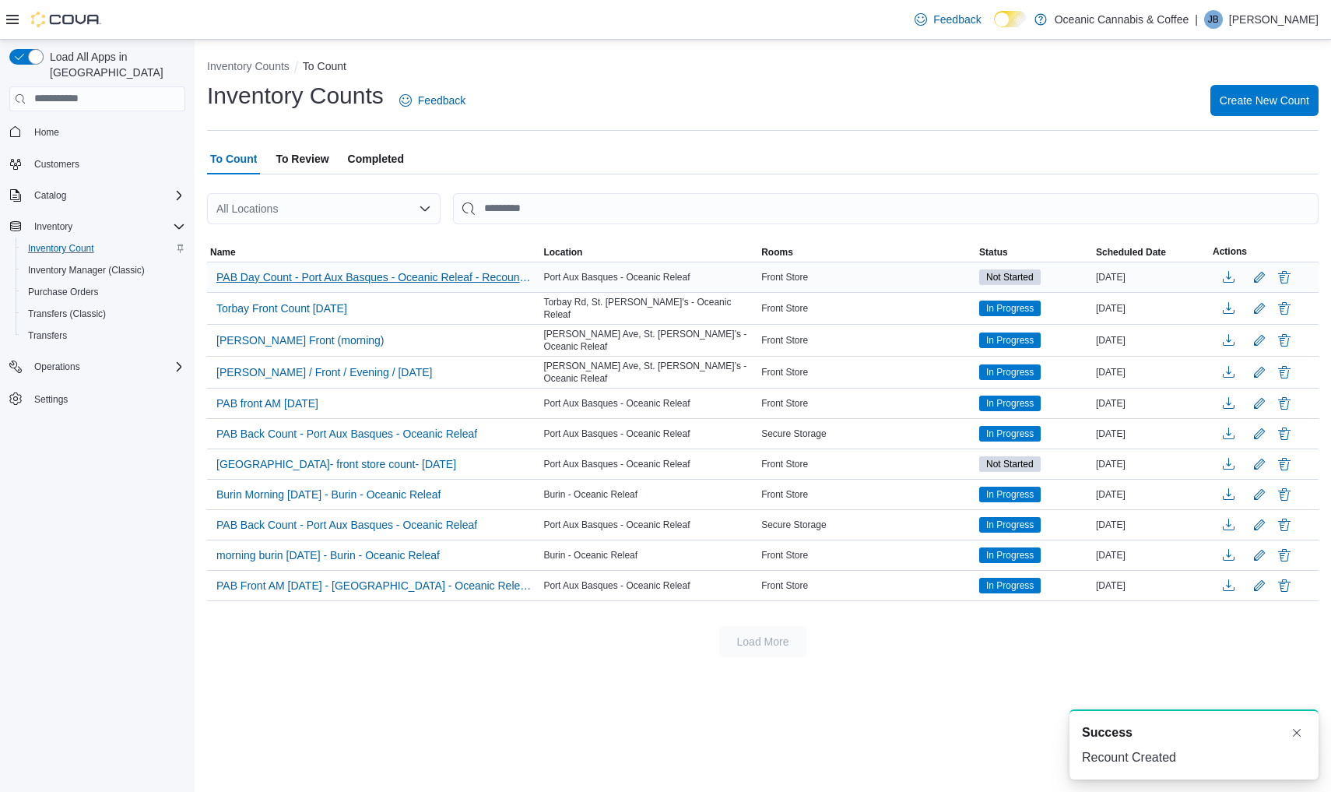
click at [336, 273] on span "PAB Day Count - Port Aux Basques - Oceanic Releaf - Recount - Recount" at bounding box center [373, 277] width 314 height 16
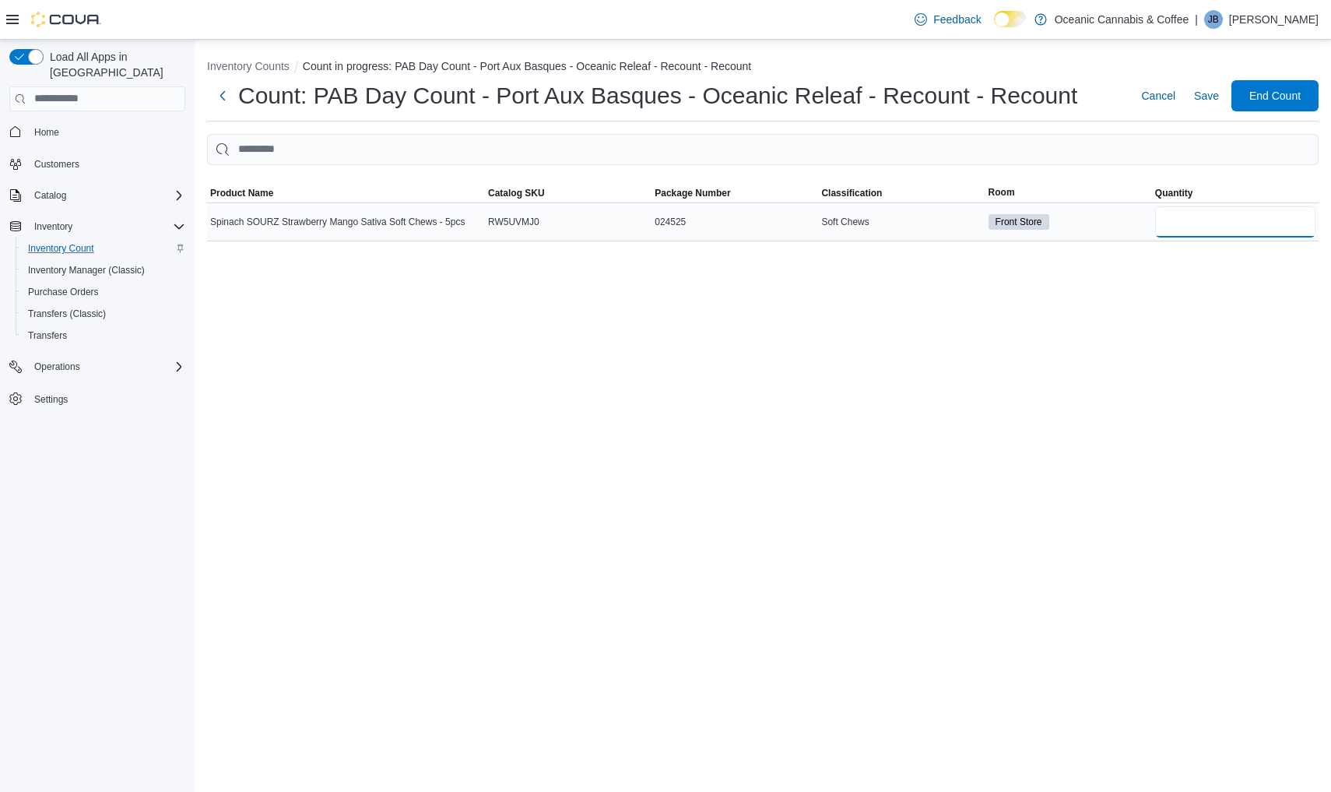
click at [1240, 227] on input "number" at bounding box center [1235, 221] width 160 height 31
click at [1297, 96] on span "End Count" at bounding box center [1274, 95] width 51 height 16
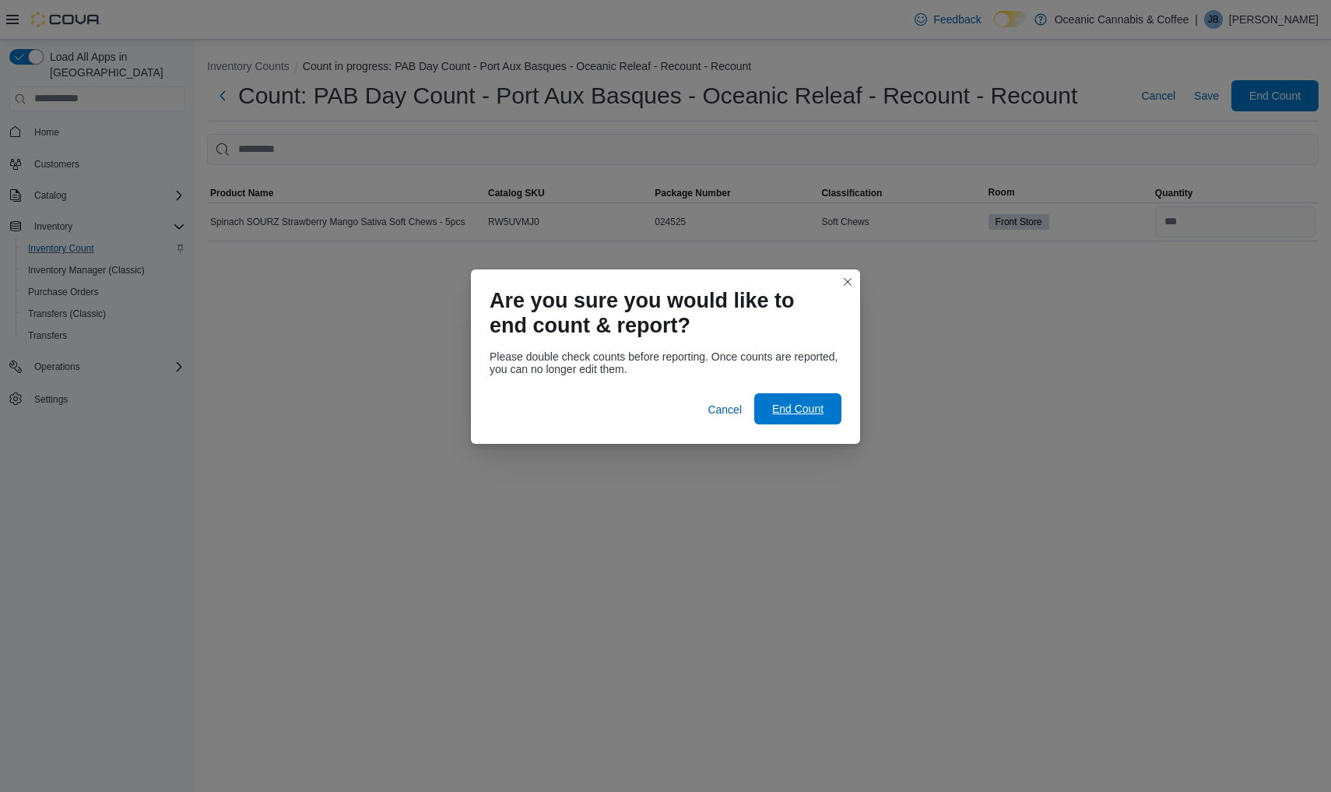
click at [828, 405] on span "End Count" at bounding box center [798, 408] width 68 height 31
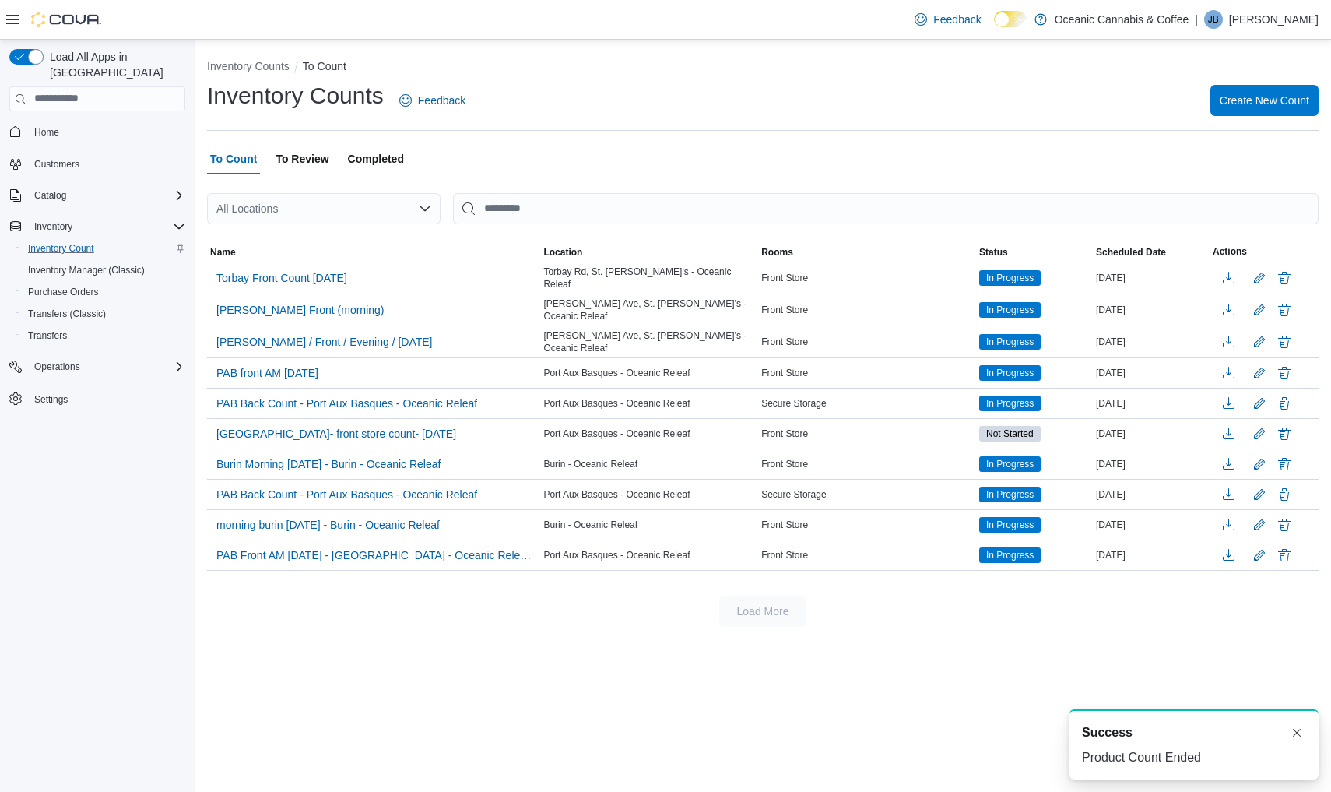
click at [299, 162] on span "To Review" at bounding box center [302, 158] width 53 height 31
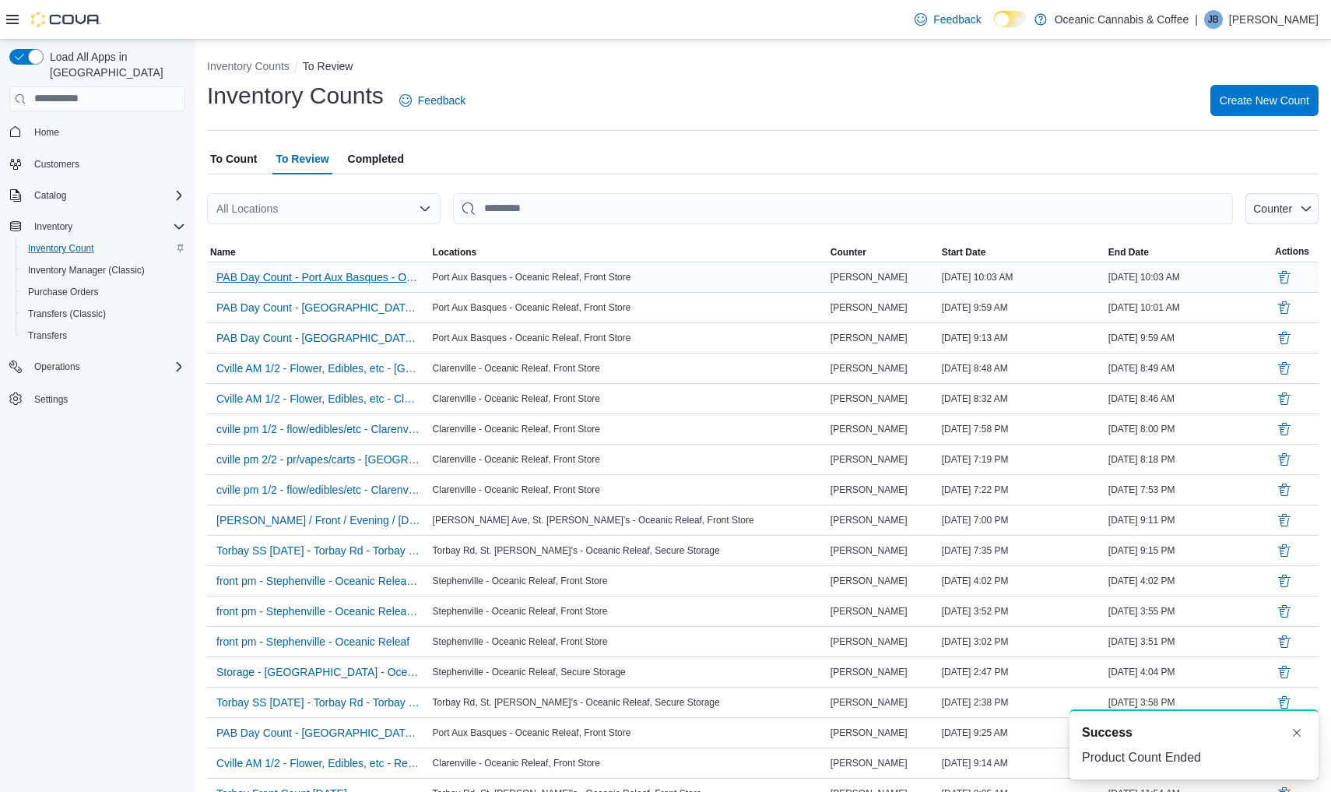
click at [353, 282] on span "PAB Day Count - Port Aux Basques - Oceanic Releaf - Recount - Recount" at bounding box center [318, 277] width 204 height 16
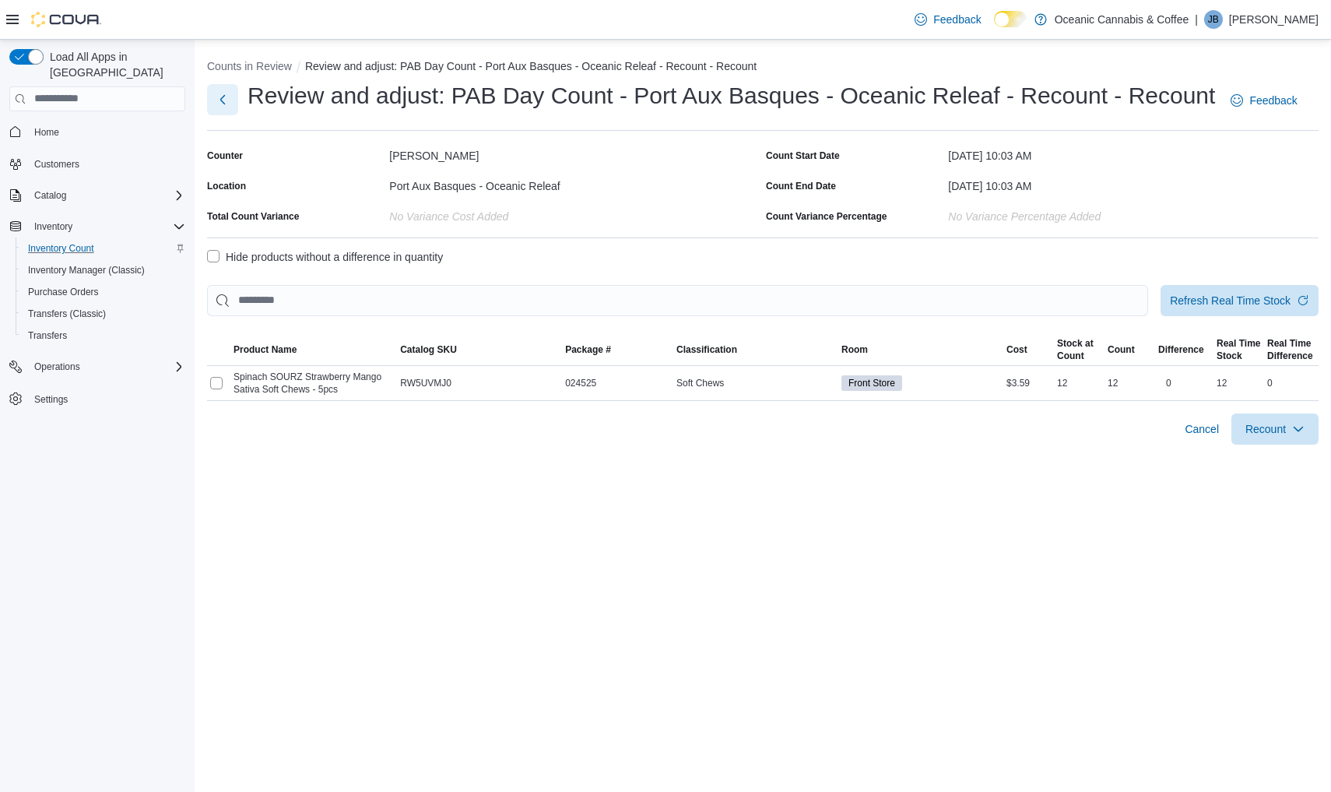
click at [220, 91] on button "Next" at bounding box center [222, 99] width 31 height 31
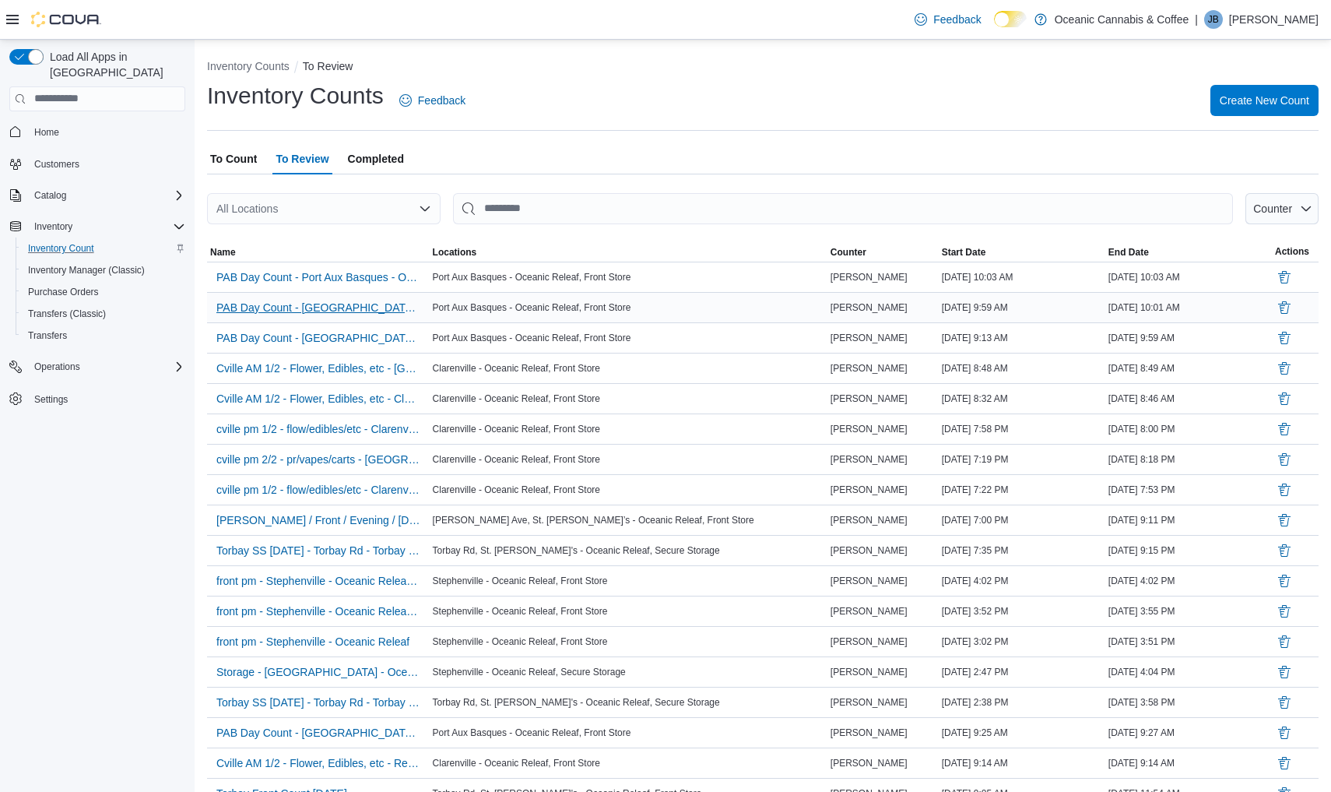
click at [378, 311] on span "PAB Day Count - [GEOGRAPHIC_DATA] Basques - Oceanic Releaf - Recount" at bounding box center [318, 308] width 204 height 16
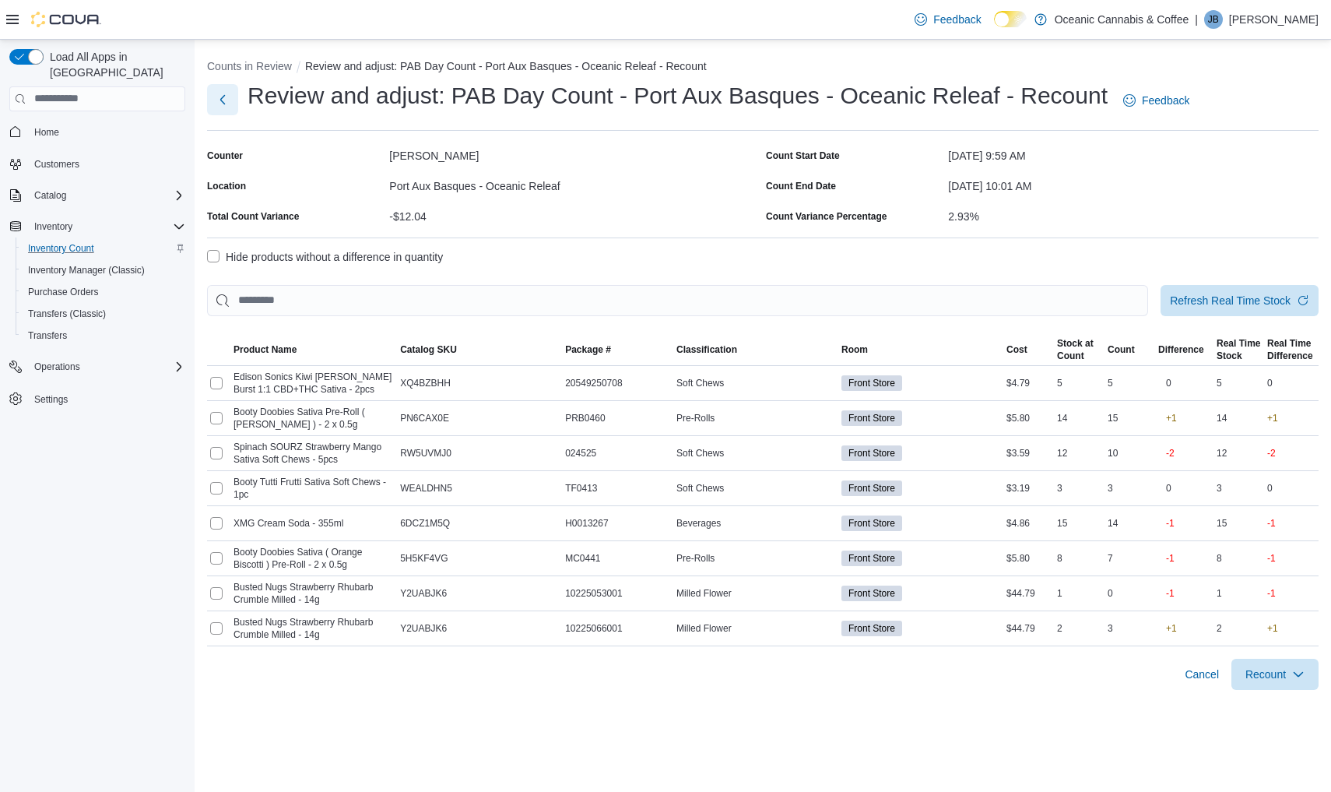
click at [221, 101] on button "Next" at bounding box center [222, 99] width 31 height 31
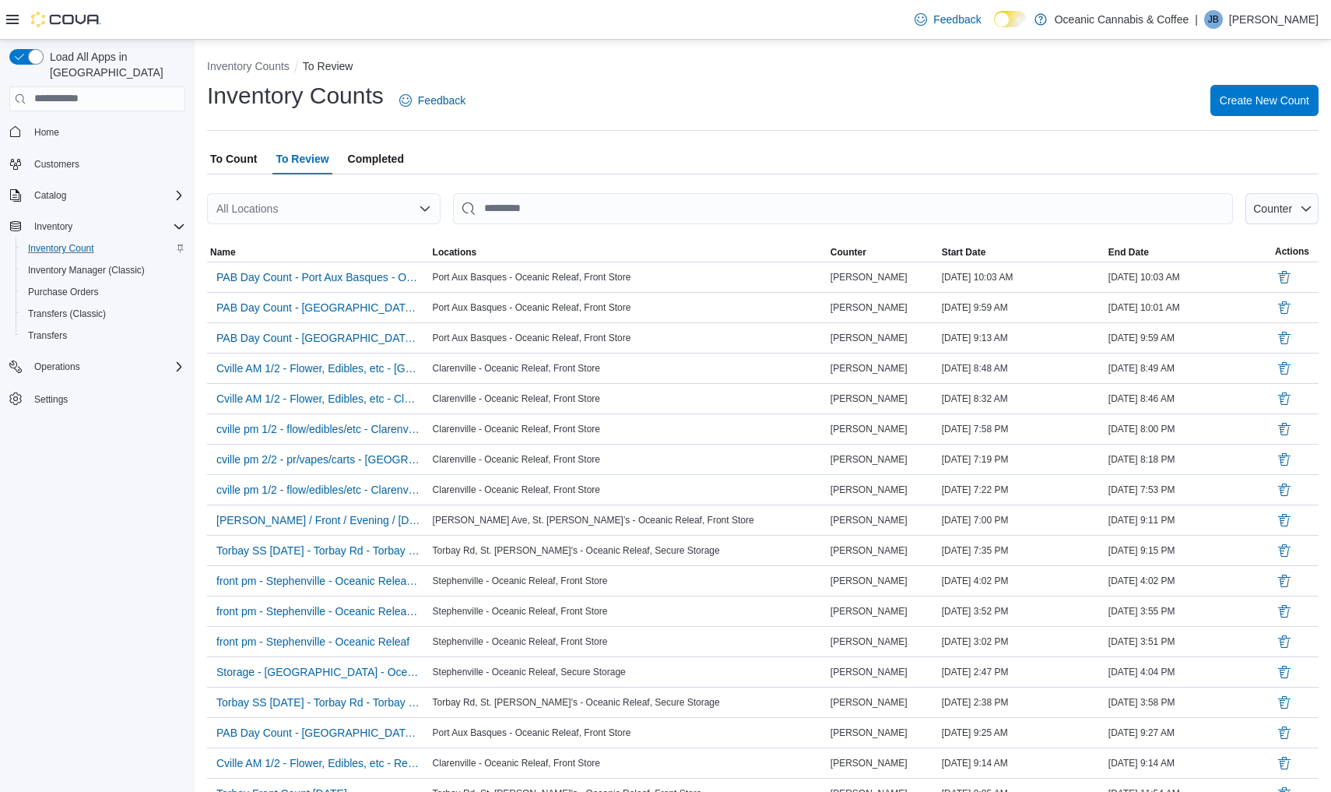
click at [216, 149] on span "To Count" at bounding box center [233, 158] width 47 height 31
